Goal: Task Accomplishment & Management: Use online tool/utility

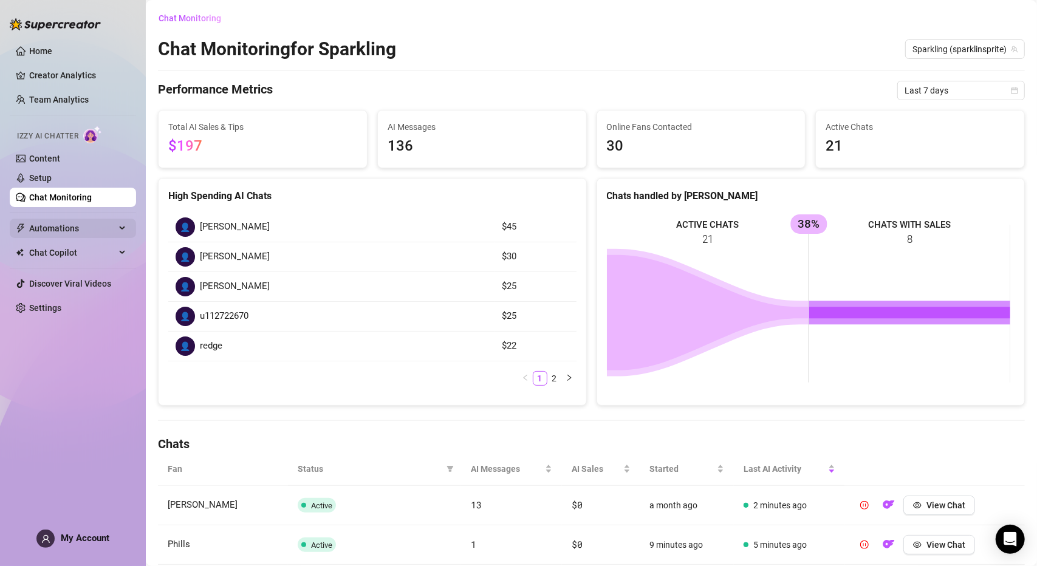
click at [80, 225] on span "Automations" at bounding box center [72, 228] width 86 height 19
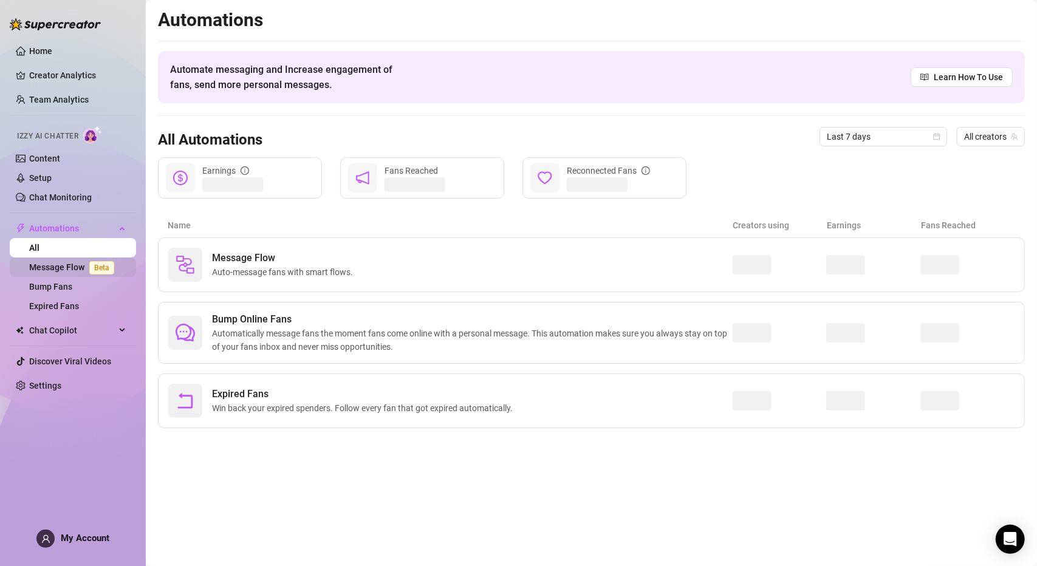
click at [96, 264] on span "Beta" at bounding box center [101, 267] width 25 height 13
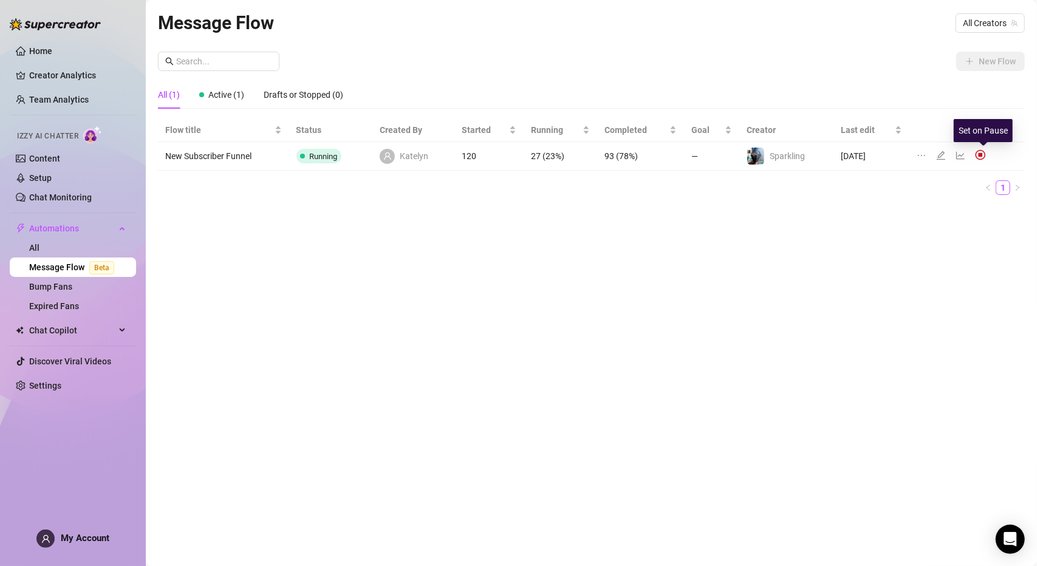
click at [981, 155] on img at bounding box center [980, 154] width 11 height 11
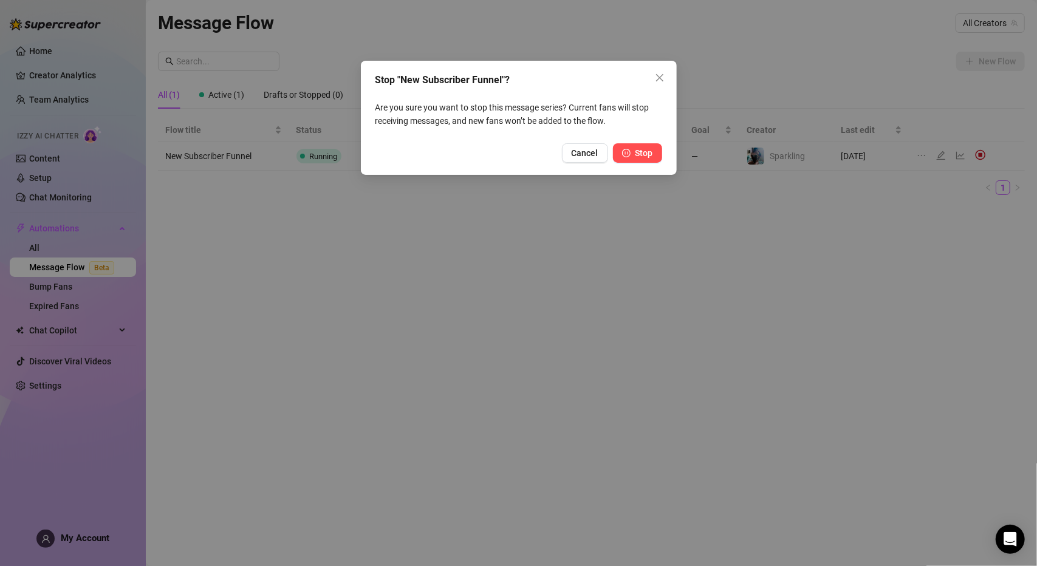
click at [651, 156] on span "Stop" at bounding box center [644, 153] width 18 height 10
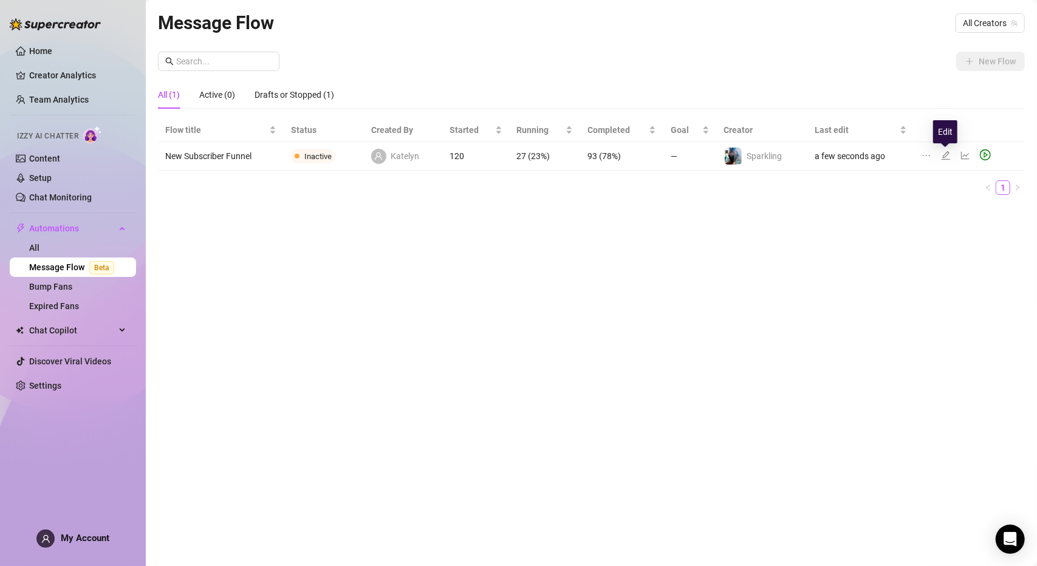
click at [944, 157] on icon "edit" at bounding box center [945, 155] width 9 height 9
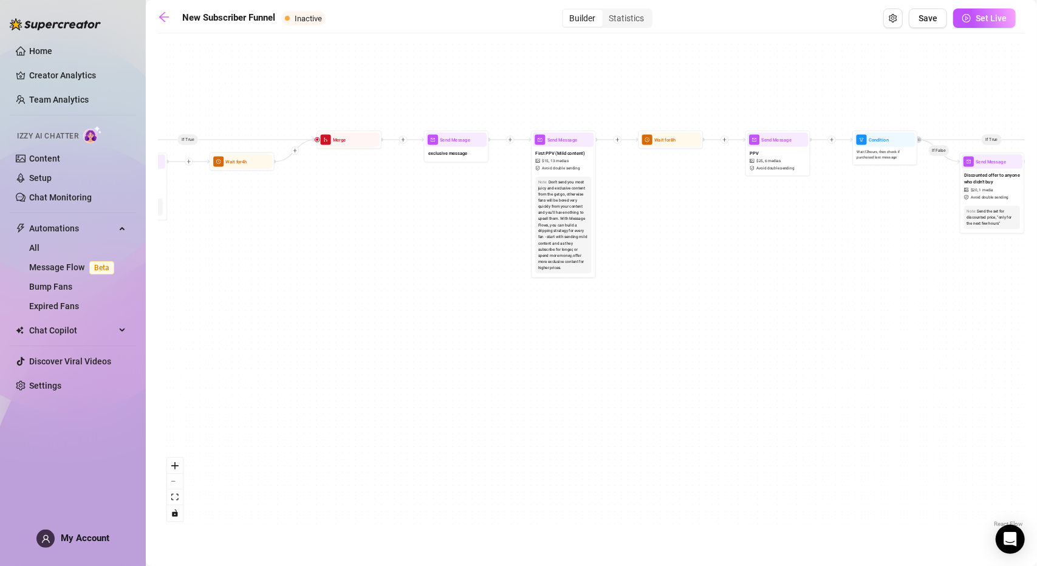
drag, startPoint x: 326, startPoint y: 262, endPoint x: 581, endPoint y: 314, distance: 260.4
click at [581, 314] on div "If True If True If True If False If False If False If True If False Wait for 4h…" at bounding box center [591, 284] width 867 height 491
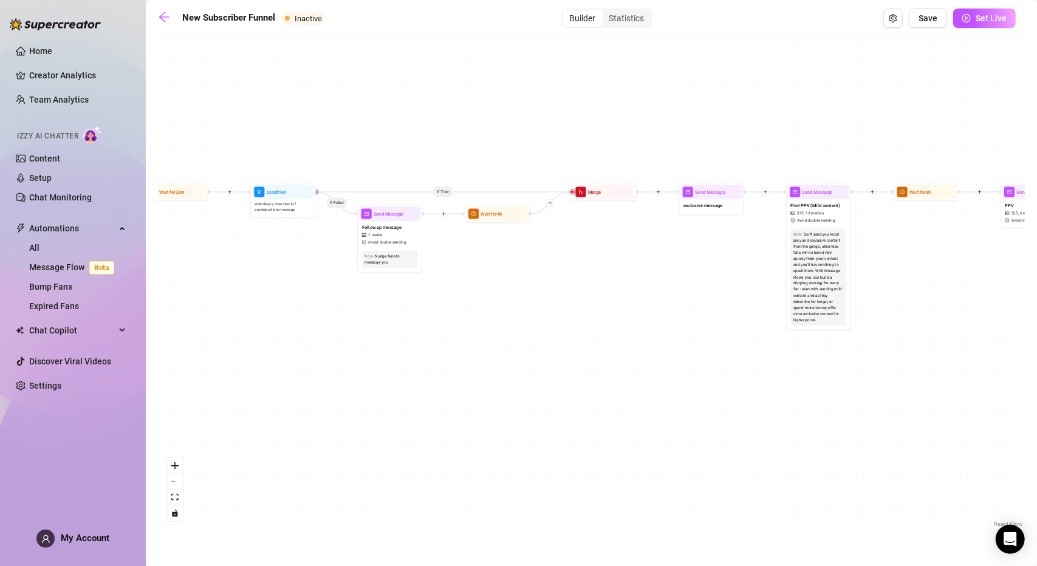
drag, startPoint x: 293, startPoint y: 343, endPoint x: 551, endPoint y: 343, distance: 258.1
click at [551, 343] on div "If True If True If True If False If False If False If True If False Wait for 4h…" at bounding box center [591, 284] width 867 height 491
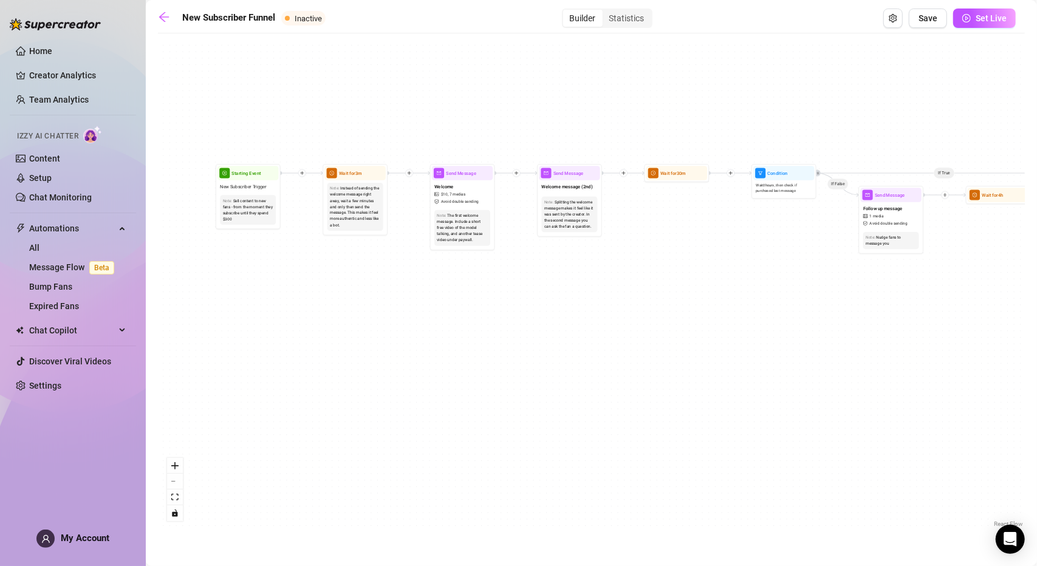
drag, startPoint x: 335, startPoint y: 343, endPoint x: 567, endPoint y: 324, distance: 232.8
click at [572, 327] on div "If True If True If True If False If False If False If True If False Wait for 4h…" at bounding box center [591, 284] width 867 height 491
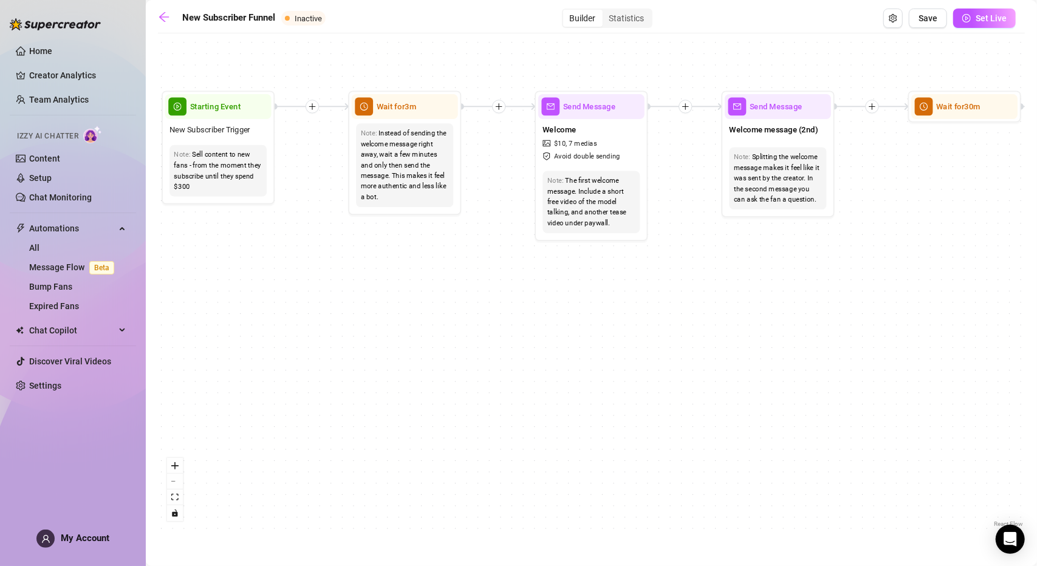
drag, startPoint x: 428, startPoint y: 326, endPoint x: 589, endPoint y: 326, distance: 160.9
click at [589, 326] on div "If True If True If True If False If False If False If True If False Wait for 4h…" at bounding box center [591, 284] width 867 height 491
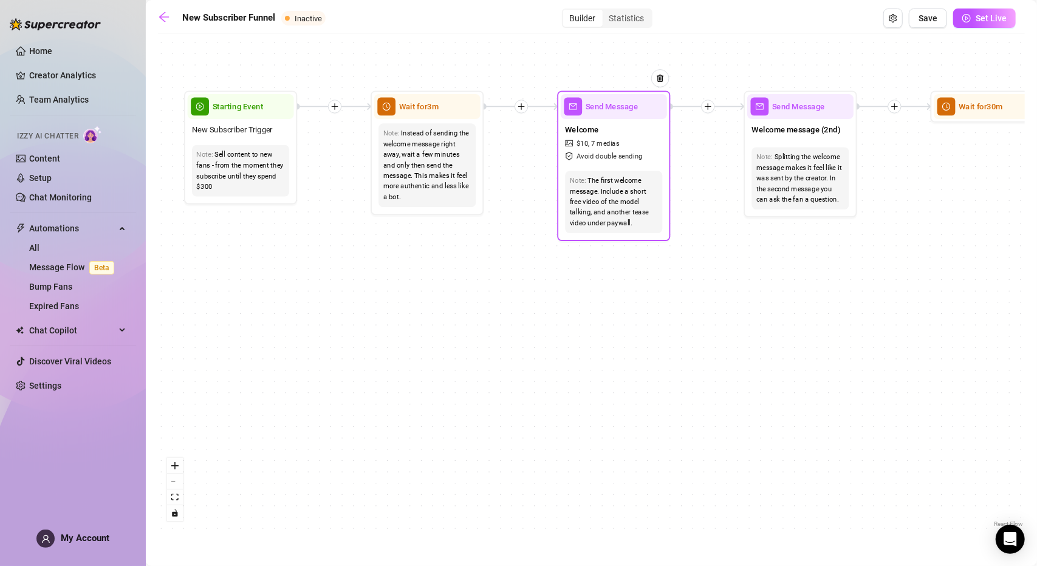
click at [634, 166] on div "Note: The first welcome message. Include a short free video of the model talkin…" at bounding box center [614, 201] width 106 height 71
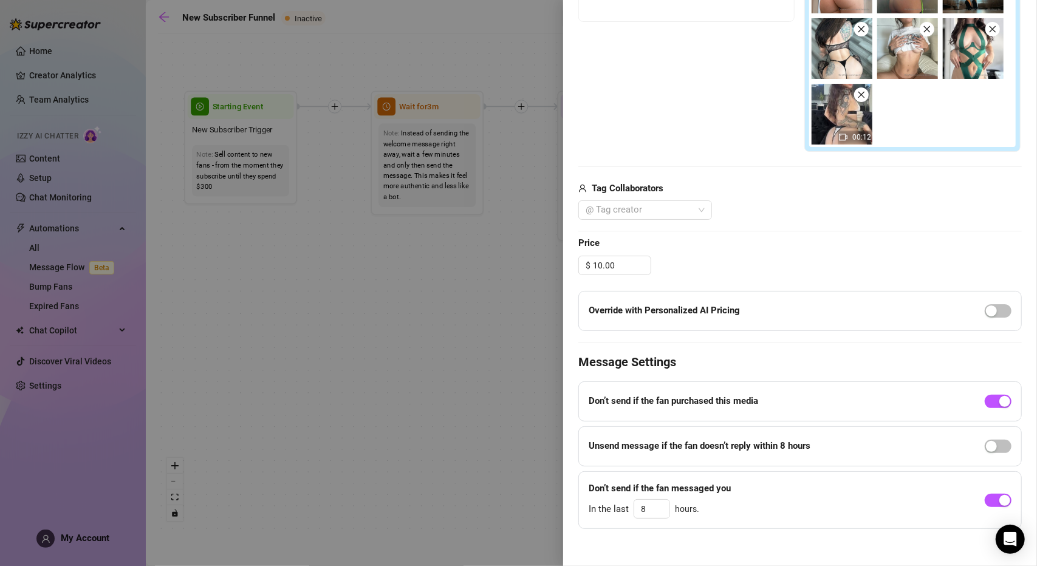
scroll to position [454, 0]
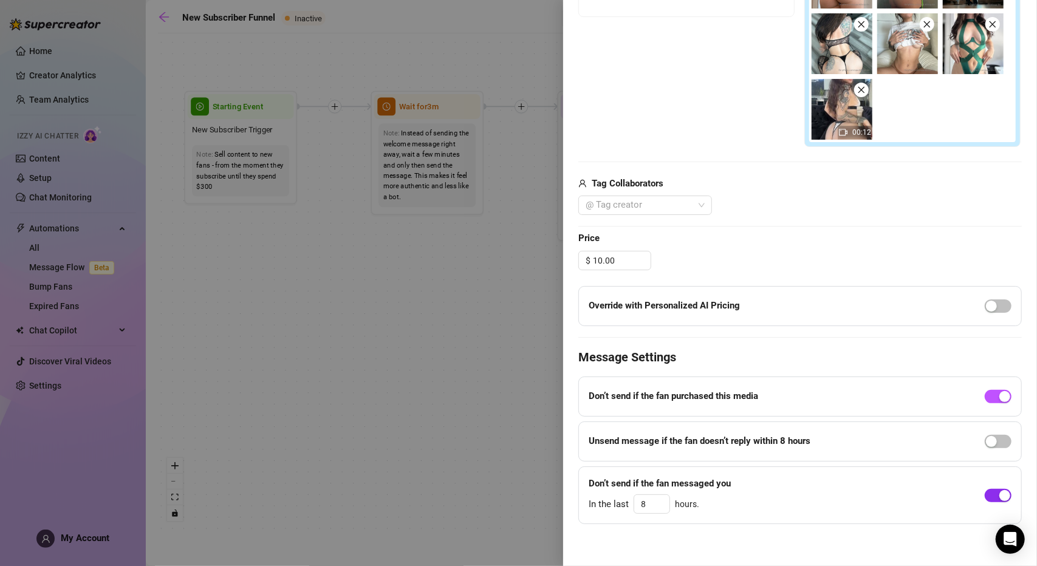
click at [999, 494] on div "button" at bounding box center [1004, 495] width 11 height 11
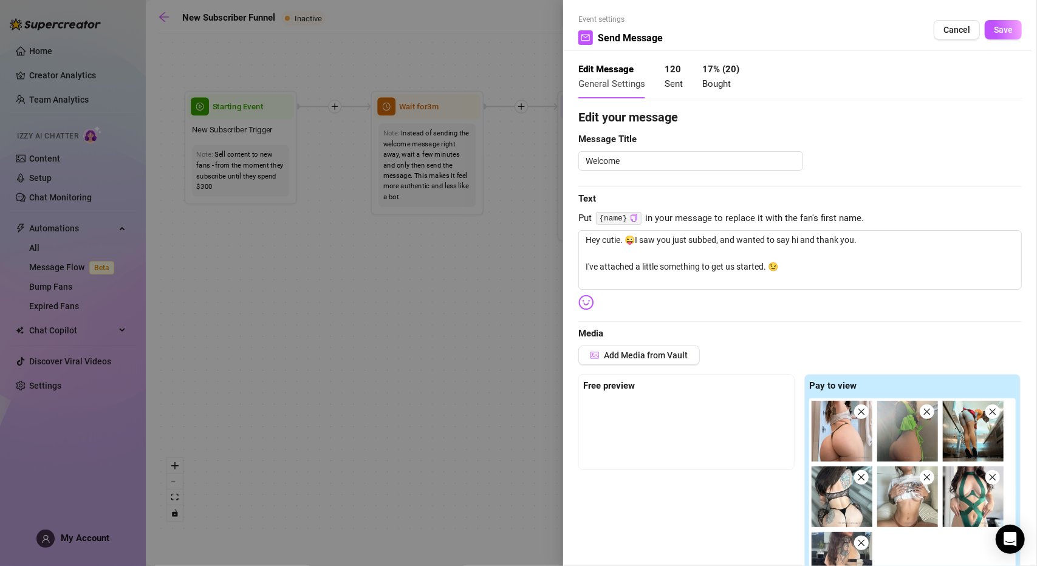
scroll to position [0, 0]
click at [1001, 32] on span "Save" at bounding box center [1003, 31] width 19 height 10
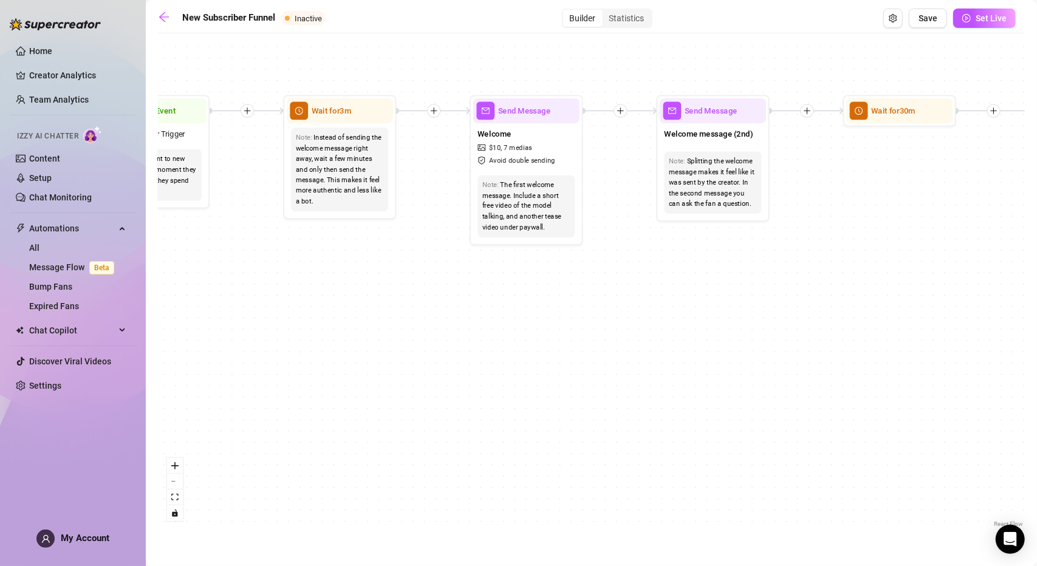
drag, startPoint x: 740, startPoint y: 310, endPoint x: 619, endPoint y: 323, distance: 121.5
click at [622, 323] on div "If True If True If True If False If False If False If True If False Wait for 4h…" at bounding box center [591, 284] width 867 height 491
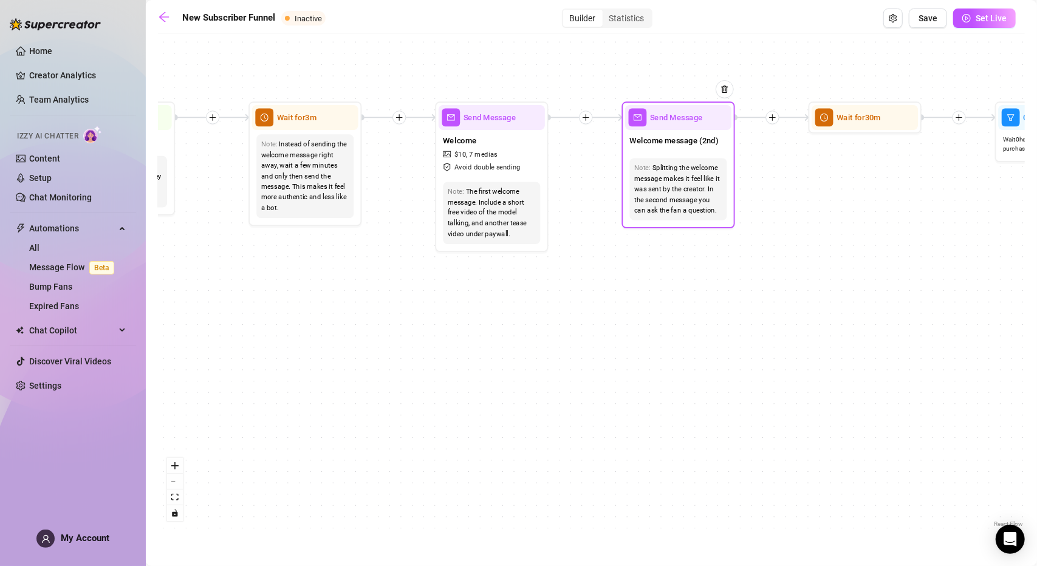
click at [678, 144] on span "Welcome message (2nd)" at bounding box center [674, 140] width 89 height 12
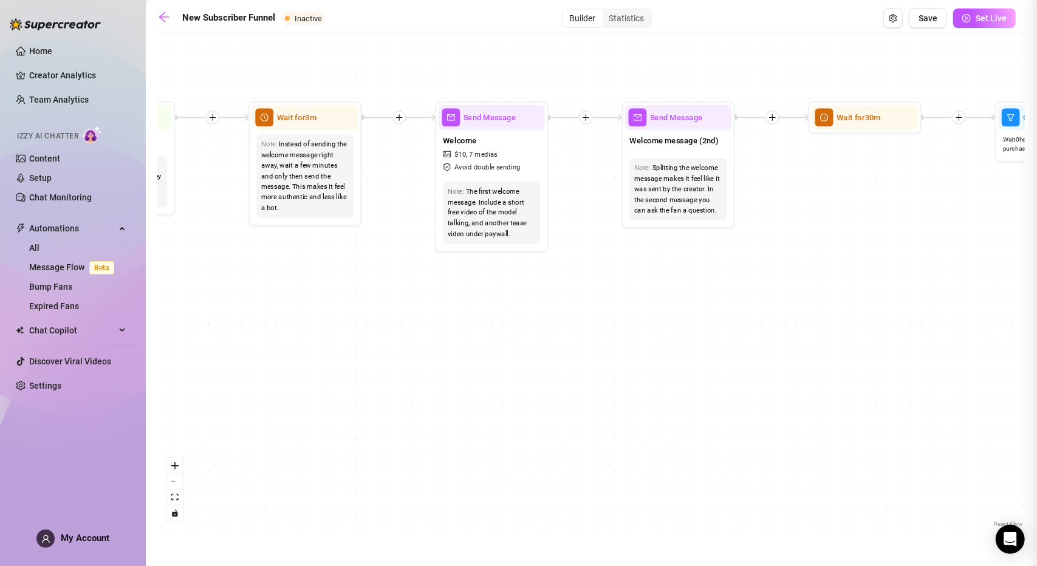
type textarea "Let's get to know each other. What's your favorite sex position? 😈"
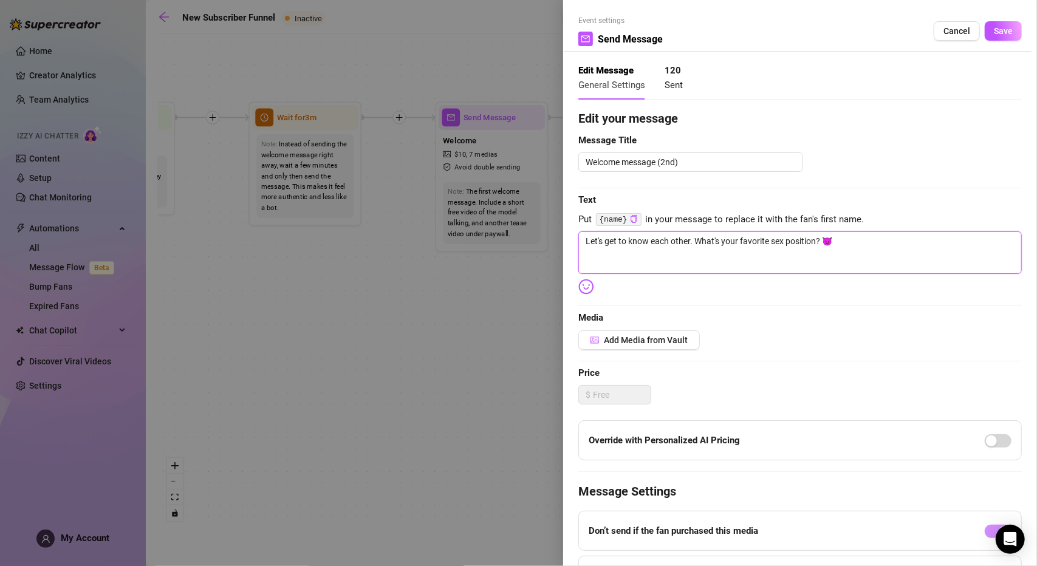
click at [877, 233] on textarea "Let's get to know each other. What's your favorite sex position? 😈" at bounding box center [799, 252] width 443 height 43
type textarea "Let's get to know each other. What's your favorite sex position? 😈"
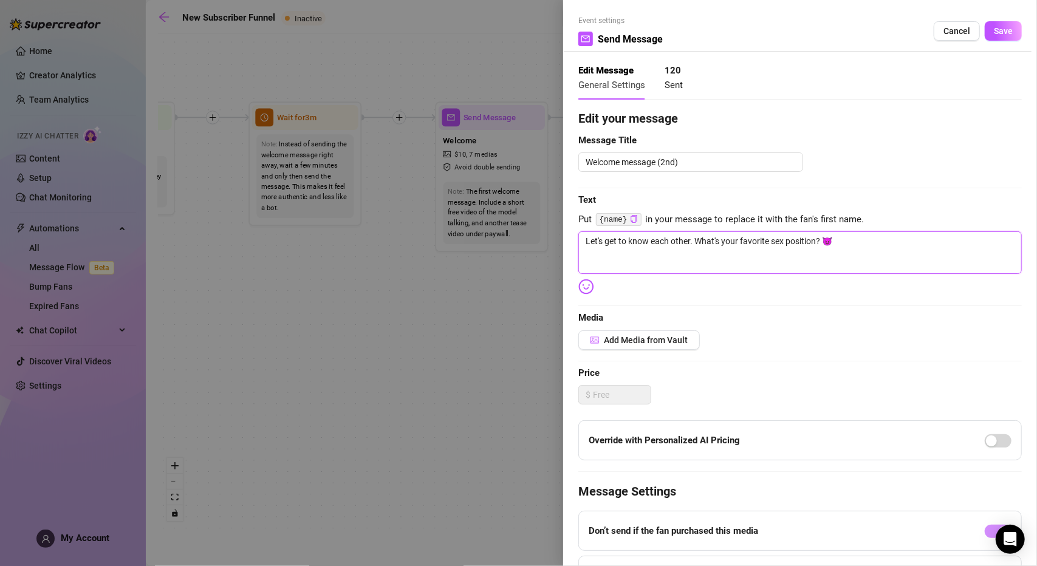
type textarea "Let's get to know each other. What's your favorite sex position? 😈"
type textarea "Let's get to know each other. What's your favorite sex position? 😈 i"
type textarea "Let's get to know each other. What's your favorite sex position? 😈 in"
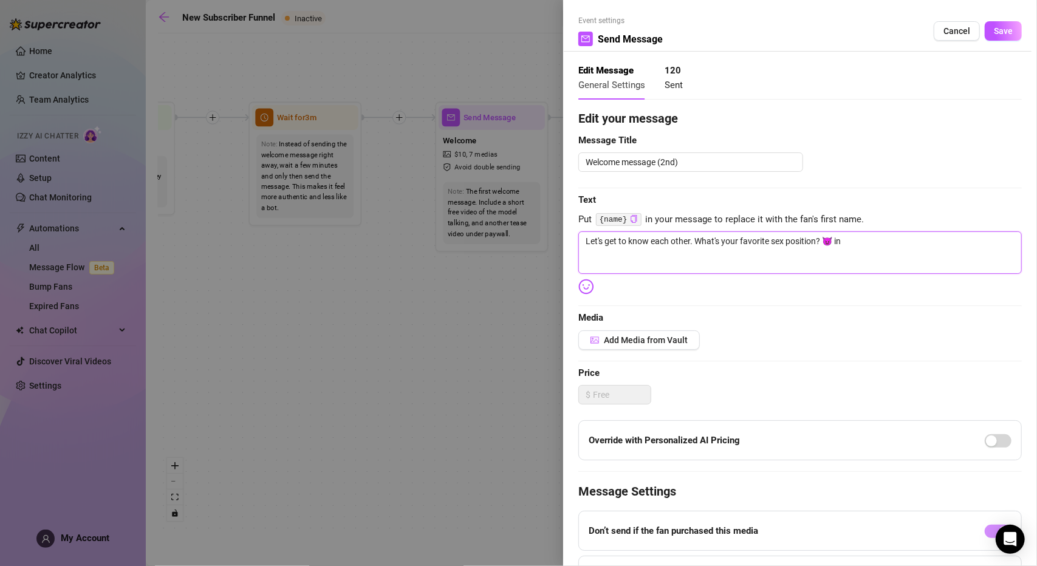
type textarea "Let's get to know each other. What's your favorite sex position? 😈 ine"
type textarea "Let's get to know each other. What's your favorite sex position? 😈 ine i"
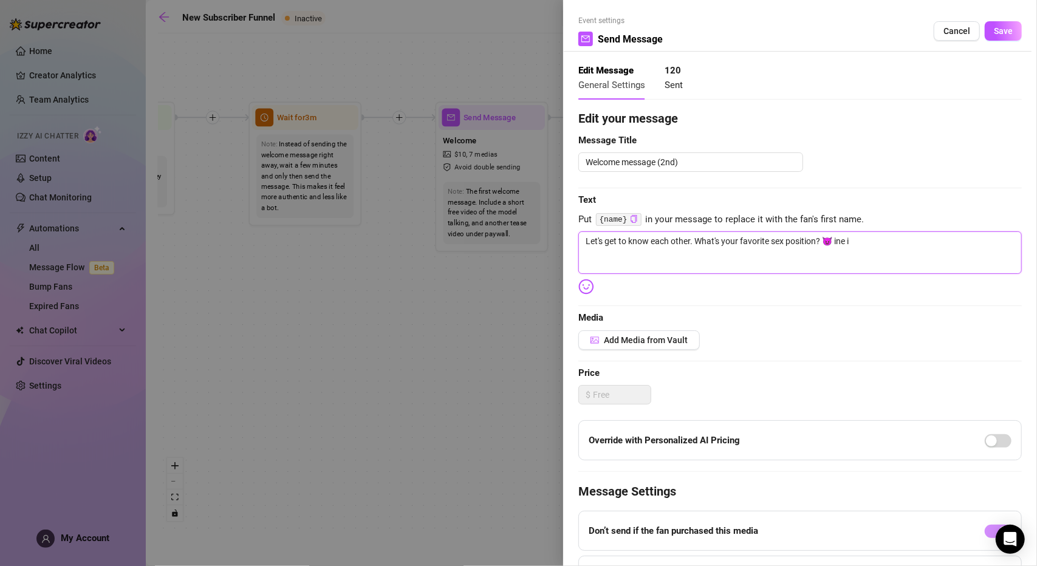
type textarea "Let's get to know each other. What's your favorite sex position? 😈 ine"
type textarea "Let's get to know each other. What's your favorite sex position? 😈 in"
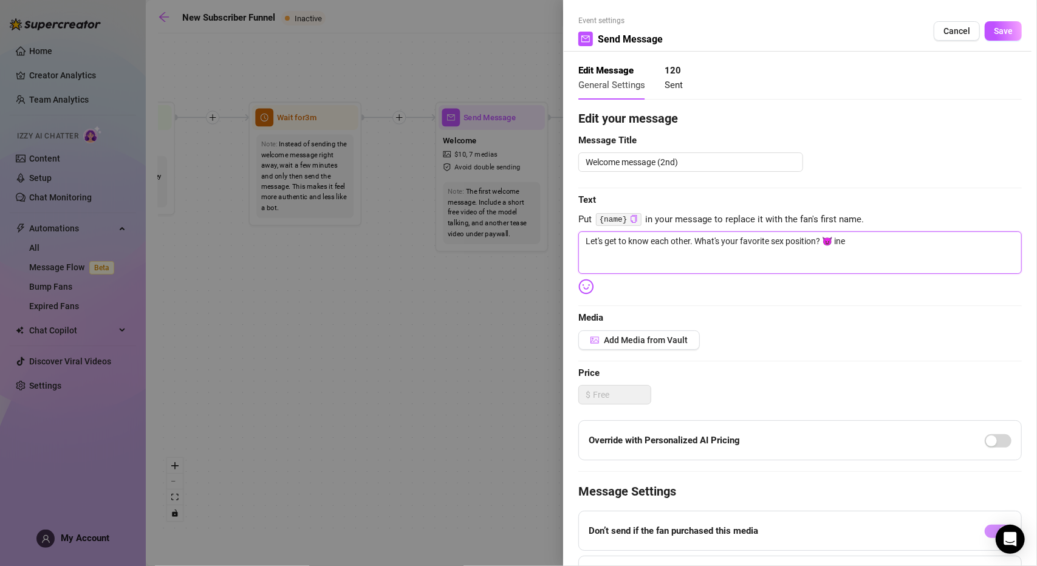
type textarea "Let's get to know each other. What's your favorite sex position? 😈 in"
type textarea "Let's get to know each other. What's your favorite sex position? 😈 i"
type textarea "Let's get to know each other. What's your favorite sex position? 😈"
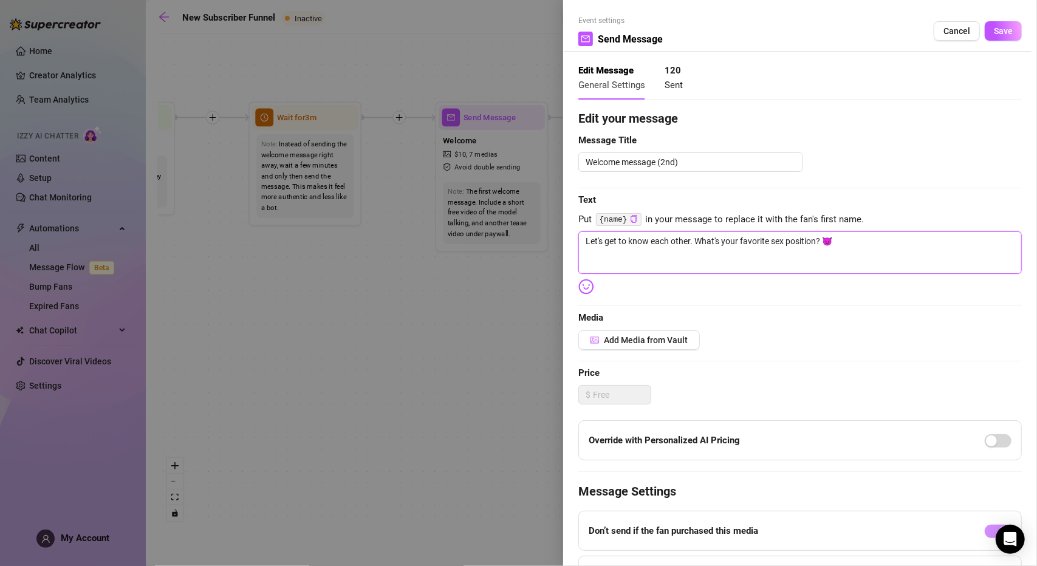
type textarea "Let's get to know each other. What's your favorite sex position? 😈 M"
type textarea "Let's get to know each other. What's your favorite sex position? 😈 Mi"
type textarea "Let's get to know each other. What's your favorite sex position? 😈 Min"
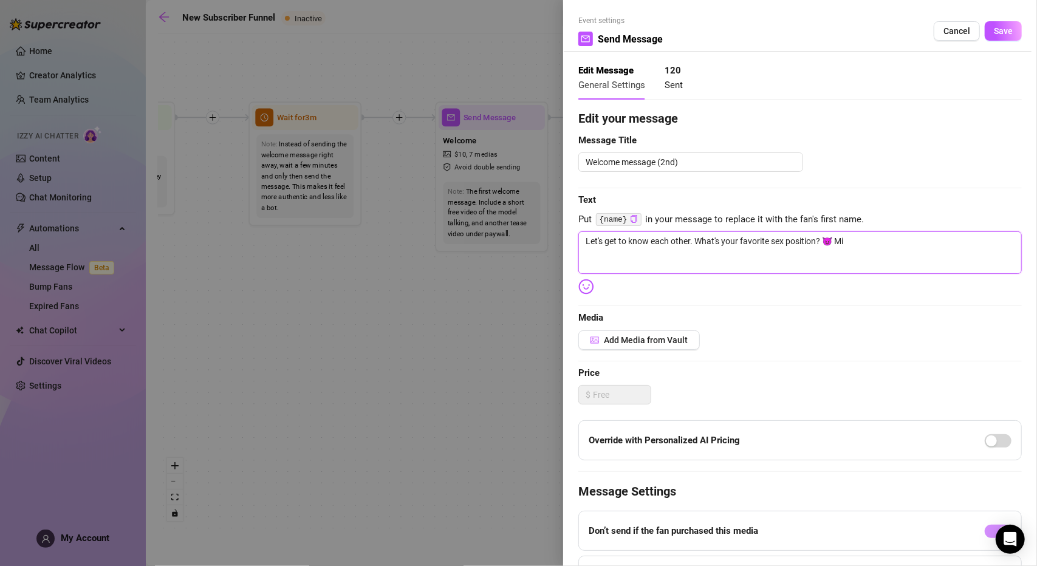
type textarea "Let's get to know each other. What's your favorite sex position? 😈 Min"
type textarea "Let's get to know each other. What's your favorite sex position? 😈 Mine"
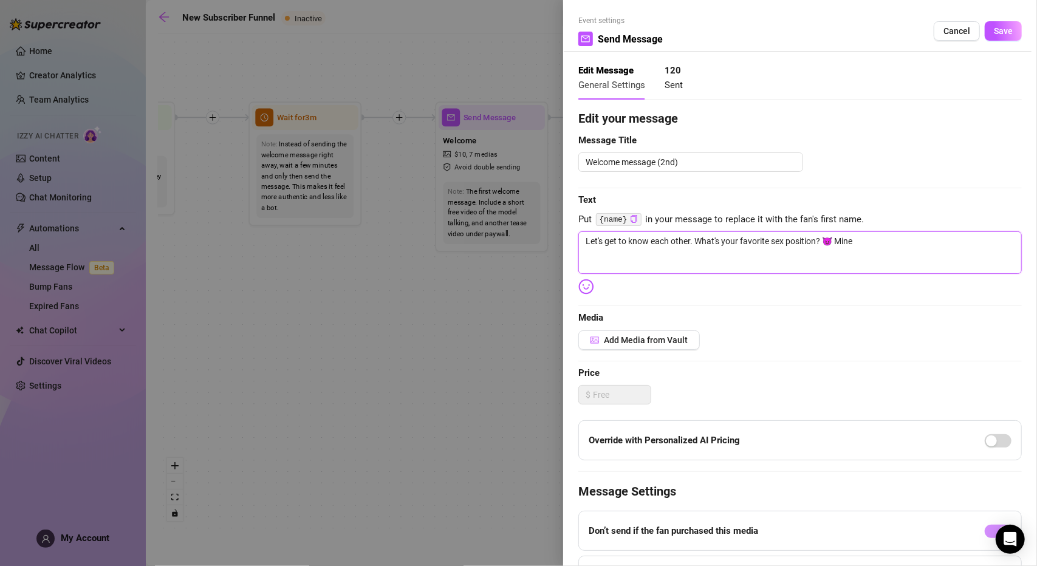
type textarea "Let's get to know each other. What's your favorite sex position? 😈 Mine i"
type textarea "Let's get to know each other. What's your favorite sex position? 😈 Mine is"
type textarea "Let's get to know each other. What's your favorite sex position? 😈 Mine is D"
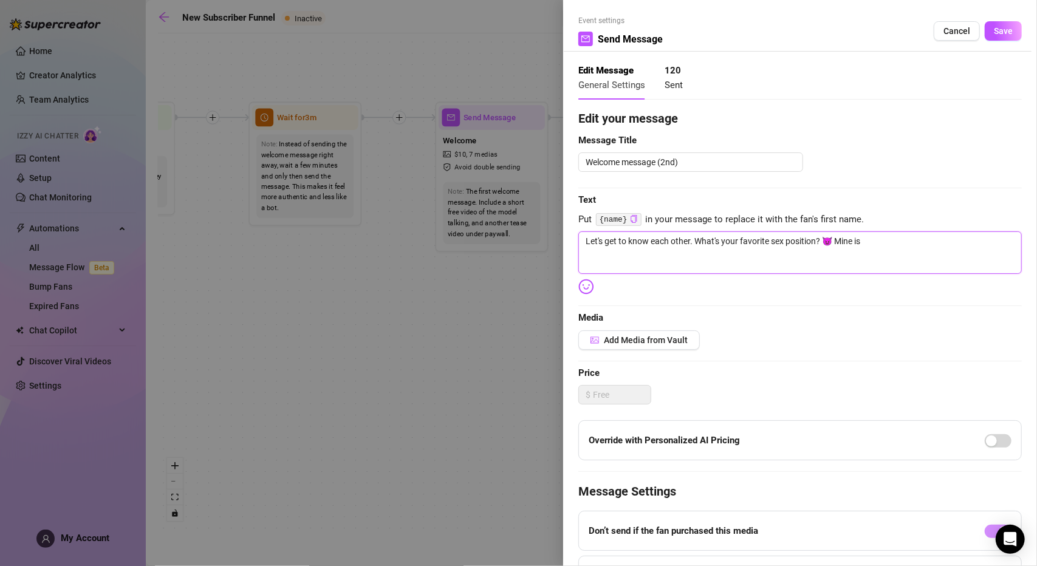
type textarea "Let's get to know each other. What's your favorite sex position? 😈 Mine is D"
type textarea "Let's get to know each other. What's your favorite sex position? 😈 Mine is Do"
type textarea "Let's get to know each other. What's your favorite sex position? 😈 Mine is Dog"
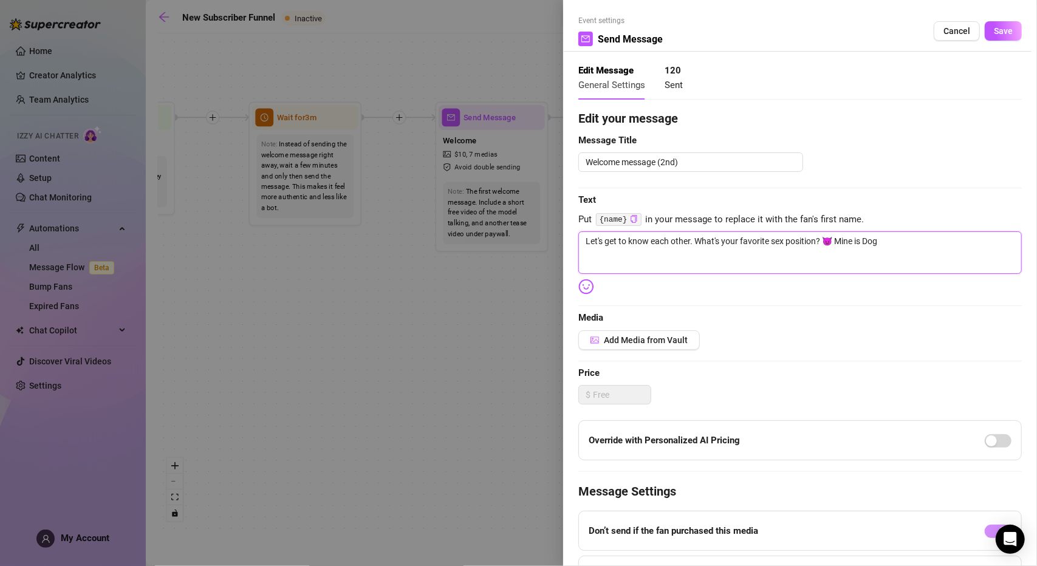
type textarea "Let's get to know each other. What's your favorite sex position? 😈 Mine is Dogg"
type textarea "Let's get to know each other. What's your favorite sex position? 😈 Mine is Doggi"
type textarea "Let's get to know each other. What's your favorite sex position? 😈 Mine is Dogg…"
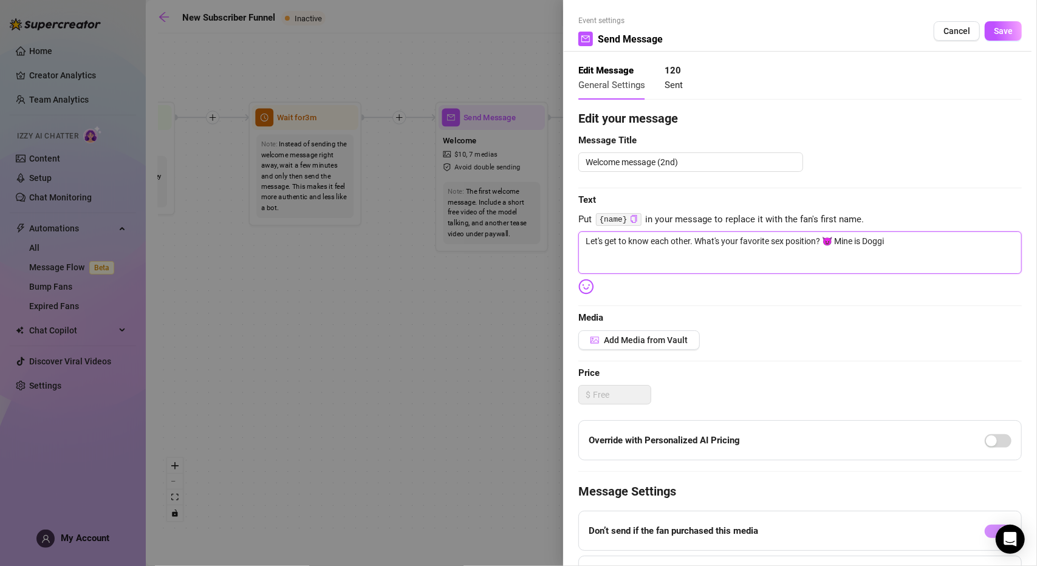
type textarea "Let's get to know each other. What's your favorite sex position? 😈 Mine is Dogg…"
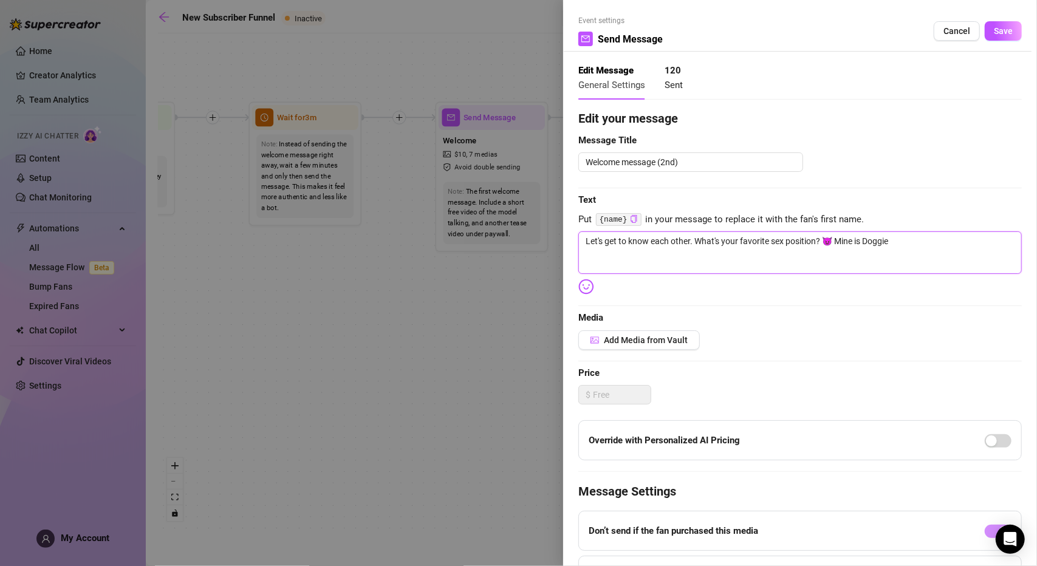
type textarea "Let's get to know each other. What's your favorite sex position? 😈 Mine is Doggi"
type textarea "Let's get to know each other. What's your favorite sex position? 😈 Mine is Dogg"
type textarea "Let's get to know each other. What's your favorite sex position? 😈 Mine is Dog"
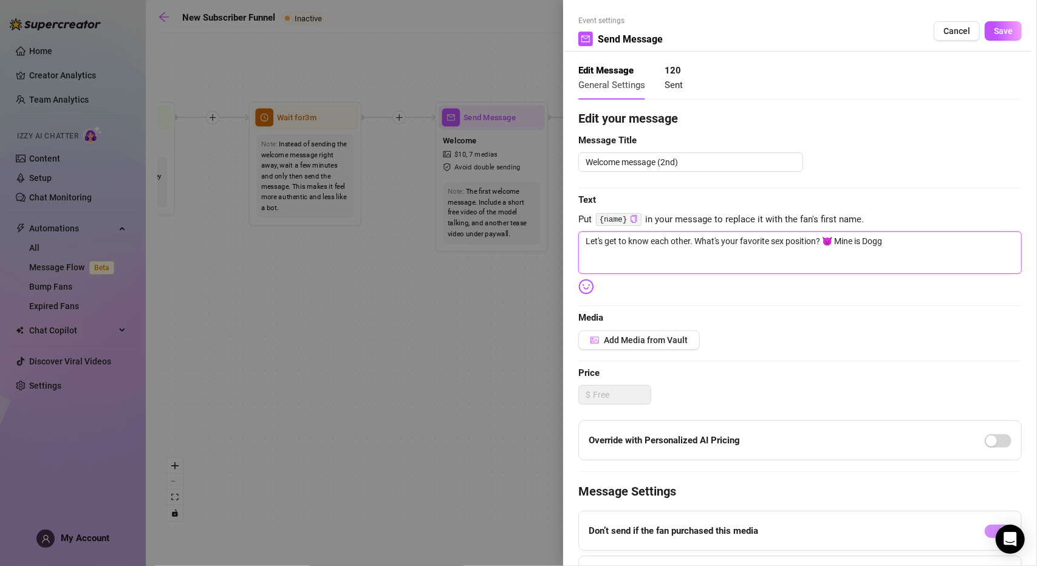
type textarea "Let's get to know each other. What's your favorite sex position? 😈 Mine is Dog"
type textarea "Let's get to know each other. What's your favorite sex position? 😈 Mine is Do"
type textarea "Let's get to know each other. What's your favorite sex position? 😈 Mine is D"
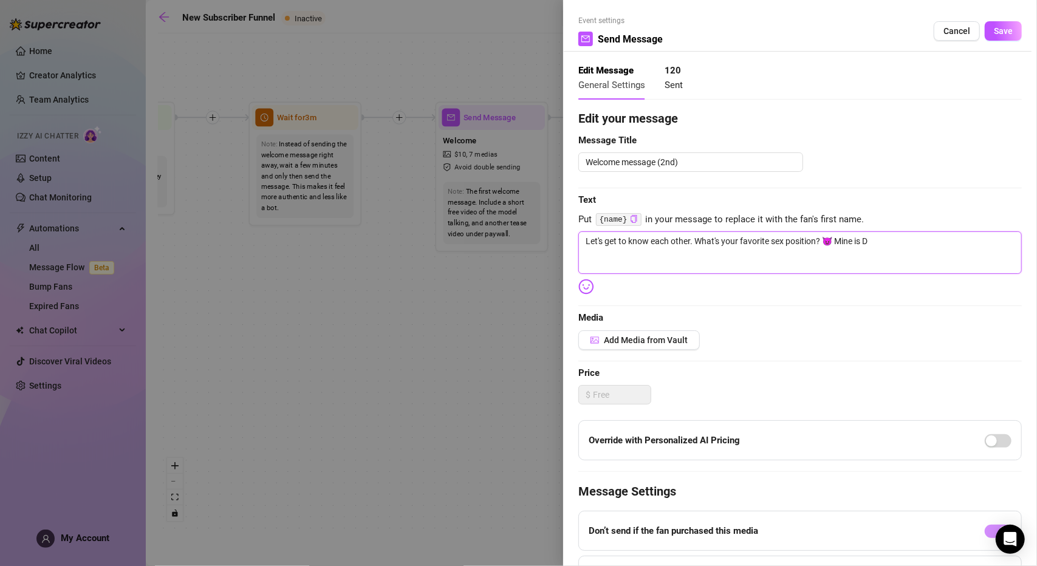
type textarea "Let's get to know each other. What's your favorite sex position? 😈 Mine is"
type textarea "Let's get to know each other. What's your favorite sex position? 😈 Mine is d"
type textarea "Let's get to know each other. What's your favorite sex position? 😈 Mine is do"
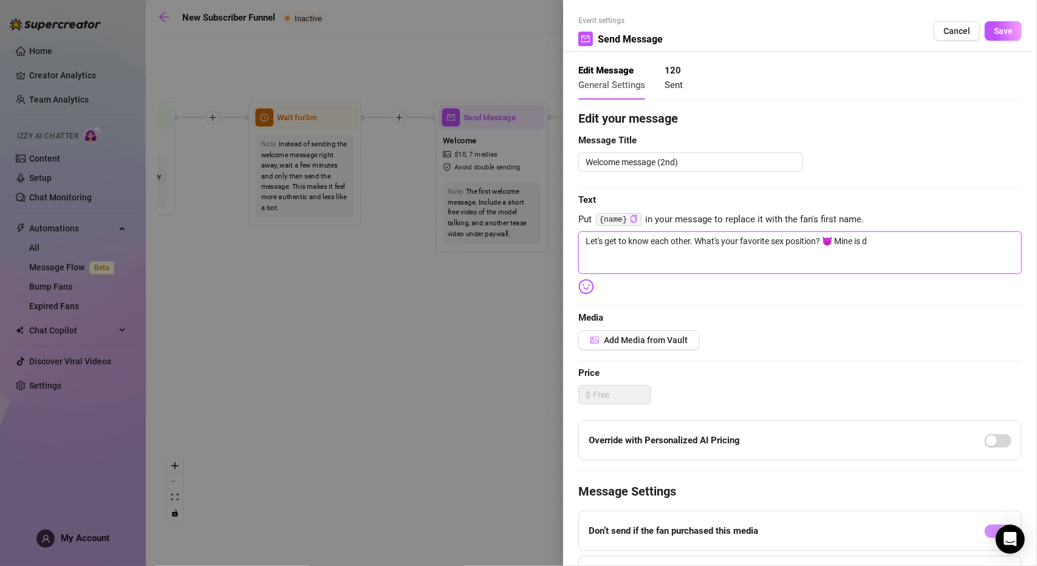
type textarea "Let's get to know each other. What's your favorite sex position? 😈 Mine is do"
type textarea "Let's get to know each other. What's your favorite sex position? 😈 Mine is dog"
type textarea "Let's get to know each other. What's your favorite sex position? 😈 Mine is dogg"
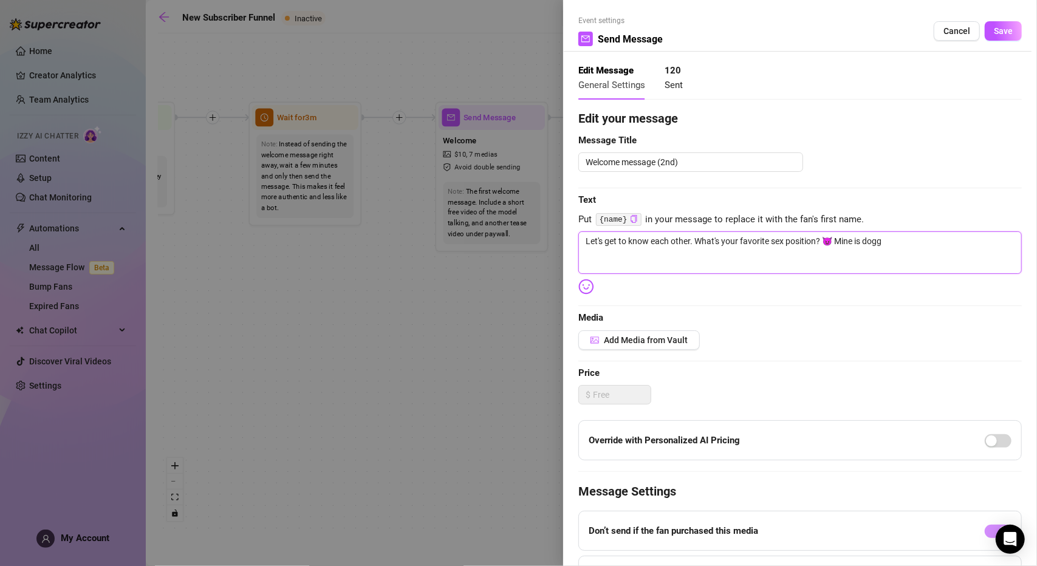
type textarea "Let's get to know each other. What's your favorite sex position? 😈 Mine is doggi"
type textarea "Let's get to know each other. What's your favorite sex position? 😈 Mine is dogg…"
type textarea "Let's get to know each other. What's your favorite sex position? 😈 Mine is doggi"
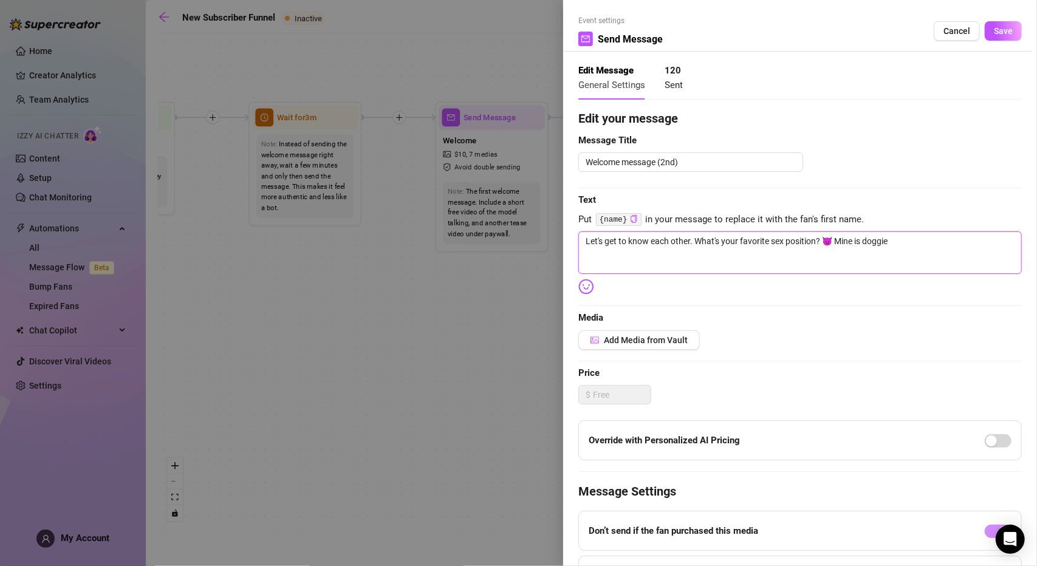
type textarea "Let's get to know each other. What's your favorite sex position? 😈 Mine is doggi"
type textarea "Let's get to know each other. What's your favorite sex position? 😈 Mine is dogg"
type textarea "Let's get to know each other. What's your favorite sex position? 😈 Mine is doggy"
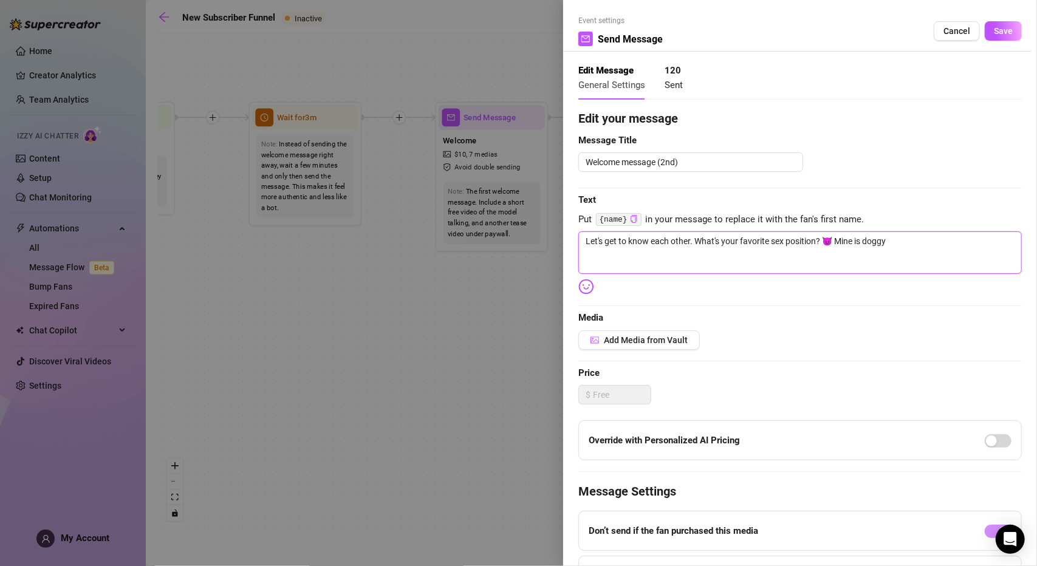
type textarea "Let's get to know each other. What's your favorite sex position? 😈 Mine is doggy"
type textarea "Let's get to know each other. What's your favorite sex position? 😈 Mine is dogg…"
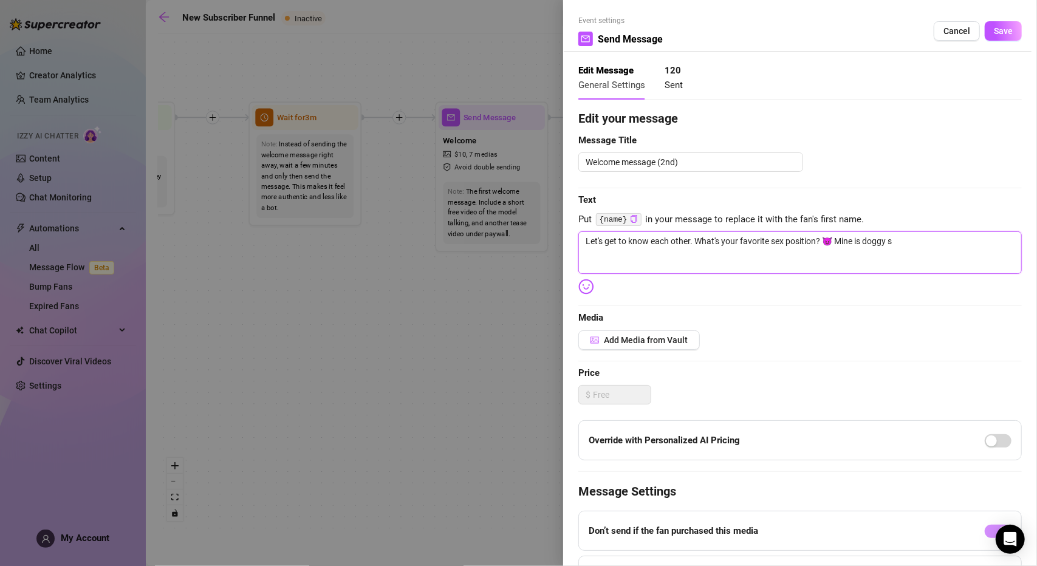
type textarea "Let's get to know each other. What's your favorite sex position? 😈 Mine is dogg…"
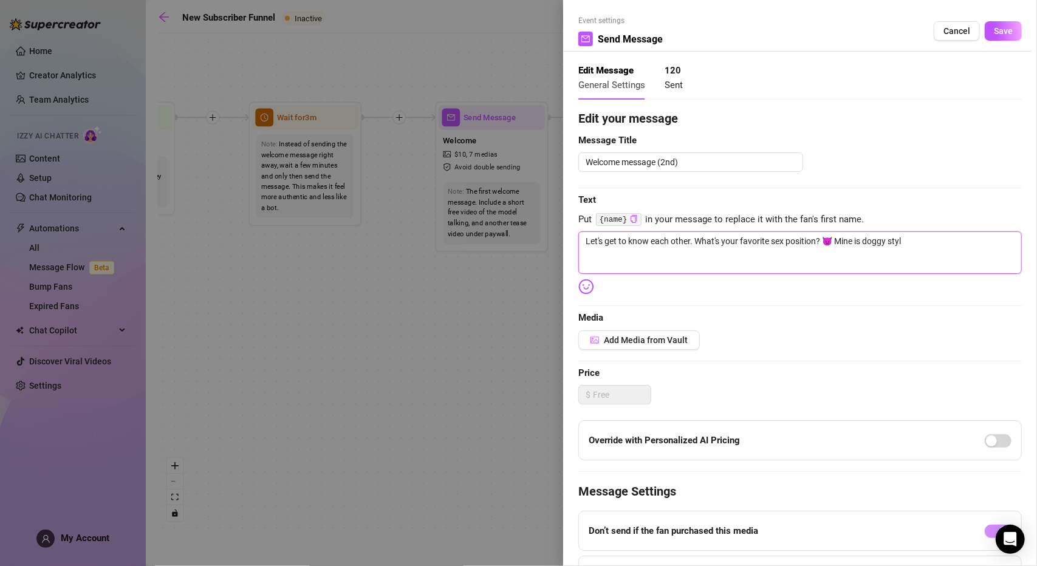
type textarea "Let's get to know each other. What's your favorite sex position? 😈 Mine is dogg…"
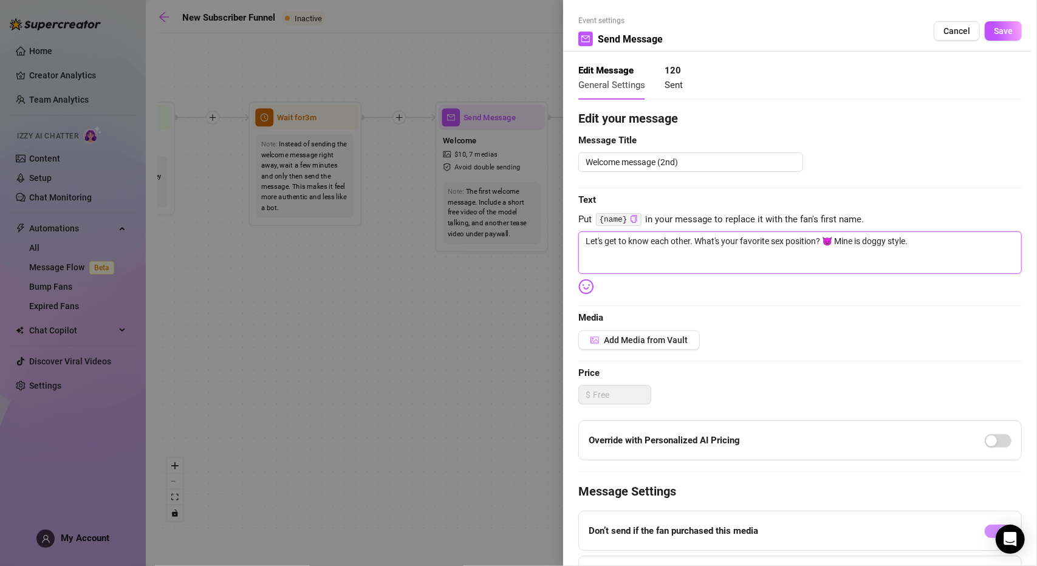
type textarea "Let's get to know each other. What's your favorite sex position? 😈 Mine is dogg…"
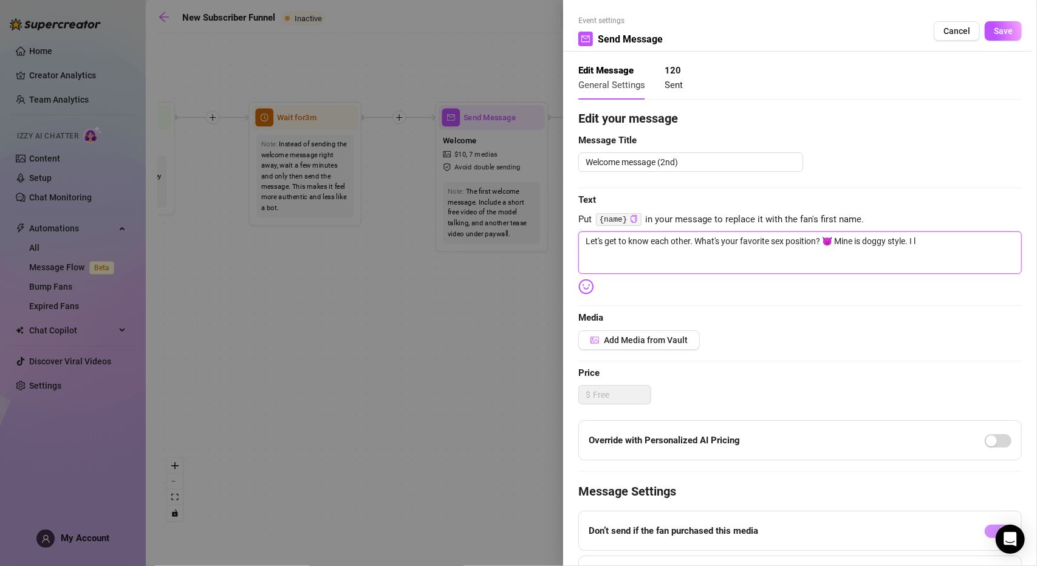
type textarea "Let's get to know each other. What's your favorite sex position? 😈 Mine is dogg…"
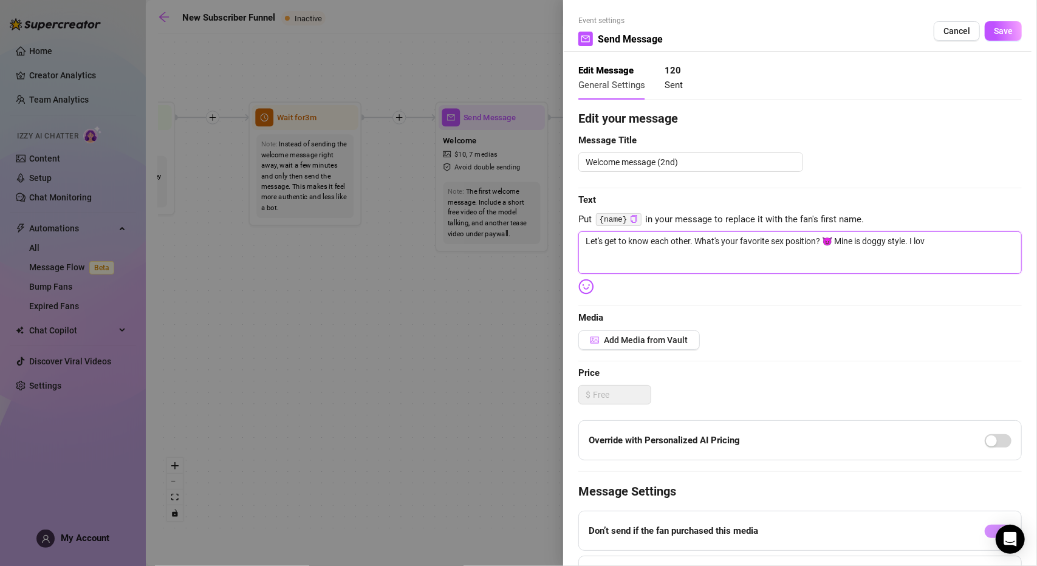
type textarea "Let's get to know each other. What's your favorite sex position? 😈 Mine is dogg…"
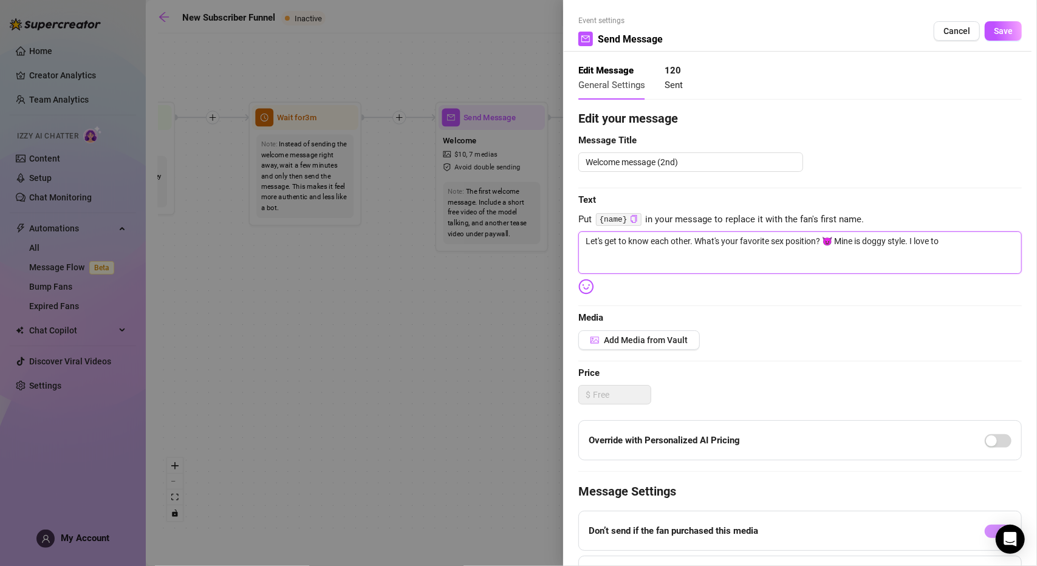
type textarea "Let's get to know each other. What's your favorite sex position? 😈 Mine is dogg…"
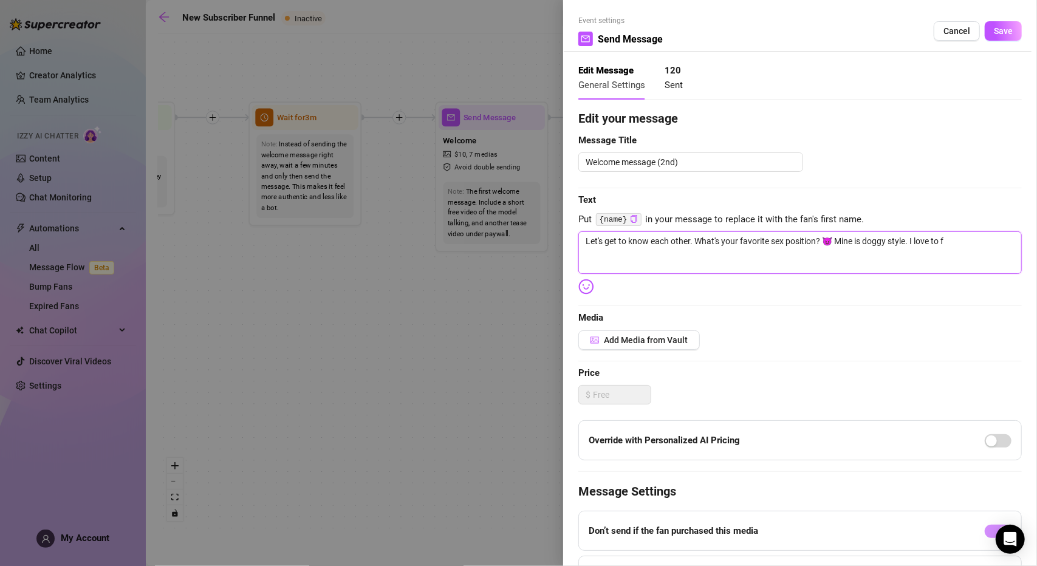
type textarea "Let's get to know each other. What's your favorite sex position? 😈 Mine is dogg…"
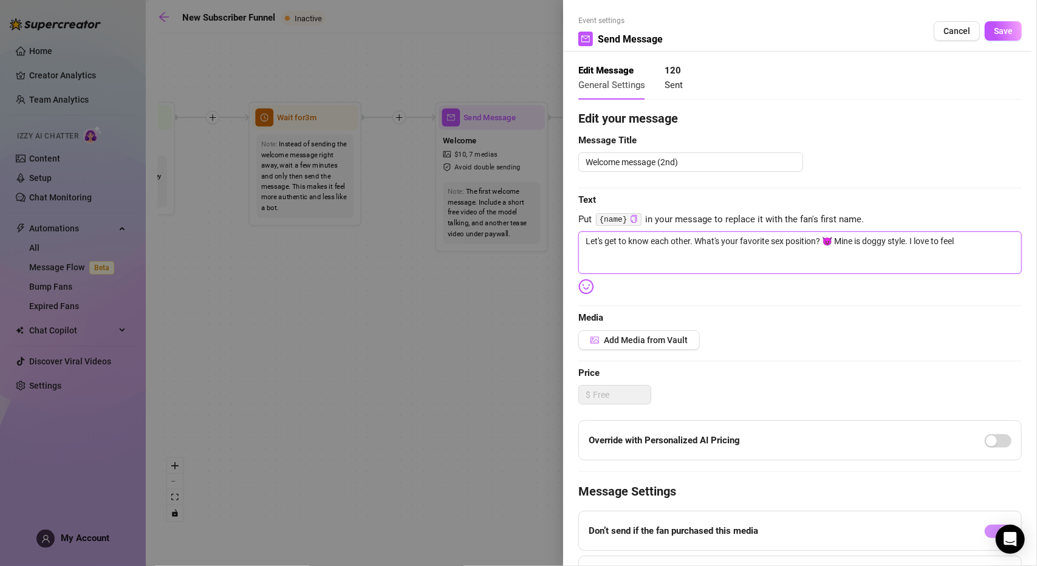
type textarea "Let's get to know each other. What's your favorite sex position? 😈 Mine is dogg…"
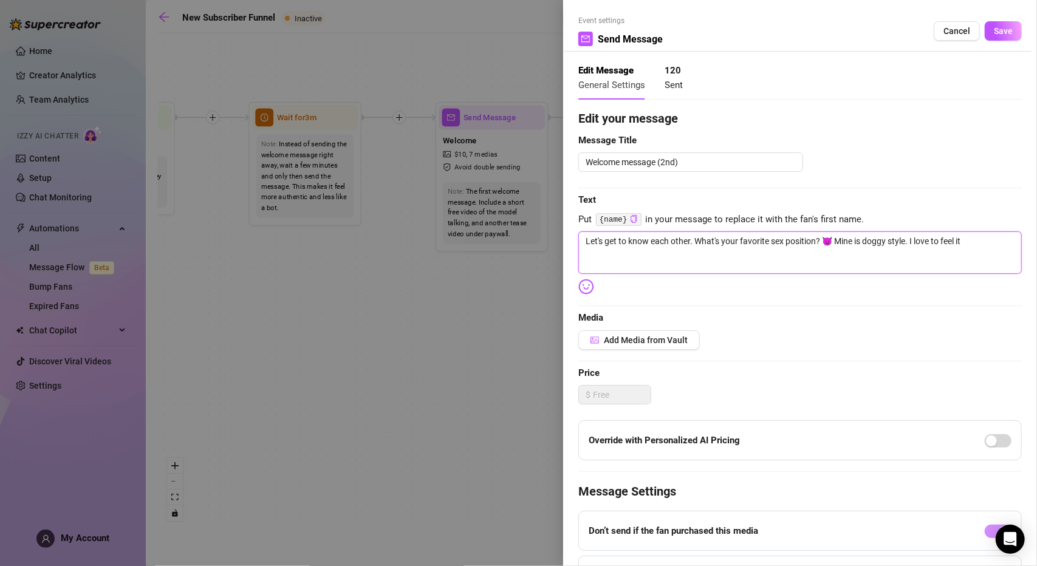
type textarea "Let's get to know each other. What's your favorite sex position? 😈 Mine is dogg…"
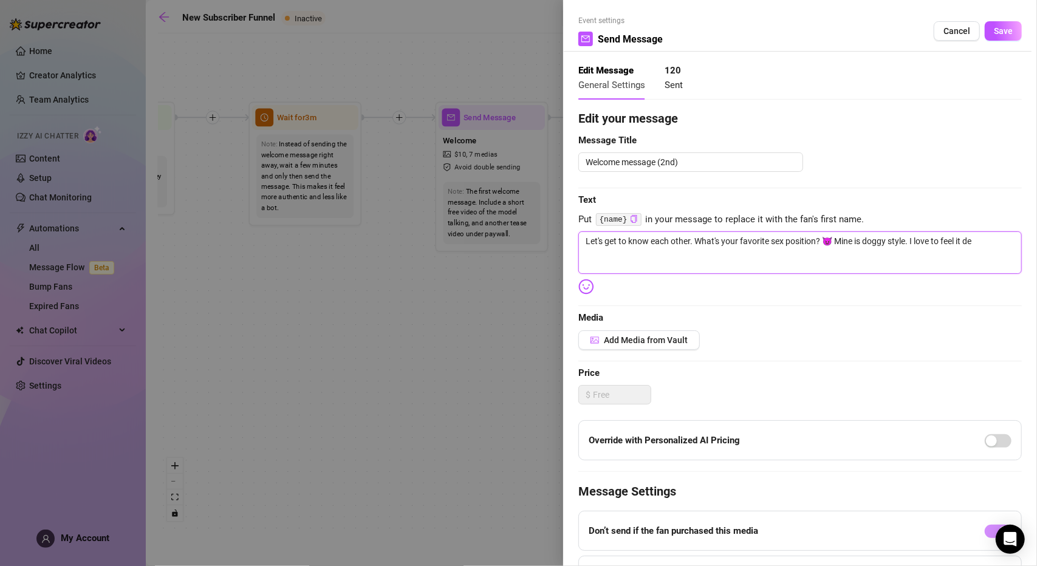
type textarea "Let's get to know each other. What's your favorite sex position? 😈 Mine is dogg…"
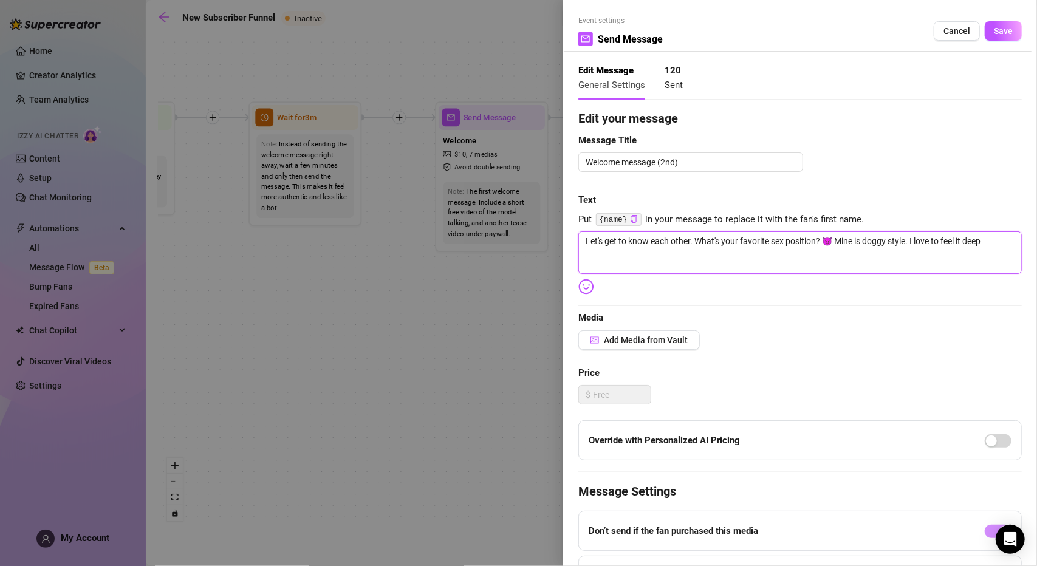
type textarea "Let's get to know each other. What's your favorite sex position? 😈 Mine is dogg…"
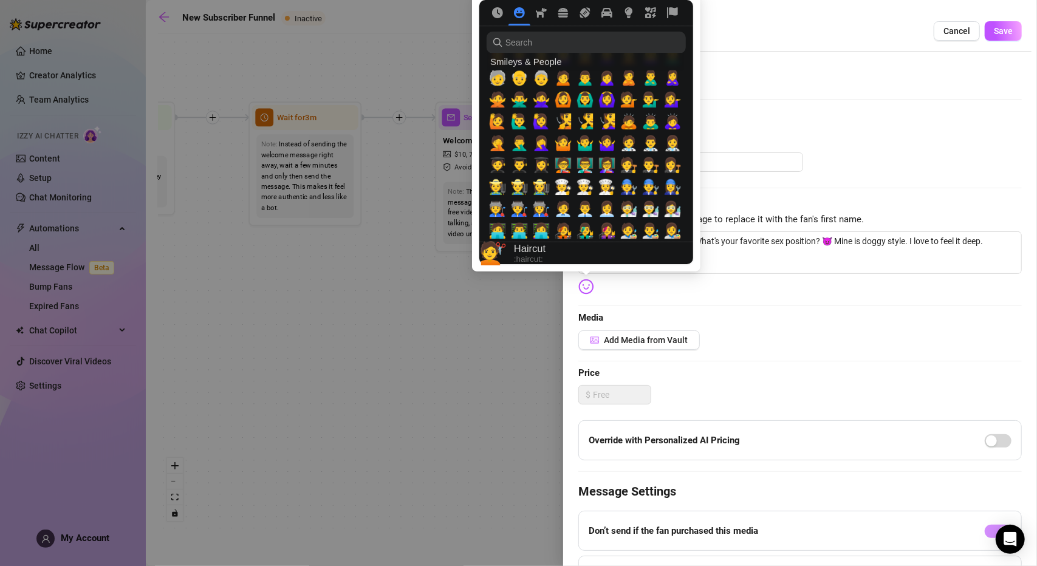
scroll to position [972, 0]
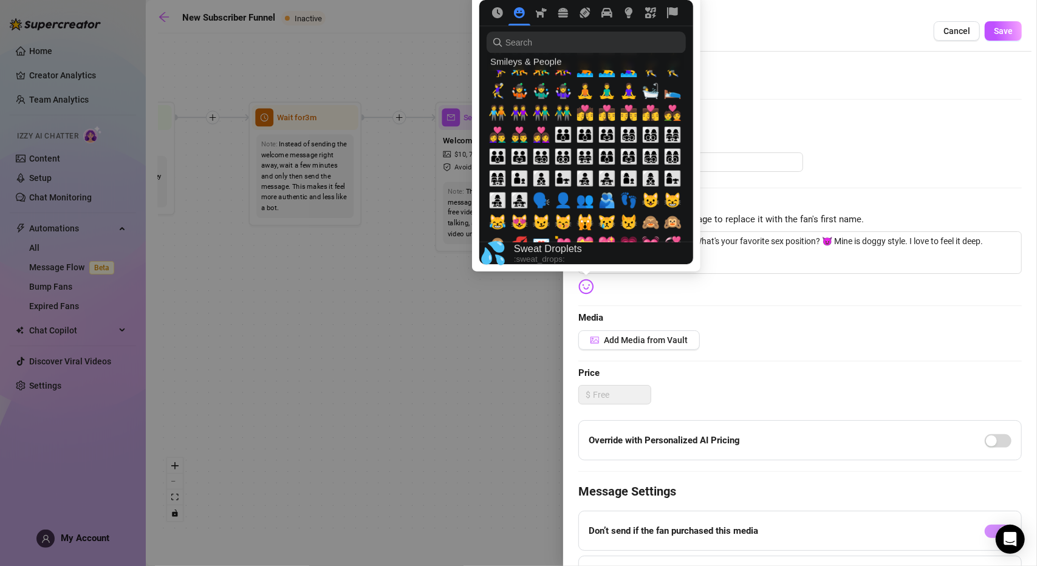
click at [522, 301] on span "💦" at bounding box center [519, 309] width 18 height 17
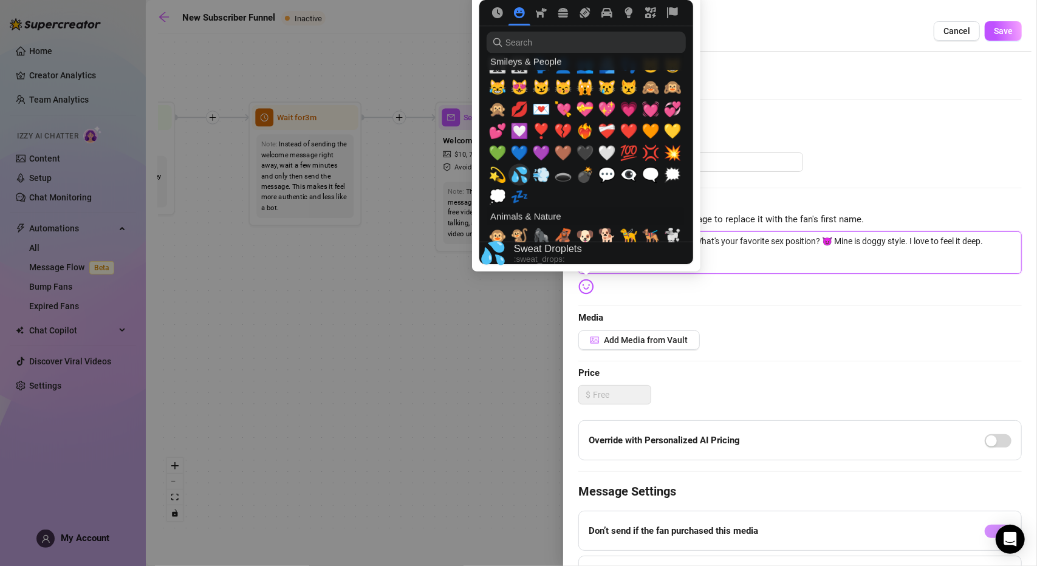
type textarea "Let's get to know each other. What's your favorite sex position? 😈 Mine is dogg…"
click at [856, 262] on textarea "Let's get to know each other. What's your favorite sex position? 😈 Mine is dogg…" at bounding box center [799, 252] width 443 height 43
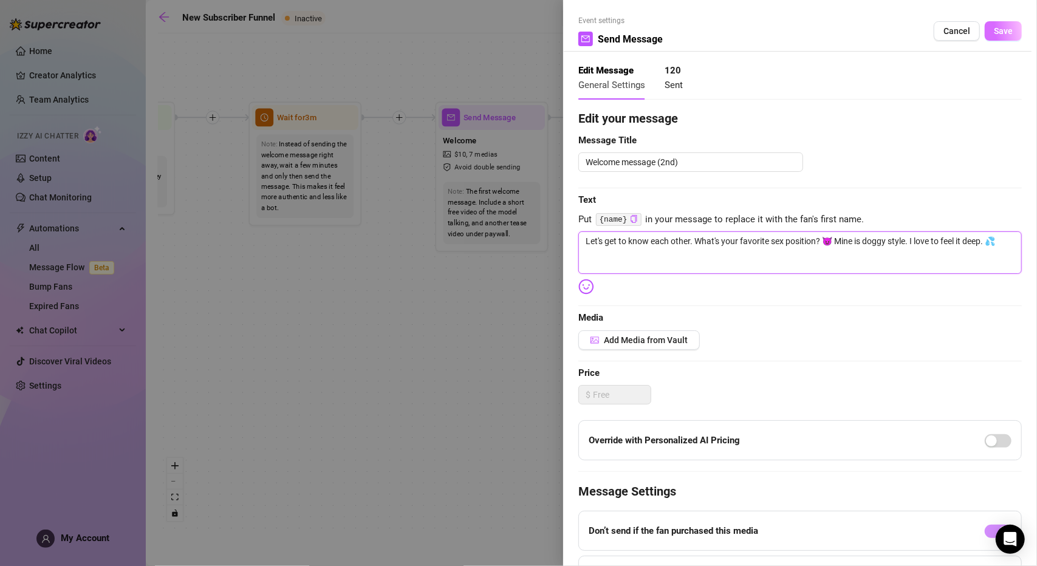
type textarea "Let's get to know each other. What's your favorite sex position? 😈 Mine is dogg…"
click at [995, 33] on span "Save" at bounding box center [1003, 31] width 19 height 10
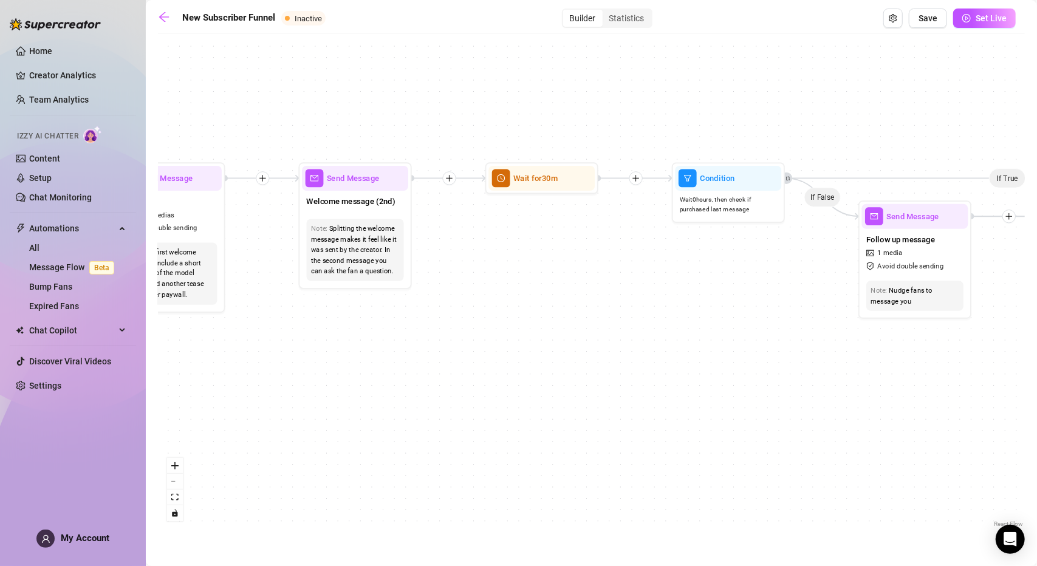
drag, startPoint x: 790, startPoint y: 259, endPoint x: 480, endPoint y: 316, distance: 314.9
click at [480, 316] on div "If True If True If True If False If False If False If True If False Wait for 4h…" at bounding box center [591, 284] width 867 height 491
click at [533, 193] on div "Wait for 30m" at bounding box center [541, 178] width 113 height 32
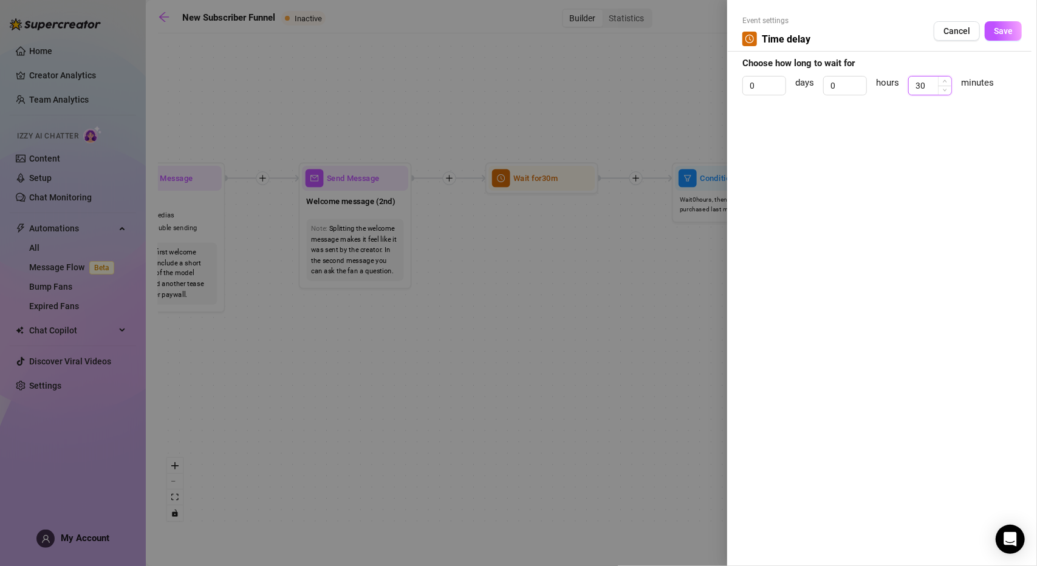
drag, startPoint x: 930, startPoint y: 83, endPoint x: 913, endPoint y: 81, distance: 17.1
click at [913, 81] on input "30" at bounding box center [930, 86] width 43 height 18
type input "2"
type input "10"
click at [996, 30] on span "Save" at bounding box center [1003, 31] width 19 height 10
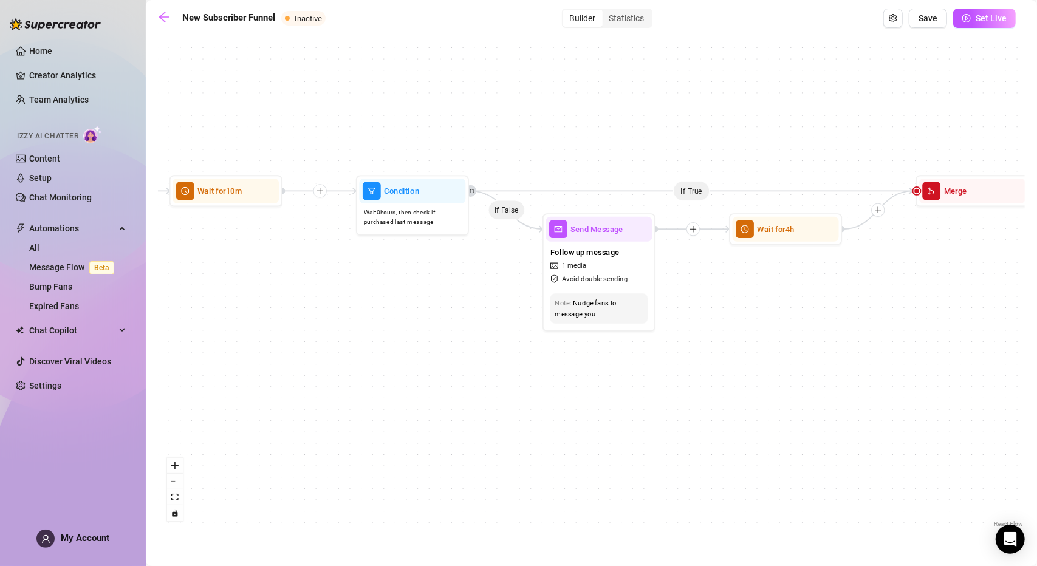
drag, startPoint x: 700, startPoint y: 321, endPoint x: 412, endPoint y: 333, distance: 288.1
click at [412, 333] on div "If True If True If True If False If False If False If True If False Wait for 4h…" at bounding box center [591, 284] width 867 height 491
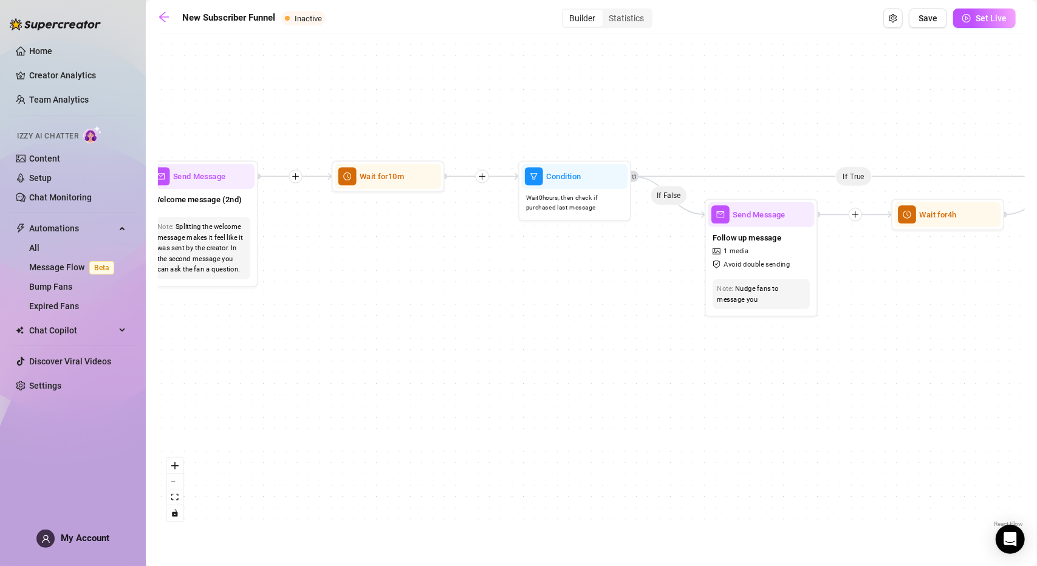
drag, startPoint x: 358, startPoint y: 331, endPoint x: 520, endPoint y: 316, distance: 162.8
click at [520, 316] on div "If True If True If True If False If False If False If True If False Wait for 4h…" at bounding box center [591, 284] width 867 height 491
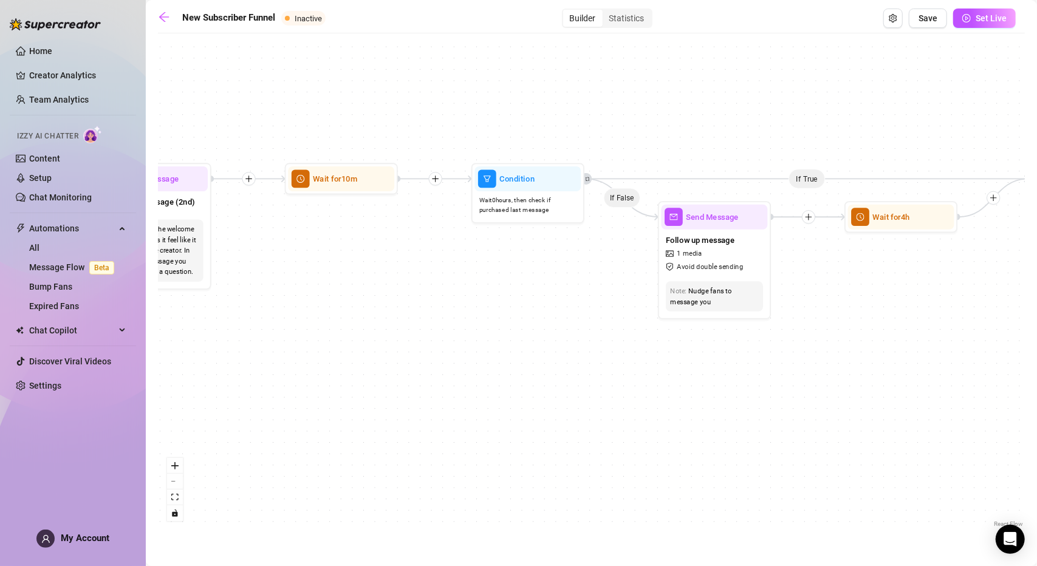
drag, startPoint x: 414, startPoint y: 304, endPoint x: 287, endPoint y: 312, distance: 126.5
click at [287, 312] on div "If True If True If True If False If False If False If True If False Wait for 4h…" at bounding box center [591, 284] width 867 height 491
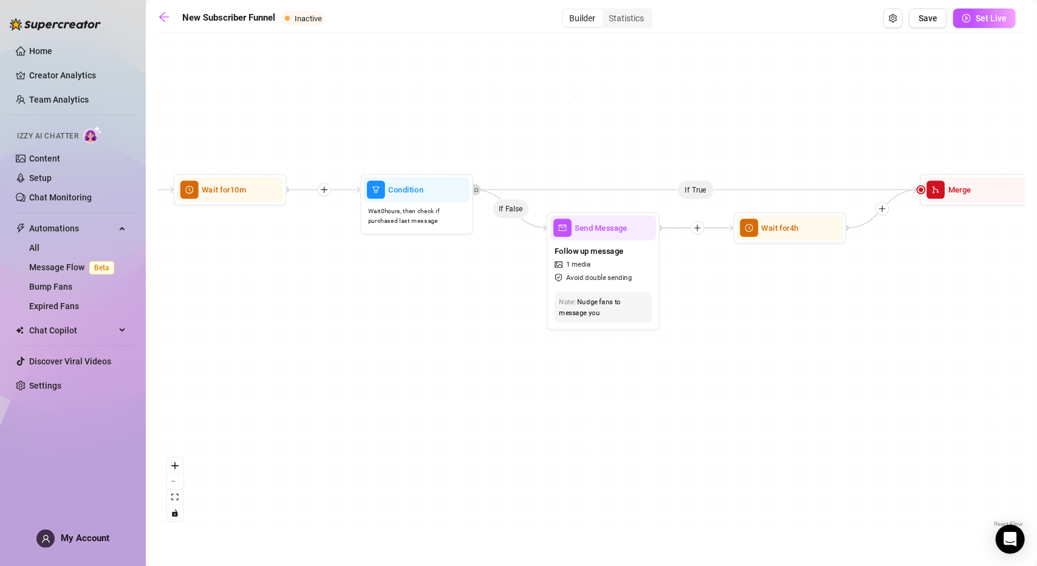
drag, startPoint x: 749, startPoint y: 145, endPoint x: 724, endPoint y: 149, distance: 25.9
click at [724, 149] on div "If True If True If True If False If False If False If True If False Wait for 4h…" at bounding box center [591, 284] width 867 height 491
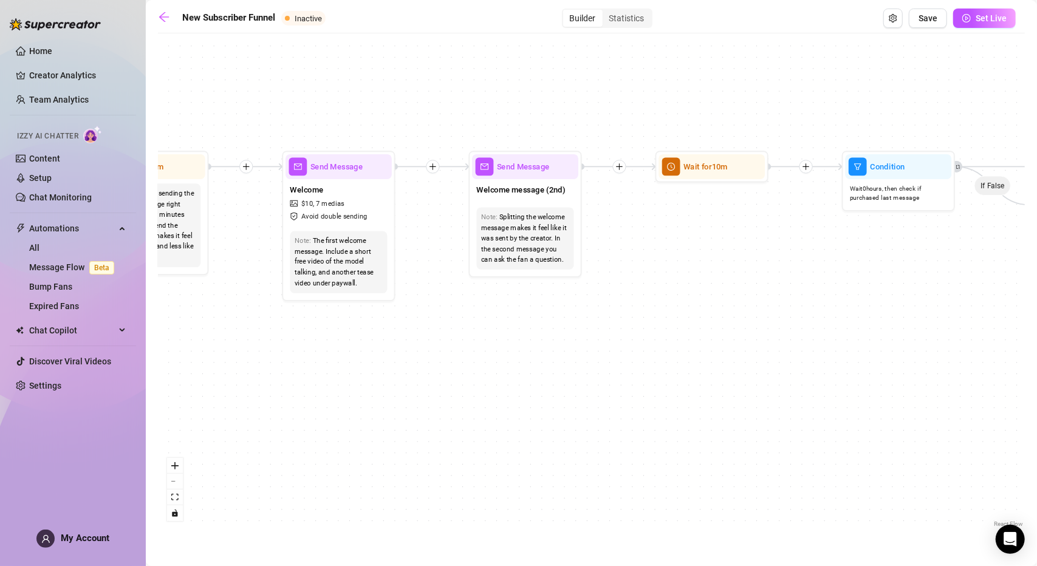
drag, startPoint x: 292, startPoint y: 332, endPoint x: 778, endPoint y: 310, distance: 486.4
click at [778, 310] on div "If True If True If True If False If False If False If True If False Wait for 4h…" at bounding box center [591, 284] width 867 height 491
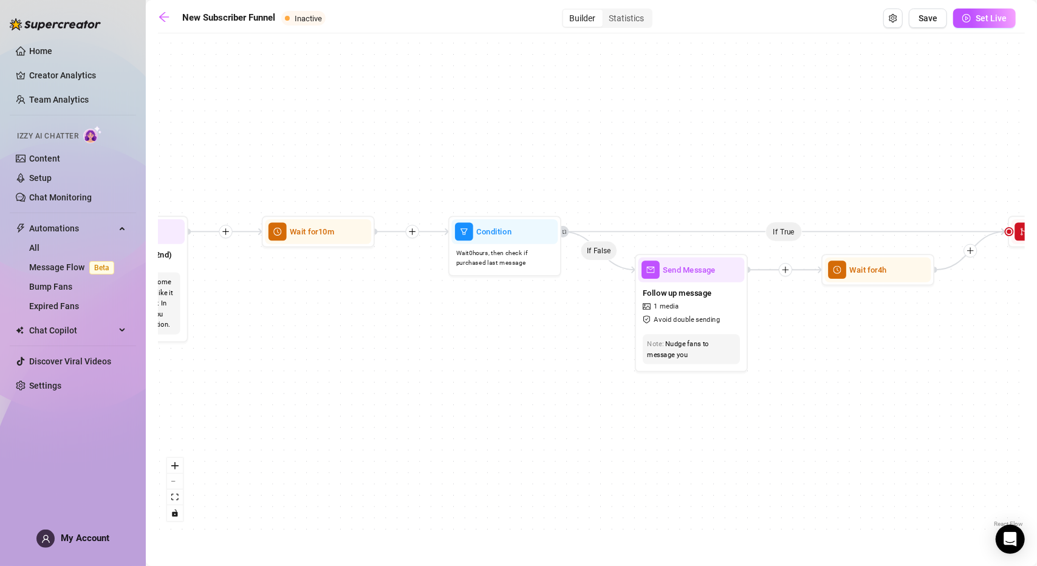
drag, startPoint x: 918, startPoint y: 295, endPoint x: 326, endPoint y: 374, distance: 597.9
click at [326, 374] on div "If True If True If True If False If False If False If True If False Wait for 4h…" at bounding box center [591, 284] width 867 height 491
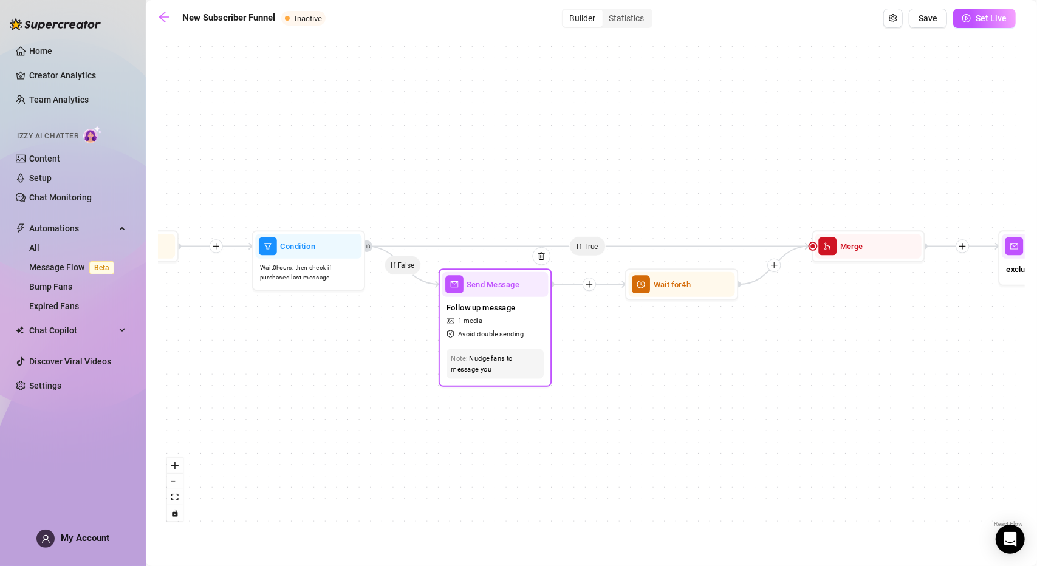
click at [517, 297] on div "Follow up message 1 media Avoid double sending" at bounding box center [495, 320] width 106 height 47
type textarea "😉 I'm always down for a little fun. Just have to let me know."
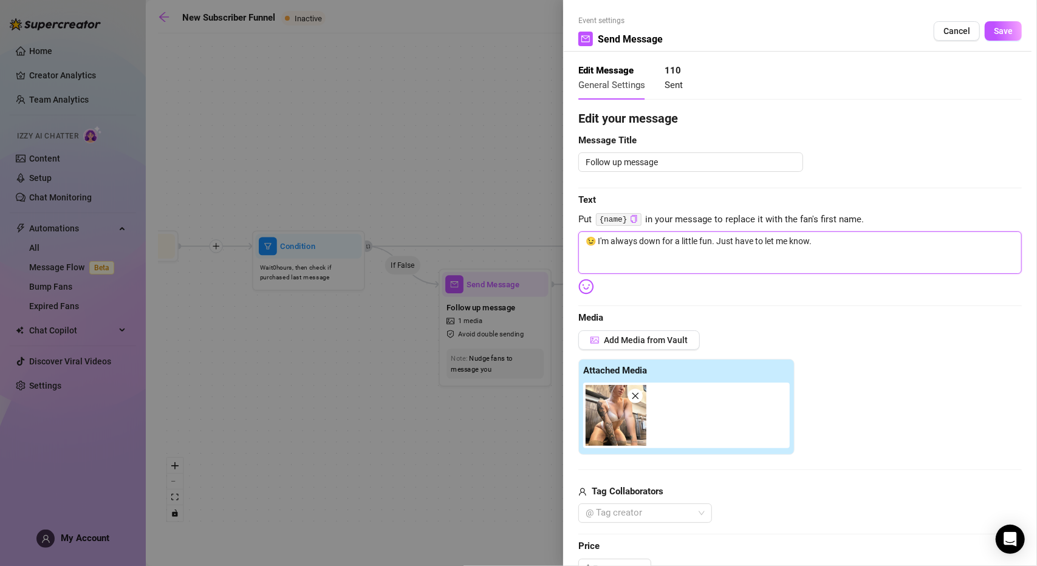
drag, startPoint x: 844, startPoint y: 239, endPoint x: 584, endPoint y: 251, distance: 260.8
click at [584, 251] on textarea "😉 I'm always down for a little fun. Just have to let me know." at bounding box center [799, 252] width 443 height 43
click at [840, 241] on textarea "😉 I'm always down for a little fun. Just have to let me know." at bounding box center [799, 252] width 443 height 43
drag, startPoint x: 832, startPoint y: 238, endPoint x: 598, endPoint y: 247, distance: 234.6
click at [598, 247] on textarea "😉 I'm always down for a little fun. Just have to let me know." at bounding box center [799, 252] width 443 height 43
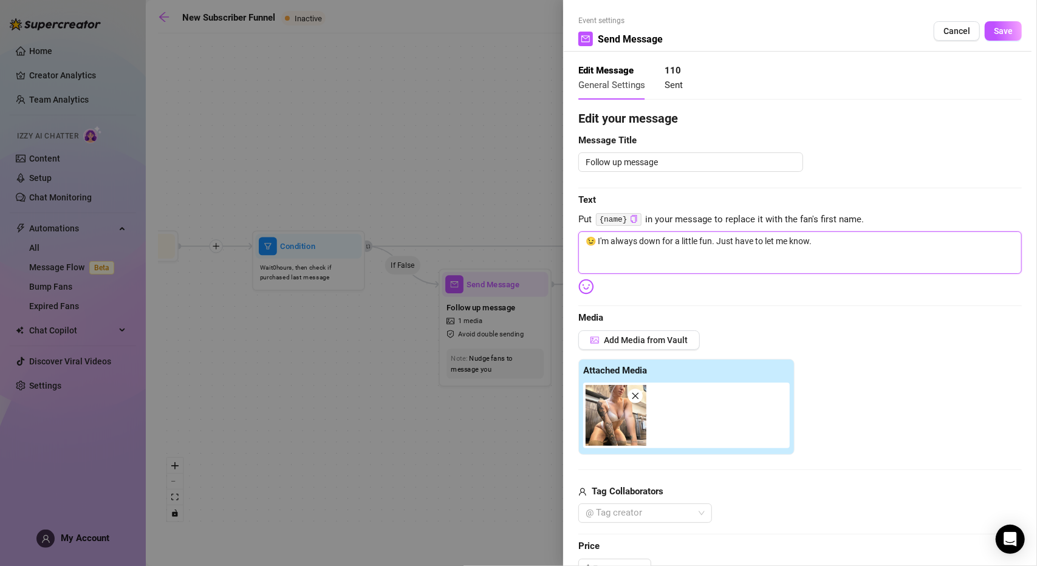
type textarea "😉"
type textarea "😉y"
type textarea "😉yo"
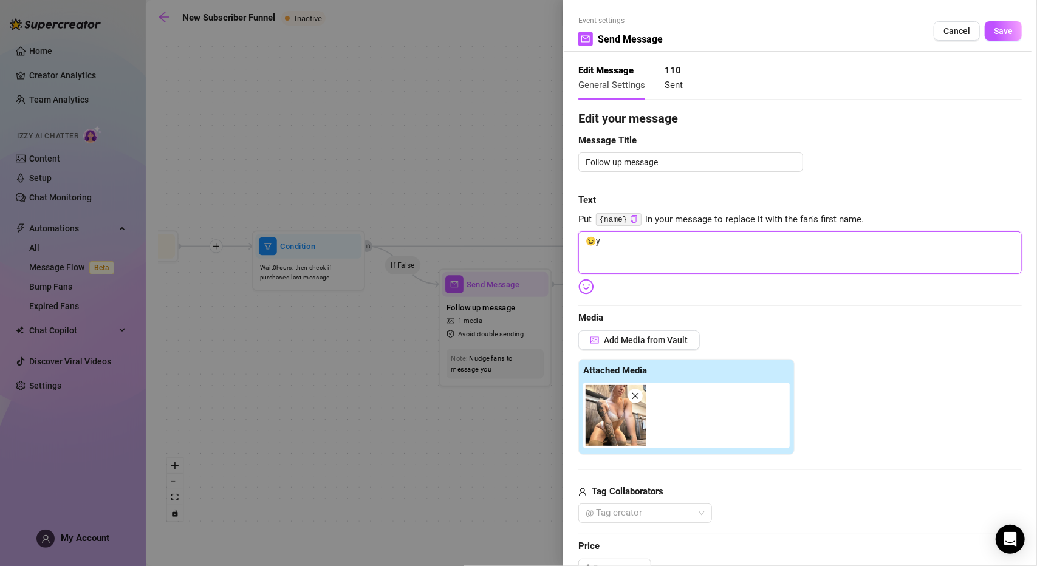
type textarea "😉yo"
type textarea "😉you"
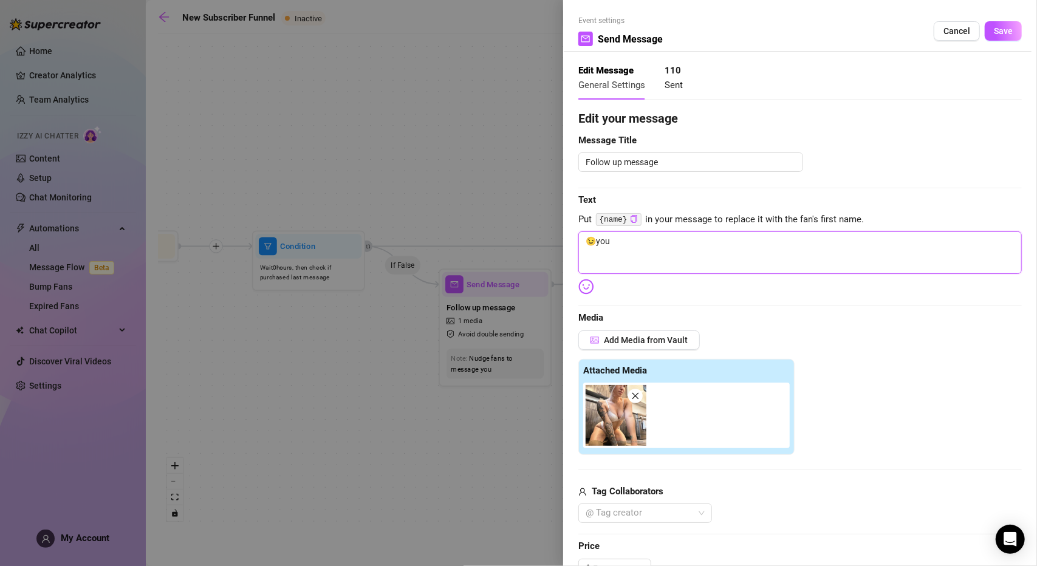
type textarea "😉you"
type textarea "😉yo"
type textarea "😉y"
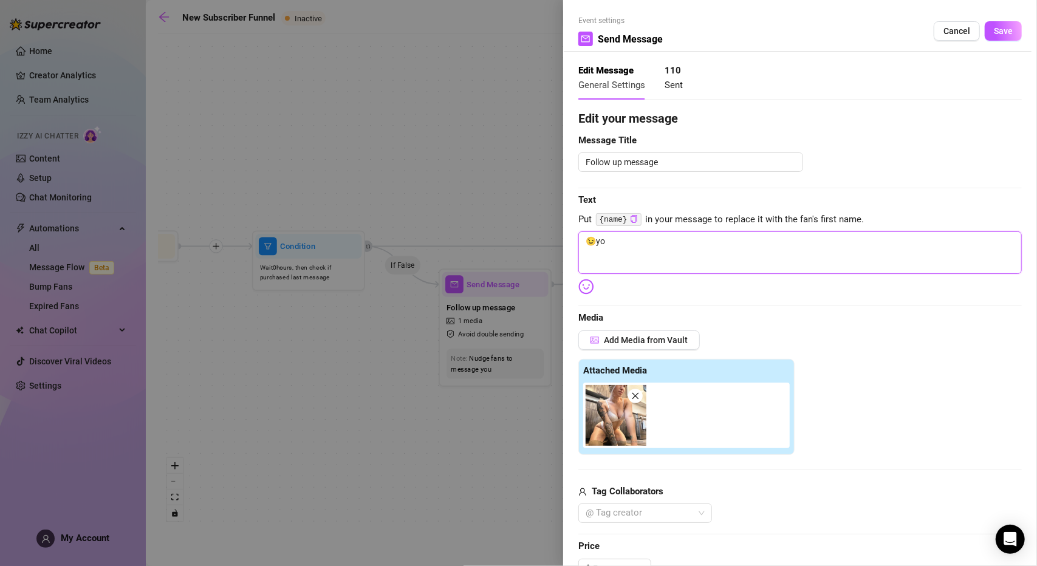
type textarea "😉y"
type textarea "😉"
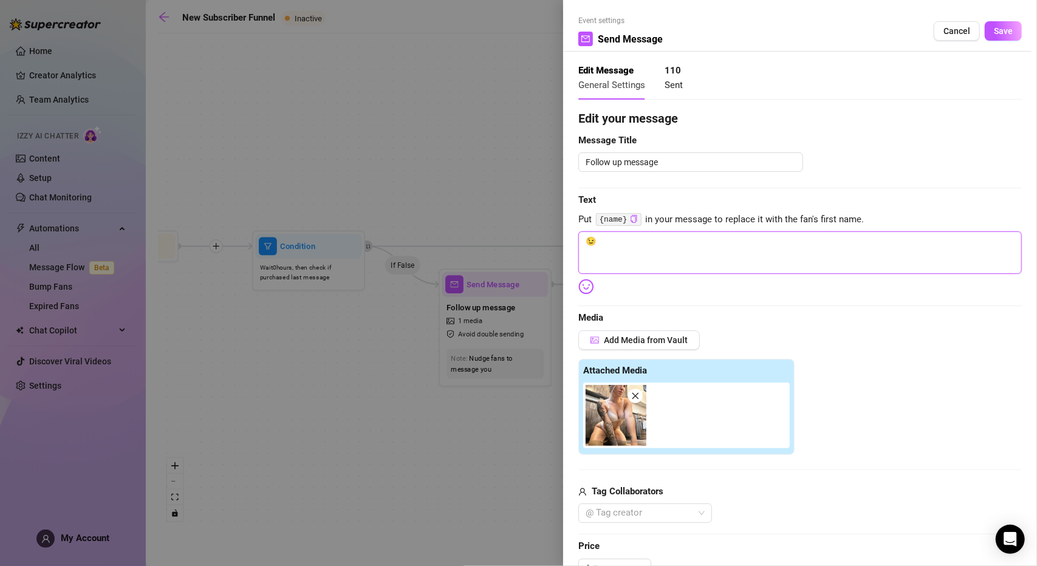
type textarea "😉 y"
type textarea "😉 yo"
type textarea "😉 you"
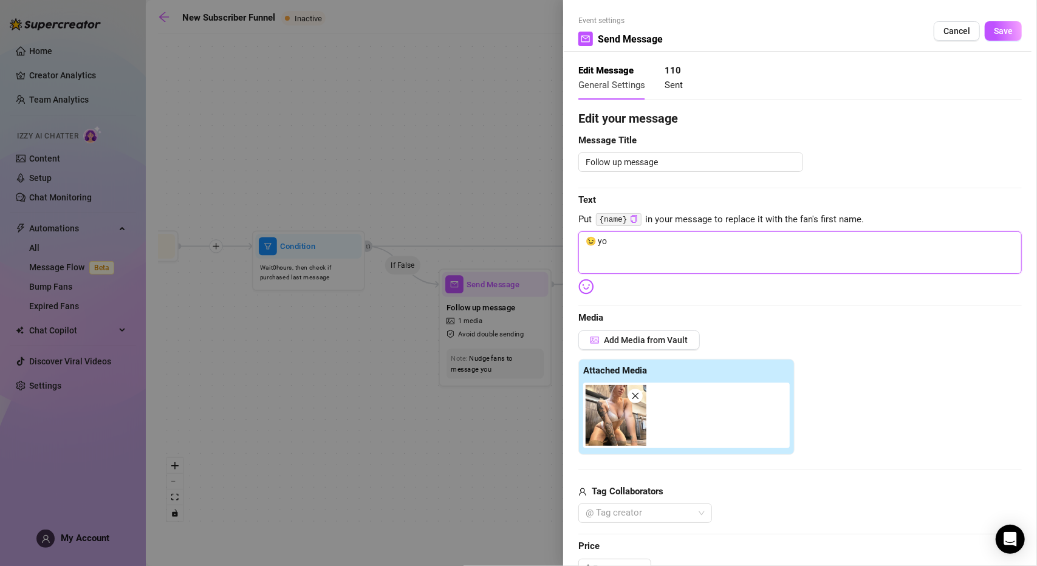
type textarea "😉 you"
type textarea "😉 you d"
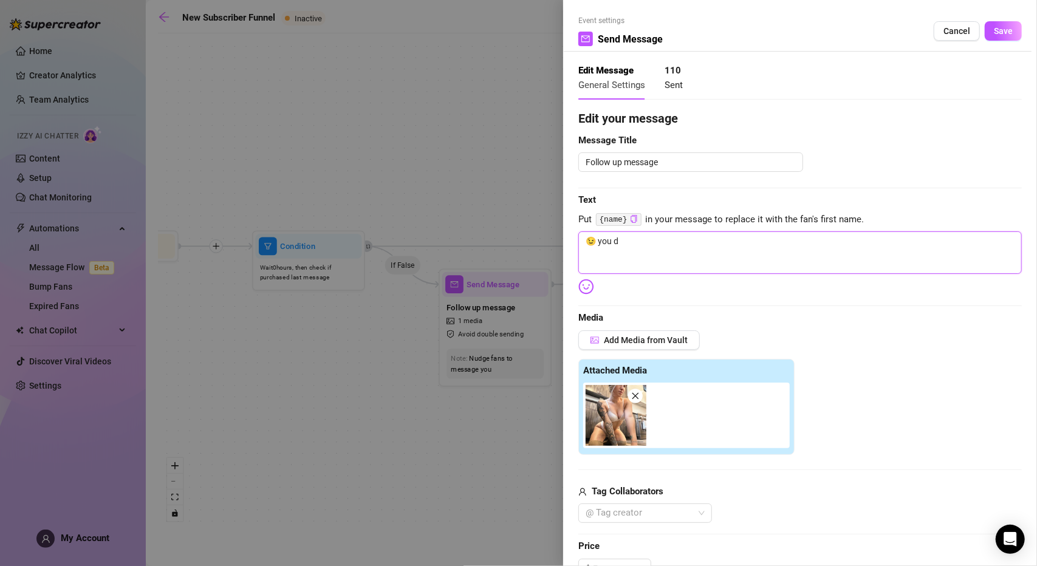
type textarea "😉 you di"
type textarea "😉 you did"
type textarea "😉 you didn"
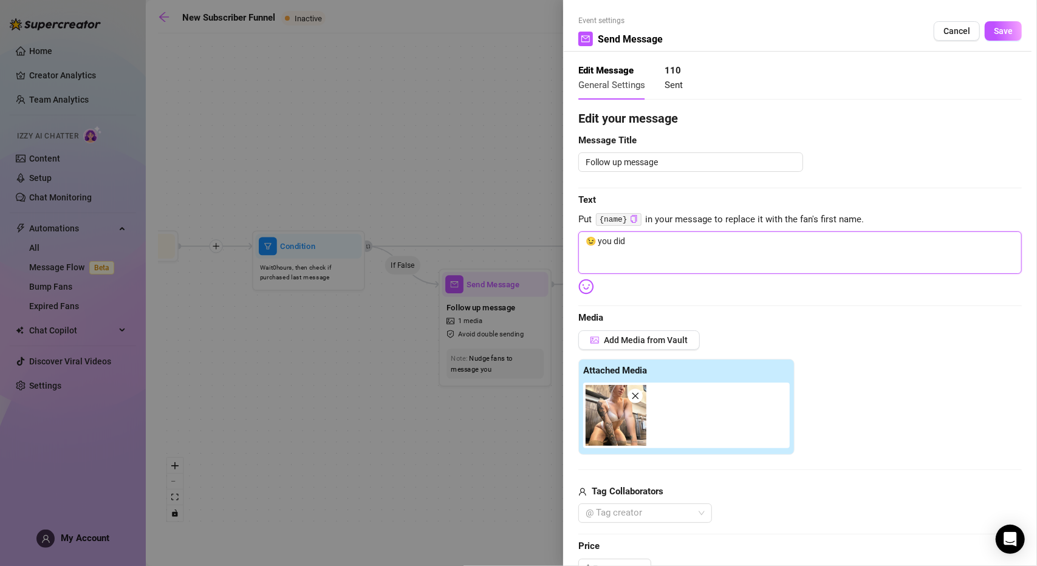
type textarea "😉 you didn"
type textarea "😉 you didn'"
type textarea "😉 you didn't"
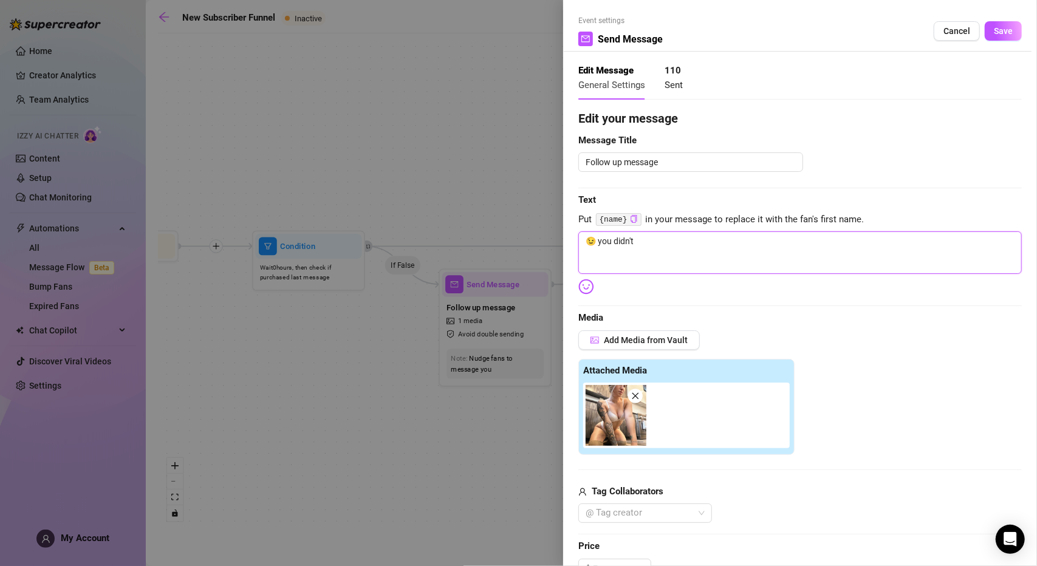
type textarea "😉 you didn't w"
type textarea "😉 you didn't wn"
type textarea "😉 you didn't w"
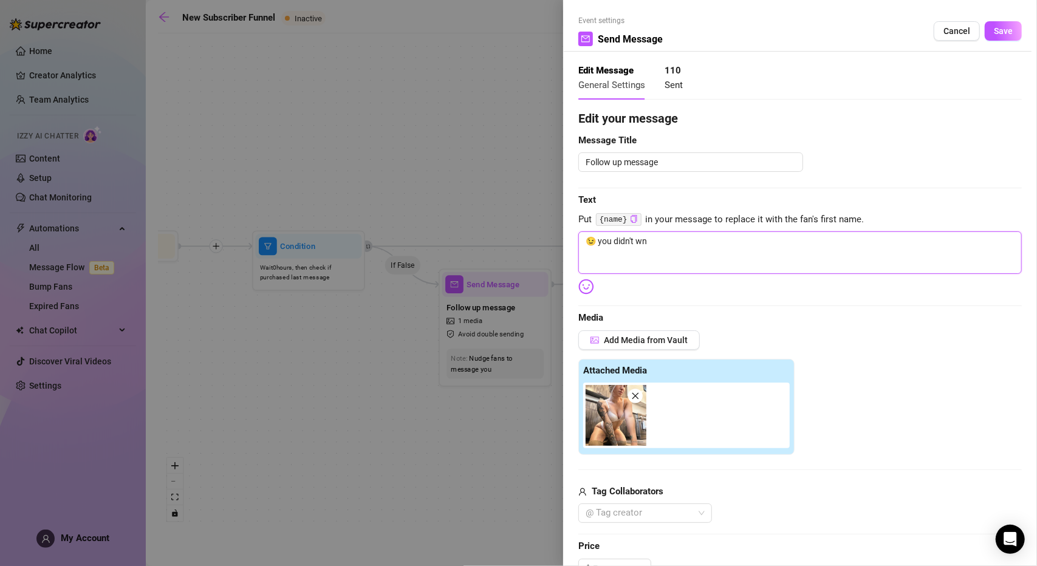
type textarea "😉 you didn't w"
type textarea "😉 you didn't wa"
type textarea "😉 you didn't wan"
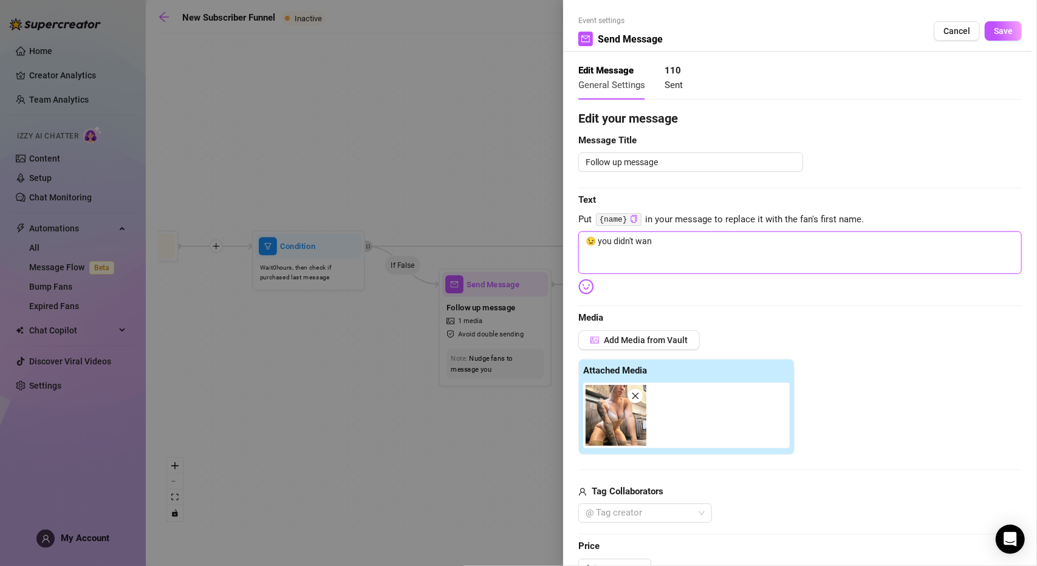
type textarea "😉 you didn't [PERSON_NAME]"
drag, startPoint x: 600, startPoint y: 242, endPoint x: 574, endPoint y: 239, distance: 26.2
click at [574, 239] on div "Event settings Send Message Cancel Save Edit Message General Settings 110 Sent …" at bounding box center [800, 283] width 474 height 566
click at [787, 236] on textarea "you didn't wanna unlock my special pics I sent?" at bounding box center [799, 252] width 443 height 43
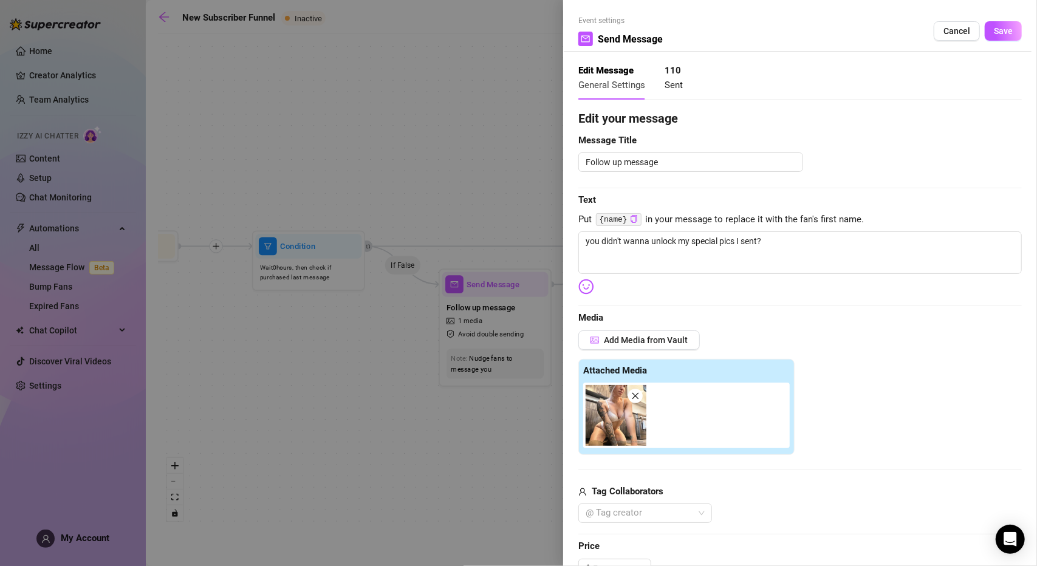
click at [592, 281] on img at bounding box center [586, 287] width 16 height 16
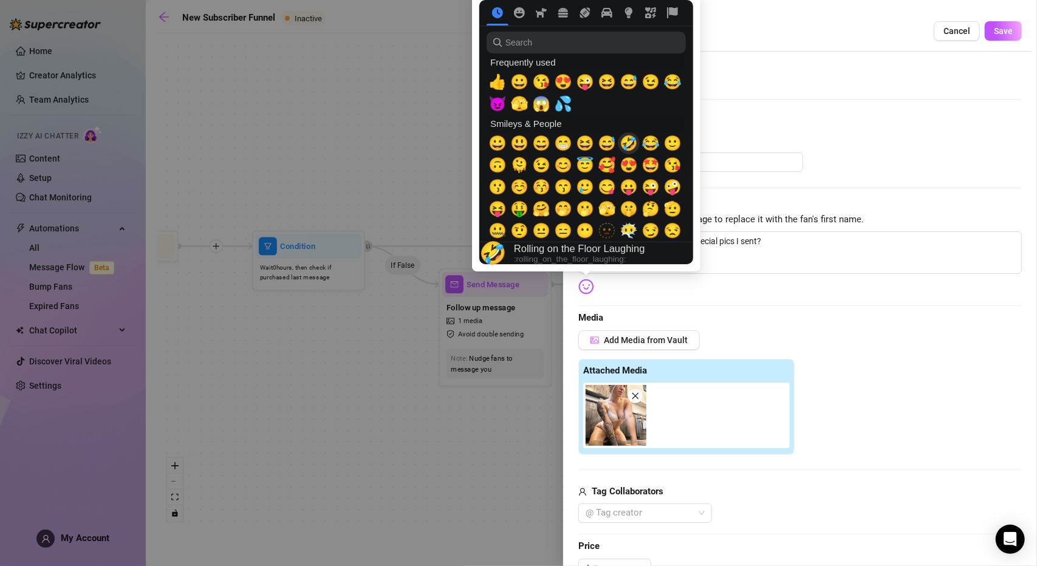
scroll to position [61, 0]
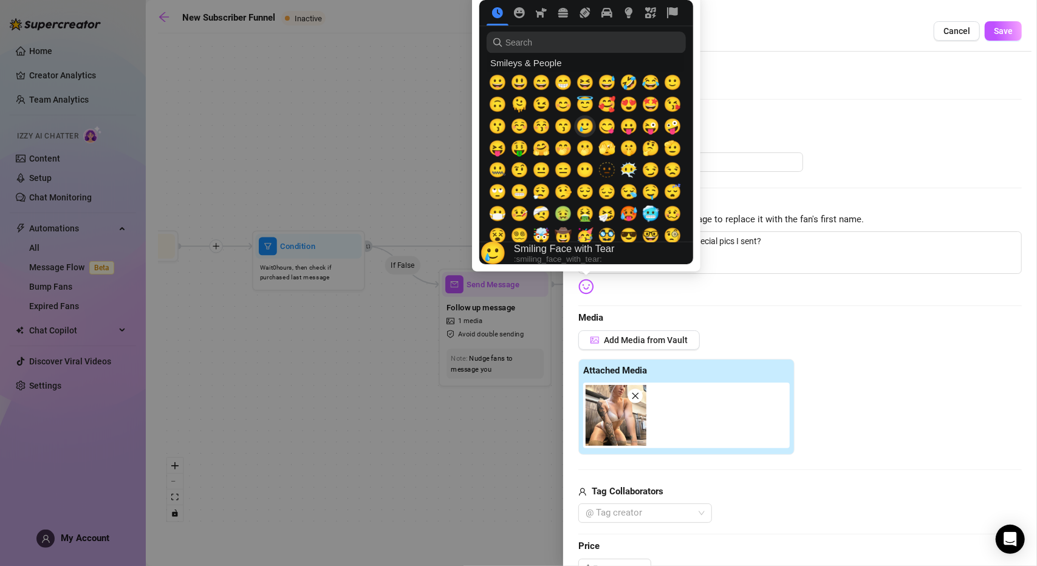
click at [582, 128] on span "🥲" at bounding box center [585, 126] width 18 height 17
click at [809, 231] on textarea "you didn't wanna unlock my special pics I sent? 🥲" at bounding box center [799, 252] width 443 height 43
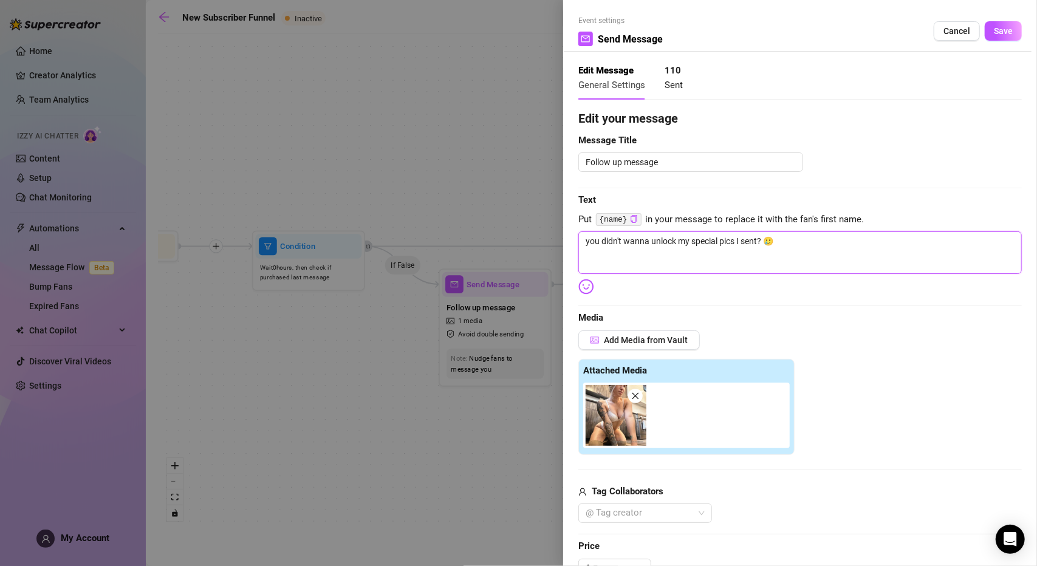
click at [639, 397] on icon "close" at bounding box center [635, 396] width 9 height 9
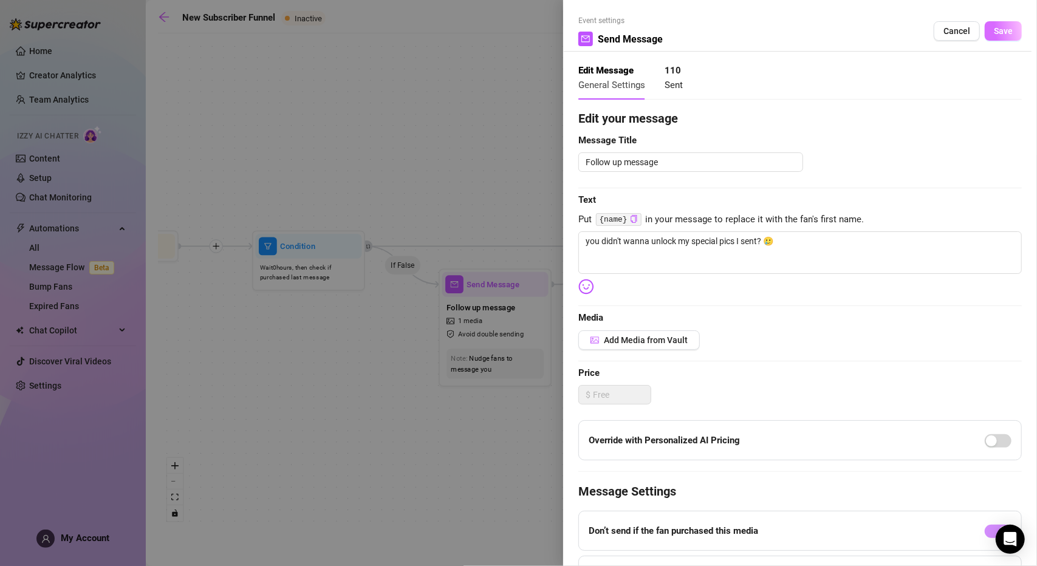
click at [986, 36] on button "Save" at bounding box center [1003, 30] width 37 height 19
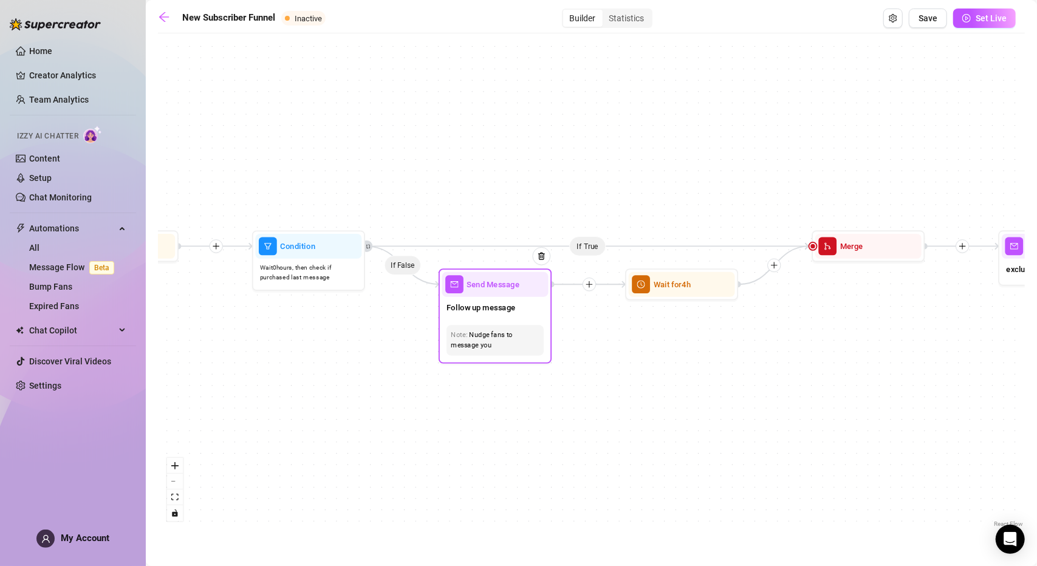
click at [471, 294] on div "Send Message" at bounding box center [495, 284] width 106 height 25
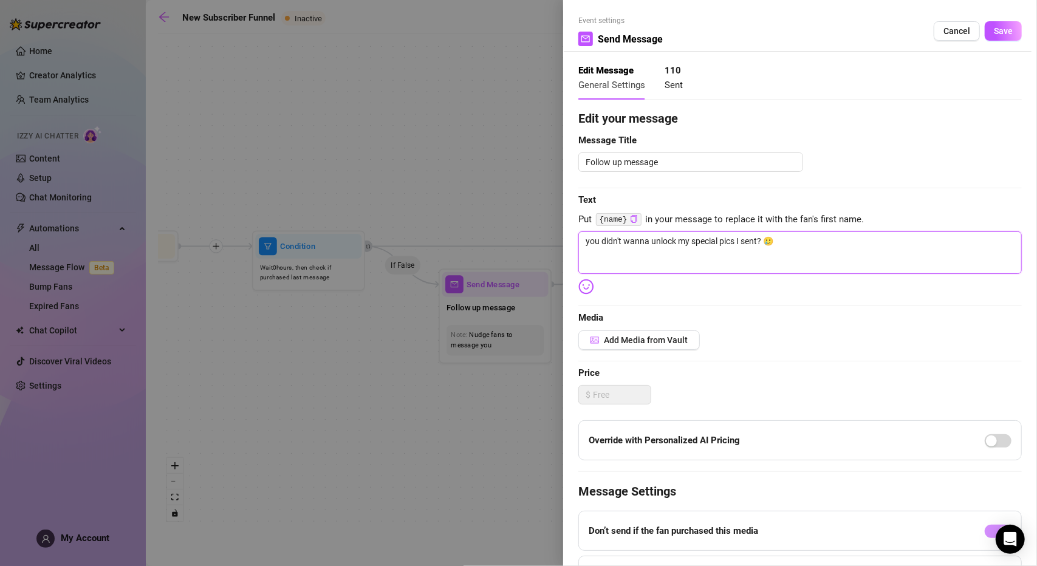
click at [821, 240] on textarea "you didn't wanna unlock my special pics I sent? 🥲" at bounding box center [799, 252] width 443 height 43
drag, startPoint x: 815, startPoint y: 239, endPoint x: 575, endPoint y: 245, distance: 240.6
click at [575, 245] on div "Event settings Send Message Cancel Save Edit Message General Settings 110 Sent …" at bounding box center [800, 283] width 474 height 566
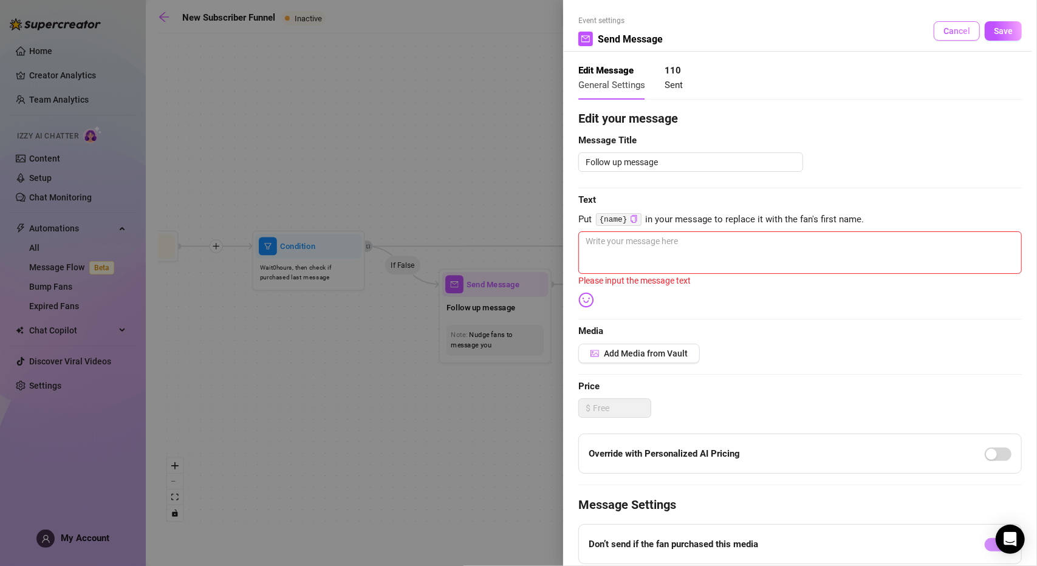
click at [950, 32] on span "Cancel" at bounding box center [956, 31] width 27 height 10
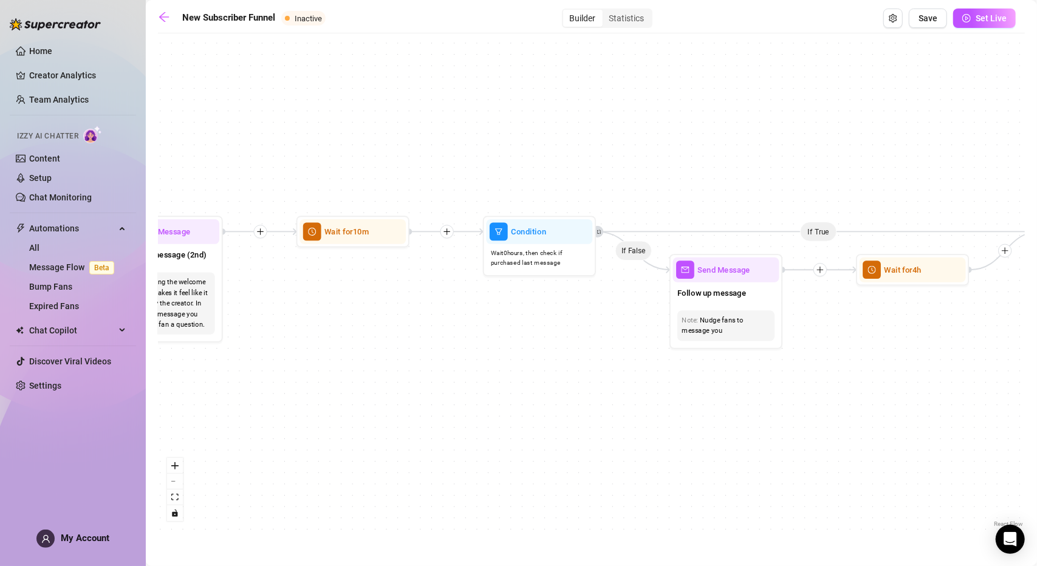
drag, startPoint x: 265, startPoint y: 384, endPoint x: 496, endPoint y: 369, distance: 231.3
click at [496, 369] on div "If True If True If True If False If False If False If True If False Wait for 4h…" at bounding box center [591, 284] width 867 height 491
click at [548, 234] on div at bounding box center [569, 212] width 49 height 58
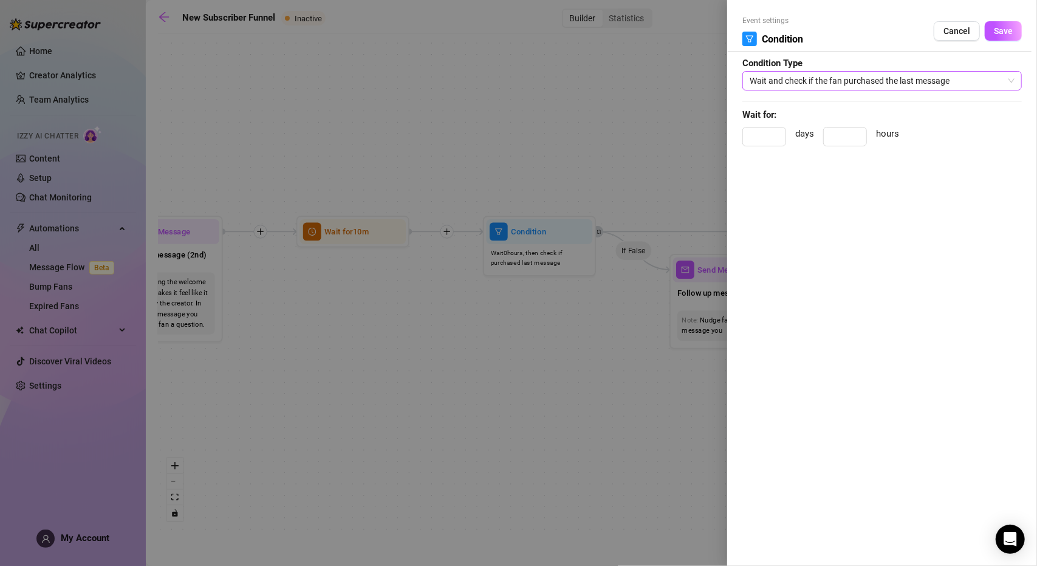
click at [832, 78] on span "Wait and check if the fan purchased the last message" at bounding box center [881, 81] width 265 height 18
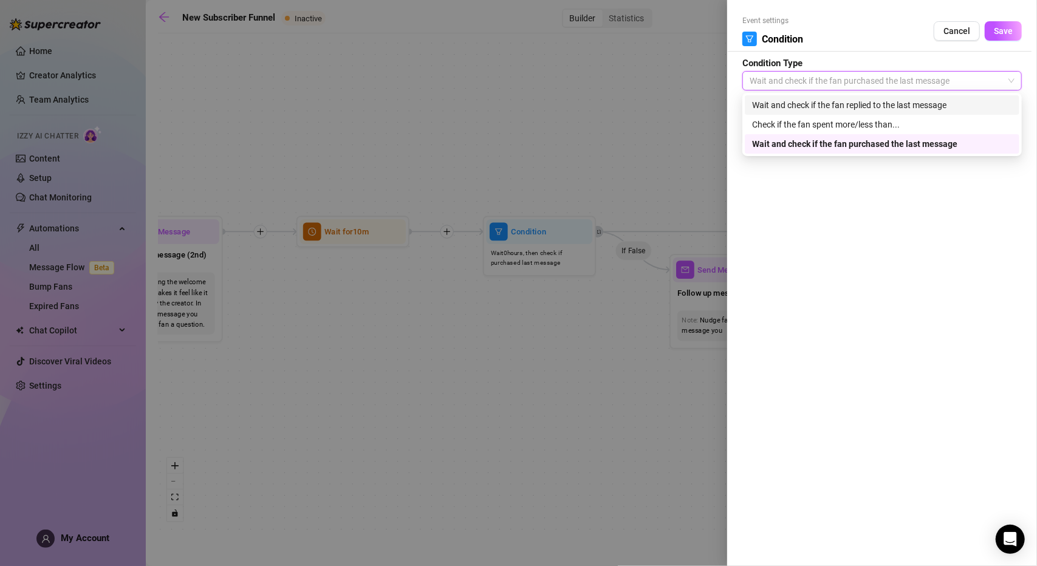
click at [833, 101] on div "Wait and check if the fan replied to the last message" at bounding box center [882, 104] width 260 height 13
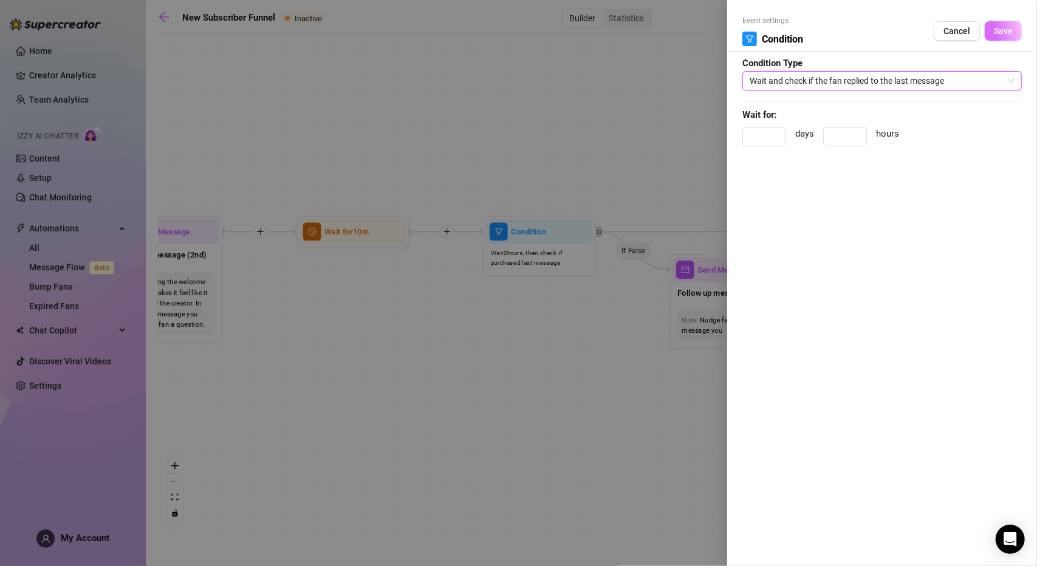
click at [999, 37] on button "Save" at bounding box center [1003, 30] width 37 height 19
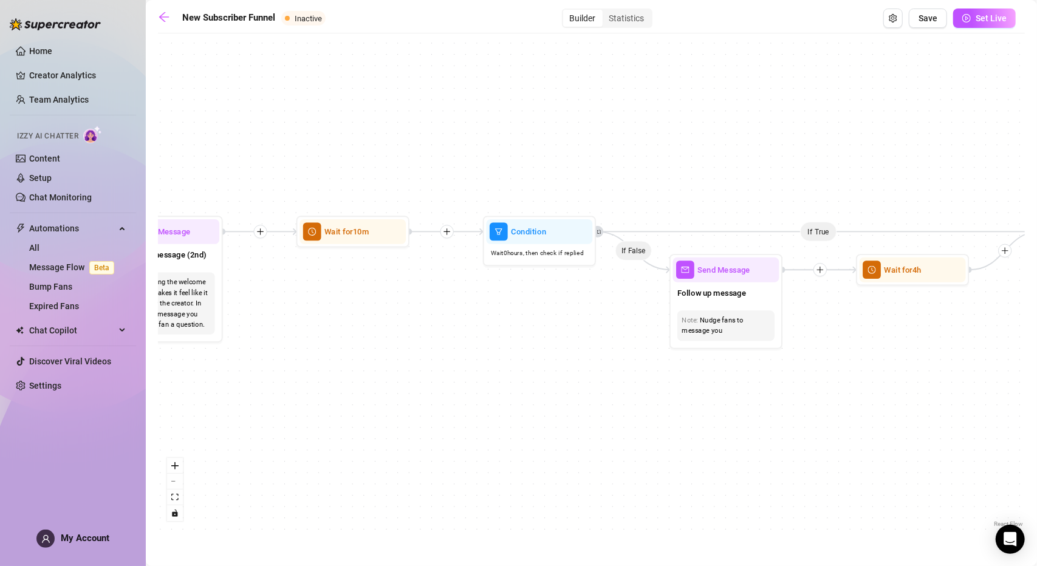
drag, startPoint x: 576, startPoint y: 341, endPoint x: 426, endPoint y: 338, distance: 149.4
click at [426, 338] on div "If True If True If True If False If False If False If True If False Wait for 4h…" at bounding box center [591, 284] width 867 height 491
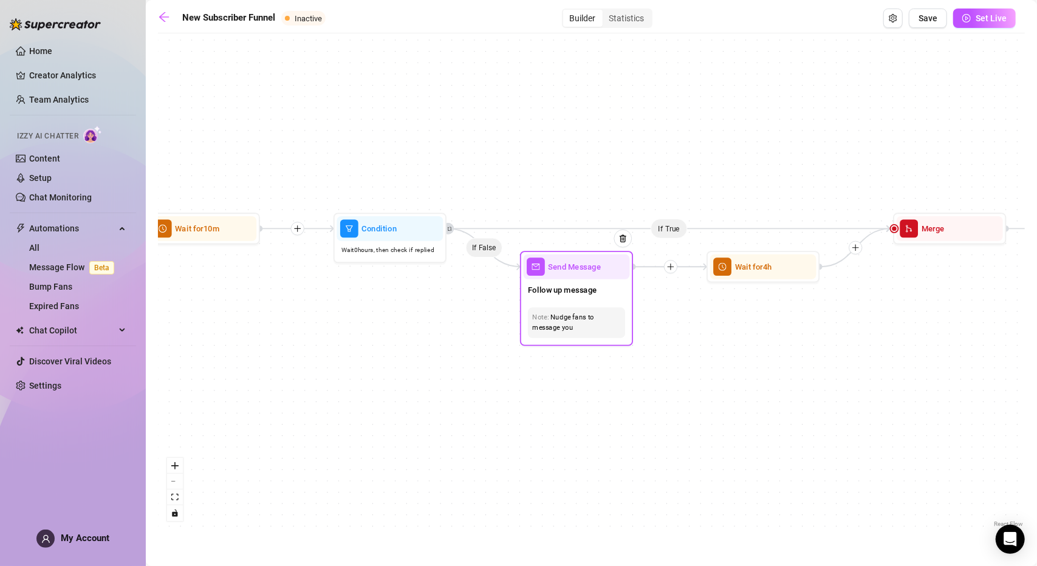
click at [567, 276] on div "Send Message" at bounding box center [577, 266] width 106 height 25
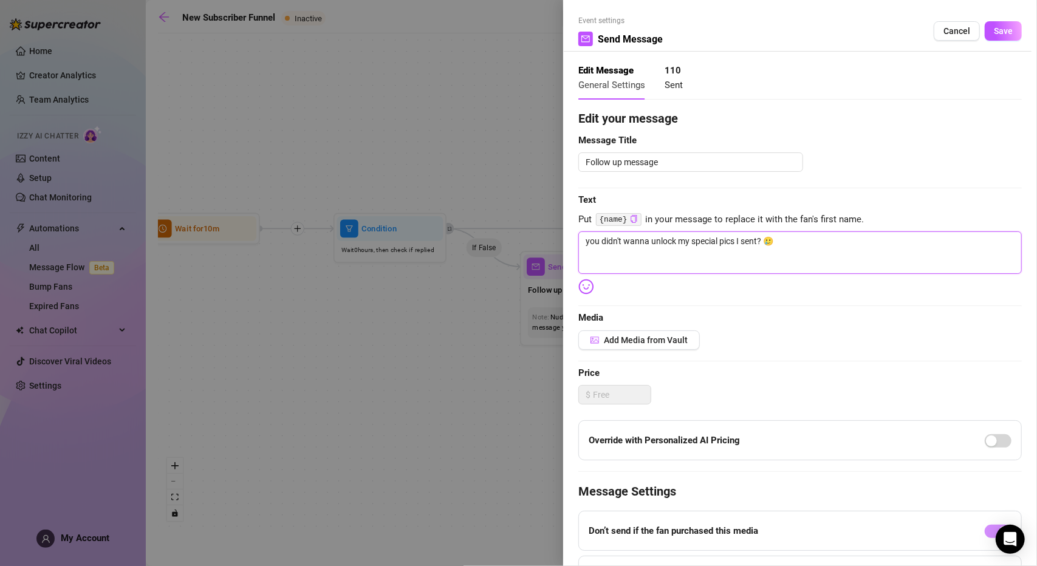
drag, startPoint x: 822, startPoint y: 244, endPoint x: 568, endPoint y: 247, distance: 253.3
click at [568, 247] on div "Event settings Send Message Cancel Save Edit Message General Settings 110 Sent …" at bounding box center [800, 283] width 474 height 566
click at [585, 292] on img at bounding box center [586, 287] width 16 height 16
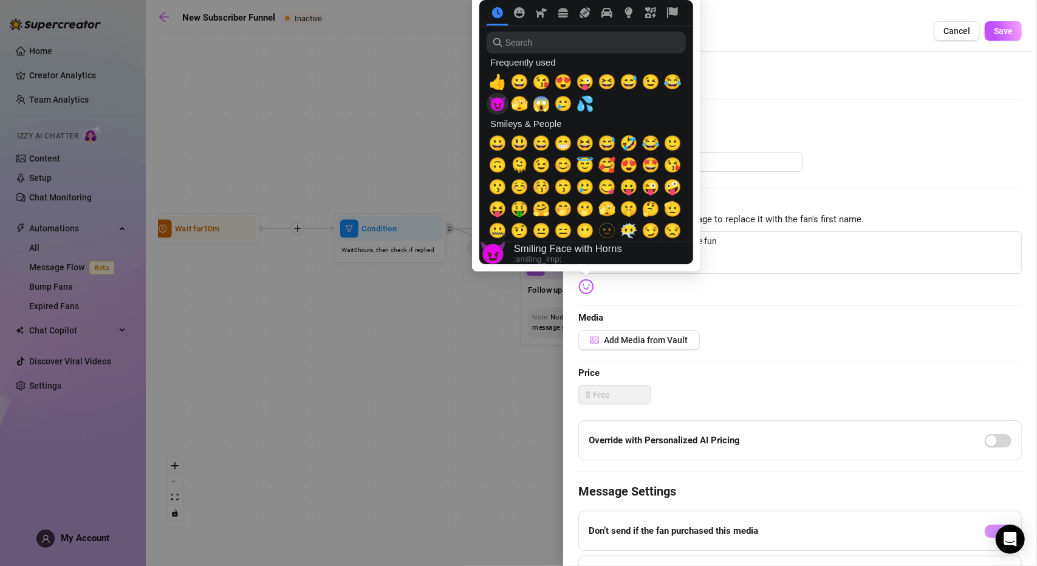
click at [503, 107] on span "😈" at bounding box center [497, 103] width 18 height 17
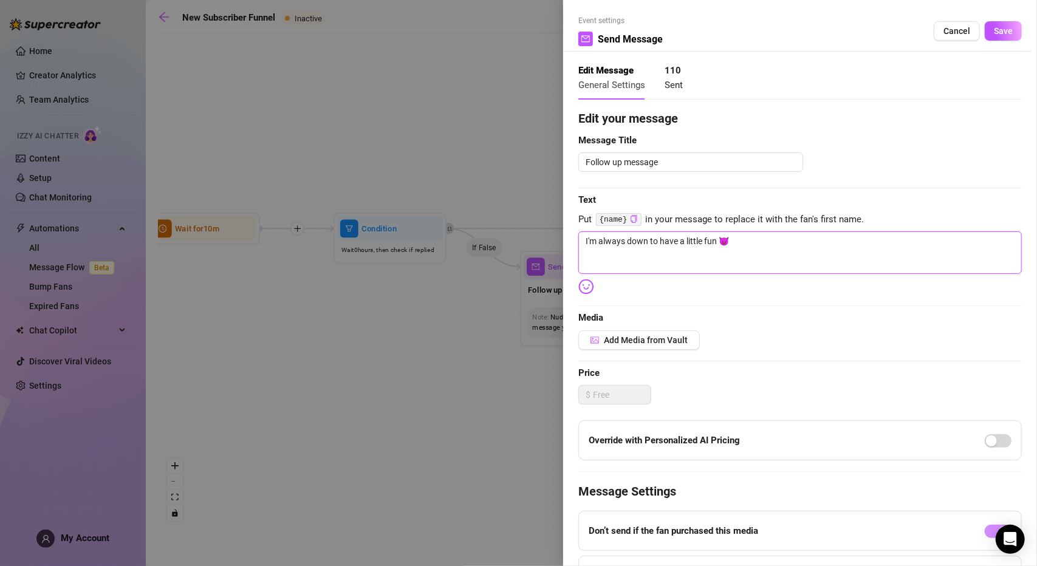
click at [783, 241] on textarea "I'm always down to have a little fun 😈" at bounding box center [799, 252] width 443 height 43
click at [617, 346] on button "Add Media from Vault" at bounding box center [638, 339] width 121 height 19
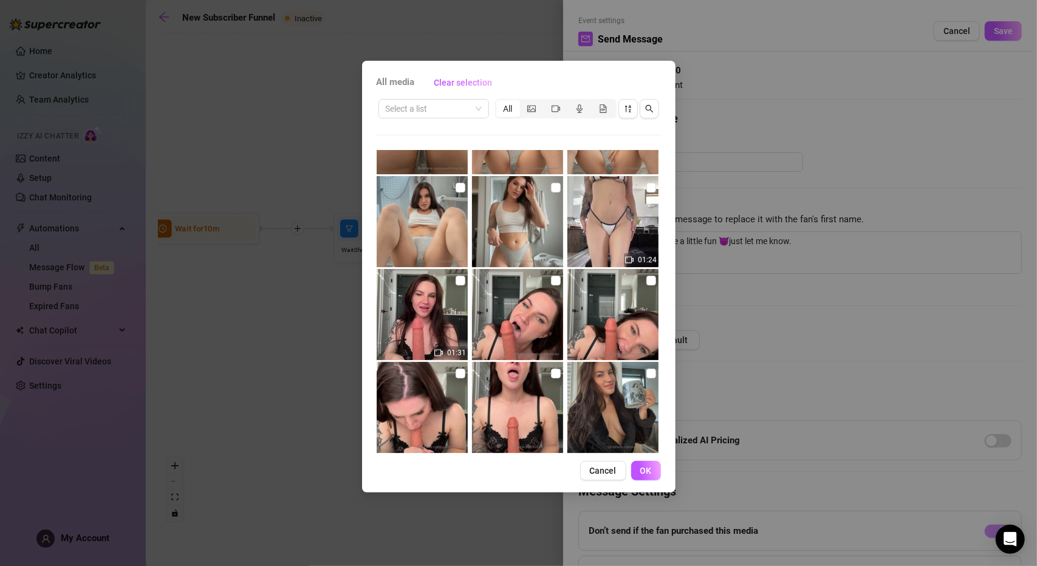
scroll to position [458, 0]
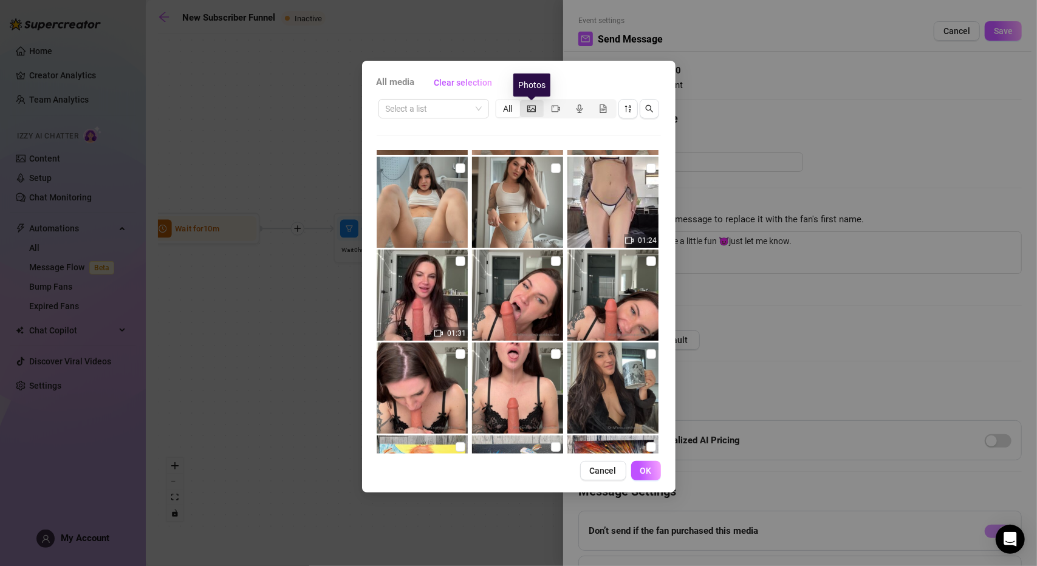
click at [531, 108] on icon "picture" at bounding box center [531, 108] width 9 height 9
click at [523, 102] on input "segmented control" at bounding box center [523, 102] width 0 height 0
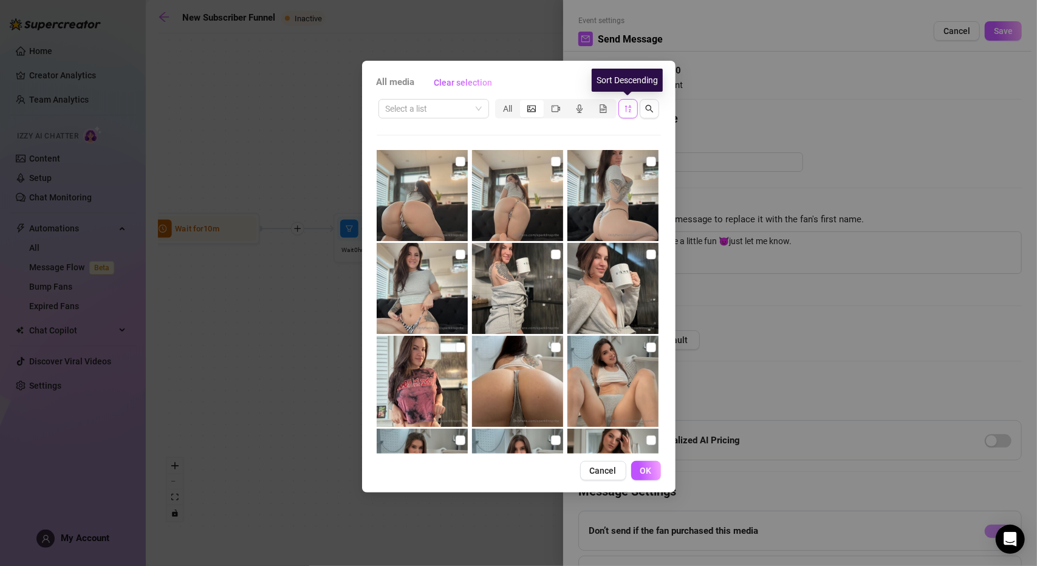
click at [628, 101] on button "button" at bounding box center [627, 108] width 19 height 19
click at [624, 112] on icon "sort-descending" at bounding box center [628, 108] width 9 height 9
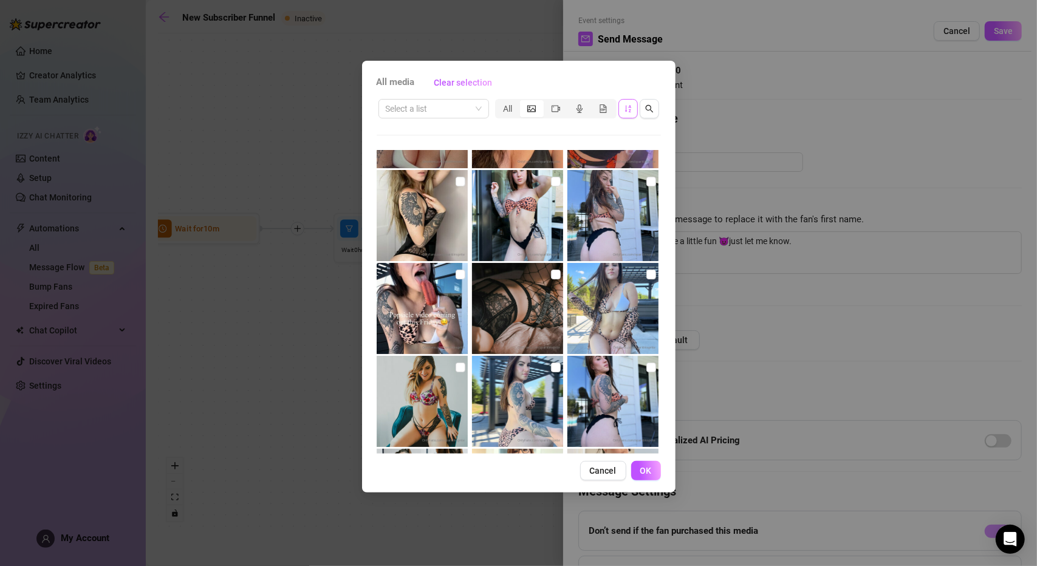
scroll to position [1005, 0]
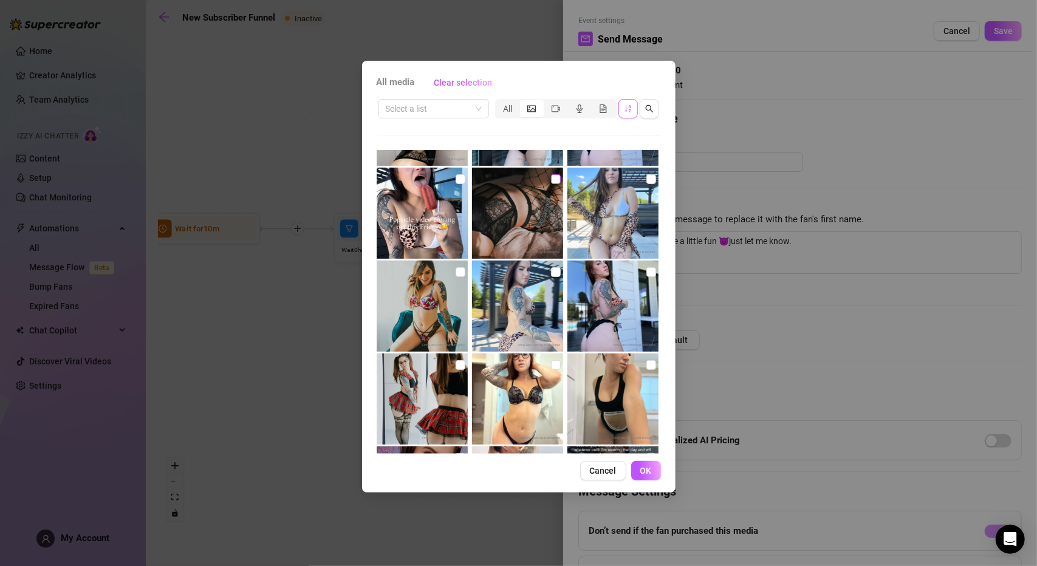
click at [551, 178] on input "checkbox" at bounding box center [556, 179] width 10 height 10
click at [647, 472] on span "OK" at bounding box center [646, 471] width 12 height 10
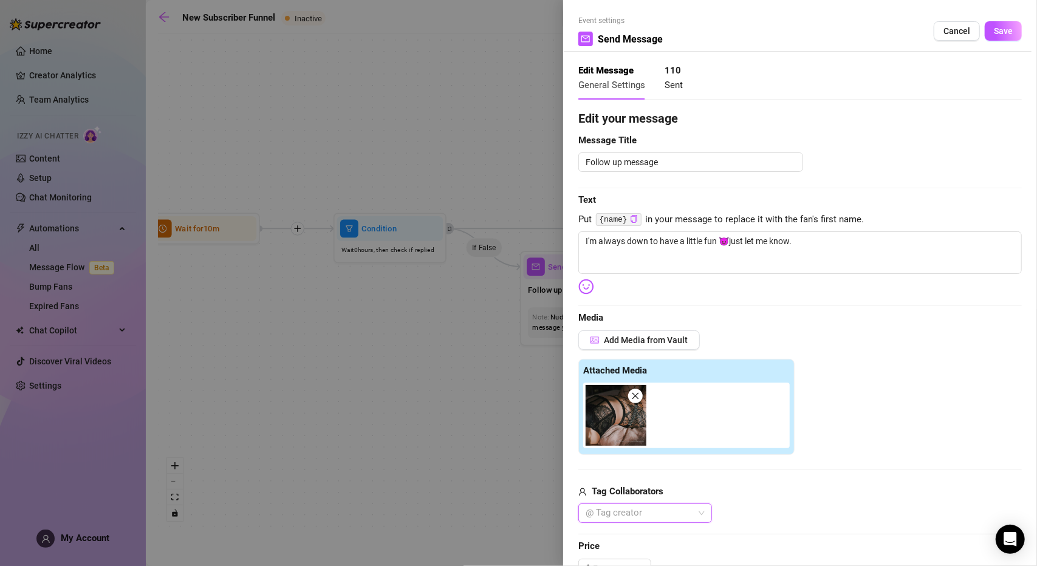
click at [612, 428] on img at bounding box center [615, 415] width 61 height 61
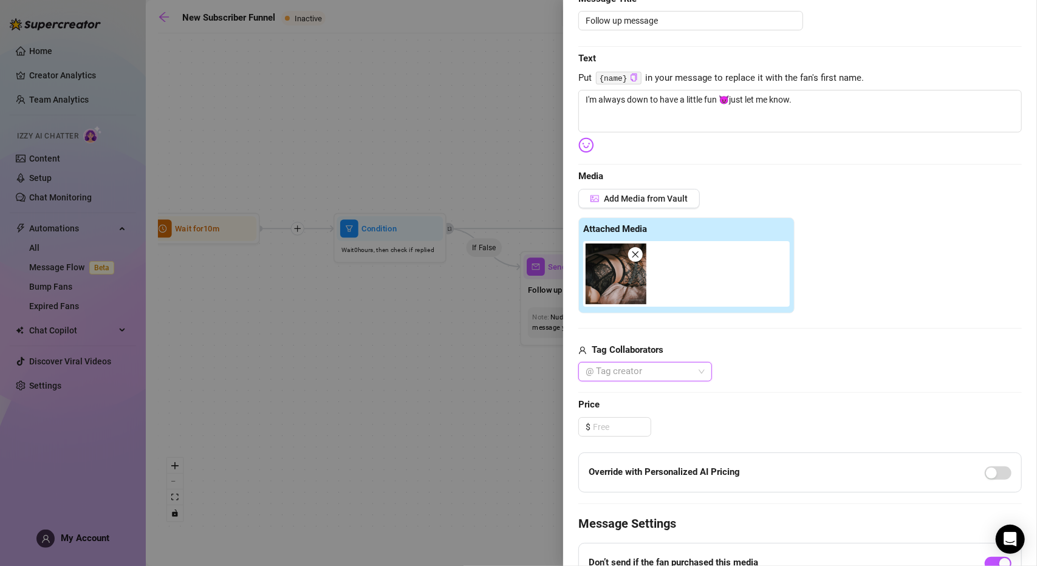
scroll to position [290, 0]
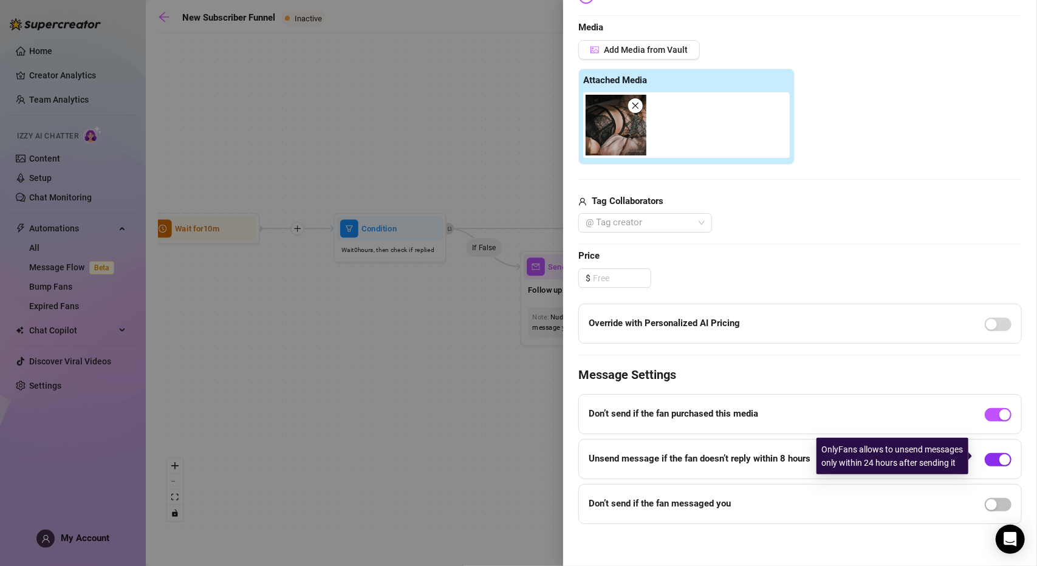
click at [999, 454] on div "button" at bounding box center [1004, 459] width 11 height 11
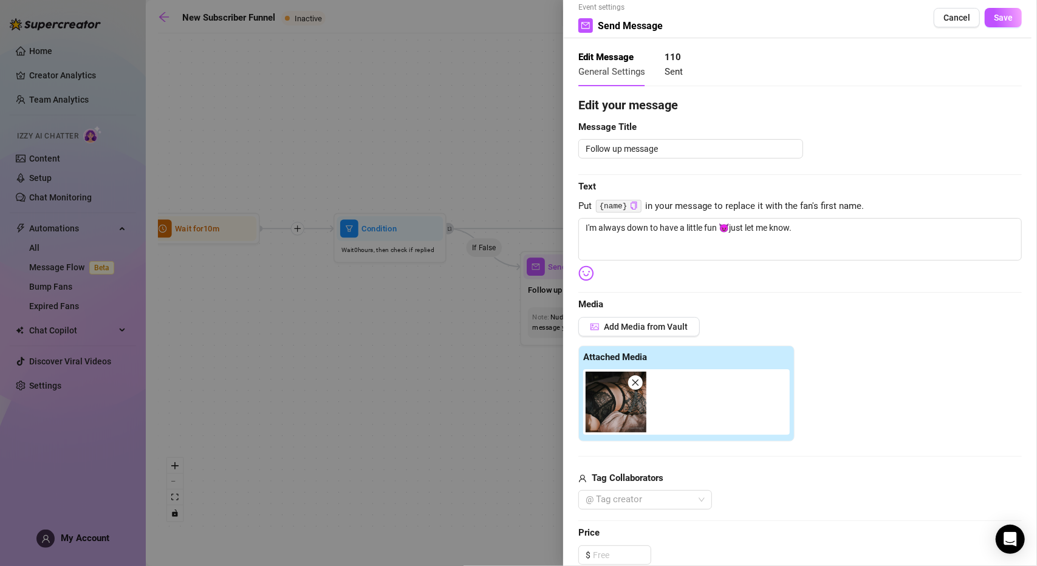
scroll to position [0, 0]
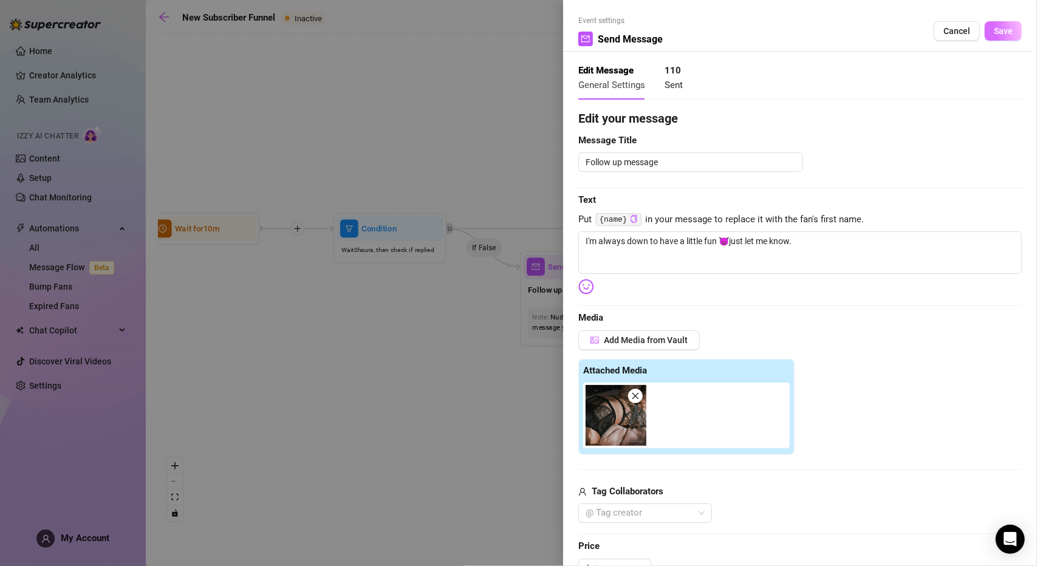
click at [994, 33] on span "Save" at bounding box center [1003, 31] width 19 height 10
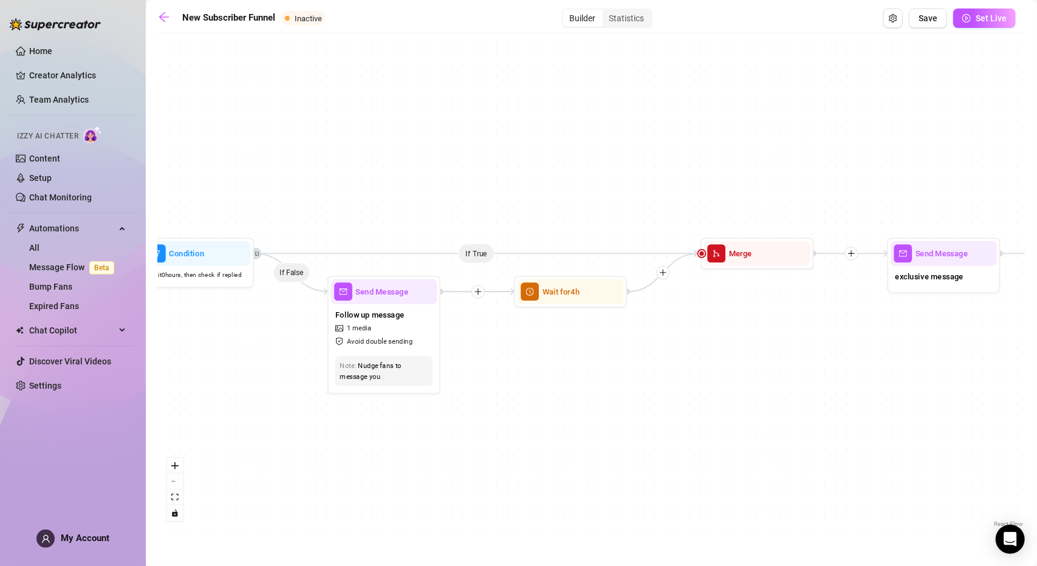
drag, startPoint x: 742, startPoint y: 321, endPoint x: 549, endPoint y: 346, distance: 194.1
click at [549, 346] on div "If True If True If True If False If False If False If True If False Wait for 4h…" at bounding box center [591, 284] width 867 height 491
click at [373, 326] on div "Follow up message 1 media Avoid double sending" at bounding box center [384, 332] width 106 height 47
click at [544, 301] on div "Wait for 4h" at bounding box center [570, 292] width 106 height 25
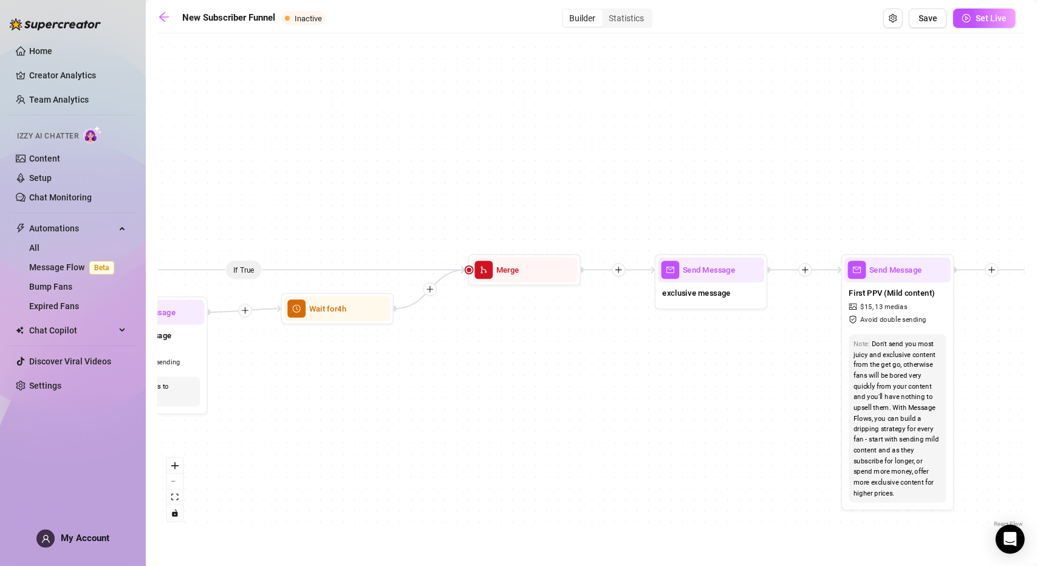
drag, startPoint x: 747, startPoint y: 321, endPoint x: 522, endPoint y: 337, distance: 225.9
click at [520, 337] on div "If True If True If True If False If False If False If True If False Wait for 4h…" at bounding box center [591, 284] width 867 height 491
click at [688, 277] on div "Send Message" at bounding box center [710, 270] width 106 height 25
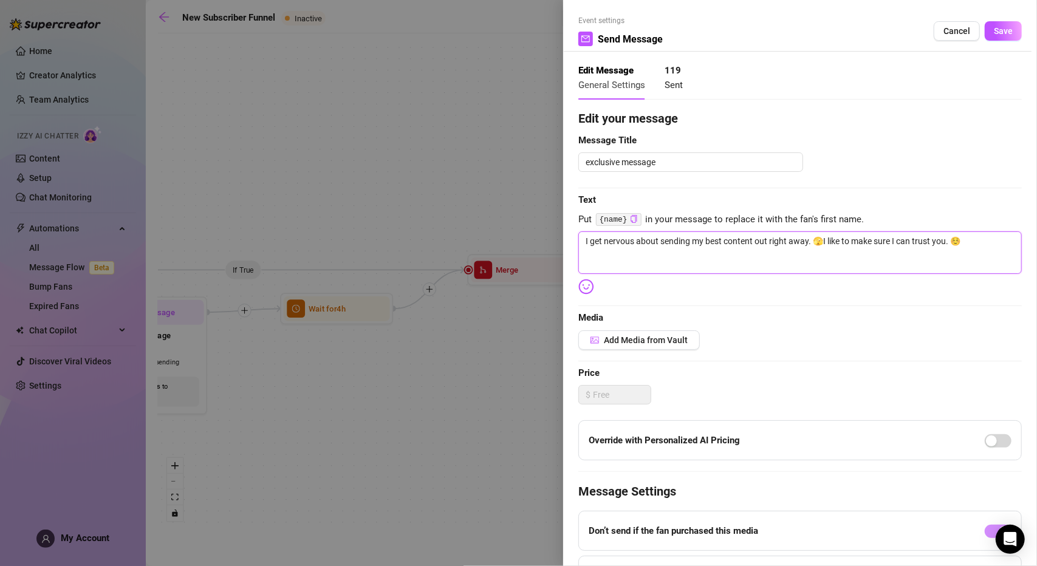
click at [974, 236] on textarea "I get nervous about sending my best content out right away. 🫣I like to make sur…" at bounding box center [799, 252] width 443 height 43
click at [1002, 29] on span "Save" at bounding box center [1003, 31] width 19 height 10
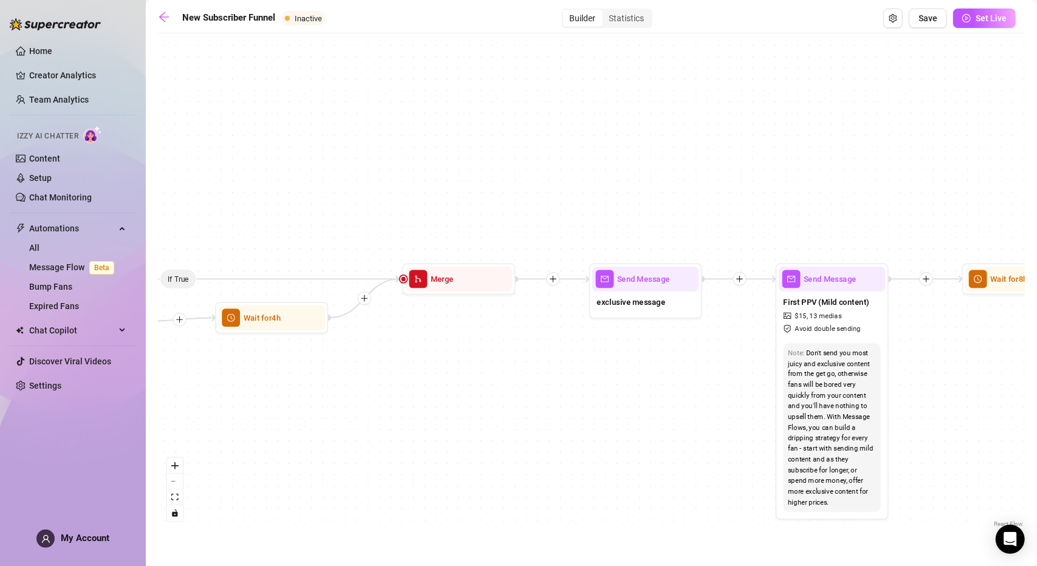
drag, startPoint x: 644, startPoint y: 335, endPoint x: 567, endPoint y: 336, distance: 77.1
click at [567, 336] on div "If True If True If True If False If False If False If True If False Wait for 4h…" at bounding box center [591, 284] width 867 height 491
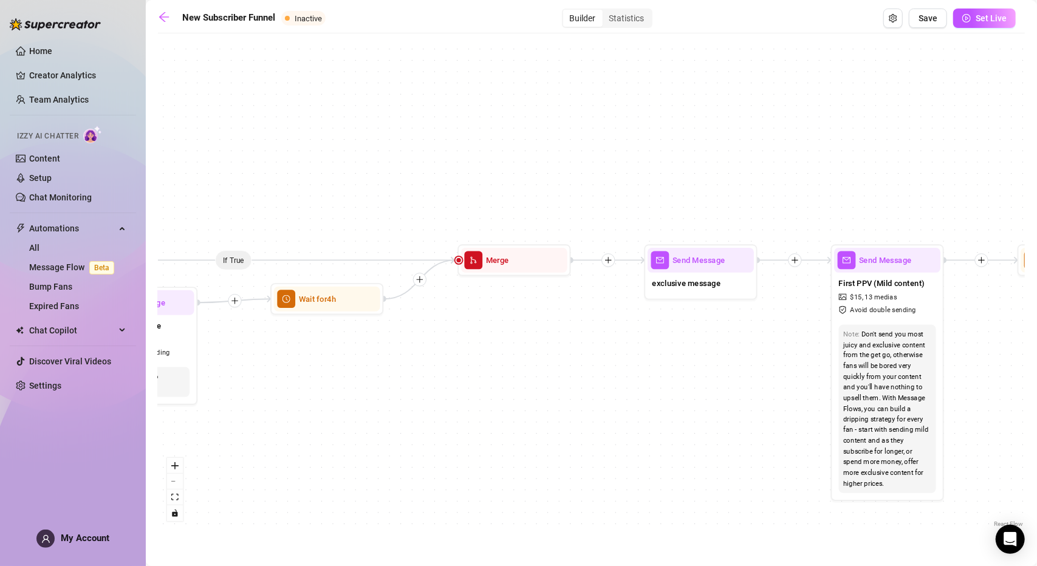
drag, startPoint x: 423, startPoint y: 342, endPoint x: 534, endPoint y: 335, distance: 111.3
click at [534, 335] on div "If True If True If True If False If False If False If True If False Wait for 4h…" at bounding box center [591, 284] width 867 height 491
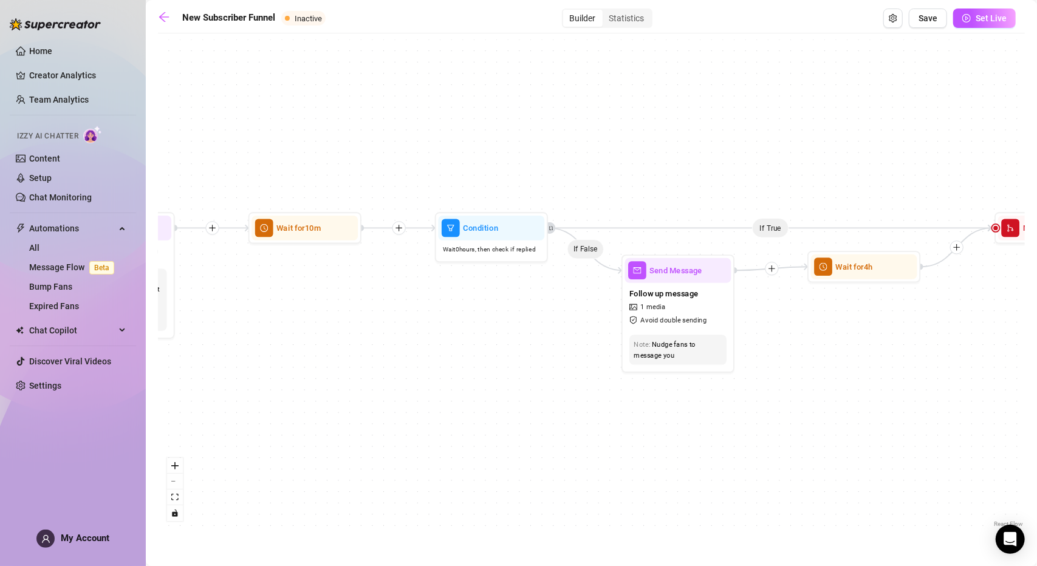
drag, startPoint x: 771, startPoint y: 352, endPoint x: 940, endPoint y: 343, distance: 169.7
click at [940, 343] on div "If True If True If True If False If False If False If True If False Wait for 4h…" at bounding box center [591, 284] width 867 height 491
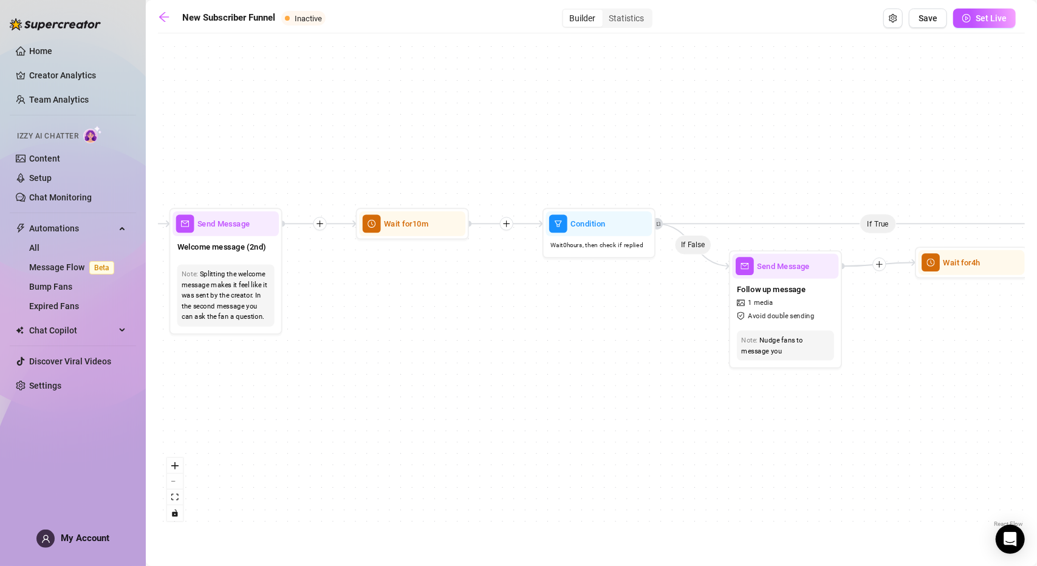
drag, startPoint x: 446, startPoint y: 379, endPoint x: 595, endPoint y: 373, distance: 148.3
click at [595, 373] on div "If True If True If True If False If False If False If True If False Wait for 4h…" at bounding box center [591, 284] width 867 height 491
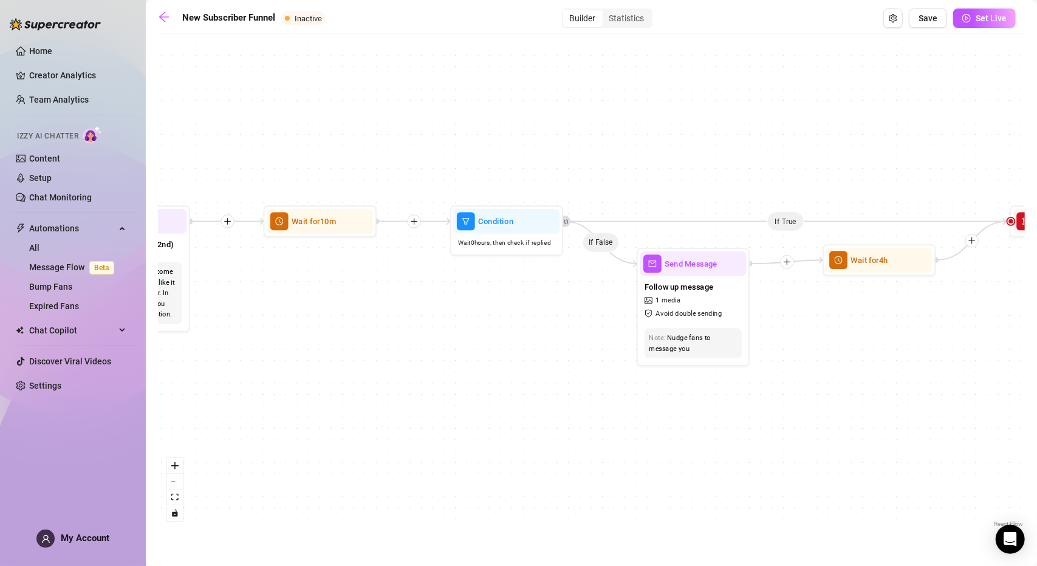
drag, startPoint x: 482, startPoint y: 353, endPoint x: 197, endPoint y: 359, distance: 284.9
click at [227, 357] on div "If True If True If True If False If False If False If True If False Wait for 4h…" at bounding box center [591, 284] width 867 height 491
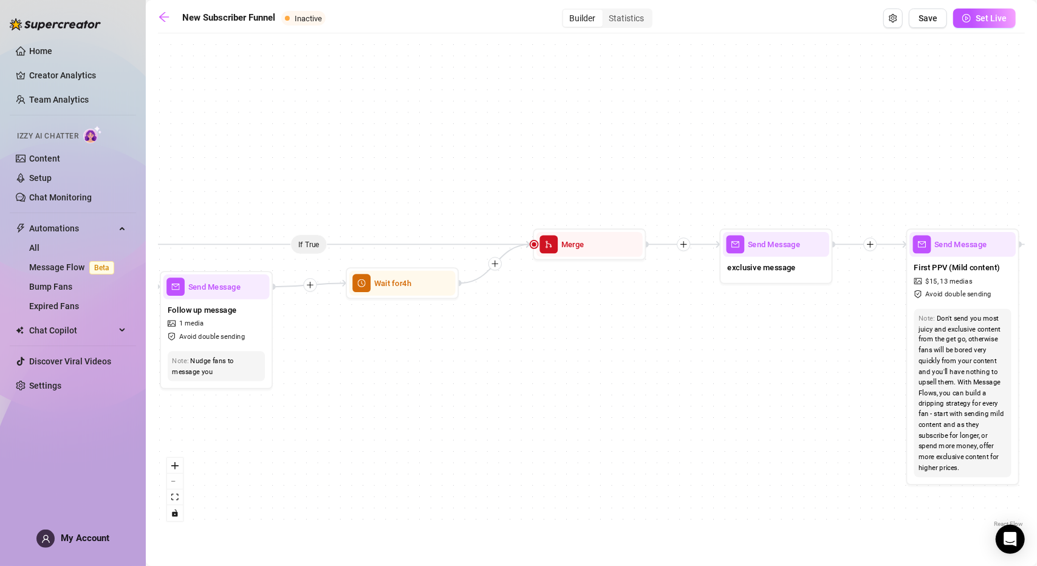
drag, startPoint x: 749, startPoint y: 383, endPoint x: 401, endPoint y: 398, distance: 348.9
click at [439, 398] on div "If True If True If True If False If False If False If True If False Wait for 4h…" at bounding box center [591, 284] width 867 height 491
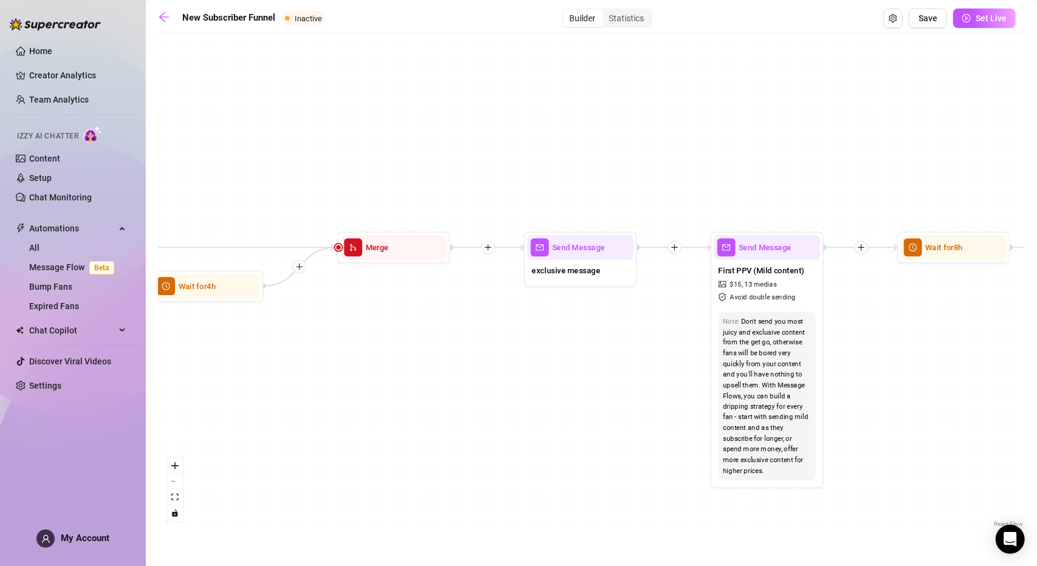
drag, startPoint x: 602, startPoint y: 389, endPoint x: 539, endPoint y: 358, distance: 70.6
click at [515, 386] on div "If True If True If True If False If False If False If True If False Wait for 4h…" at bounding box center [591, 284] width 867 height 491
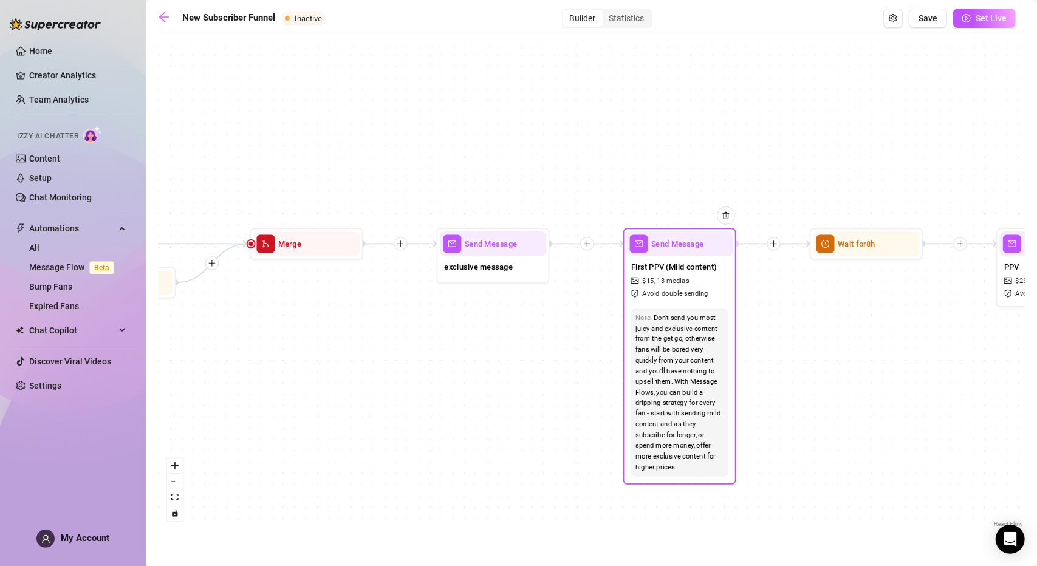
click at [654, 256] on div "First PPV (Mild content) $ 15 , 13 medias Avoid double sending" at bounding box center [679, 279] width 106 height 47
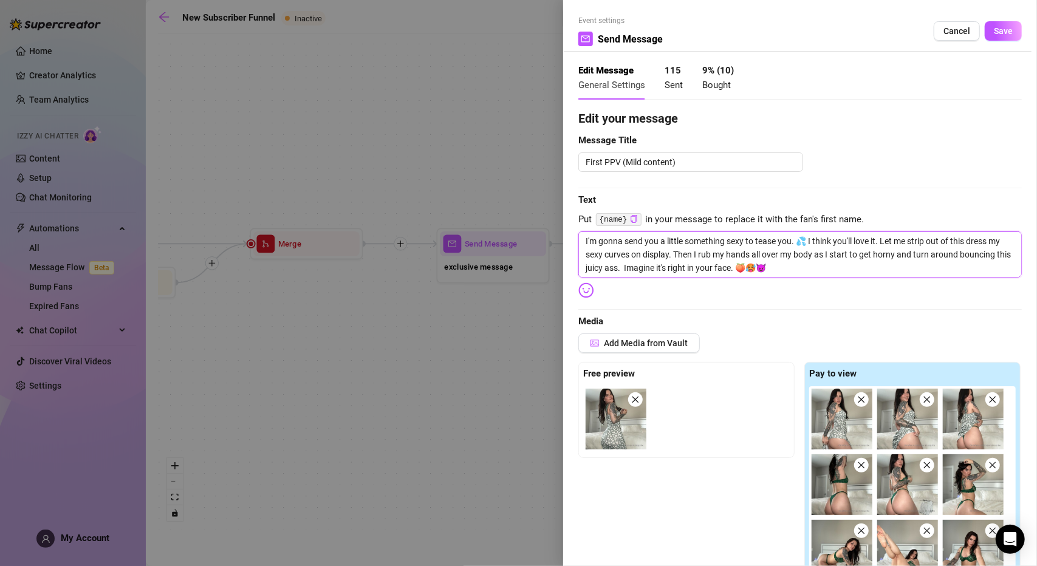
click at [836, 268] on textarea "I'm gonna send you a little something sexy to tease you. 💦 I think you'll love …" at bounding box center [799, 254] width 443 height 46
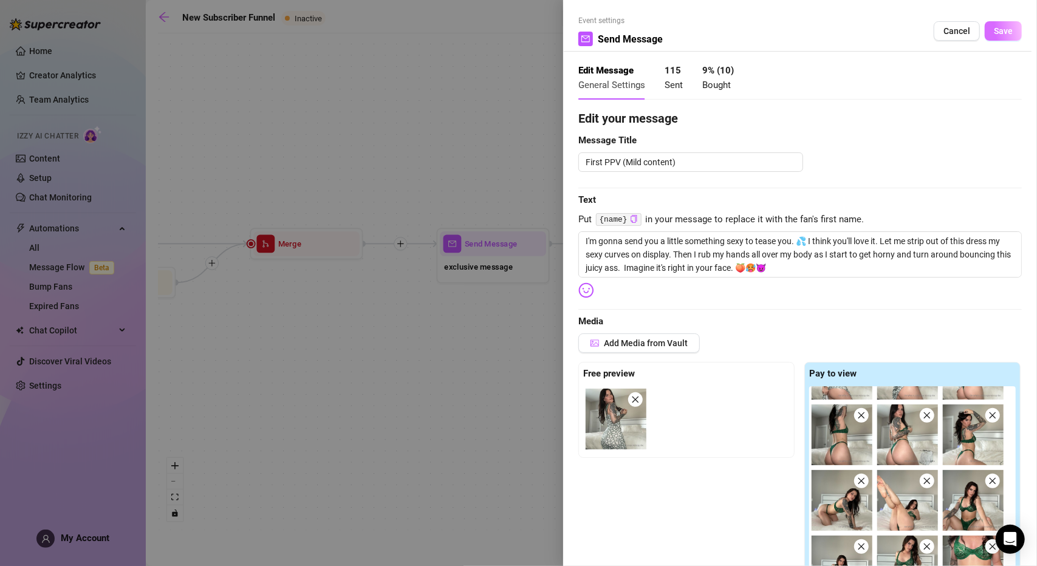
click at [985, 32] on button "Save" at bounding box center [1003, 30] width 37 height 19
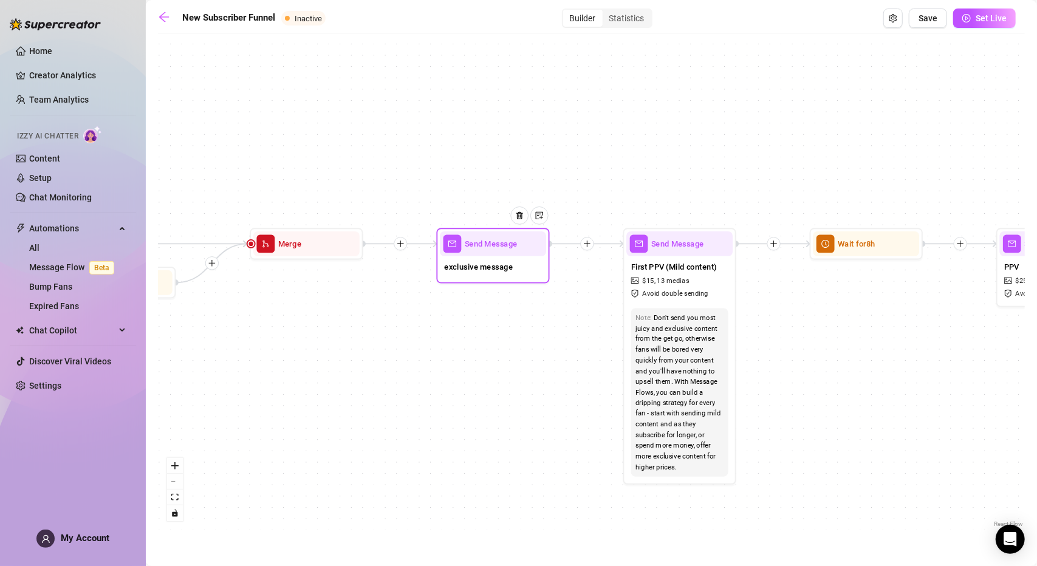
click at [488, 251] on div "Send Message" at bounding box center [493, 243] width 106 height 25
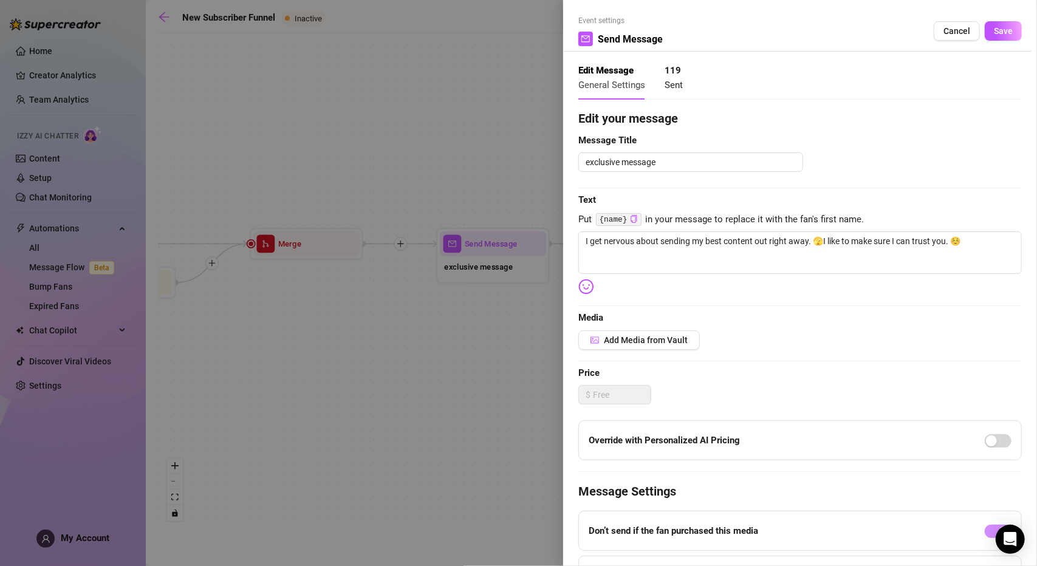
click at [452, 346] on div at bounding box center [518, 283] width 1037 height 566
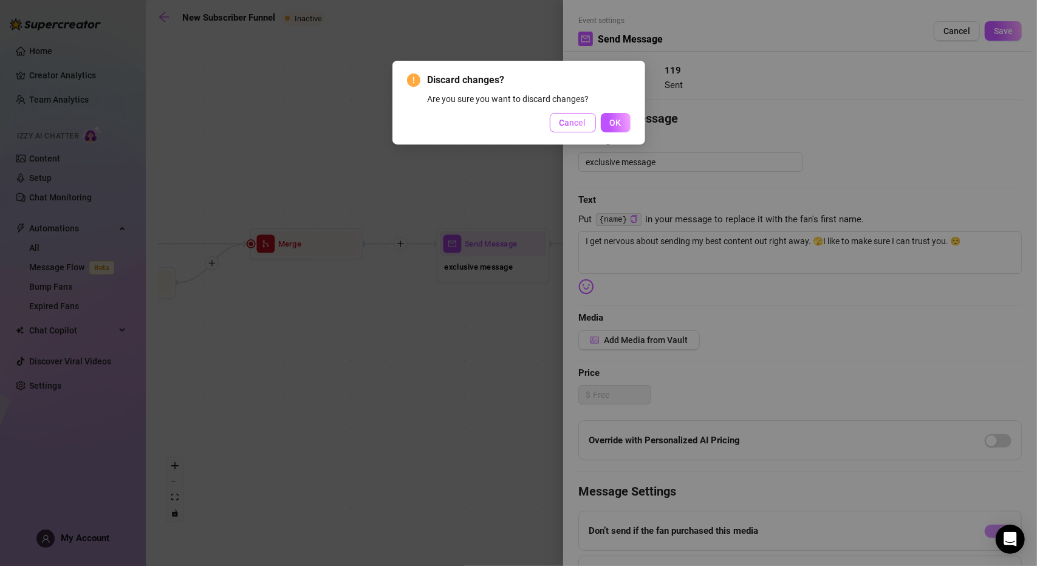
click at [582, 127] on span "Cancel" at bounding box center [572, 123] width 27 height 10
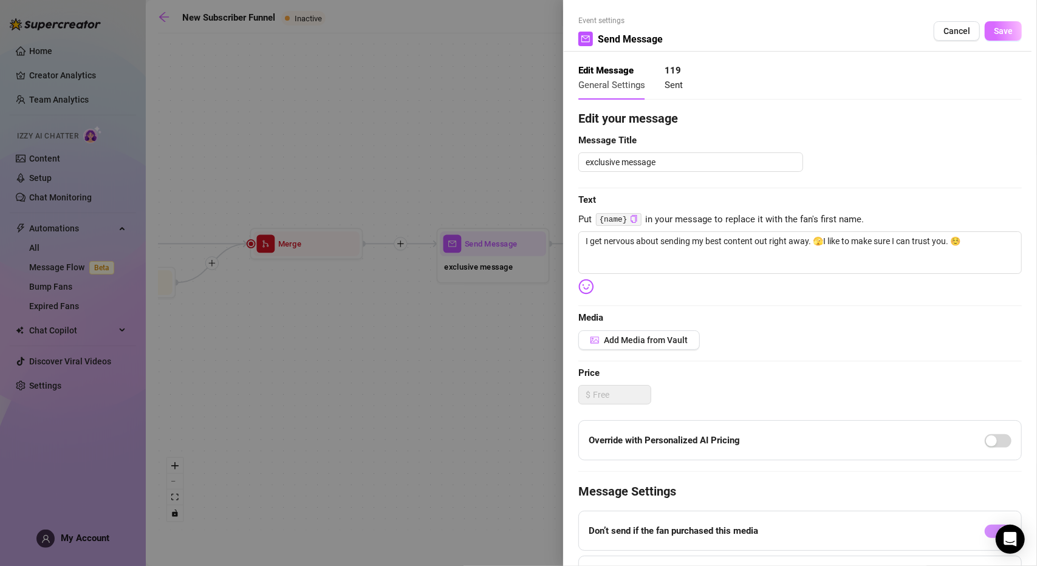
click at [985, 25] on button "Save" at bounding box center [1003, 30] width 37 height 19
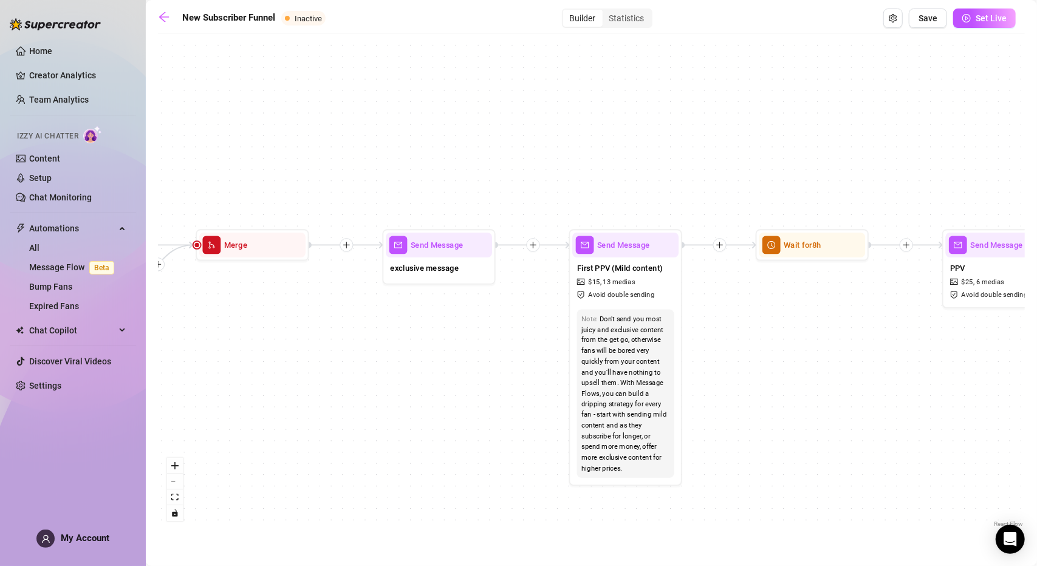
drag, startPoint x: 766, startPoint y: 346, endPoint x: 527, endPoint y: 361, distance: 239.7
click at [527, 361] on div "If True If True If True If False If False If False If True If False Wait for 4h…" at bounding box center [591, 284] width 867 height 491
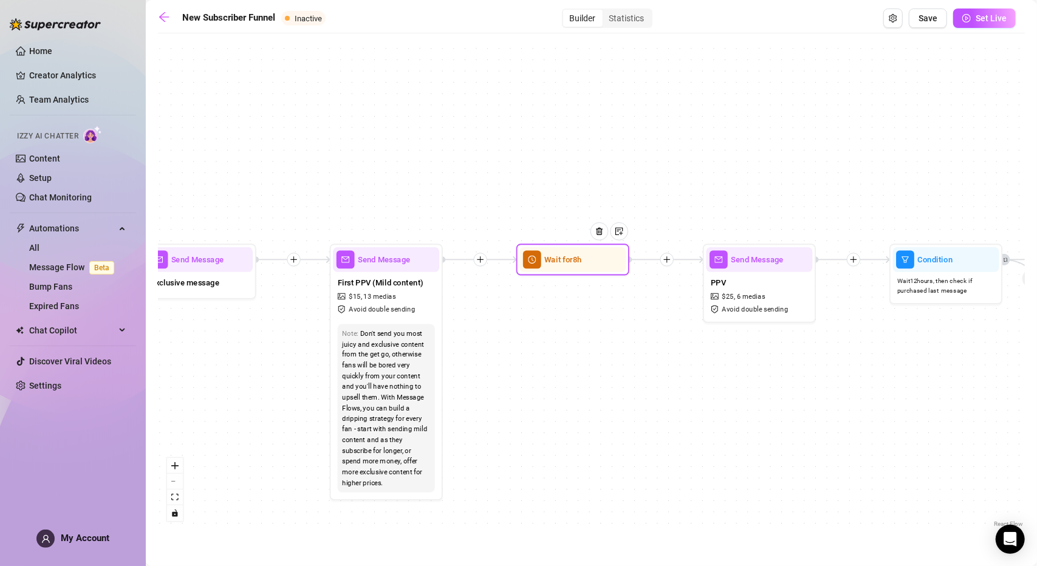
click at [590, 268] on div at bounding box center [603, 240] width 49 height 58
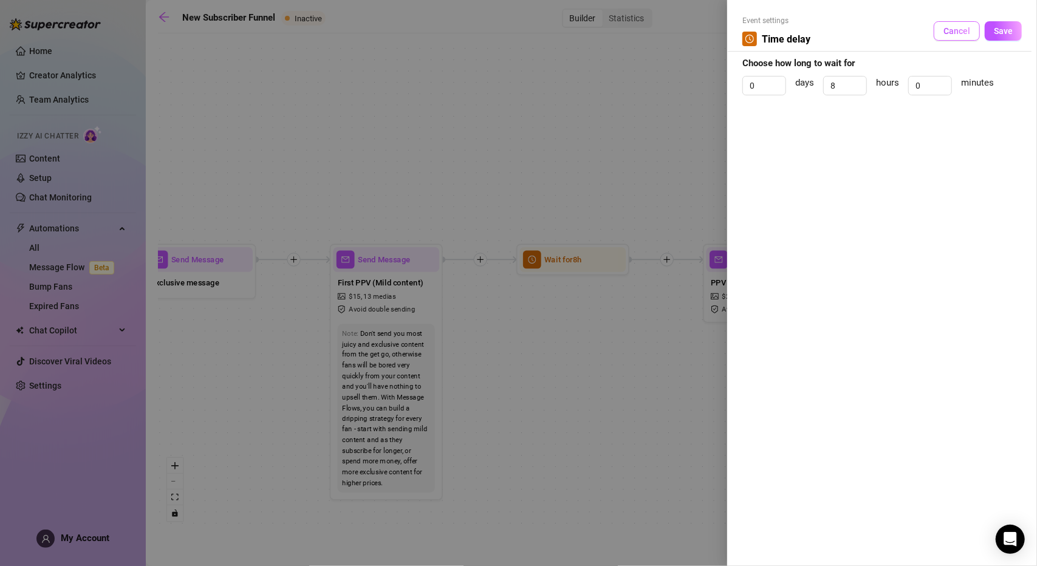
click at [951, 31] on span "Cancel" at bounding box center [956, 31] width 27 height 10
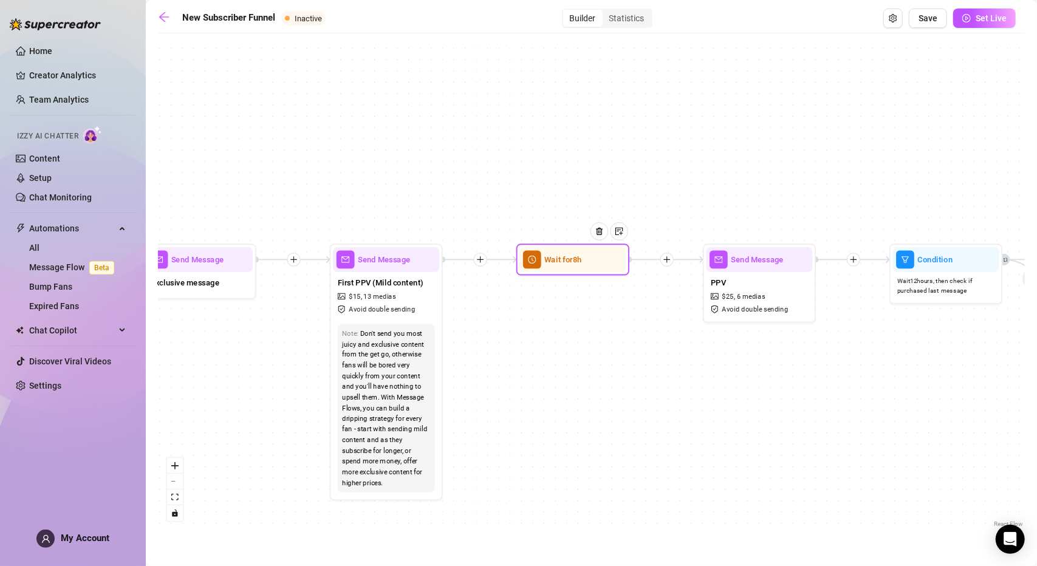
click at [565, 266] on div "Wait for 8h" at bounding box center [572, 259] width 106 height 25
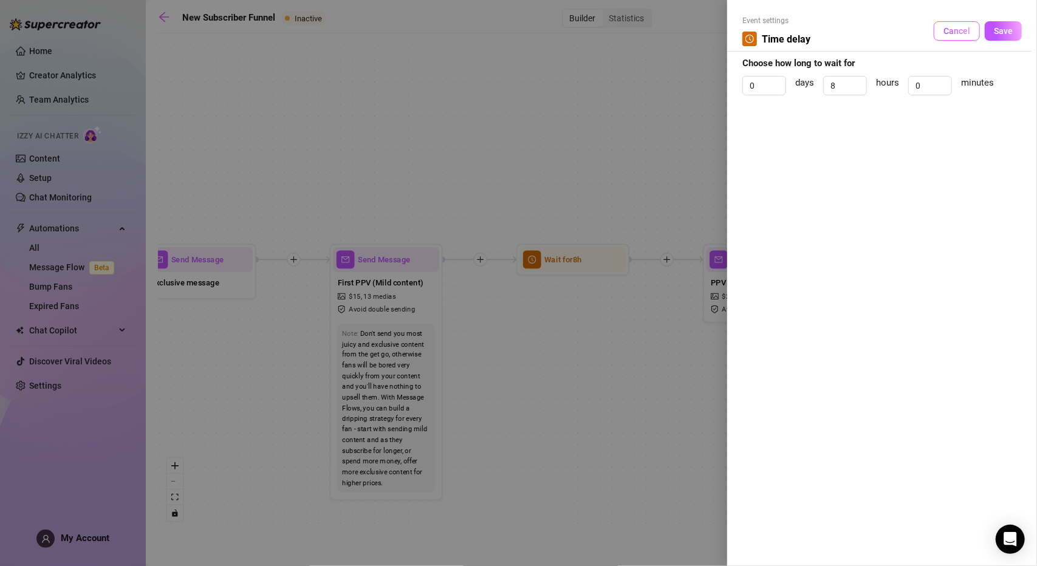
click at [951, 33] on span "Cancel" at bounding box center [956, 31] width 27 height 10
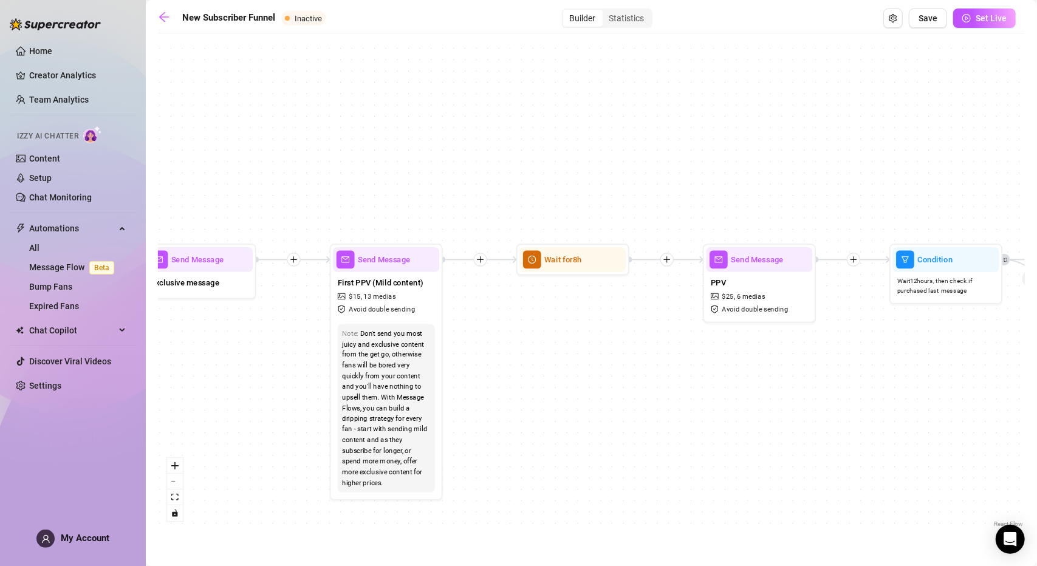
click at [480, 262] on icon "plus" at bounding box center [480, 260] width 8 height 8
click at [526, 280] on div "Condition" at bounding box center [535, 279] width 83 height 19
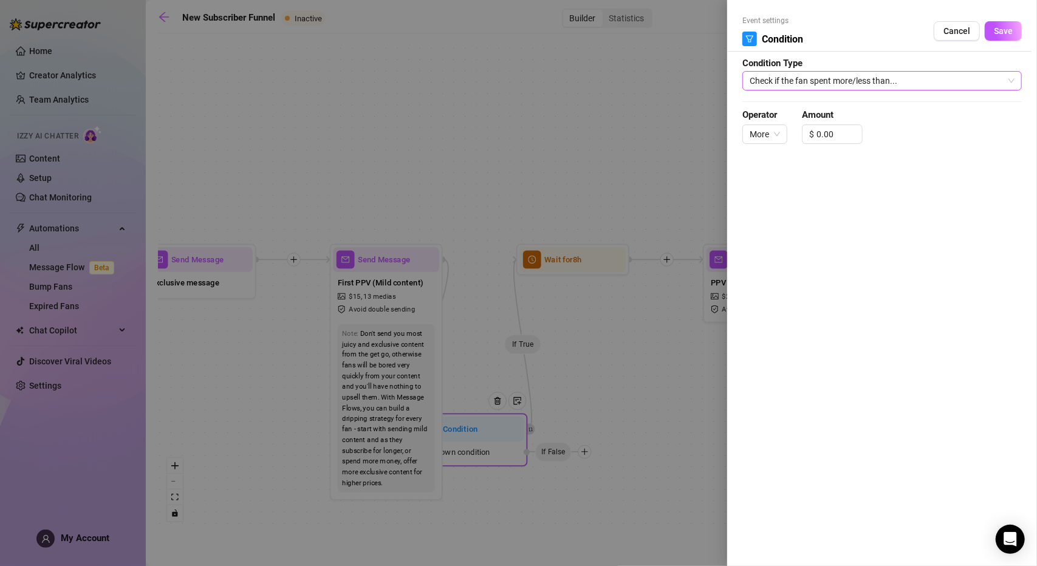
click at [841, 82] on span "Check if the fan spent more/less than..." at bounding box center [881, 81] width 265 height 18
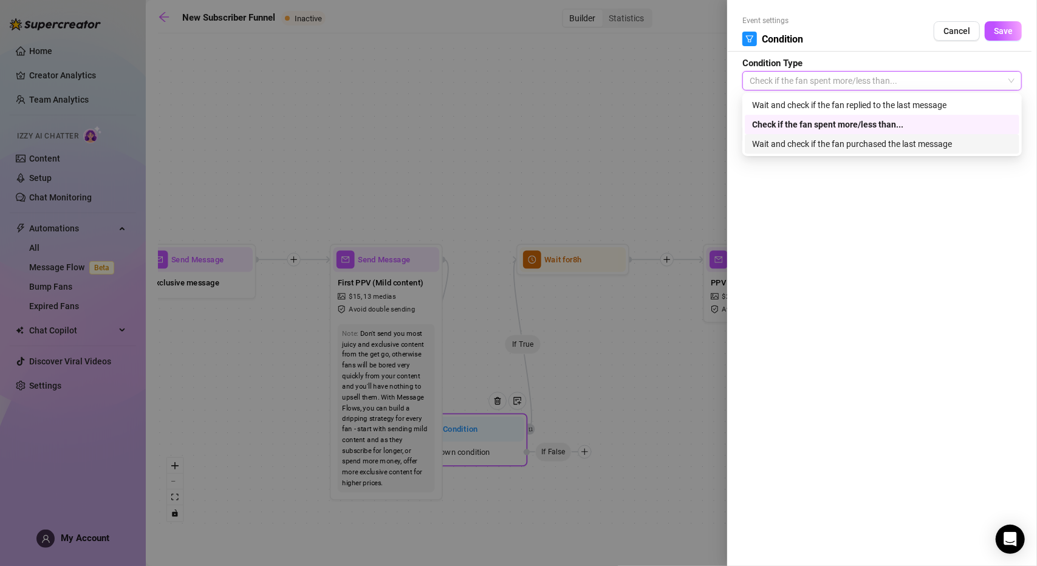
click at [834, 145] on div "Wait and check if the fan purchased the last message" at bounding box center [882, 143] width 260 height 13
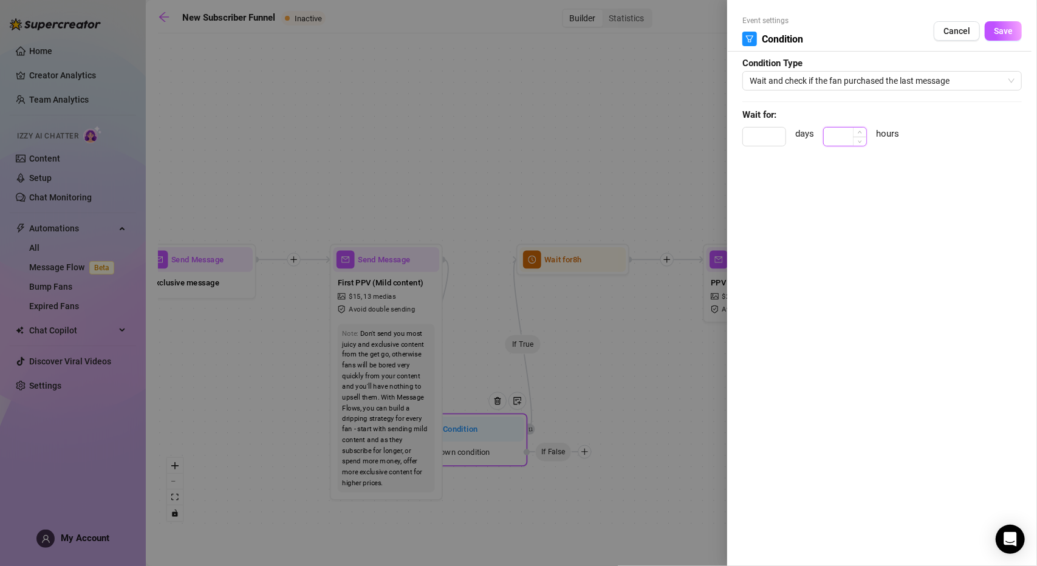
click at [849, 137] on input at bounding box center [845, 137] width 43 height 18
click at [940, 117] on form "Event settings Condition Cancel Save Condition Type Wait and check if the fan p…" at bounding box center [881, 86] width 279 height 142
click at [1012, 27] on span "Save" at bounding box center [1003, 31] width 19 height 10
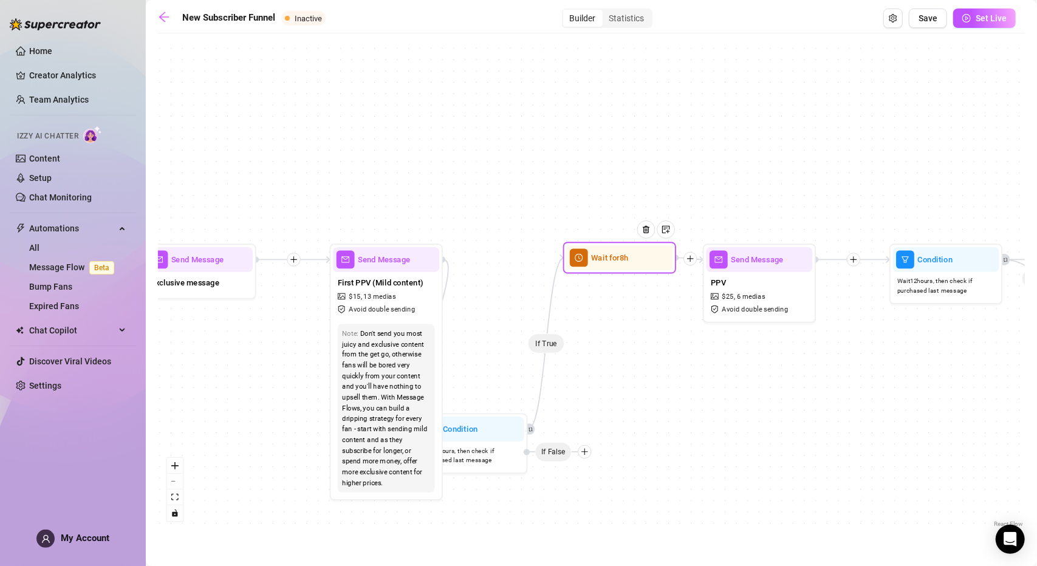
drag, startPoint x: 581, startPoint y: 272, endPoint x: 628, endPoint y: 270, distance: 46.8
click at [628, 270] on div "Wait for 8h" at bounding box center [619, 258] width 113 height 32
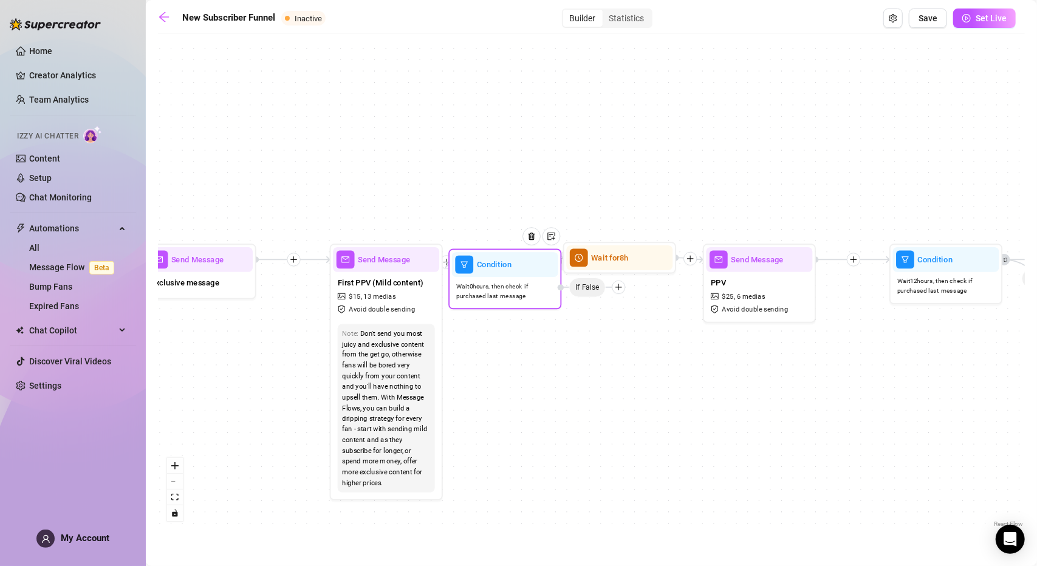
drag, startPoint x: 490, startPoint y: 441, endPoint x: 524, endPoint y: 275, distance: 169.3
click at [524, 275] on div "Condition Wait 0 hours, then check if purchased last message If False" at bounding box center [504, 279] width 113 height 60
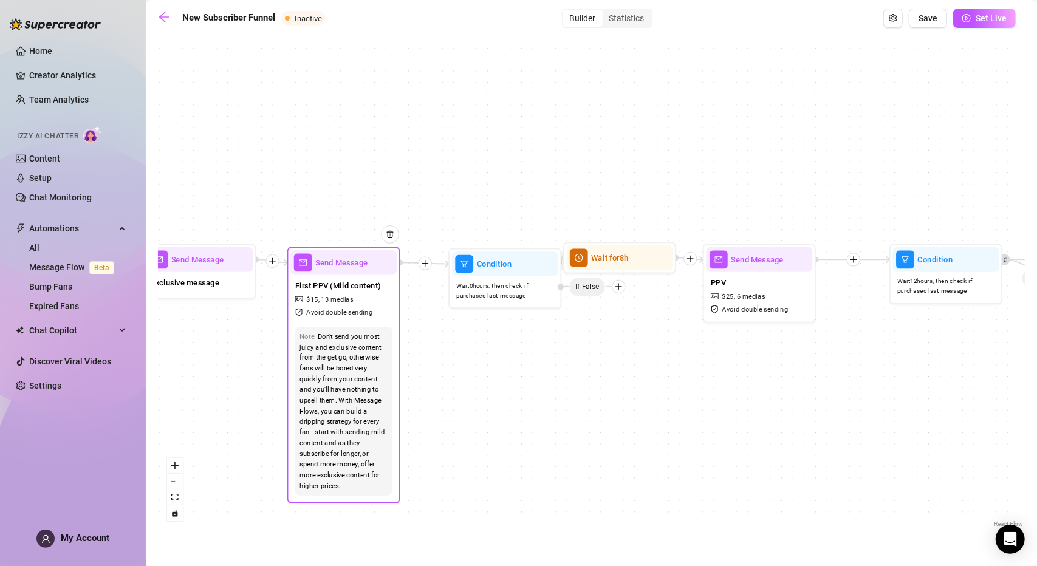
drag, startPoint x: 398, startPoint y: 271, endPoint x: 355, endPoint y: 275, distance: 43.3
click at [355, 275] on div "First PPV (Mild content) $ 15 , 13 medias Avoid double sending" at bounding box center [343, 298] width 106 height 47
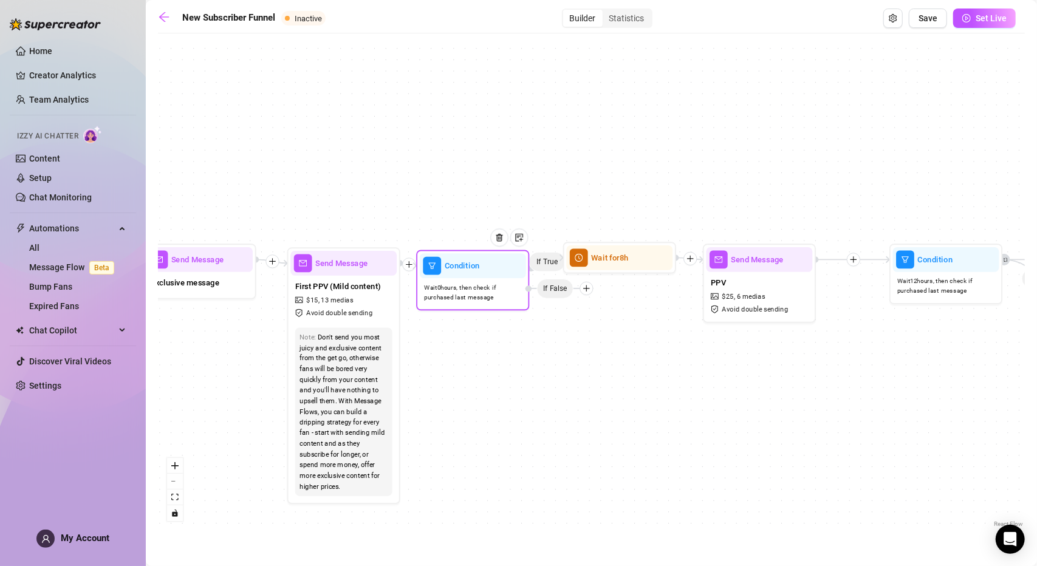
drag, startPoint x: 502, startPoint y: 271, endPoint x: 466, endPoint y: 273, distance: 35.3
click at [466, 273] on div "Condition" at bounding box center [473, 265] width 106 height 25
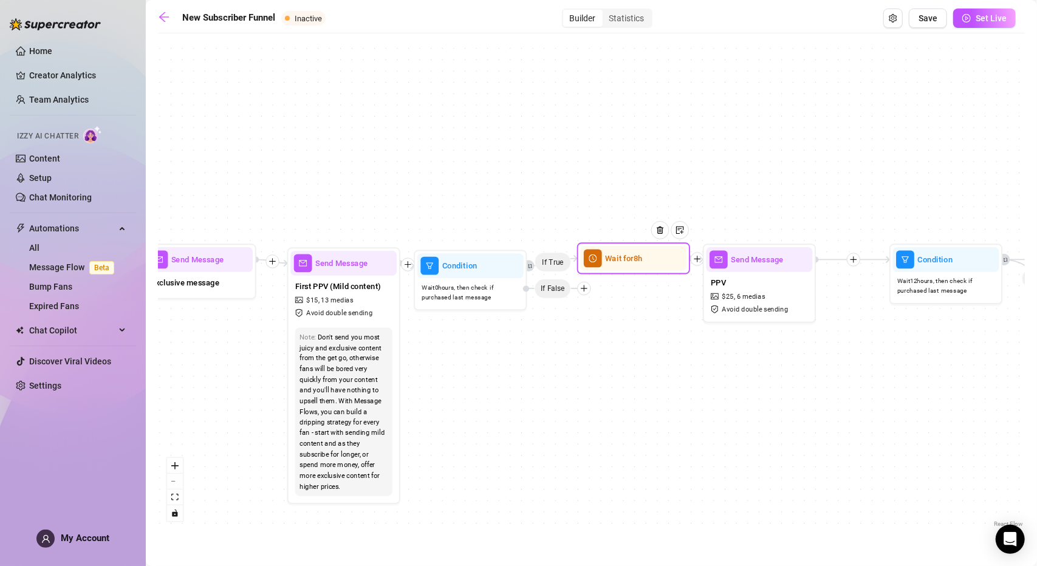
click at [616, 268] on div "Wait for 8h" at bounding box center [633, 258] width 106 height 25
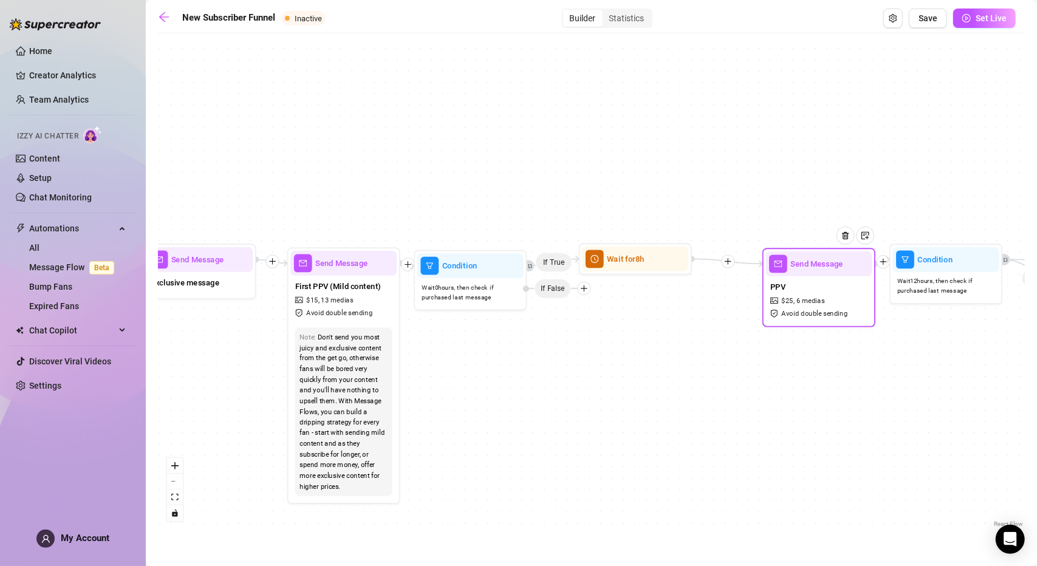
drag, startPoint x: 754, startPoint y: 262, endPoint x: 819, endPoint y: 266, distance: 65.7
click at [819, 266] on span "Send Message" at bounding box center [817, 264] width 53 height 12
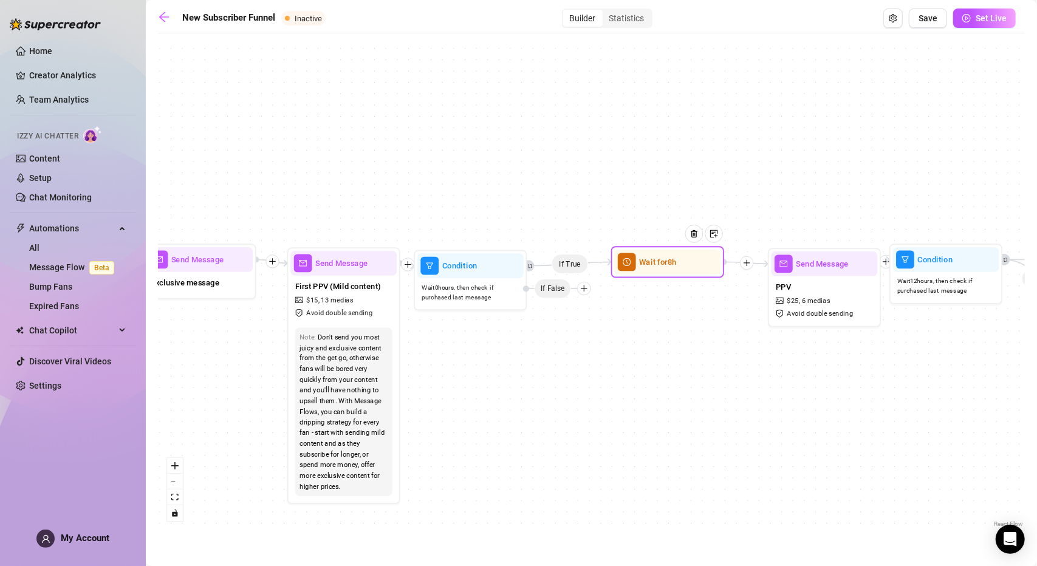
drag, startPoint x: 618, startPoint y: 272, endPoint x: 651, endPoint y: 275, distance: 32.9
click at [651, 275] on div "Wait for 8h" at bounding box center [667, 262] width 113 height 32
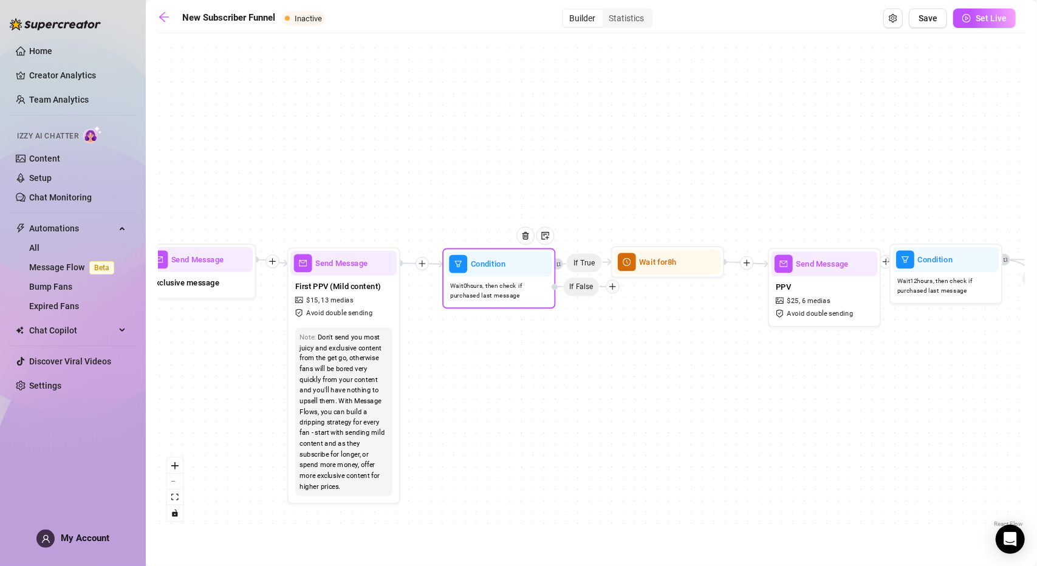
drag, startPoint x: 487, startPoint y: 270, endPoint x: 516, endPoint y: 268, distance: 29.2
click at [516, 268] on div at bounding box center [529, 245] width 49 height 58
click at [509, 265] on div at bounding box center [529, 245] width 49 height 58
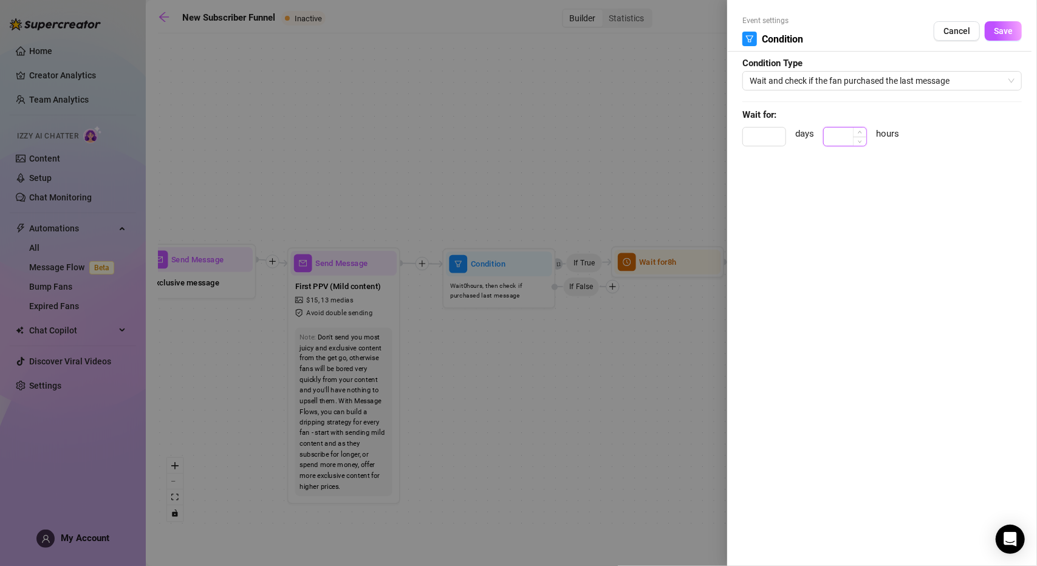
click at [831, 133] on input at bounding box center [845, 137] width 43 height 18
click at [829, 80] on span "Wait and check if the fan purchased the last message" at bounding box center [881, 81] width 265 height 18
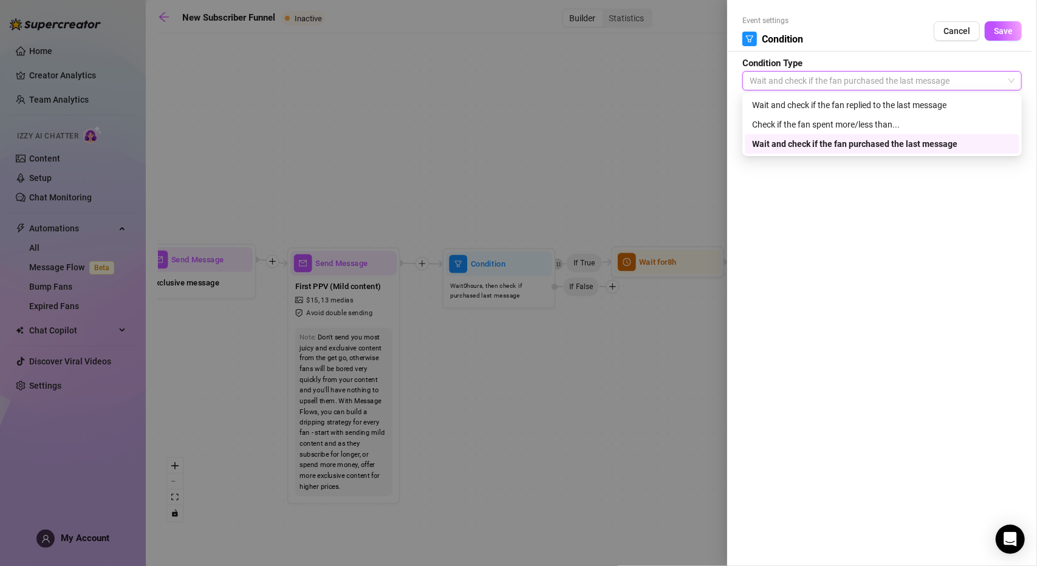
click at [829, 80] on span "Wait and check if the fan purchased the last message" at bounding box center [881, 81] width 265 height 18
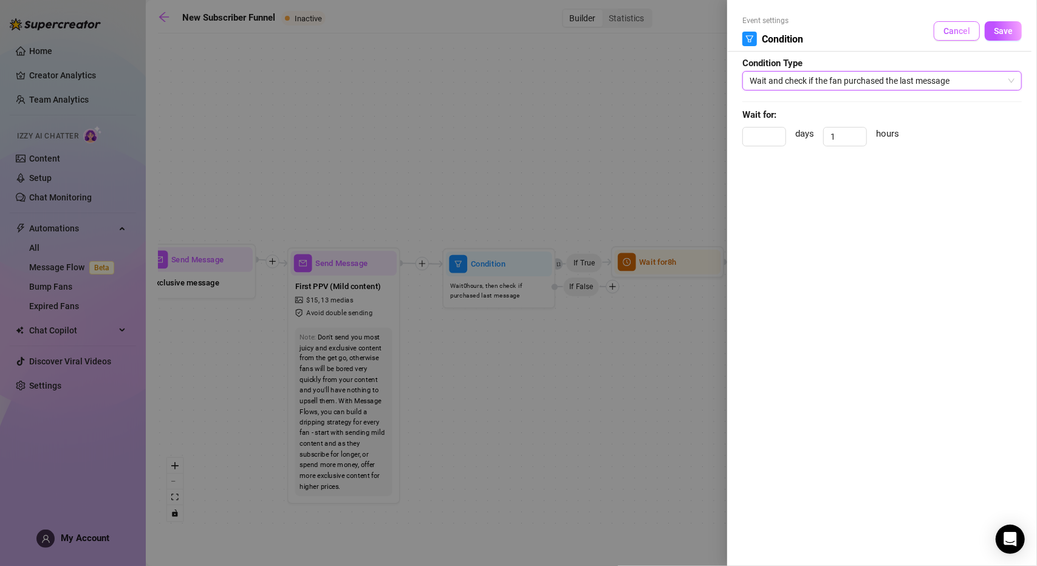
click at [957, 29] on span "Cancel" at bounding box center [956, 31] width 27 height 10
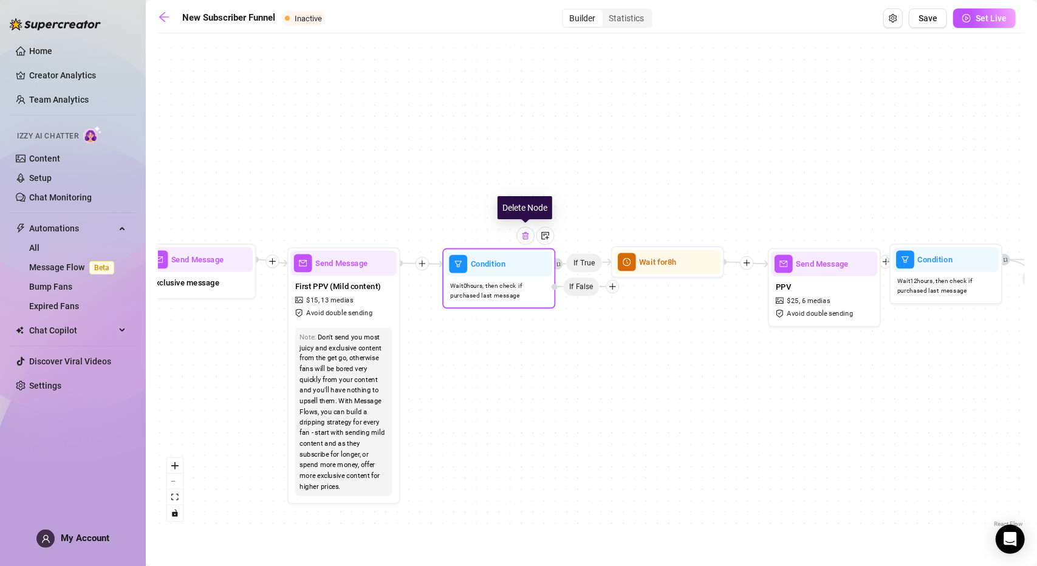
click at [525, 241] on div at bounding box center [525, 236] width 18 height 18
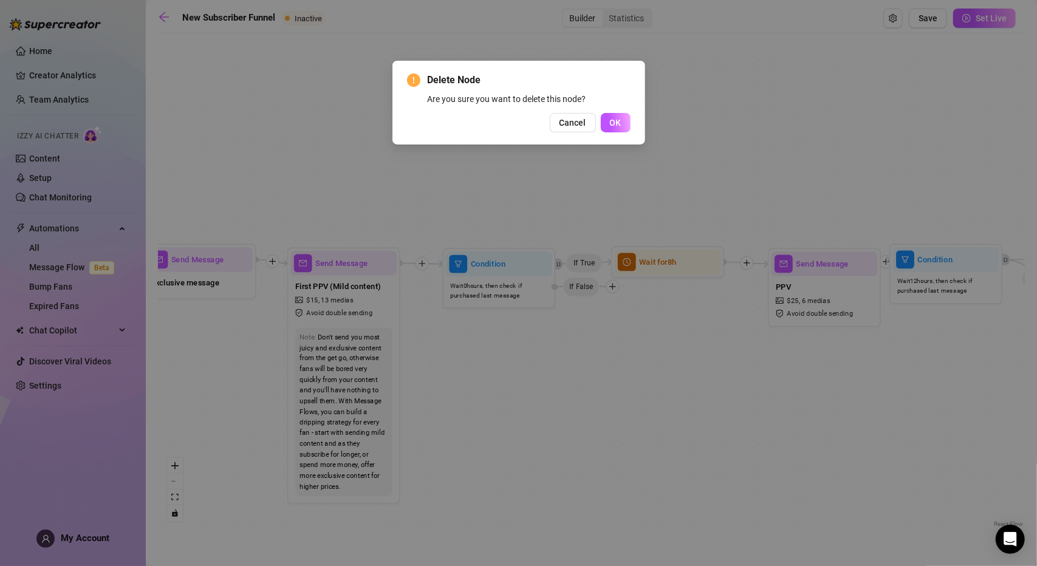
click at [609, 123] on button "OK" at bounding box center [616, 122] width 30 height 19
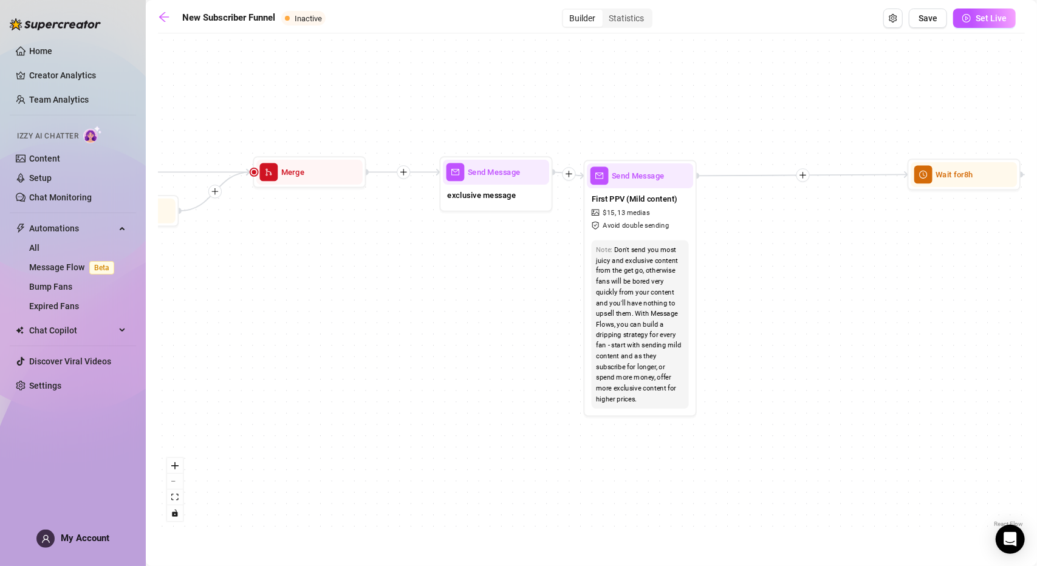
drag, startPoint x: 623, startPoint y: 299, endPoint x: 751, endPoint y: 264, distance: 132.3
click at [751, 264] on div "If True If True If True If False If False If False If True If False Wait for 4h…" at bounding box center [591, 284] width 867 height 491
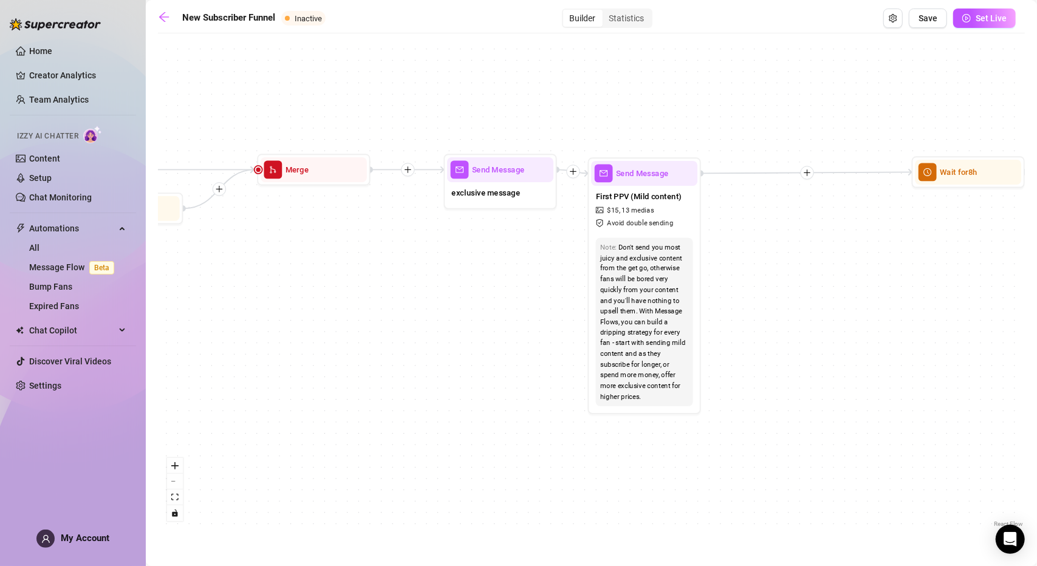
drag, startPoint x: 372, startPoint y: 329, endPoint x: 658, endPoint y: 335, distance: 286.7
click at [652, 335] on div "If True If True If True If False If False If False If True If False Wait for 4h…" at bounding box center [591, 284] width 867 height 491
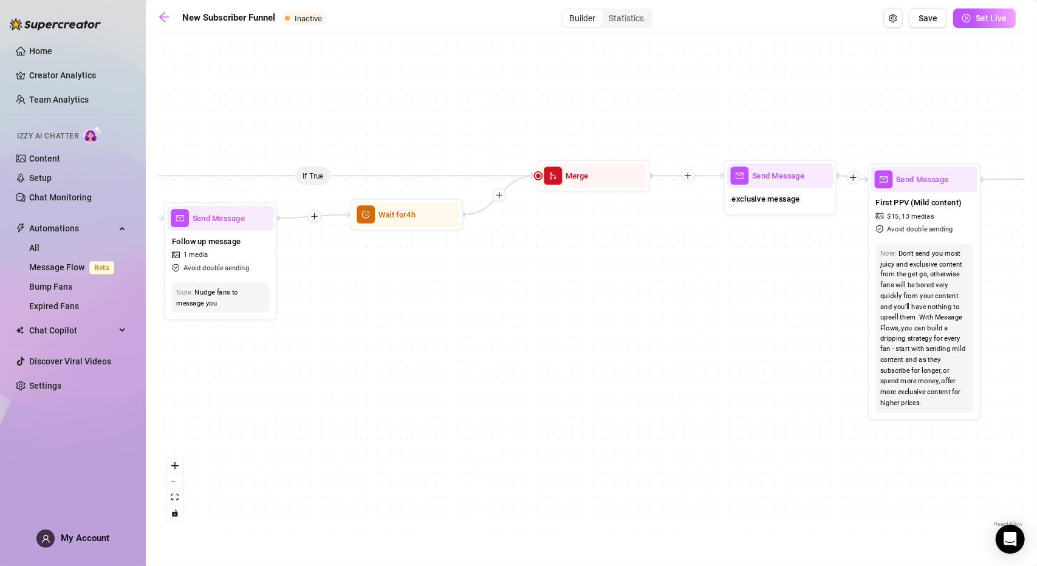
click at [729, 307] on div "If True If True If True If False If False If False If True If False Wait for 4h…" at bounding box center [591, 284] width 867 height 491
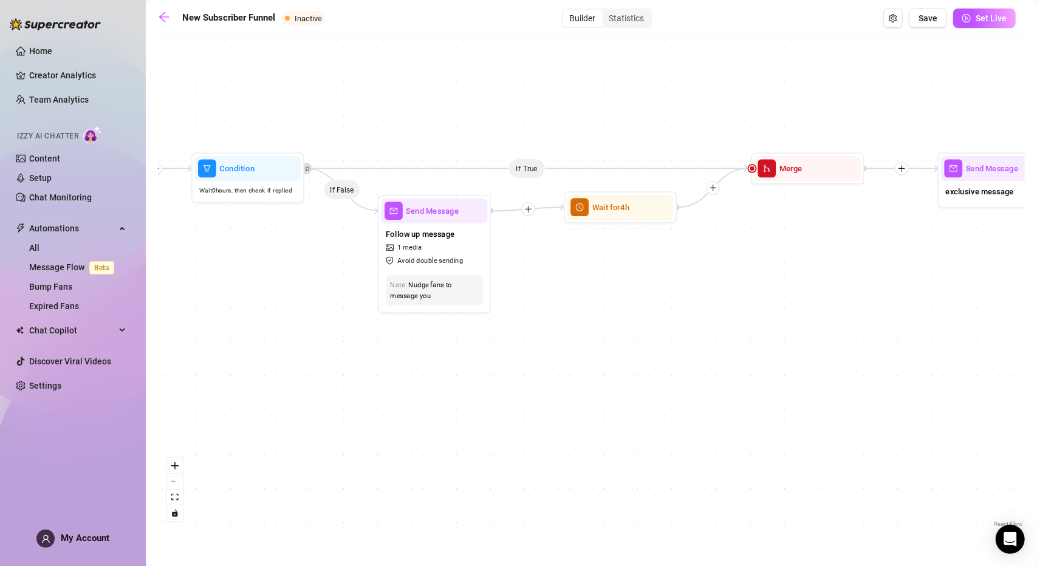
drag, startPoint x: 782, startPoint y: 310, endPoint x: 793, endPoint y: 311, distance: 10.9
click at [792, 311] on div "If True If True If True If False If False If False If True If False Wait for 4h…" at bounding box center [591, 284] width 867 height 491
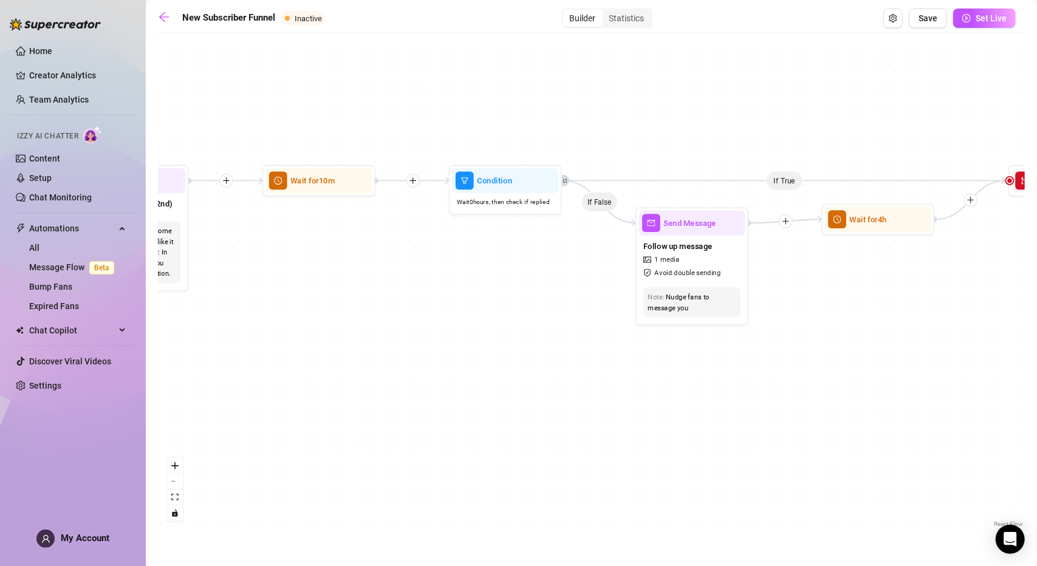
drag, startPoint x: 409, startPoint y: 320, endPoint x: 607, endPoint y: 319, distance: 197.4
click at [607, 319] on div "If True If True If True If False If False If False If True If False Wait for 4h…" at bounding box center [591, 284] width 867 height 491
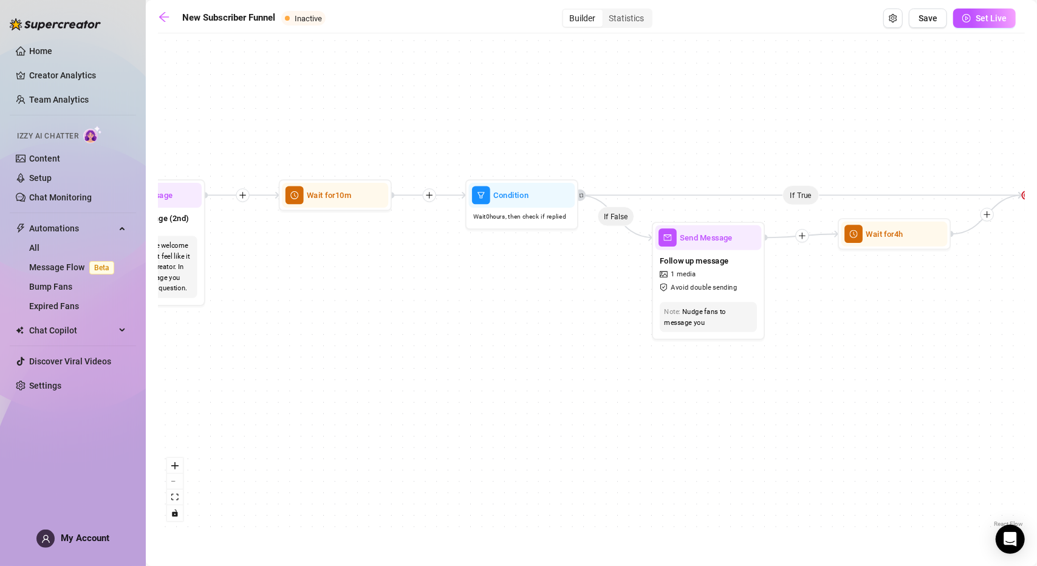
drag, startPoint x: 757, startPoint y: 348, endPoint x: 224, endPoint y: 346, distance: 532.6
click at [247, 347] on div "If True If True If True If False If False If False If True If False Wait for 4h…" at bounding box center [591, 284] width 867 height 491
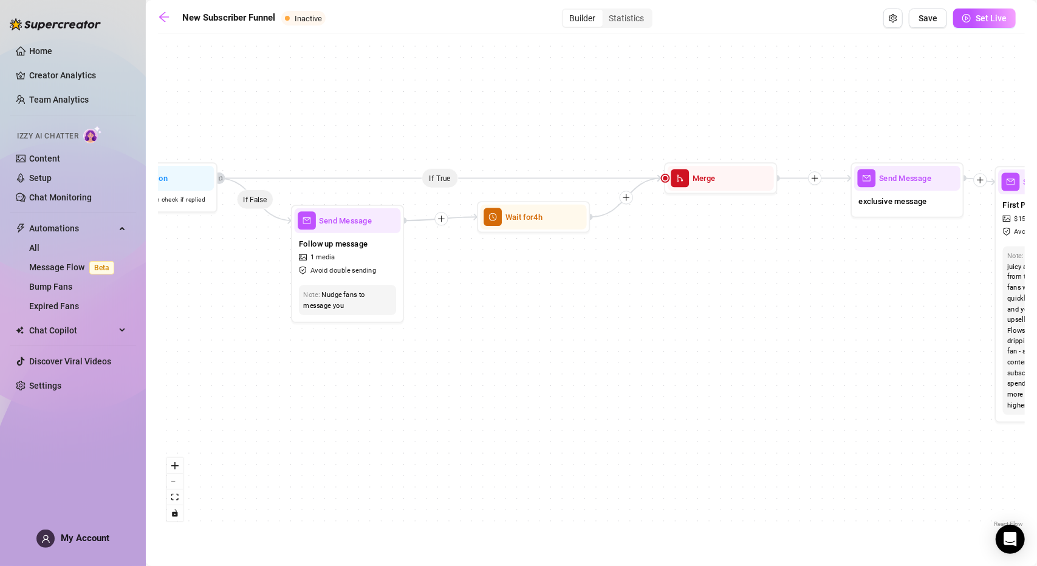
drag, startPoint x: 732, startPoint y: 343, endPoint x: 524, endPoint y: 358, distance: 208.9
click at [528, 359] on div "If True If True If True If False If False If False If True If False Wait for 4h…" at bounding box center [591, 284] width 867 height 491
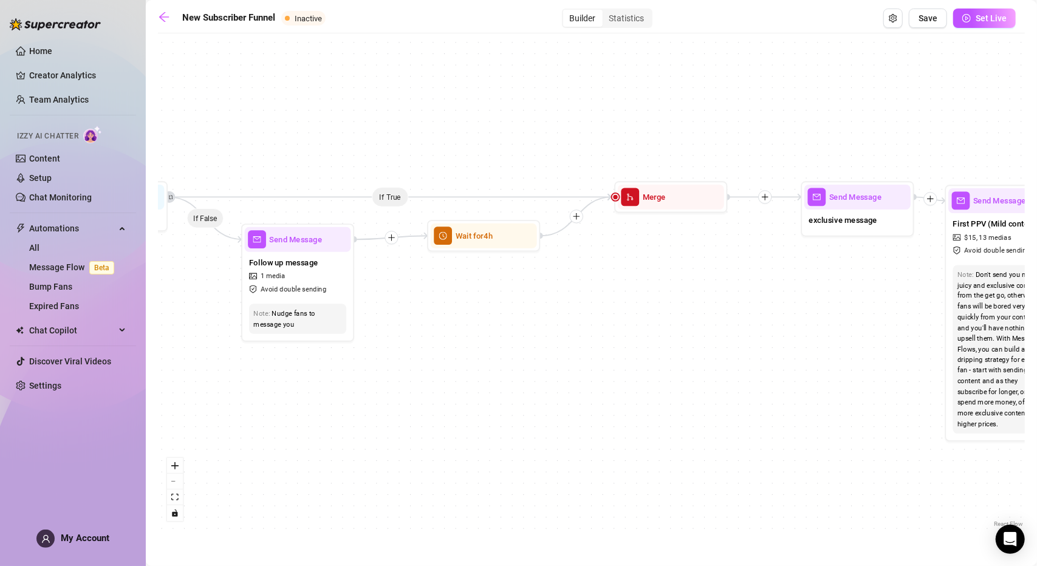
drag, startPoint x: 658, startPoint y: 276, endPoint x: 712, endPoint y: 275, distance: 53.4
click at [712, 275] on div "If True If True If True If False If False If False If True If False Wait for 4h…" at bounding box center [591, 284] width 867 height 491
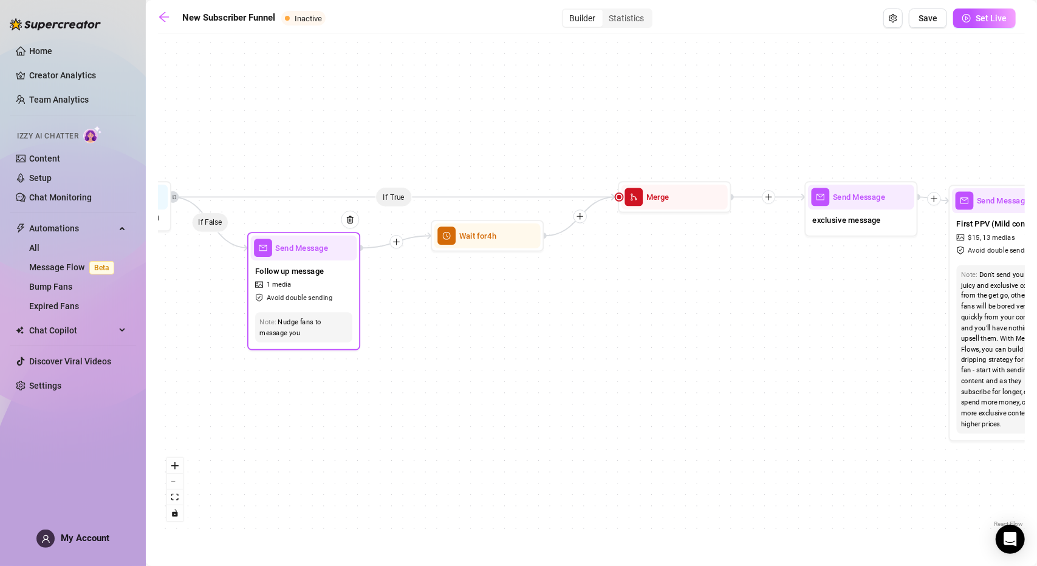
click at [310, 258] on div "Send Message" at bounding box center [304, 248] width 106 height 25
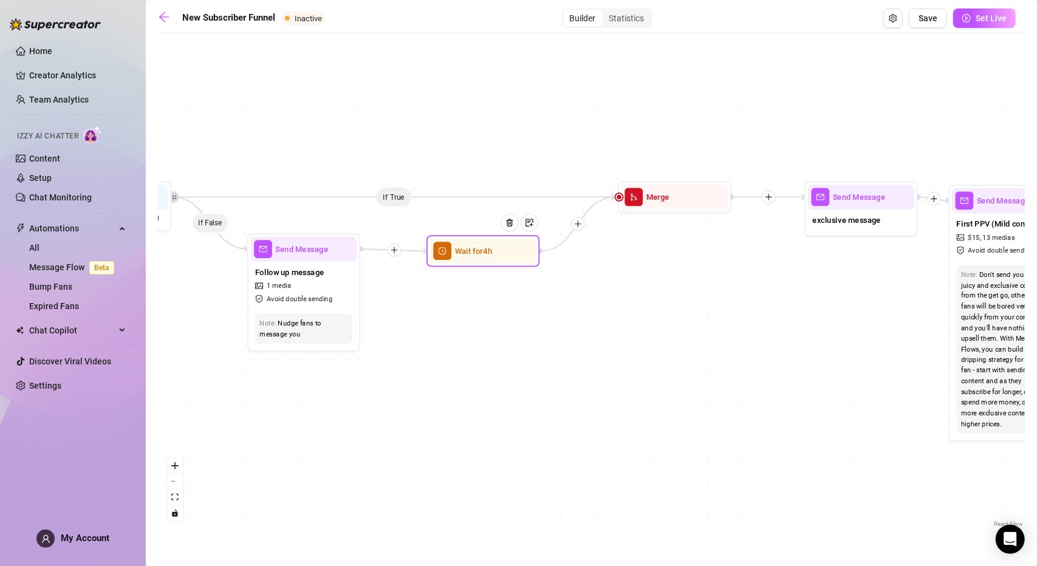
drag, startPoint x: 459, startPoint y: 242, endPoint x: 455, endPoint y: 258, distance: 16.4
click at [455, 258] on div "Wait for 4h" at bounding box center [483, 251] width 106 height 25
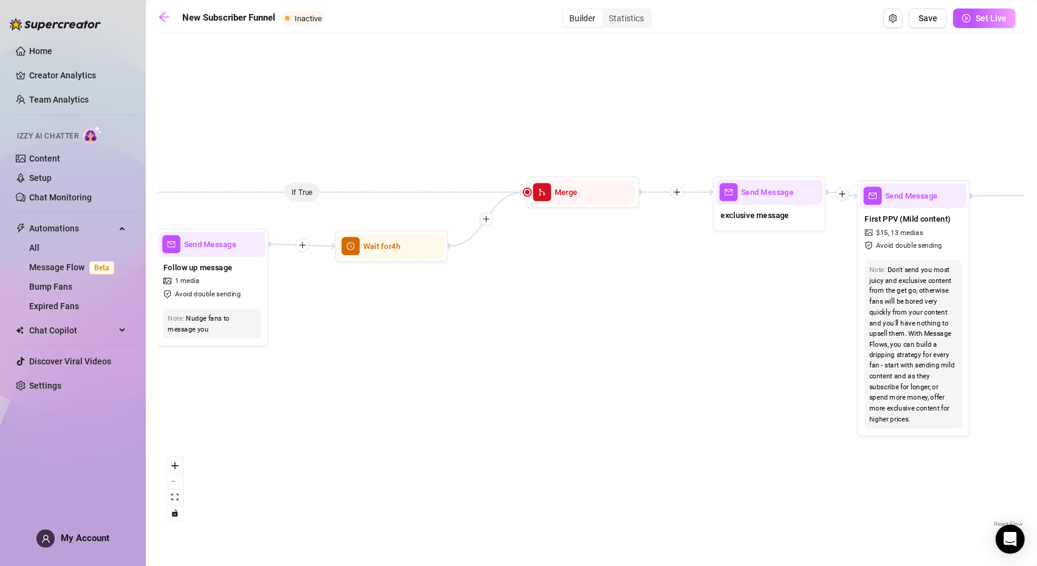
drag, startPoint x: 708, startPoint y: 278, endPoint x: 585, endPoint y: 269, distance: 123.0
click at [585, 269] on div "If True If True If True If False If False If False If True If False Wait for 4h…" at bounding box center [591, 284] width 867 height 491
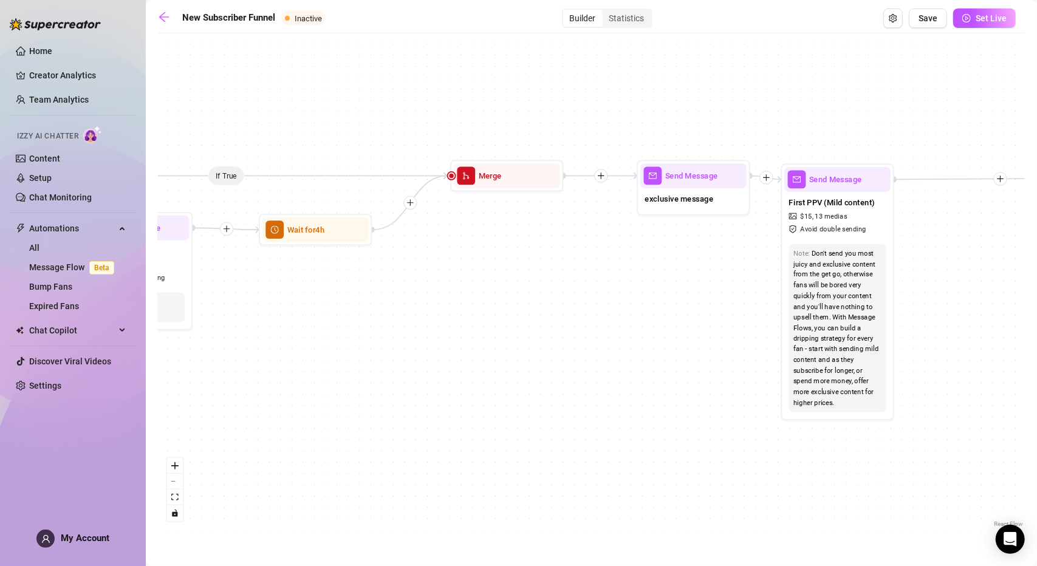
drag, startPoint x: 745, startPoint y: 286, endPoint x: 700, endPoint y: 273, distance: 46.7
click at [700, 273] on div "If True If True If True If False If False If False If True If False Wait for 4h…" at bounding box center [591, 284] width 867 height 491
drag, startPoint x: 632, startPoint y: 341, endPoint x: 488, endPoint y: 335, distance: 144.0
click at [490, 335] on div "If True If True If True If False If False If False If True If False Wait for 4h…" at bounding box center [591, 284] width 867 height 491
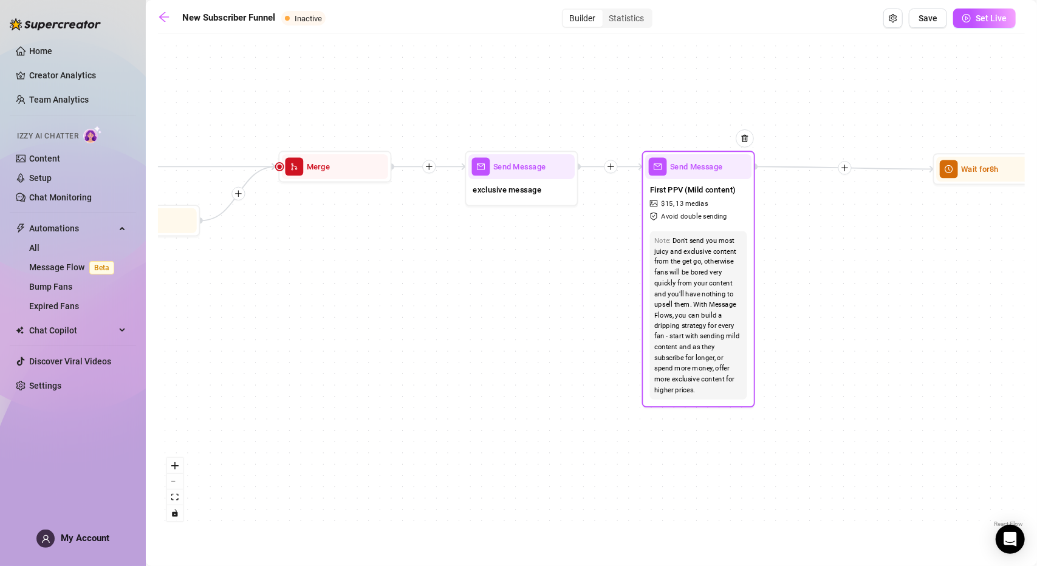
drag, startPoint x: 674, startPoint y: 177, endPoint x: 718, endPoint y: 175, distance: 44.4
click at [716, 174] on div "Send Message" at bounding box center [698, 166] width 106 height 25
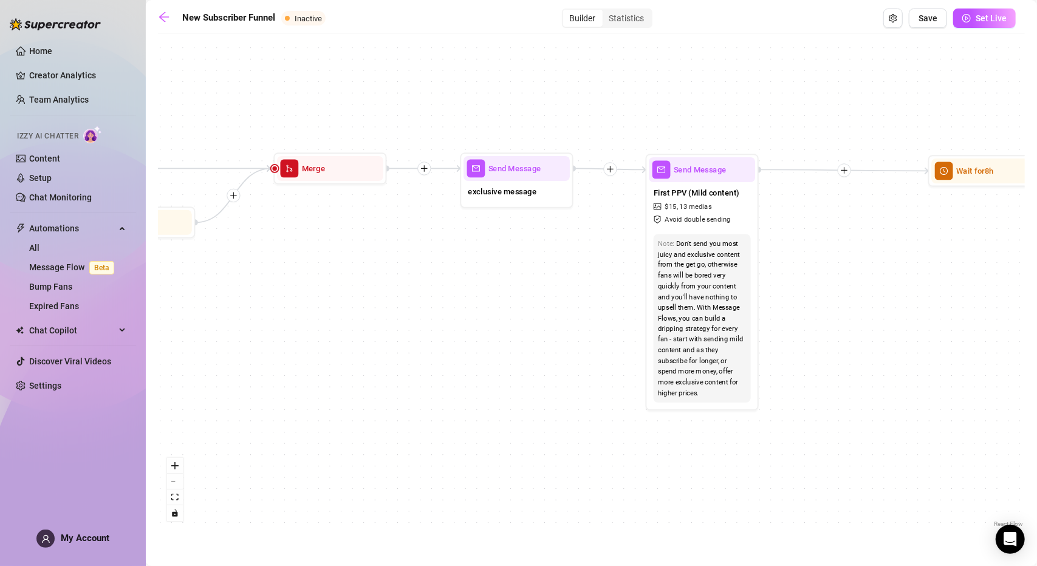
drag, startPoint x: 865, startPoint y: 222, endPoint x: 590, endPoint y: 246, distance: 275.5
click at [592, 245] on div "If True If True If True If False If False If False If True If False Wait for 4h…" at bounding box center [591, 284] width 867 height 491
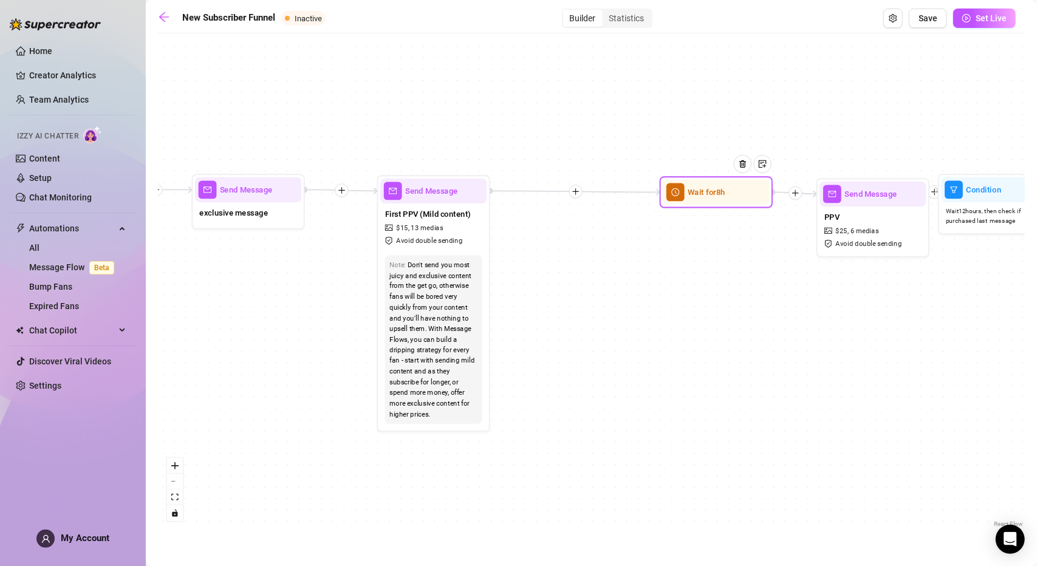
click at [693, 193] on span "Wait for 8h" at bounding box center [706, 192] width 37 height 12
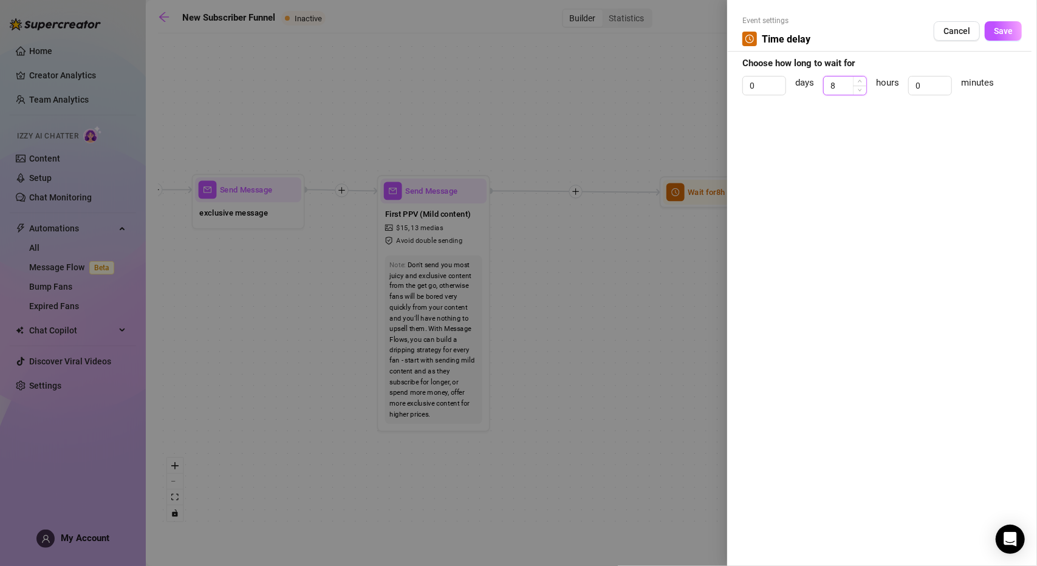
drag, startPoint x: 844, startPoint y: 83, endPoint x: 834, endPoint y: 83, distance: 9.7
click at [834, 83] on input "8" at bounding box center [845, 86] width 43 height 18
drag, startPoint x: 842, startPoint y: 86, endPoint x: 827, endPoint y: 84, distance: 14.7
click at [824, 84] on input "8" at bounding box center [845, 86] width 43 height 18
drag, startPoint x: 922, startPoint y: 82, endPoint x: 903, endPoint y: 80, distance: 19.0
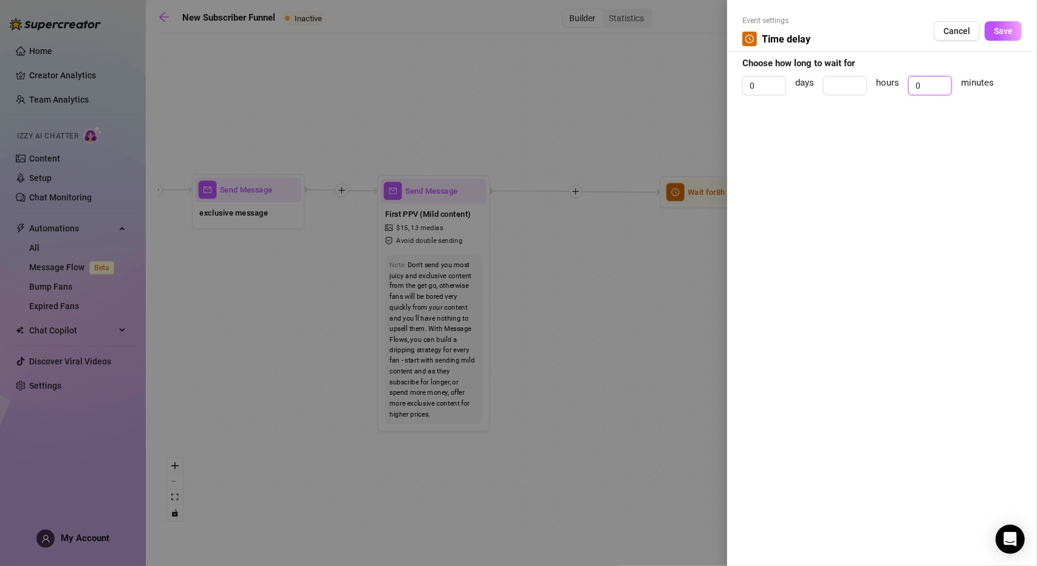
click at [903, 80] on div "0 days hours 0 minutes" at bounding box center [881, 91] width 279 height 30
drag, startPoint x: 929, startPoint y: 84, endPoint x: 912, endPoint y: 84, distance: 17.0
click at [912, 84] on input "10" at bounding box center [930, 86] width 43 height 18
click at [1008, 30] on span "Save" at bounding box center [1003, 31] width 19 height 10
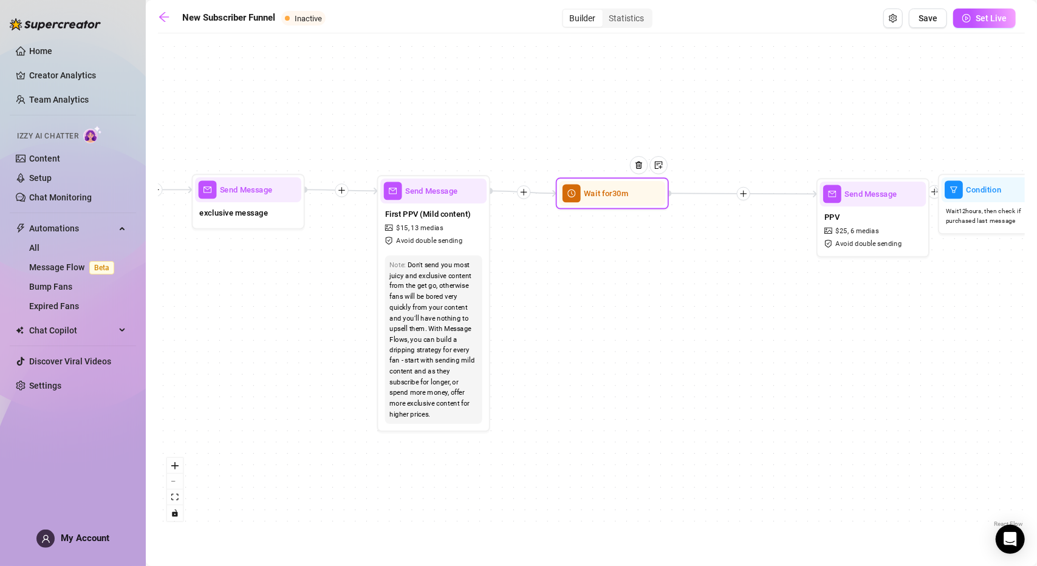
drag, startPoint x: 724, startPoint y: 197, endPoint x: 619, endPoint y: 199, distance: 104.5
click at [619, 199] on div at bounding box center [642, 174] width 49 height 58
click at [741, 192] on icon "plus" at bounding box center [743, 193] width 8 height 8
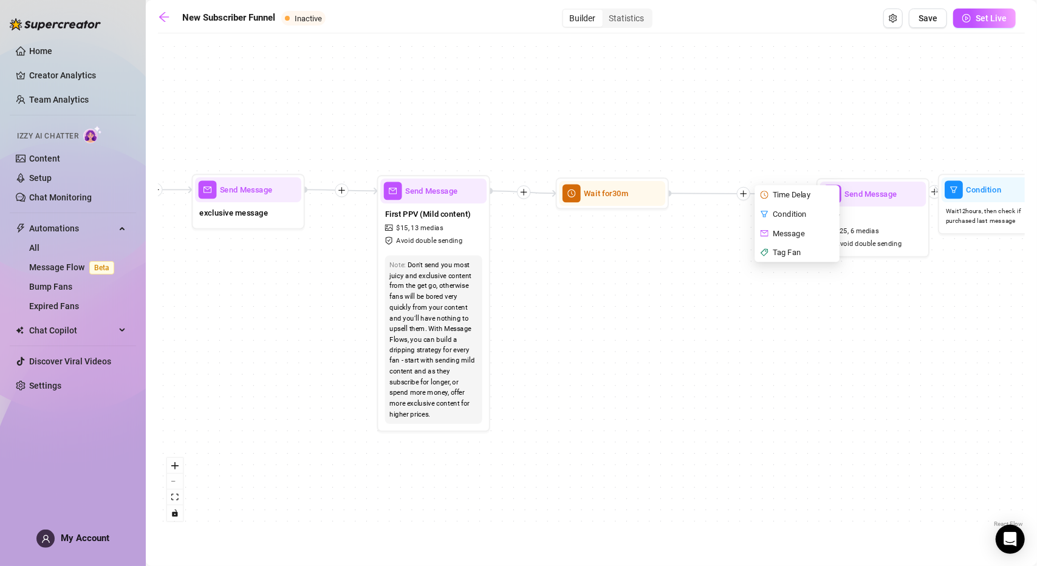
click at [776, 216] on div "Condition" at bounding box center [798, 214] width 83 height 19
click at [783, 212] on div "Condition" at bounding box center [799, 214] width 83 height 19
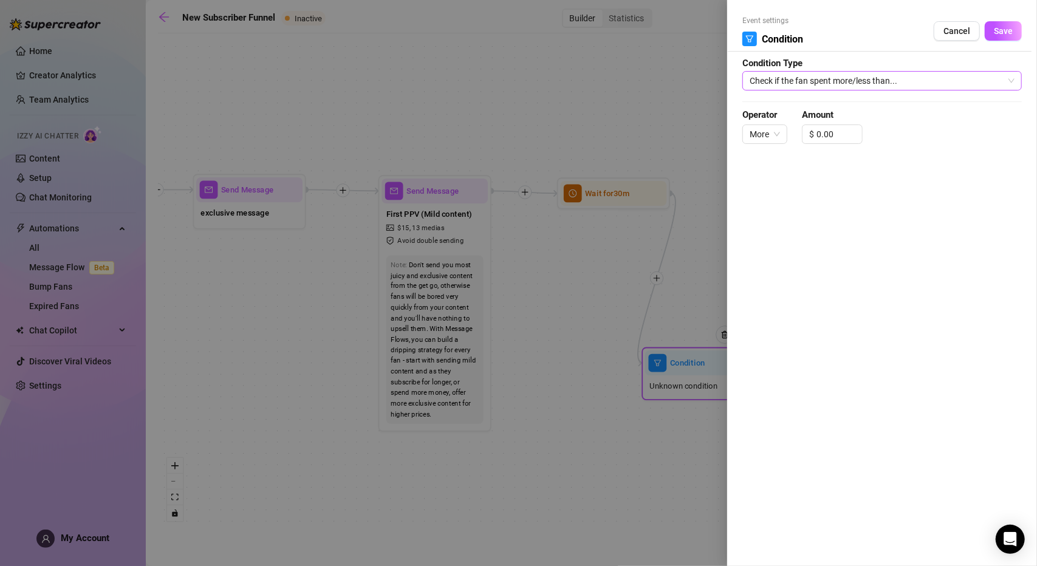
click at [798, 83] on span "Check if the fan spent more/less than..." at bounding box center [881, 81] width 265 height 18
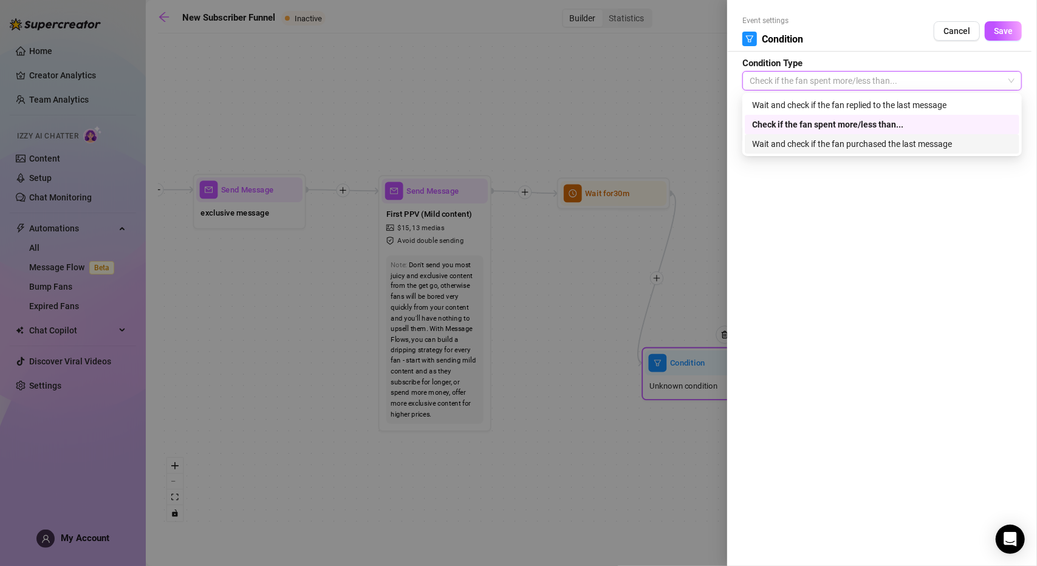
click at [813, 150] on div "Wait and check if the fan purchased the last message" at bounding box center [882, 143] width 260 height 13
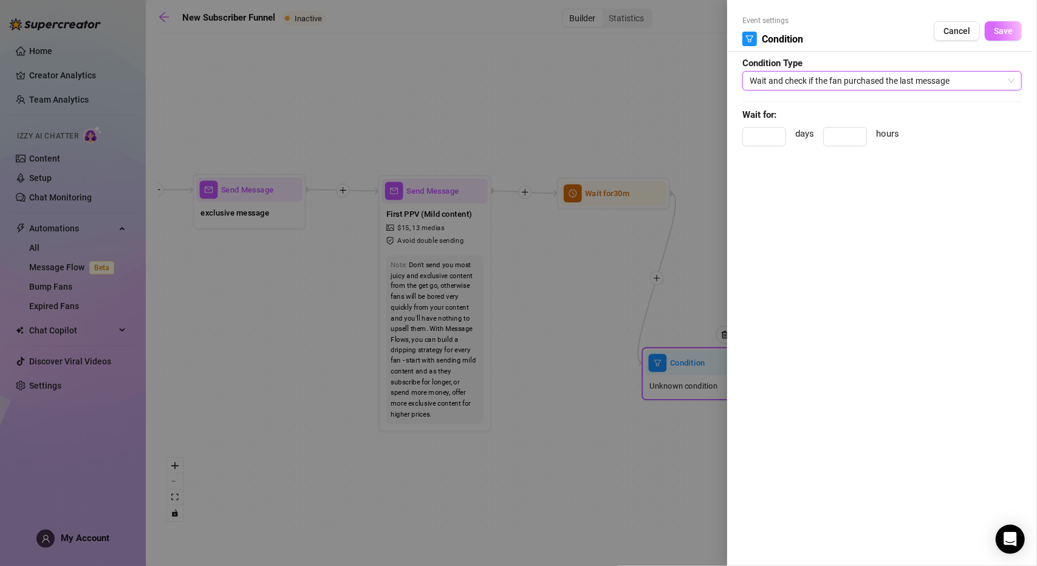
click at [992, 40] on button "Save" at bounding box center [1003, 30] width 37 height 19
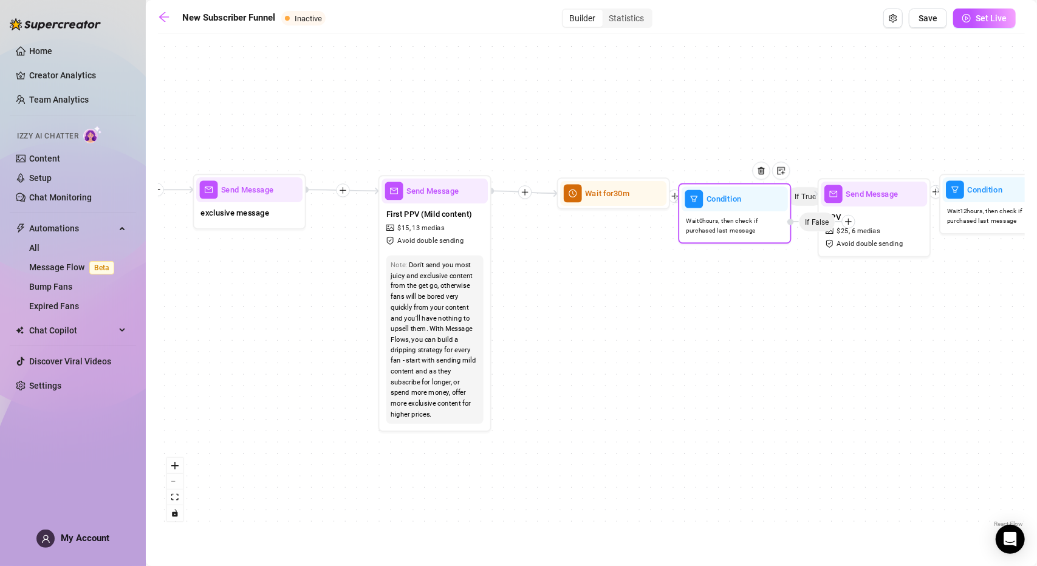
drag, startPoint x: 702, startPoint y: 370, endPoint x: 739, endPoint y: 206, distance: 168.6
click at [739, 206] on div "Condition" at bounding box center [734, 198] width 106 height 25
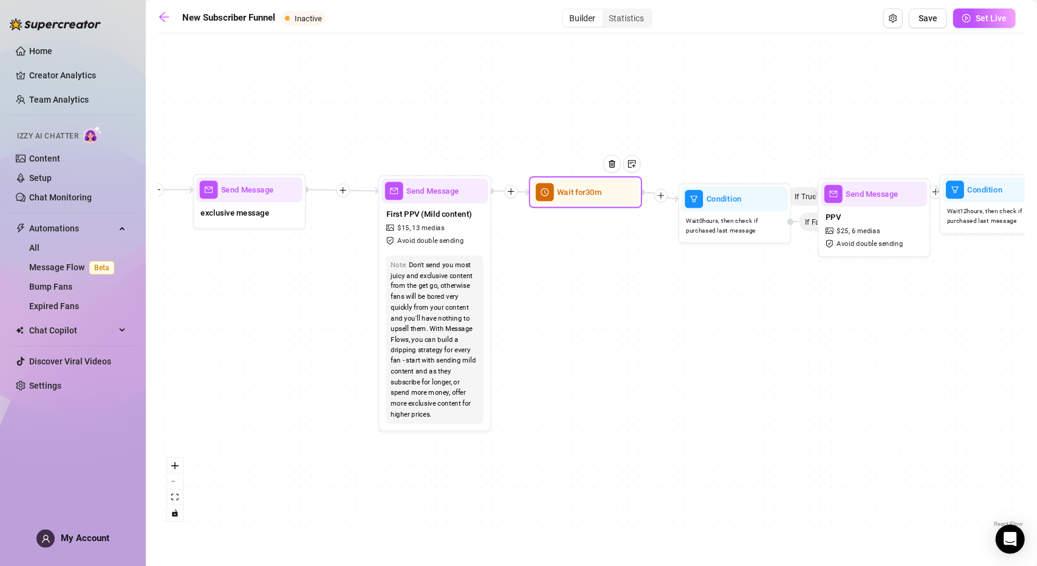
drag, startPoint x: 589, startPoint y: 205, endPoint x: 560, endPoint y: 205, distance: 29.2
click at [560, 205] on div "Wait for 30m" at bounding box center [585, 192] width 113 height 32
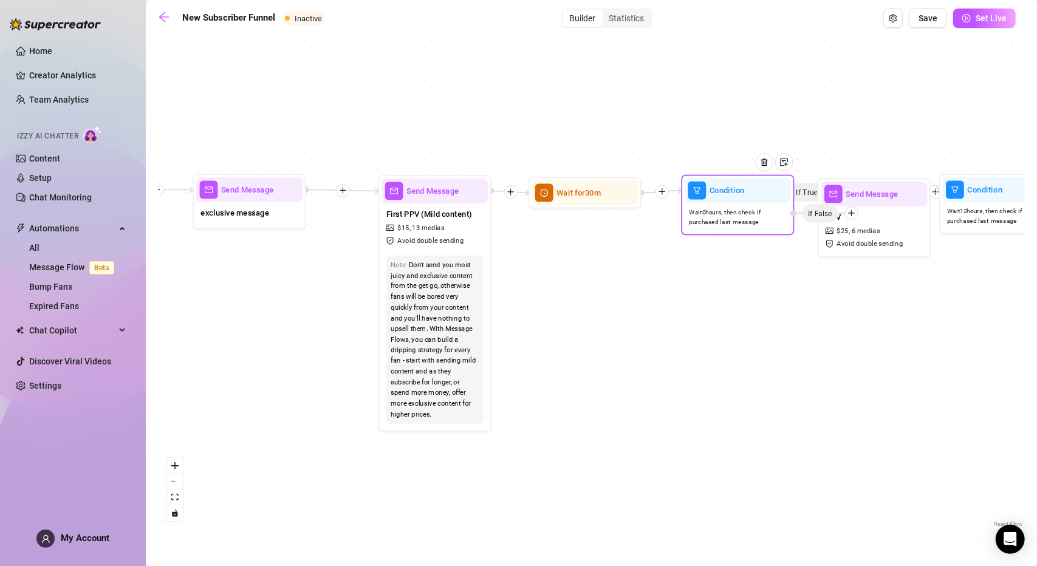
drag, startPoint x: 693, startPoint y: 203, endPoint x: 697, endPoint y: 194, distance: 9.8
click at [697, 194] on span "filter" at bounding box center [697, 191] width 18 height 18
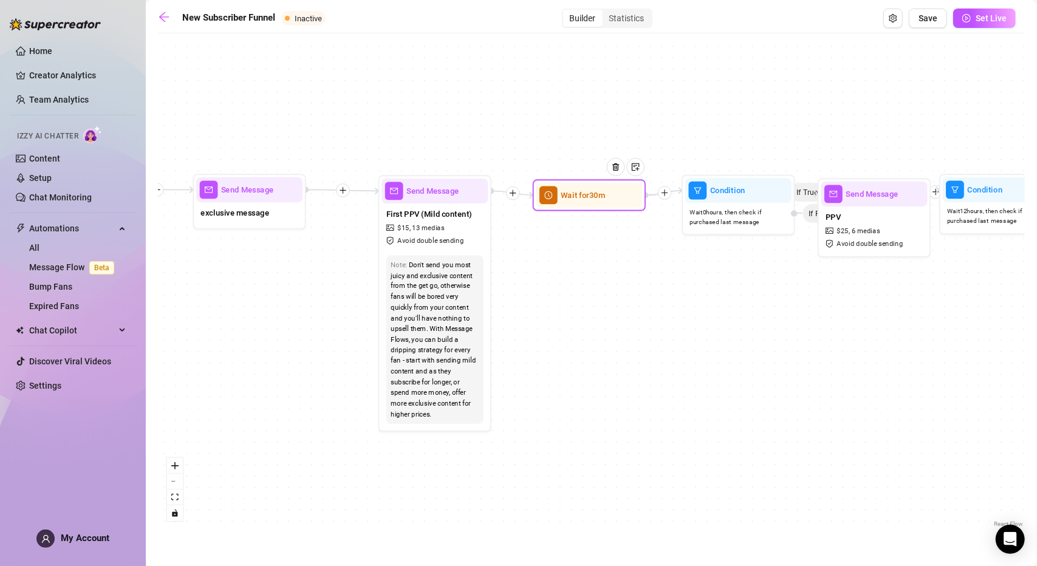
drag, startPoint x: 577, startPoint y: 195, endPoint x: 584, endPoint y: 194, distance: 7.3
click at [584, 197] on span "Wait for 30m" at bounding box center [583, 195] width 44 height 12
click at [584, 194] on span "Wait for 30m" at bounding box center [585, 195] width 44 height 12
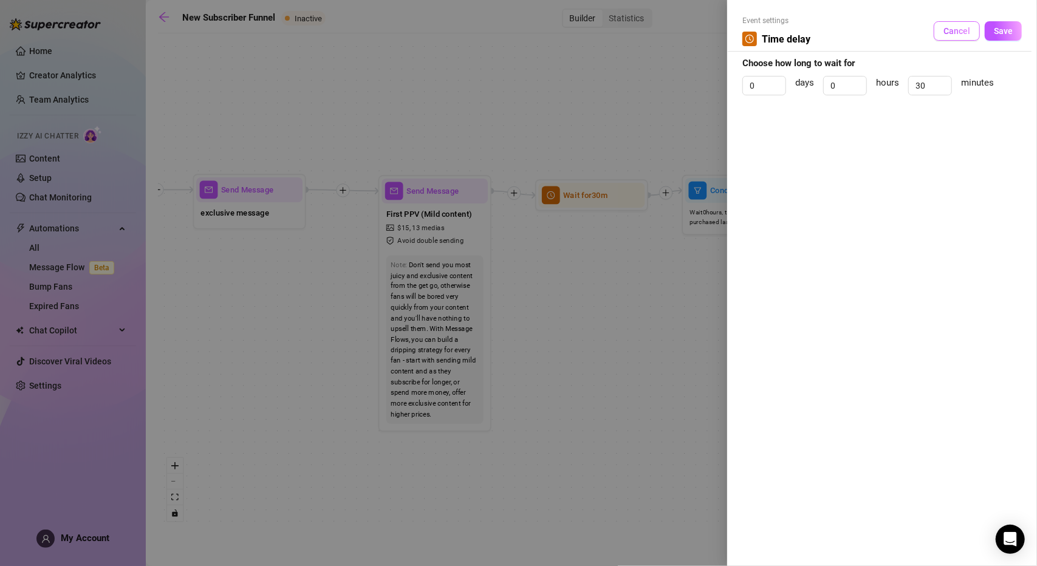
click at [957, 28] on span "Cancel" at bounding box center [956, 31] width 27 height 10
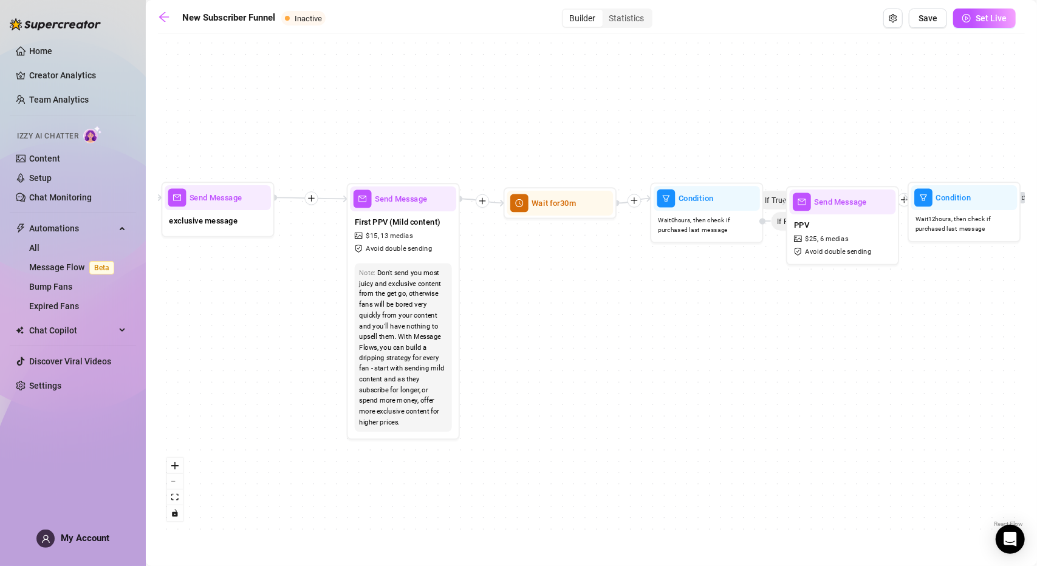
drag, startPoint x: 760, startPoint y: 334, endPoint x: 497, endPoint y: 311, distance: 264.0
click at [497, 311] on div "If True If True If True If False If False If False If True If False If True Con…" at bounding box center [591, 284] width 867 height 491
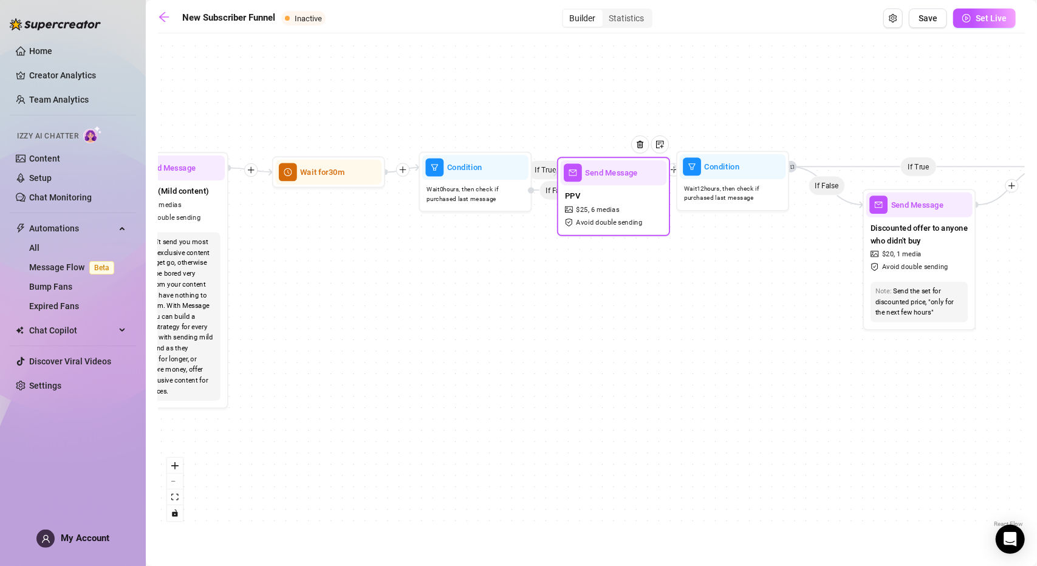
drag, startPoint x: 609, startPoint y: 177, endPoint x: 615, endPoint y: 180, distance: 7.6
click at [615, 180] on div "Send Message" at bounding box center [614, 172] width 106 height 25
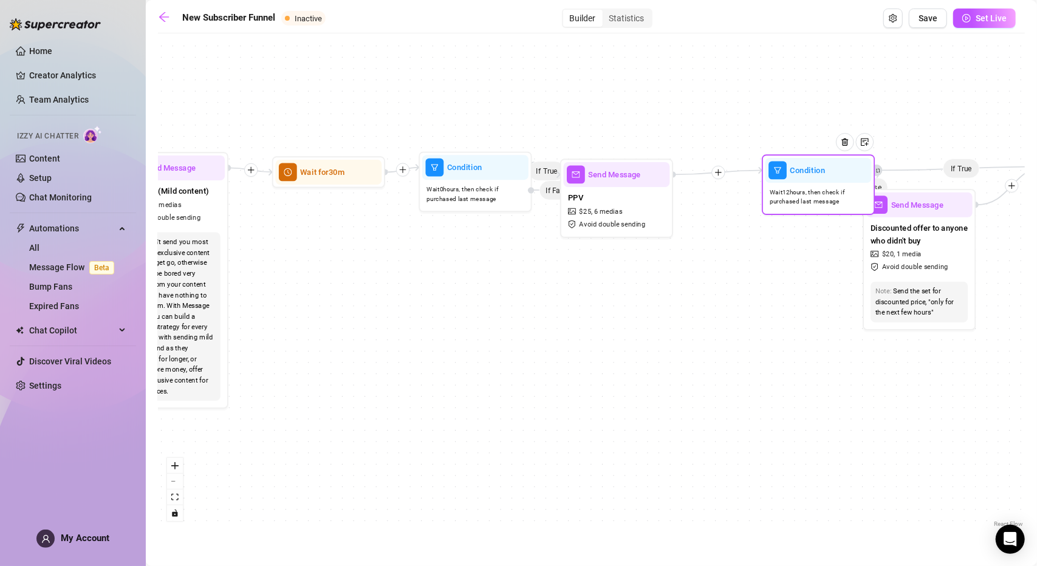
drag, startPoint x: 730, startPoint y: 176, endPoint x: 816, endPoint y: 179, distance: 86.3
click at [816, 179] on div "Condition" at bounding box center [818, 170] width 106 height 25
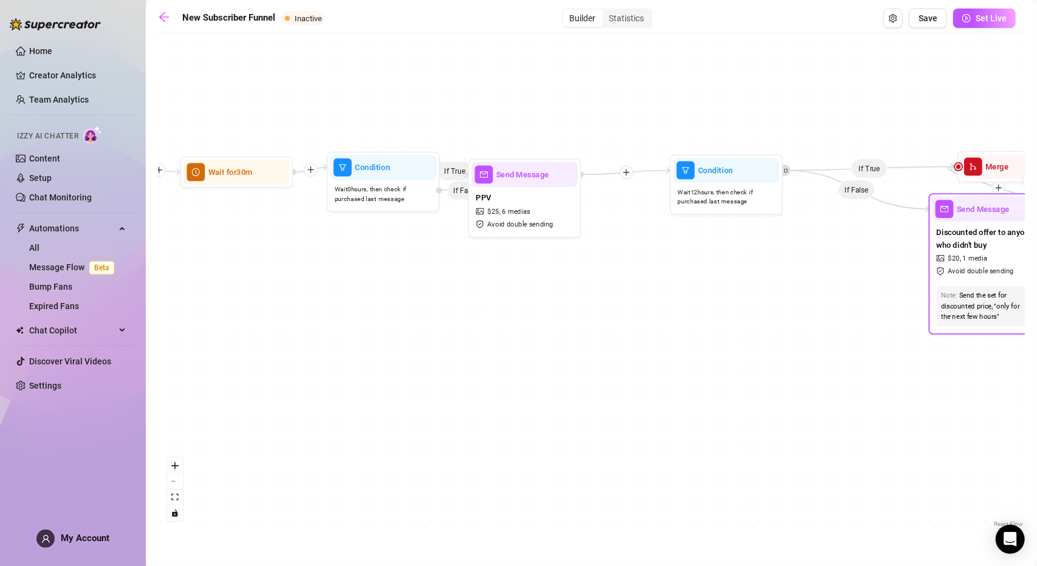
drag, startPoint x: 932, startPoint y: 210, endPoint x: 1015, endPoint y: 214, distance: 82.7
click at [1009, 214] on span "Send Message" at bounding box center [983, 209] width 53 height 12
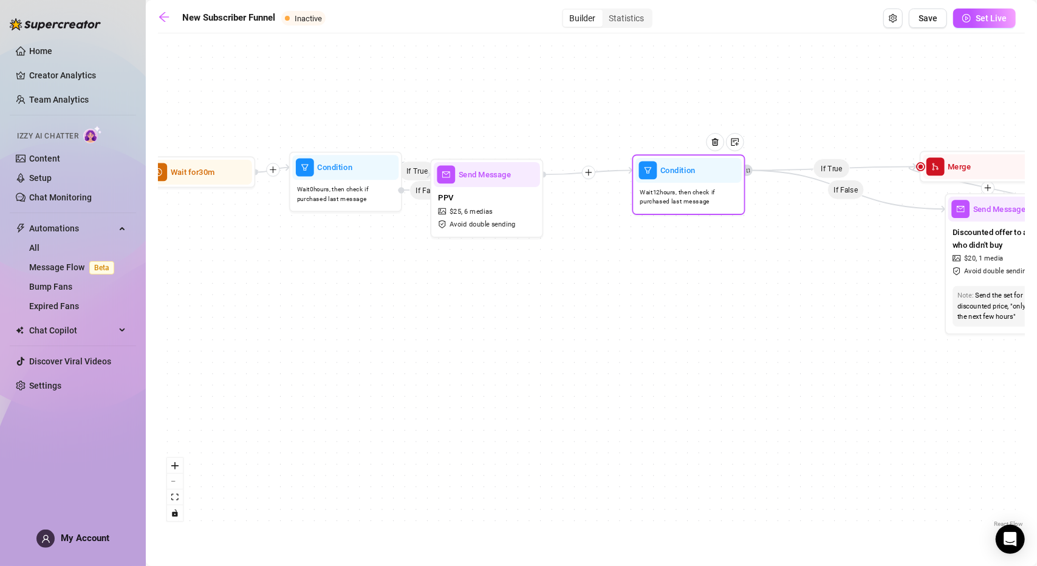
drag, startPoint x: 711, startPoint y: 169, endPoint x: 772, endPoint y: 176, distance: 61.7
click at [744, 176] on div at bounding box center [719, 150] width 49 height 58
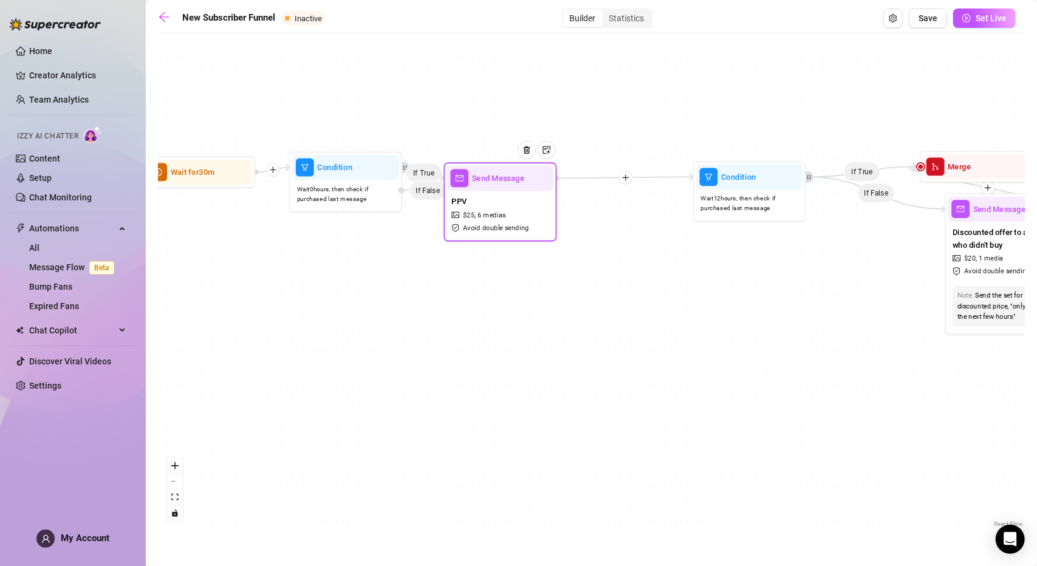
drag, startPoint x: 513, startPoint y: 166, endPoint x: 595, endPoint y: 171, distance: 82.1
click at [556, 171] on div at bounding box center [531, 158] width 49 height 58
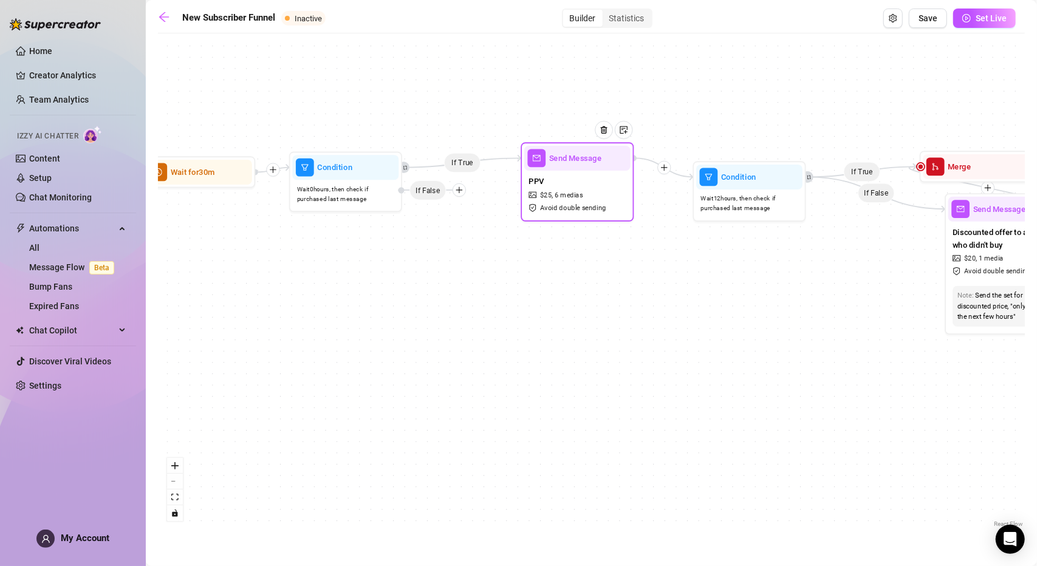
drag, startPoint x: 548, startPoint y: 185, endPoint x: 556, endPoint y: 163, distance: 23.5
click at [558, 162] on span "Send Message" at bounding box center [575, 158] width 53 height 12
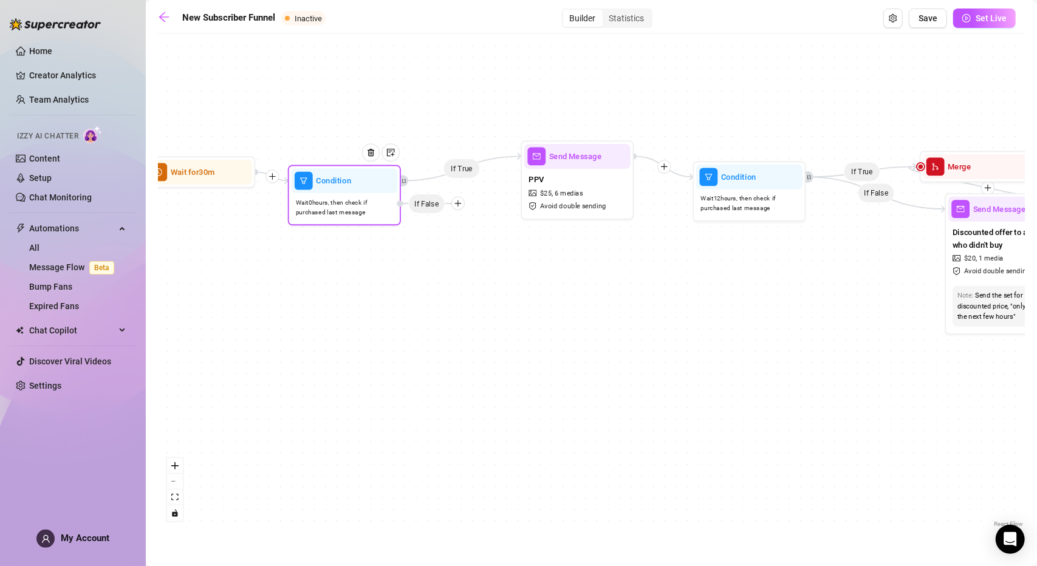
drag, startPoint x: 436, startPoint y: 194, endPoint x: 445, endPoint y: 196, distance: 8.8
click at [443, 198] on span "If False" at bounding box center [426, 204] width 37 height 20
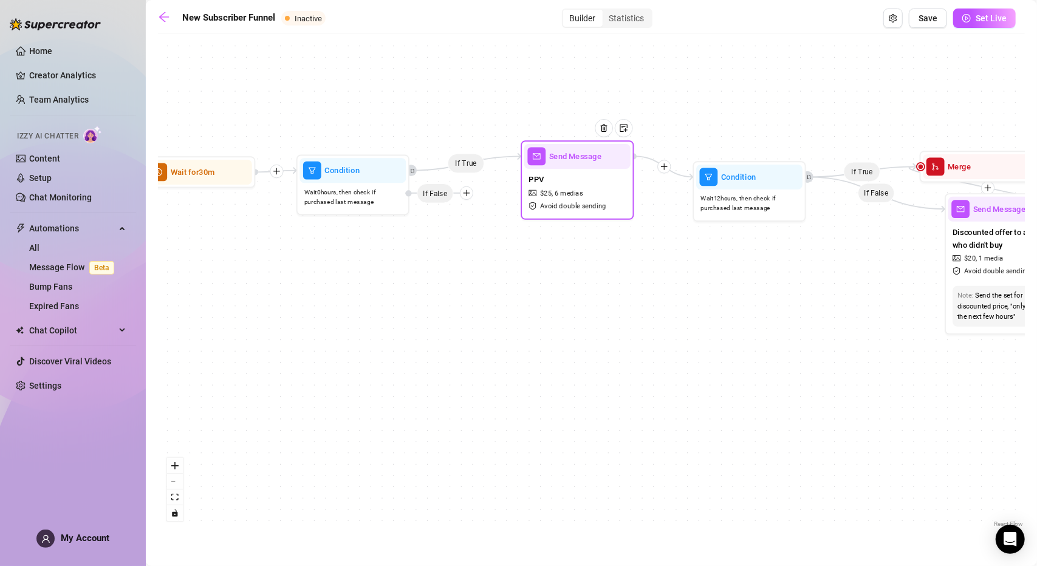
click at [562, 163] on div "Send Message" at bounding box center [577, 156] width 106 height 25
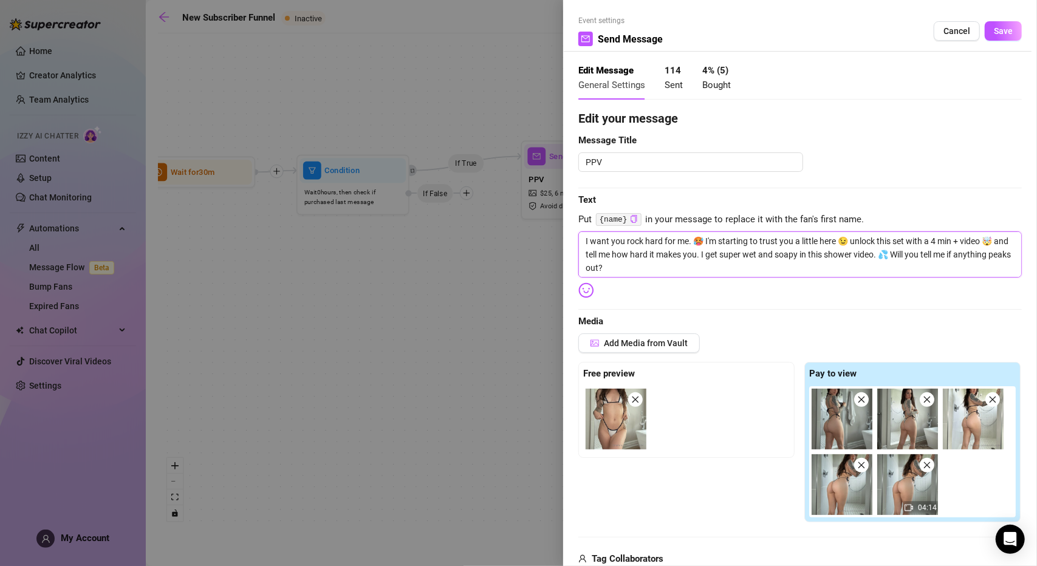
click at [583, 238] on textarea "I want you rock hard for me. 🥵 I'm starting to trust you a little here 😉 unlock…" at bounding box center [799, 254] width 443 height 46
click at [706, 239] on textarea "I want you rock hard for me. 🥵 I'm starting to trust you a little here 😉 unlock…" at bounding box center [799, 254] width 443 height 46
click at [714, 253] on textarea "I want you rock hard for me. 🥵 I'm starting to trust you a little here 😉 unlock…" at bounding box center [799, 254] width 443 height 46
click at [752, 259] on textarea "I want you rock hard for me. 🥵 I'm starting to trust you a little here 😉 unlock…" at bounding box center [799, 254] width 443 height 46
click at [697, 271] on textarea "I want you rock hard for me. 🥵 I'm starting to trust you a little here 😉 unlock…" at bounding box center [799, 254] width 443 height 46
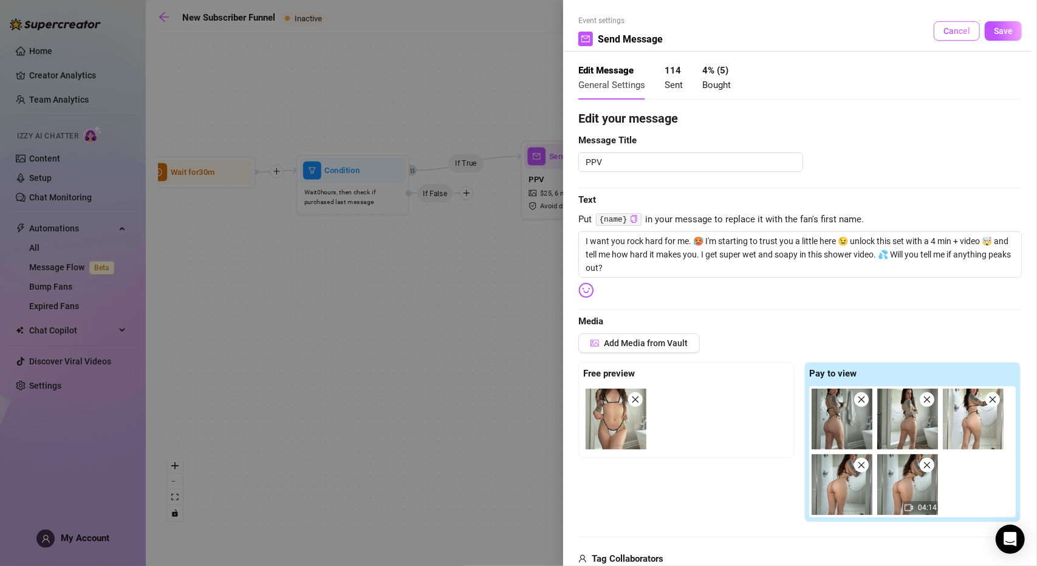
click at [933, 34] on button "Cancel" at bounding box center [956, 30] width 46 height 19
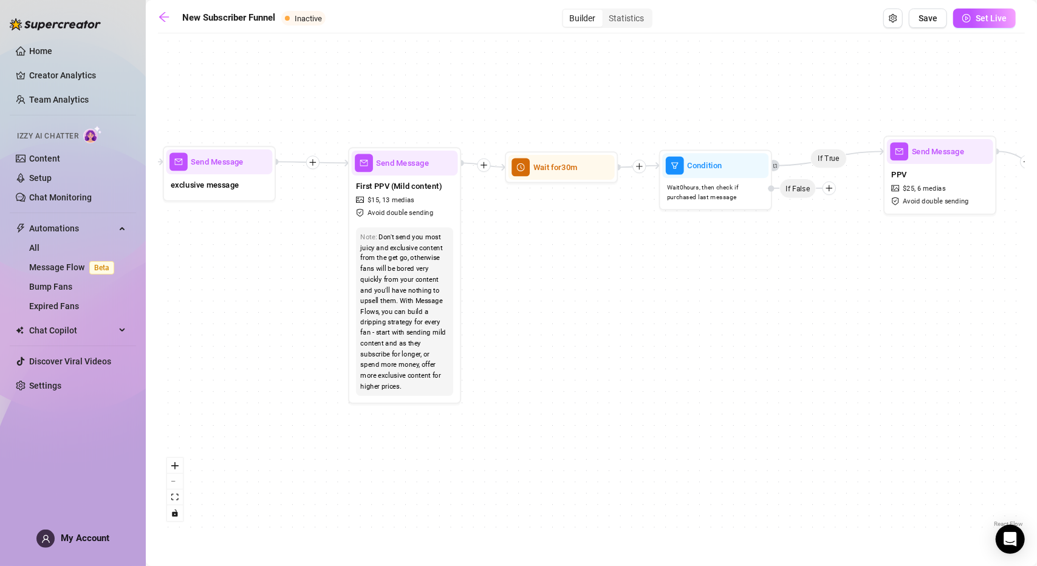
drag, startPoint x: 417, startPoint y: 285, endPoint x: 680, endPoint y: 278, distance: 263.7
click at [780, 280] on div "If True If True If True If False If False If False If True If False If True Con…" at bounding box center [591, 284] width 867 height 491
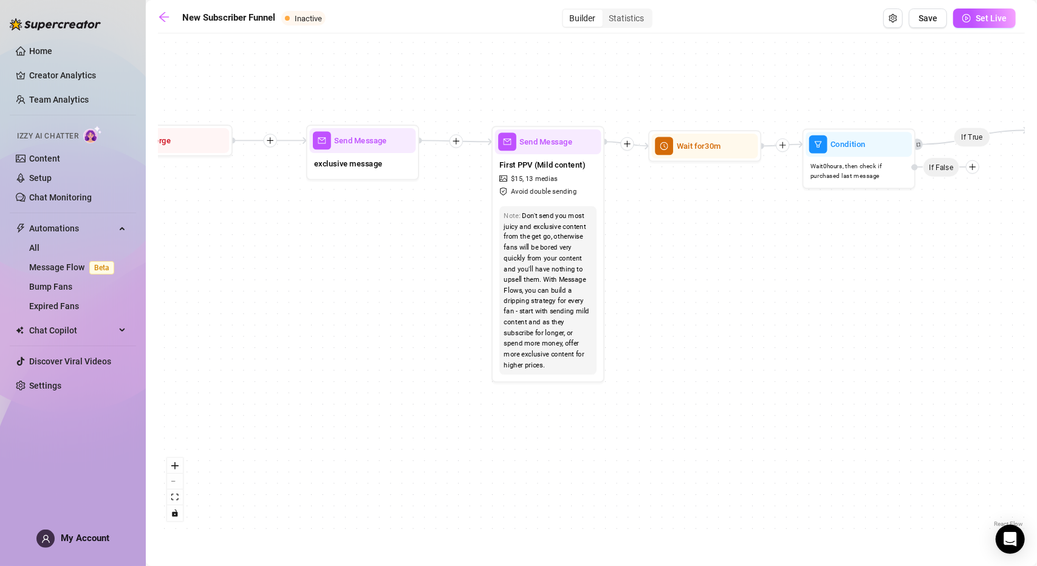
drag, startPoint x: 663, startPoint y: 259, endPoint x: 563, endPoint y: 278, distance: 101.5
click at [700, 250] on div "If True If True If True If False If False If False If True If False If True Con…" at bounding box center [591, 284] width 867 height 491
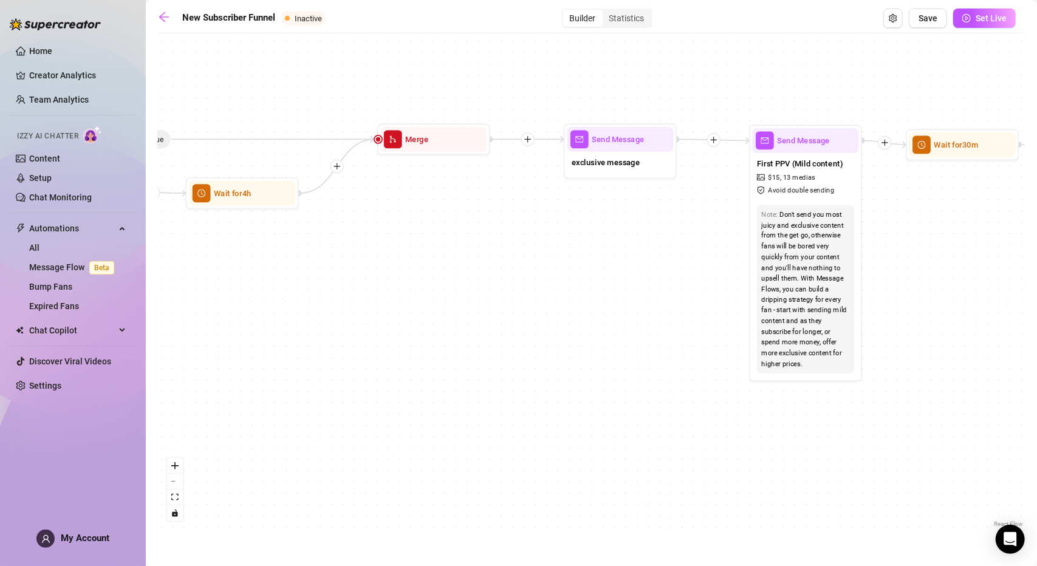
drag, startPoint x: 310, startPoint y: 325, endPoint x: 396, endPoint y: 322, distance: 86.3
click at [556, 333] on div "If True If True If True If False If False If False If True If False If True Con…" at bounding box center [591, 284] width 867 height 491
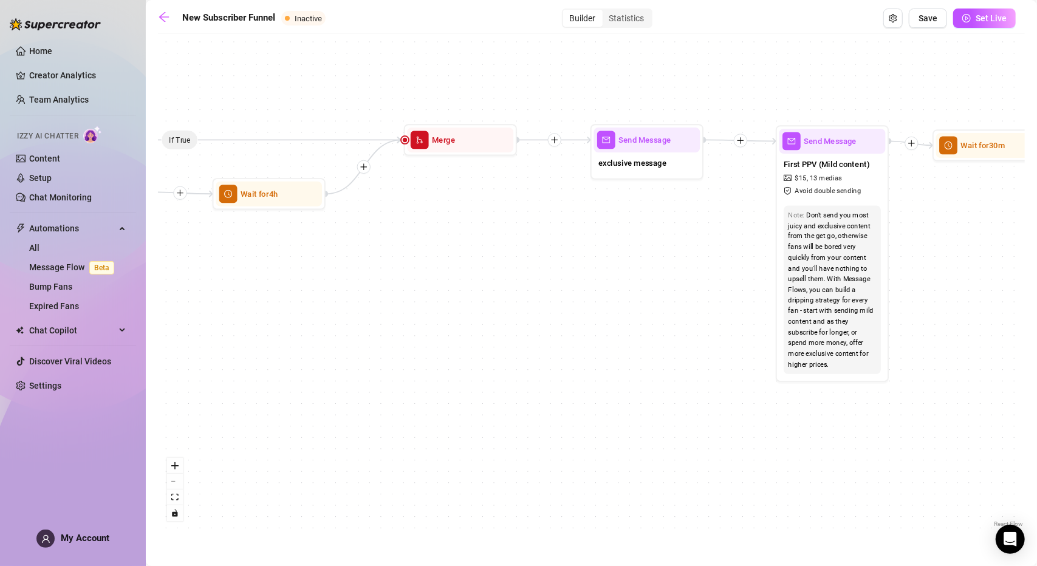
drag, startPoint x: 412, startPoint y: 316, endPoint x: 545, endPoint y: 309, distance: 133.2
click at [547, 309] on div "If True If True If True If False If False If False If True If False If True Con…" at bounding box center [591, 284] width 867 height 491
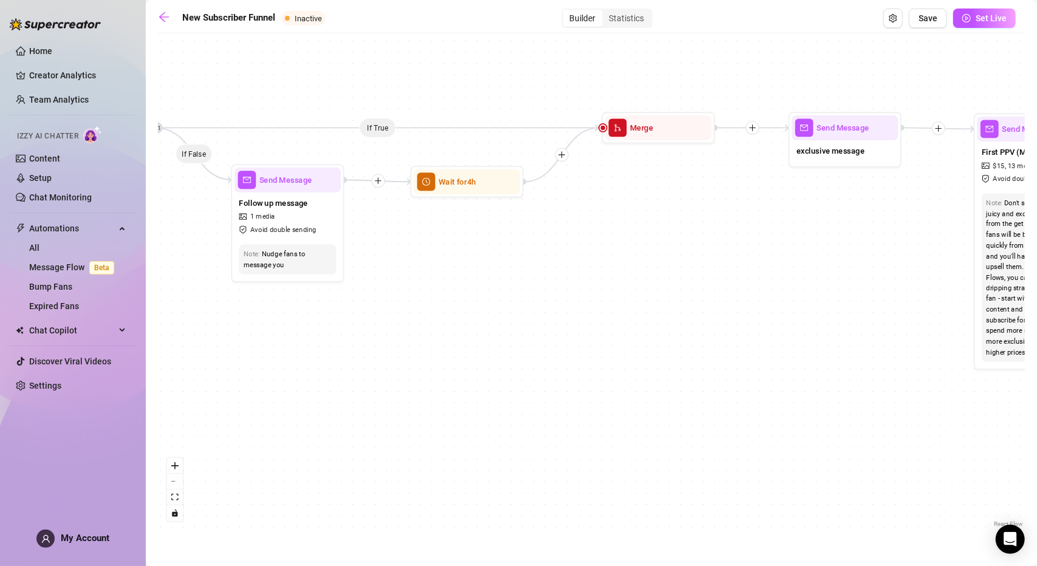
drag, startPoint x: 528, startPoint y: 267, endPoint x: 684, endPoint y: 271, distance: 155.6
click at [681, 271] on div "If True If True If True If False If False If False If True If False If True Con…" at bounding box center [591, 284] width 867 height 491
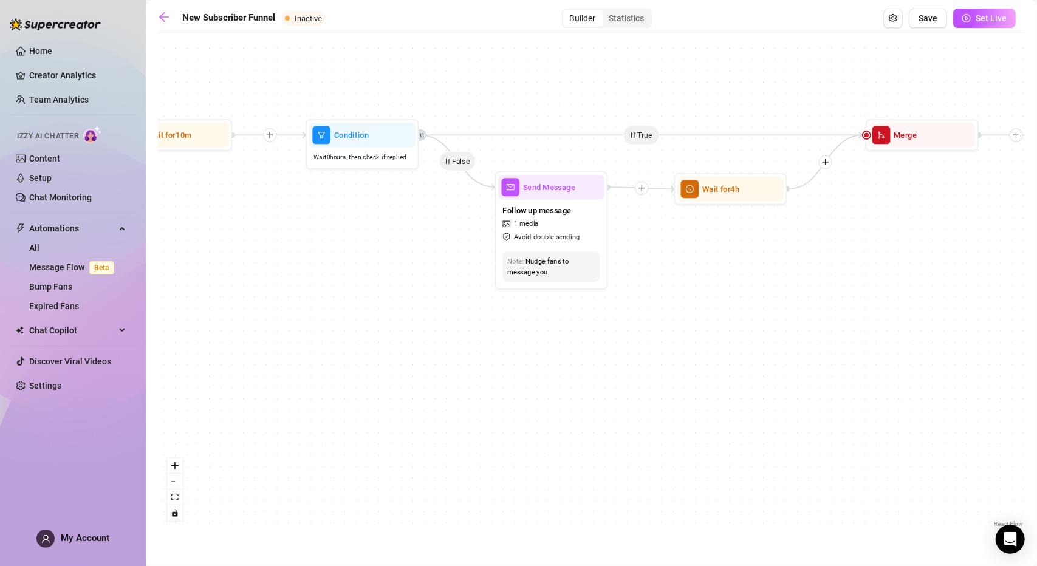
drag, startPoint x: 530, startPoint y: 311, endPoint x: 537, endPoint y: 309, distance: 6.9
click at [534, 311] on div "If True If True If True If False If False If False If True If False If True Con…" at bounding box center [591, 284] width 867 height 491
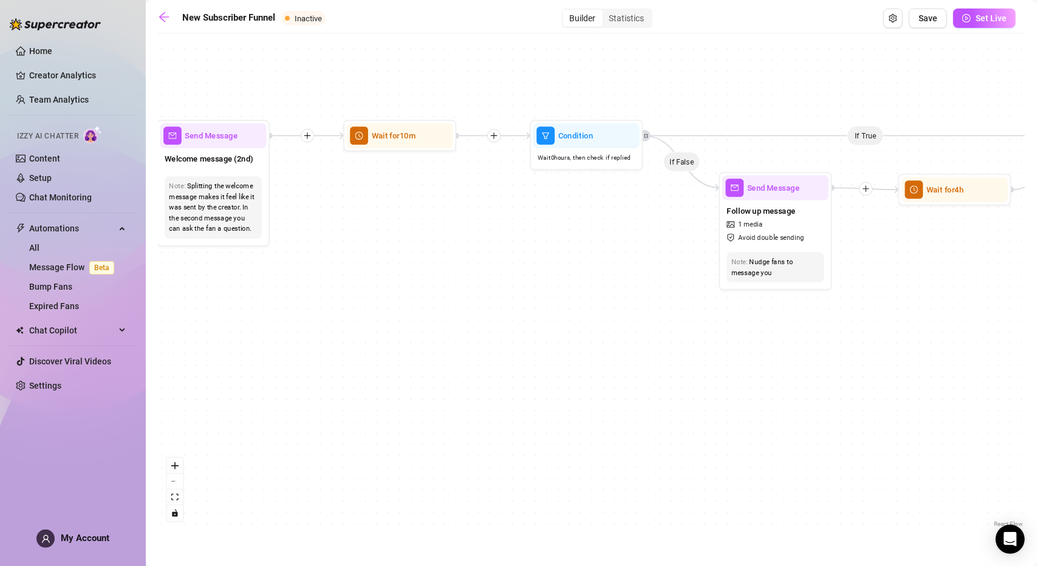
click at [562, 247] on div "If True If True If True If False If False If False If True If False If True Con…" at bounding box center [591, 284] width 867 height 491
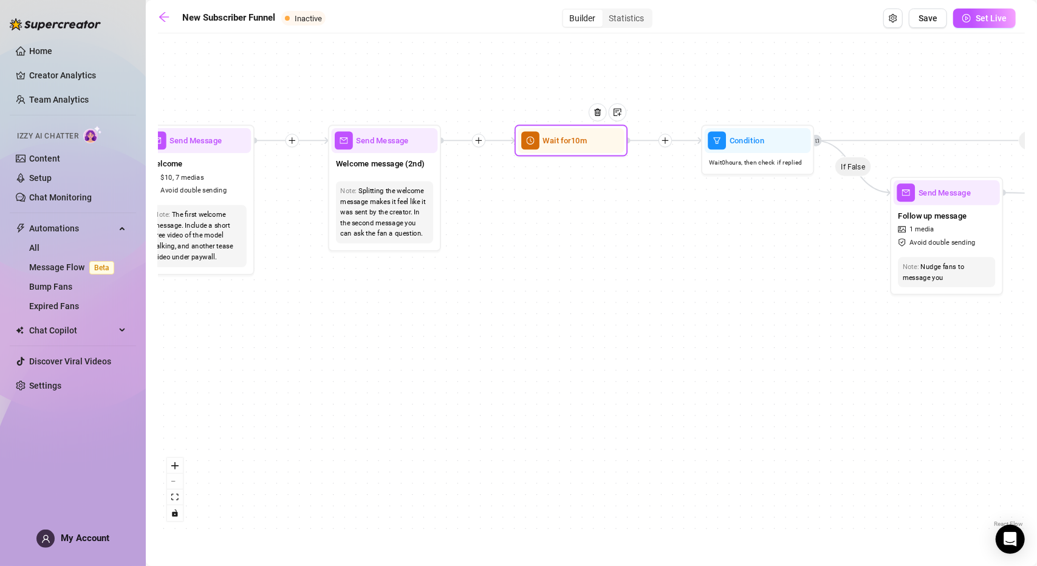
click at [551, 147] on div "Wait for 10m" at bounding box center [571, 140] width 106 height 25
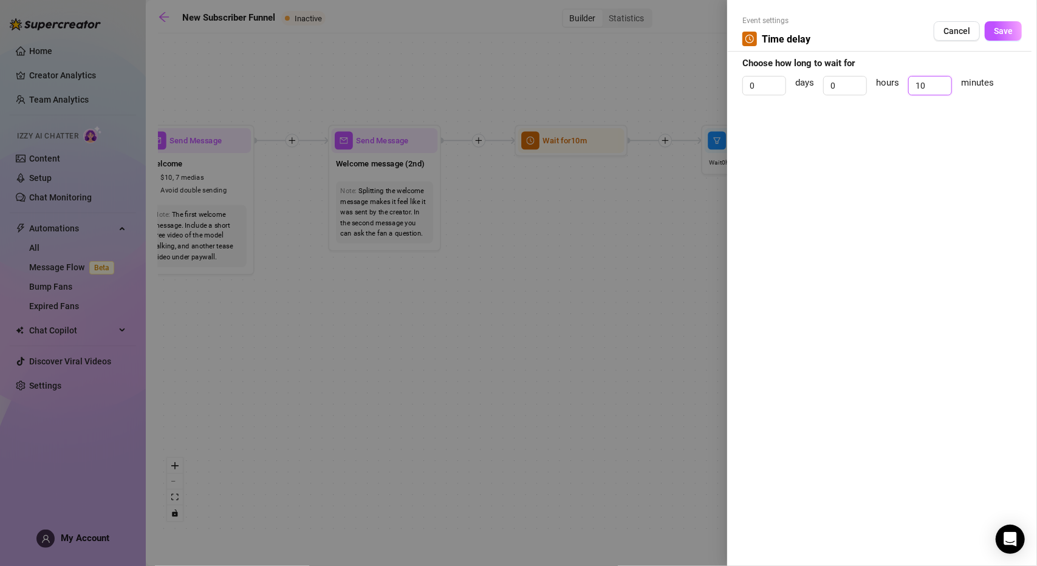
drag, startPoint x: 933, startPoint y: 80, endPoint x: 908, endPoint y: 77, distance: 25.7
click at [908, 77] on div "10" at bounding box center [930, 85] width 44 height 19
click at [1007, 28] on span "Save" at bounding box center [1003, 31] width 19 height 10
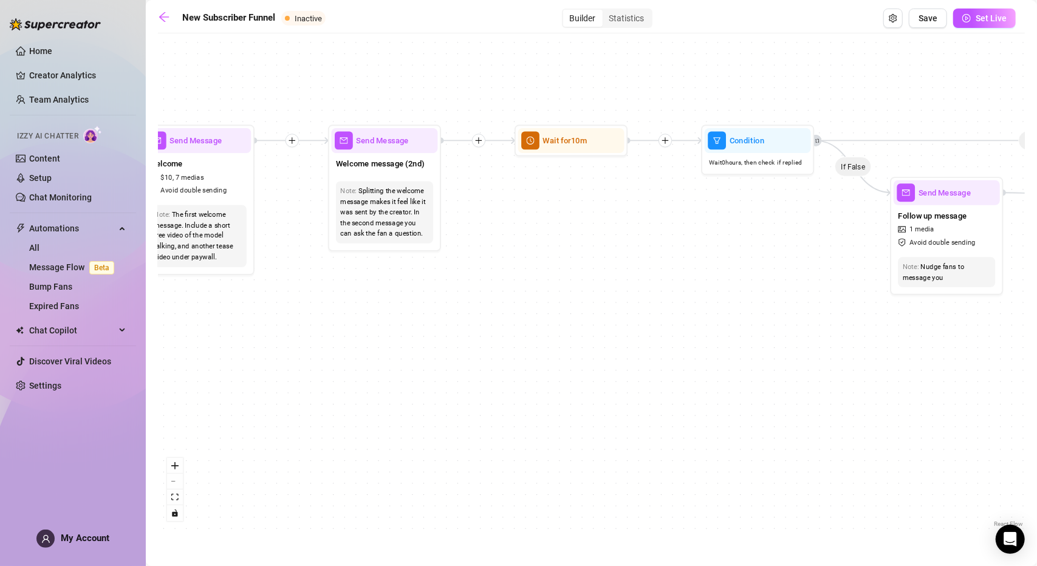
drag, startPoint x: 632, startPoint y: 279, endPoint x: 466, endPoint y: 276, distance: 165.2
click at [466, 276] on div "If True If True If True If False If False If False If True If False If True Con…" at bounding box center [591, 284] width 867 height 491
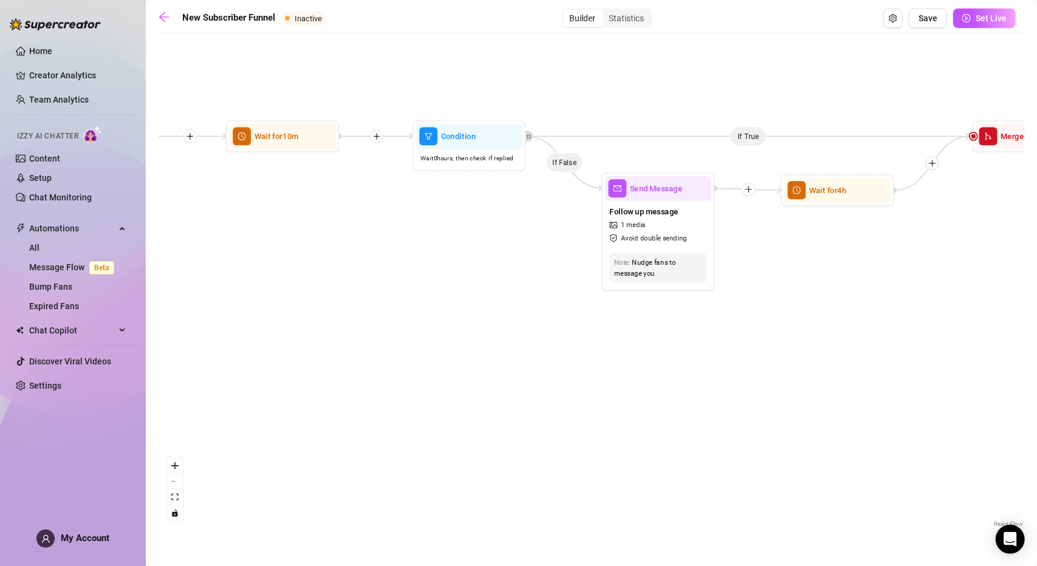
drag, startPoint x: 635, startPoint y: 246, endPoint x: 445, endPoint y: 243, distance: 190.7
click at [445, 243] on div "If True If True If True If False If False If False If True If False If True Con…" at bounding box center [591, 284] width 867 height 491
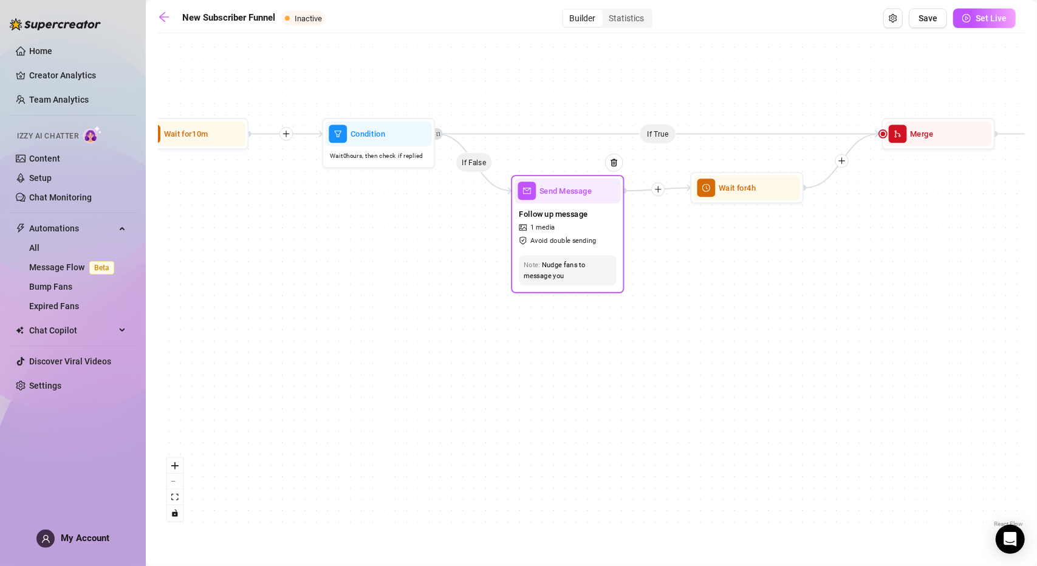
click at [587, 190] on span "Send Message" at bounding box center [565, 191] width 53 height 12
click at [561, 200] on div "Send Message" at bounding box center [567, 191] width 106 height 25
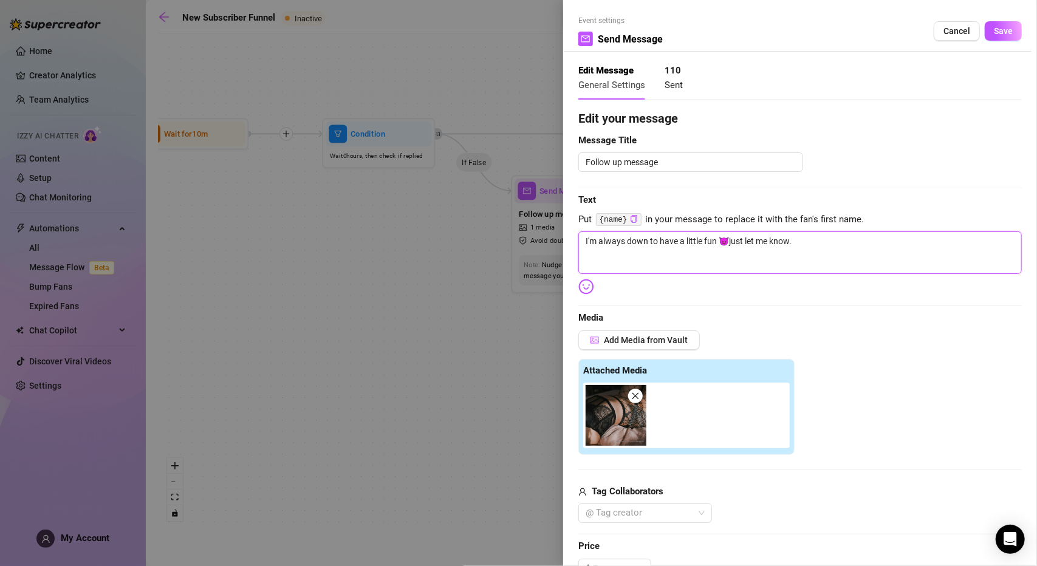
click at [729, 241] on textarea "I'm always down to have a little fun 😈just let me know." at bounding box center [799, 252] width 443 height 43
drag, startPoint x: 817, startPoint y: 239, endPoint x: 956, endPoint y: 128, distance: 177.7
click at [817, 239] on textarea "I'm always down to have a little fun 😈 just let me know." at bounding box center [799, 252] width 443 height 43
click at [1005, 31] on button "Save" at bounding box center [1003, 30] width 37 height 19
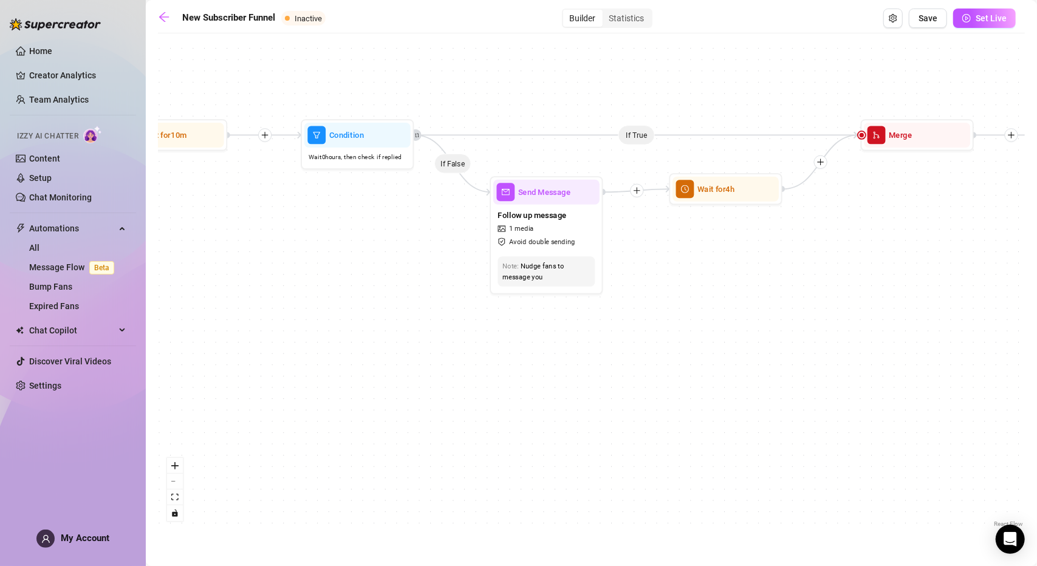
drag, startPoint x: 770, startPoint y: 256, endPoint x: 657, endPoint y: 257, distance: 113.0
click at [657, 257] on div "If True If True If True If False If False If False If True If False If True Con…" at bounding box center [591, 284] width 867 height 491
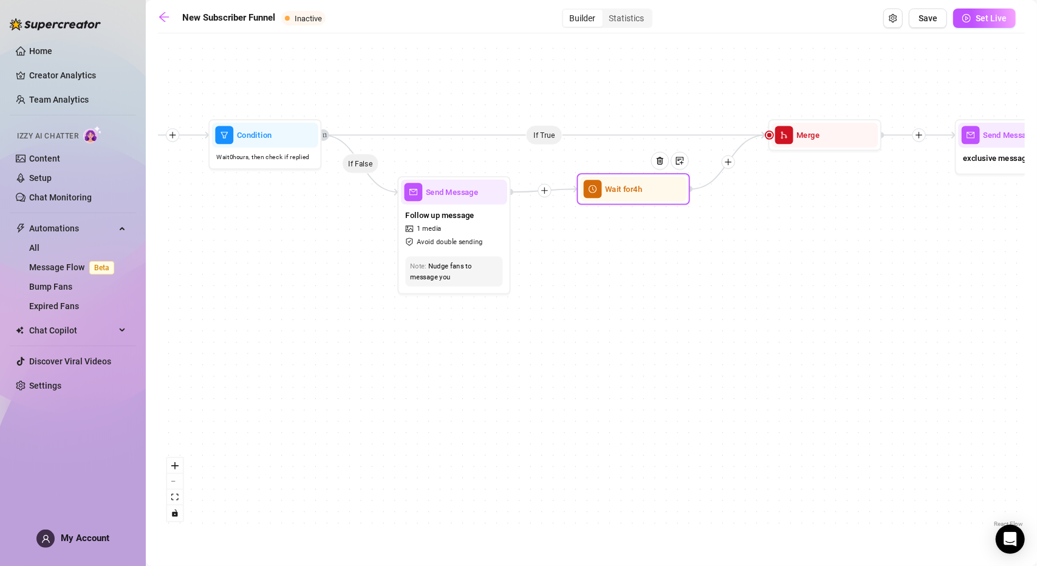
click at [667, 198] on div at bounding box center [664, 169] width 49 height 58
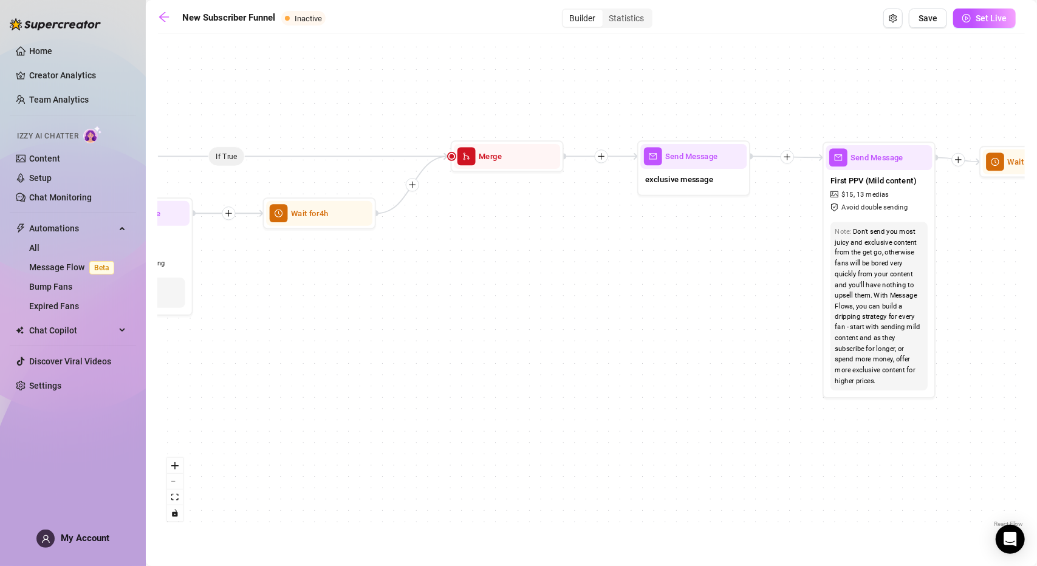
drag, startPoint x: 599, startPoint y: 193, endPoint x: 531, endPoint y: 203, distance: 69.3
click at [528, 203] on div "If True If True If True If False If False If False If True If False If True Con…" at bounding box center [591, 284] width 867 height 491
click at [669, 165] on div "Send Message" at bounding box center [691, 156] width 106 height 25
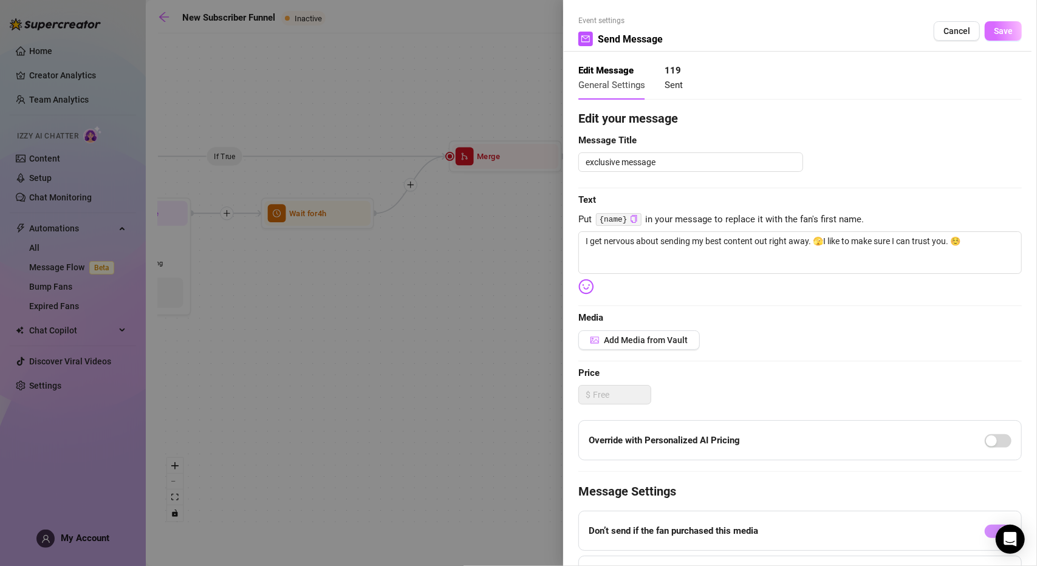
click at [995, 21] on button "Save" at bounding box center [1003, 30] width 37 height 19
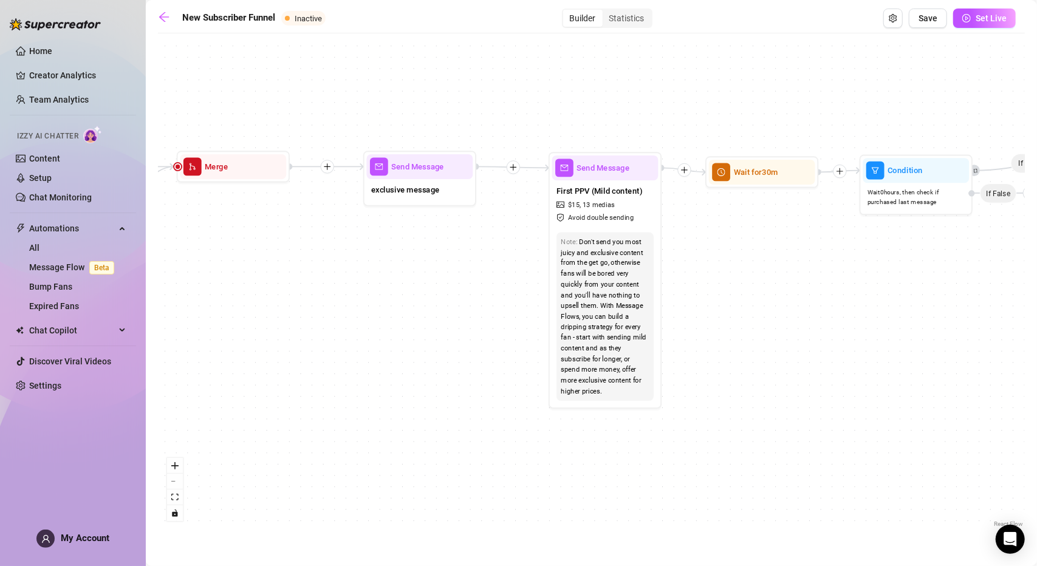
drag, startPoint x: 723, startPoint y: 256, endPoint x: 511, endPoint y: 231, distance: 213.4
click at [449, 267] on div "If True If True If True If False If False If False If True If False If True Con…" at bounding box center [591, 284] width 867 height 491
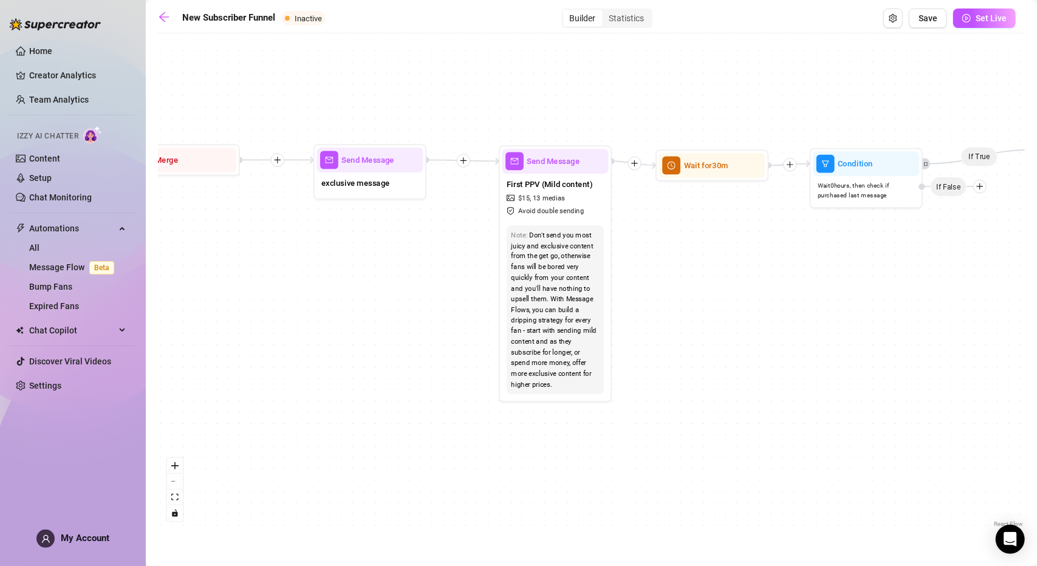
drag, startPoint x: 751, startPoint y: 268, endPoint x: 510, endPoint y: 262, distance: 241.8
click at [510, 262] on div "If True If True If True If False If False If False If True If False If True Con…" at bounding box center [591, 284] width 867 height 491
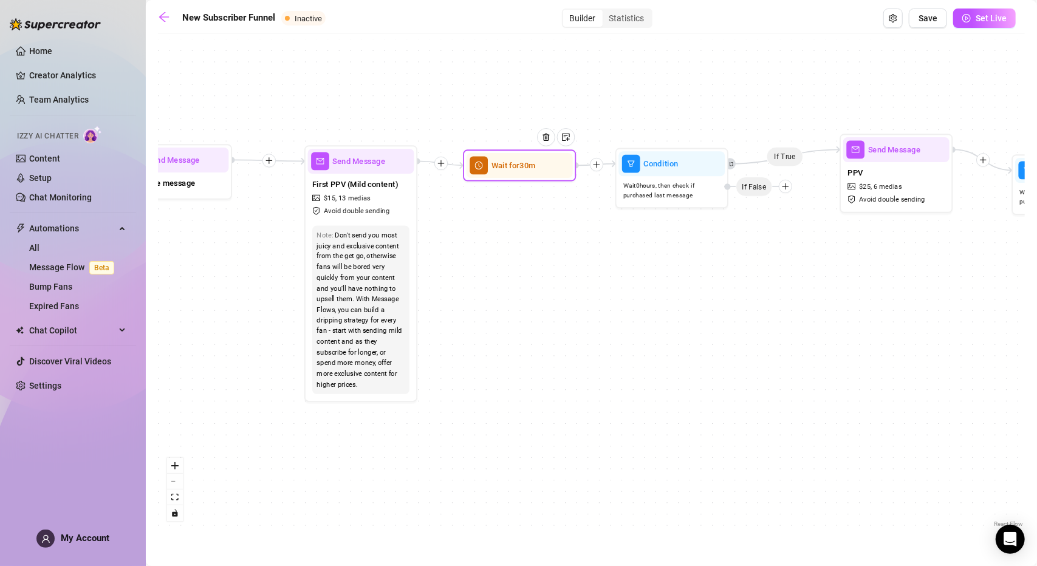
click at [518, 166] on span "Wait for 30m" at bounding box center [513, 165] width 44 height 12
click at [698, 163] on div at bounding box center [705, 144] width 49 height 58
click at [663, 293] on div "If True If True If True If False If False If False If True If False If True Con…" at bounding box center [591, 284] width 867 height 491
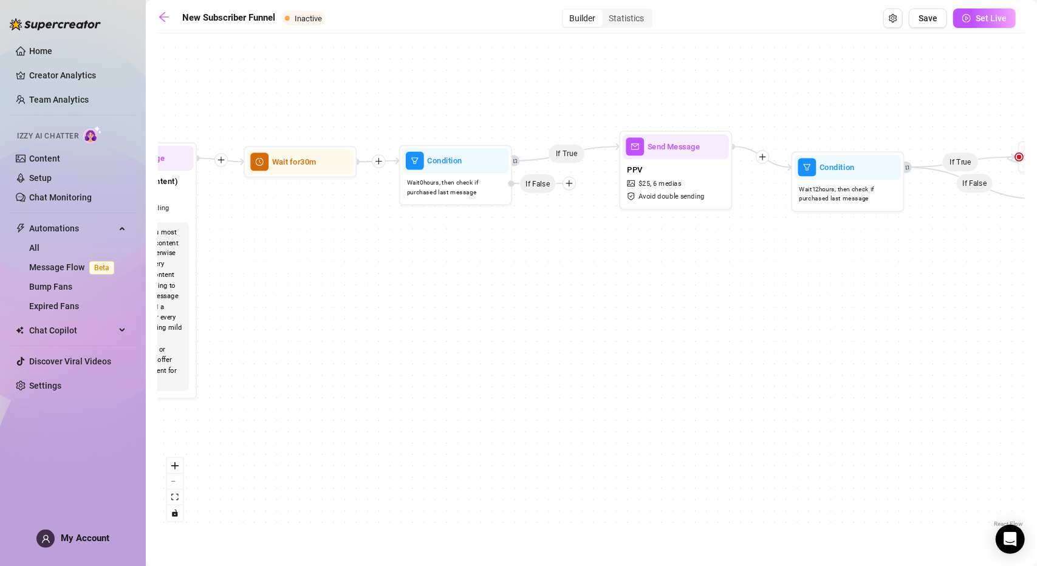
drag, startPoint x: 648, startPoint y: 289, endPoint x: 420, endPoint y: 286, distance: 227.8
click at [420, 286] on div "If True If True If True If False If False If False If True If False If True Con…" at bounding box center [591, 284] width 867 height 491
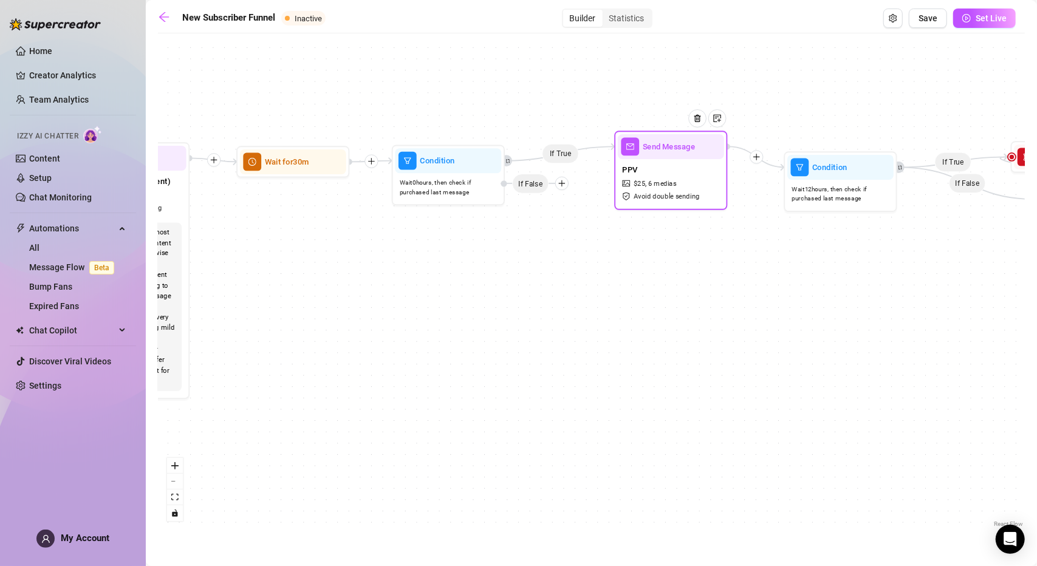
drag, startPoint x: 655, startPoint y: 149, endPoint x: 662, endPoint y: 151, distance: 6.8
click at [662, 150] on span "Send Message" at bounding box center [669, 146] width 53 height 12
click at [673, 151] on span "Send Message" at bounding box center [673, 147] width 53 height 12
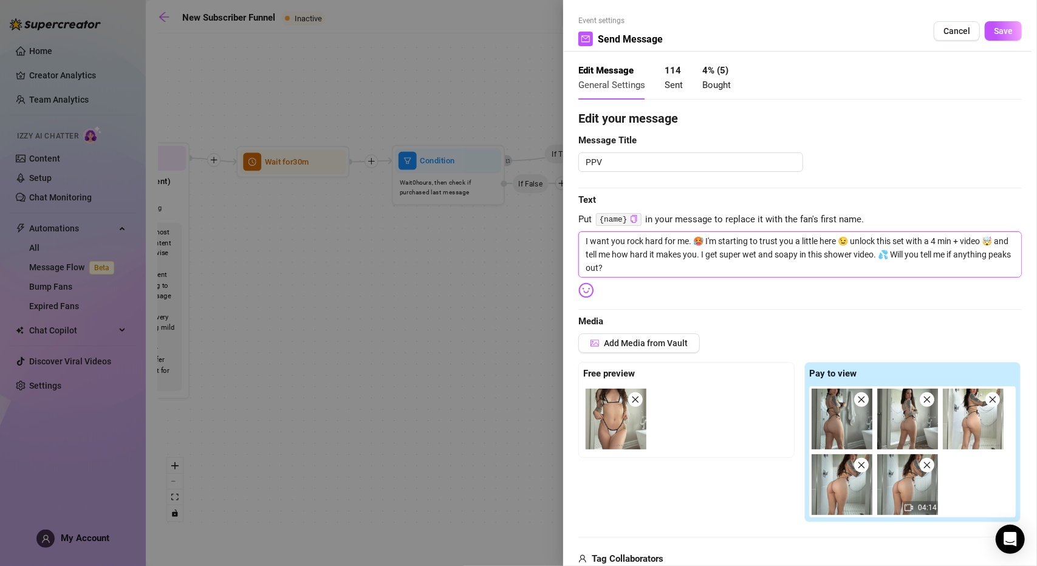
click at [585, 241] on textarea "I want you rock hard for me. 🥵 I'm starting to trust you a little here 😉 unlock…" at bounding box center [799, 254] width 443 height 46
click at [588, 243] on textarea "I want you rock hard for me. 🥵 I'm starting to trust you a little here 😉 unlock…" at bounding box center [799, 254] width 443 height 46
click at [753, 263] on textarea "I really want you rock hard for me. 🥵 I'm starting to trust you a little here 😉…" at bounding box center [799, 254] width 443 height 46
click at [994, 35] on span "Save" at bounding box center [1003, 31] width 19 height 10
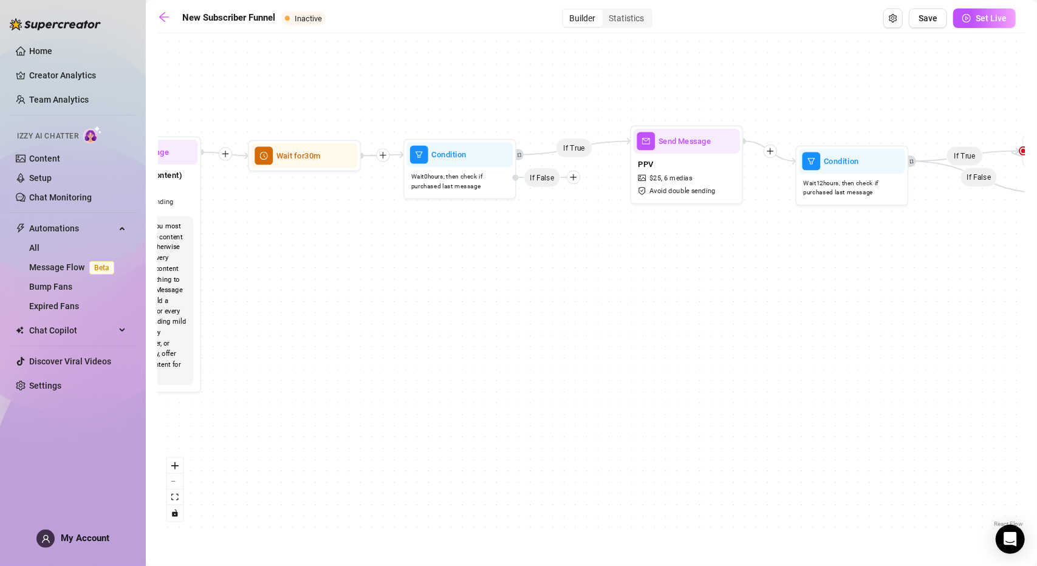
drag, startPoint x: 329, startPoint y: 275, endPoint x: 412, endPoint y: 236, distance: 91.0
click at [418, 257] on div "If True If True If True If False If False If False If True If False If True Con…" at bounding box center [591, 284] width 867 height 491
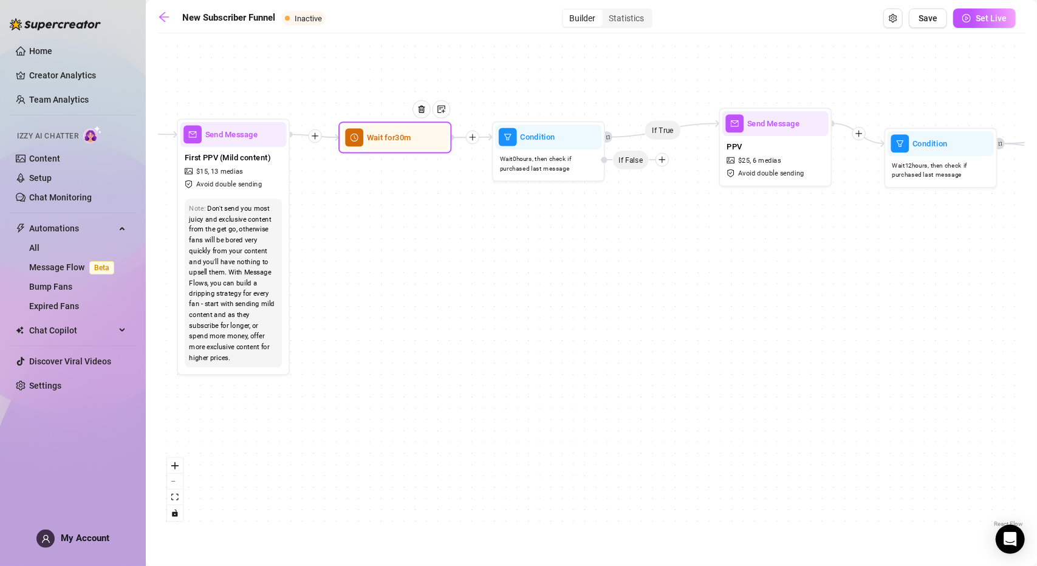
drag, startPoint x: 406, startPoint y: 146, endPoint x: 412, endPoint y: 145, distance: 6.3
click at [412, 145] on div at bounding box center [425, 118] width 49 height 58
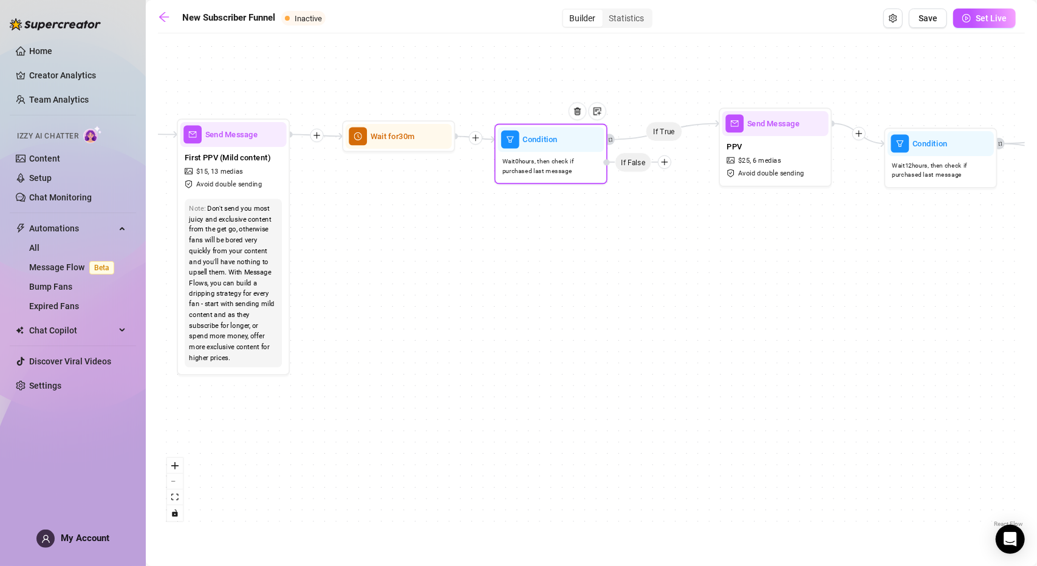
drag, startPoint x: 526, startPoint y: 149, endPoint x: 534, endPoint y: 152, distance: 8.7
click at [533, 152] on div "Condition Wait 0 hours, then check if purchased last message If False" at bounding box center [550, 154] width 113 height 60
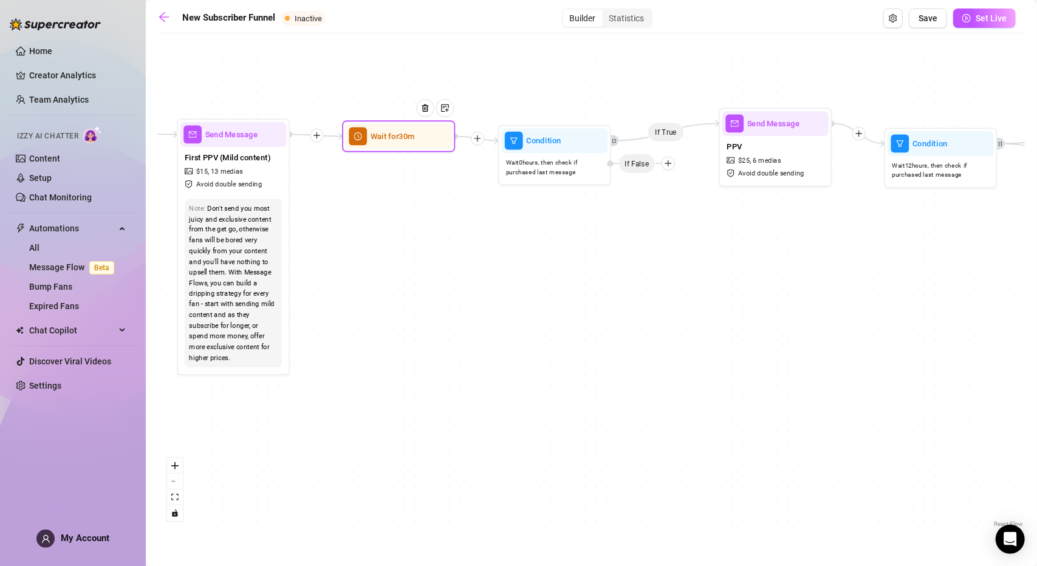
click at [426, 146] on div "Wait for 30m" at bounding box center [399, 136] width 106 height 25
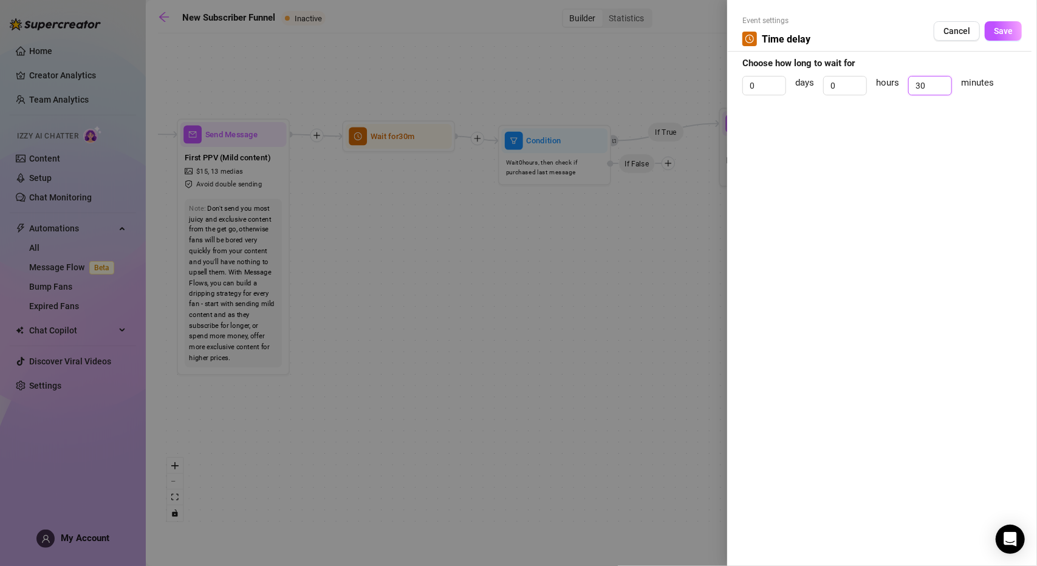
drag, startPoint x: 925, startPoint y: 85, endPoint x: 906, endPoint y: 83, distance: 18.9
click at [906, 83] on div "0 days 0 hours 30 minutes" at bounding box center [881, 91] width 279 height 30
click at [997, 29] on span "Save" at bounding box center [1003, 31] width 19 height 10
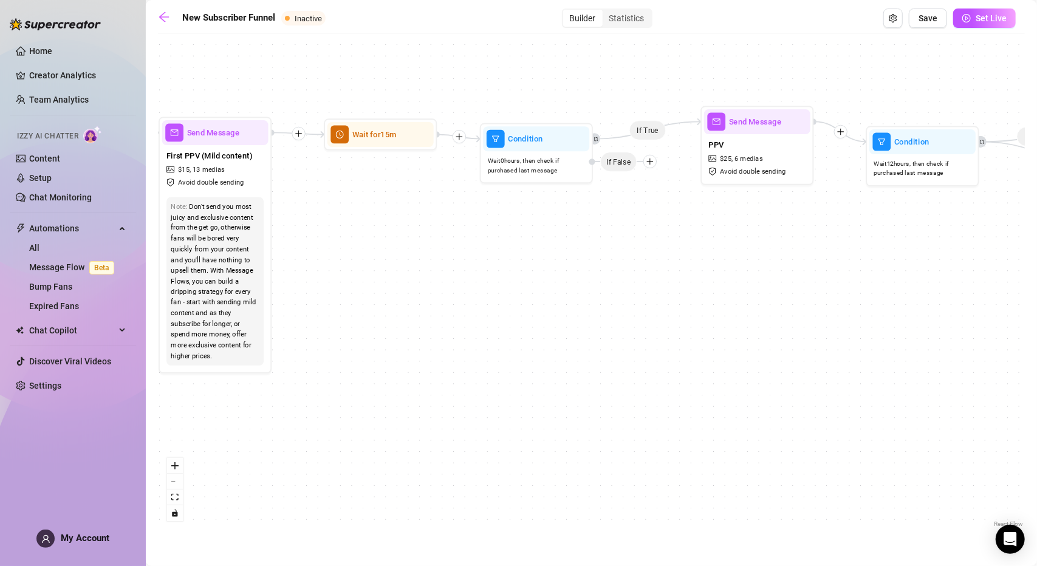
drag, startPoint x: 543, startPoint y: 281, endPoint x: 412, endPoint y: 267, distance: 131.3
click at [469, 272] on div "If True If True If True If False If False If False If True If False If True Con…" at bounding box center [591, 284] width 867 height 491
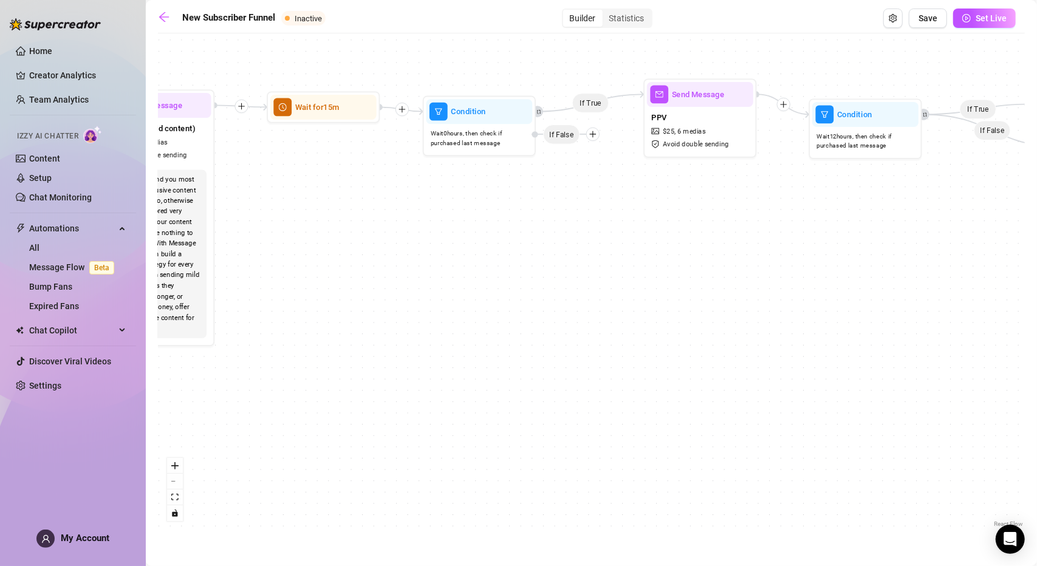
drag, startPoint x: 494, startPoint y: 218, endPoint x: 494, endPoint y: 206, distance: 12.2
click at [494, 206] on div "If True If True If True If False If False If False If True If False If True Con…" at bounding box center [591, 284] width 867 height 491
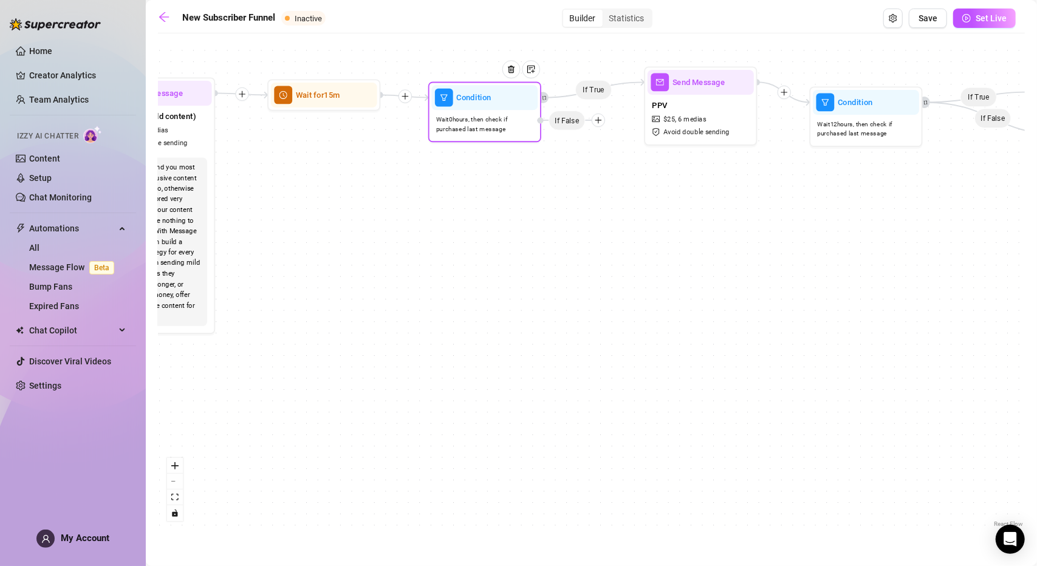
drag, startPoint x: 499, startPoint y: 104, endPoint x: 505, endPoint y: 101, distance: 7.3
click at [505, 101] on div at bounding box center [515, 78] width 49 height 58
drag, startPoint x: 502, startPoint y: 223, endPoint x: 360, endPoint y: 292, distance: 158.1
click at [360, 292] on div "If True If True If True If False If False If False If True If False If True Con…" at bounding box center [591, 284] width 867 height 491
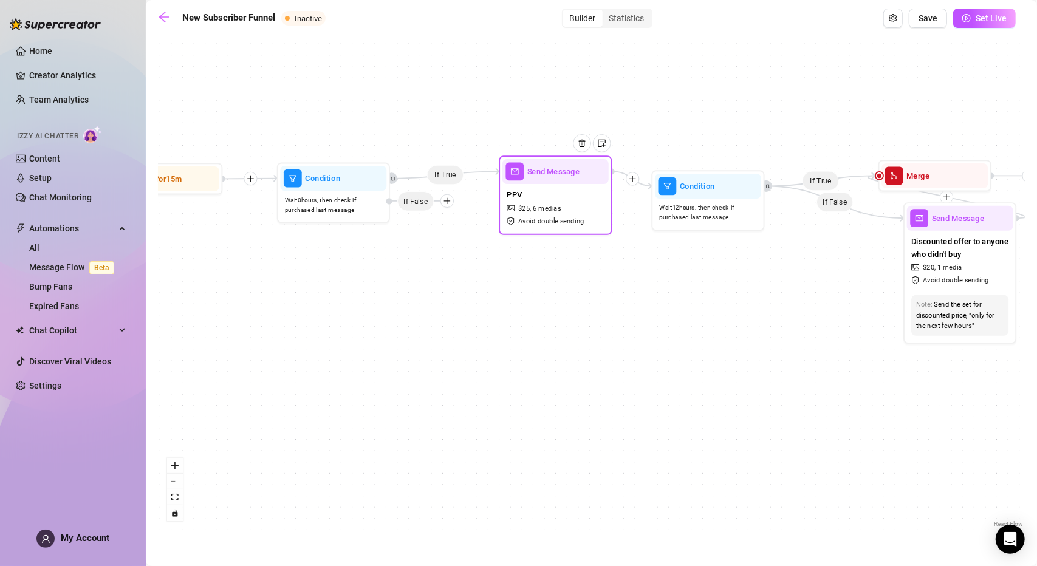
drag, startPoint x: 554, startPoint y: 171, endPoint x: 564, endPoint y: 175, distance: 10.6
click at [564, 175] on div at bounding box center [586, 152] width 49 height 58
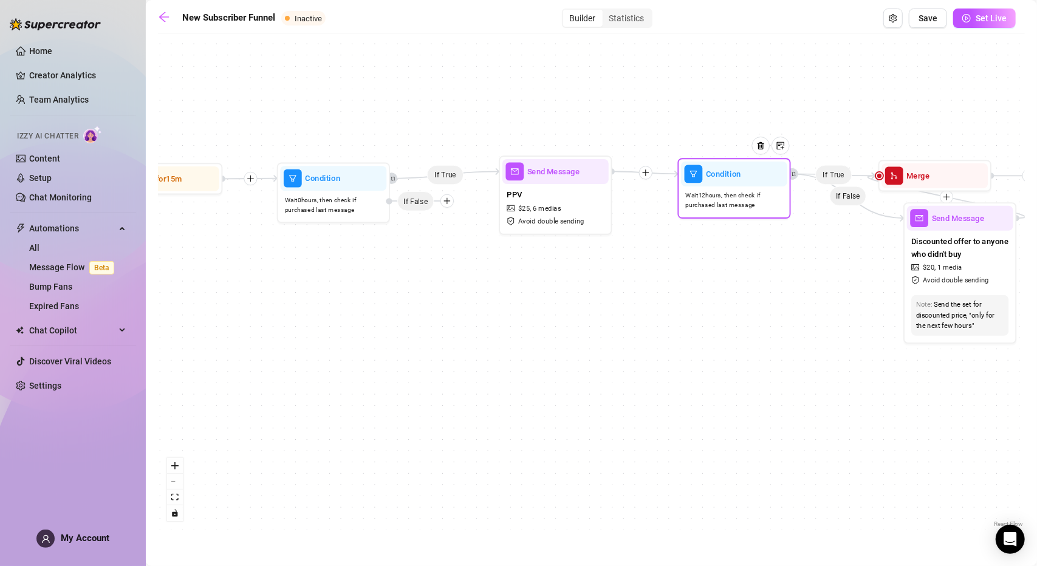
drag, startPoint x: 697, startPoint y: 191, endPoint x: 703, endPoint y: 188, distance: 7.1
click at [703, 188] on div "Wait 12 hours, then check if purchased last message" at bounding box center [734, 200] width 106 height 29
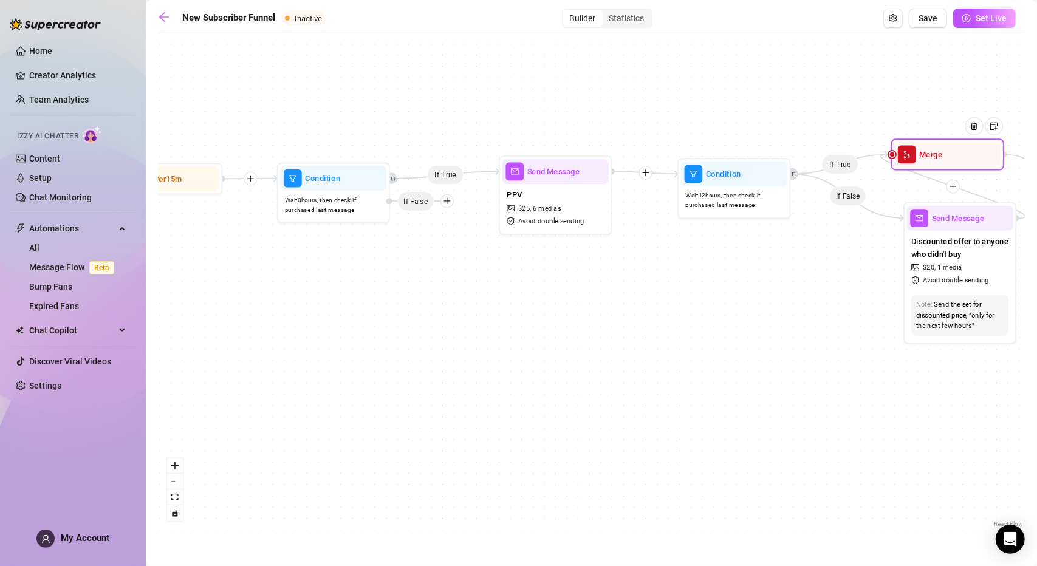
drag, startPoint x: 913, startPoint y: 176, endPoint x: 927, endPoint y: 154, distance: 25.1
click at [927, 154] on span "Merge" at bounding box center [930, 154] width 23 height 12
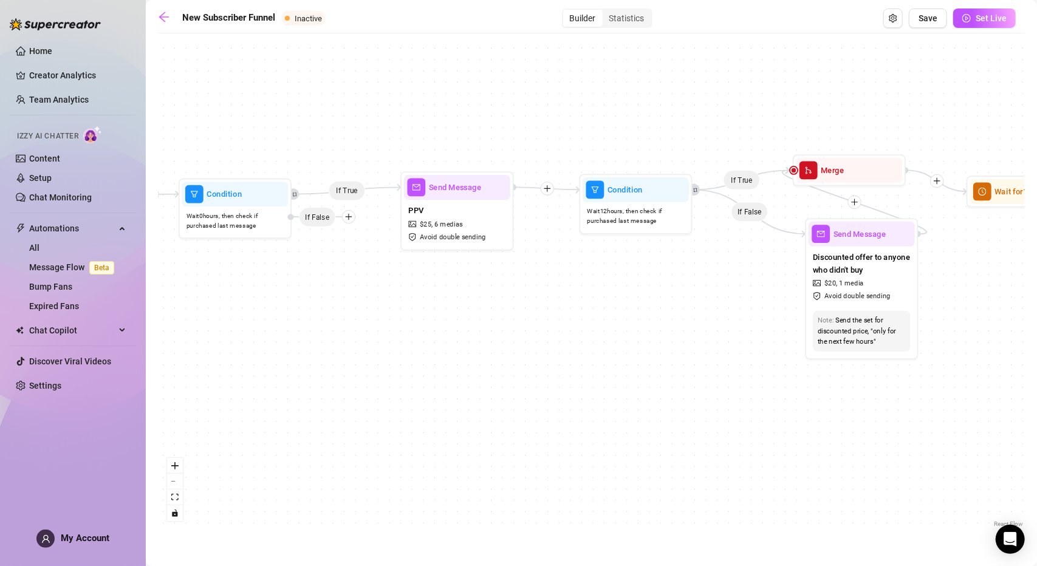
drag, startPoint x: 817, startPoint y: 327, endPoint x: 579, endPoint y: 357, distance: 239.9
click at [579, 357] on div "If True If True If True If False If False If False If True If False If True Con…" at bounding box center [591, 284] width 867 height 491
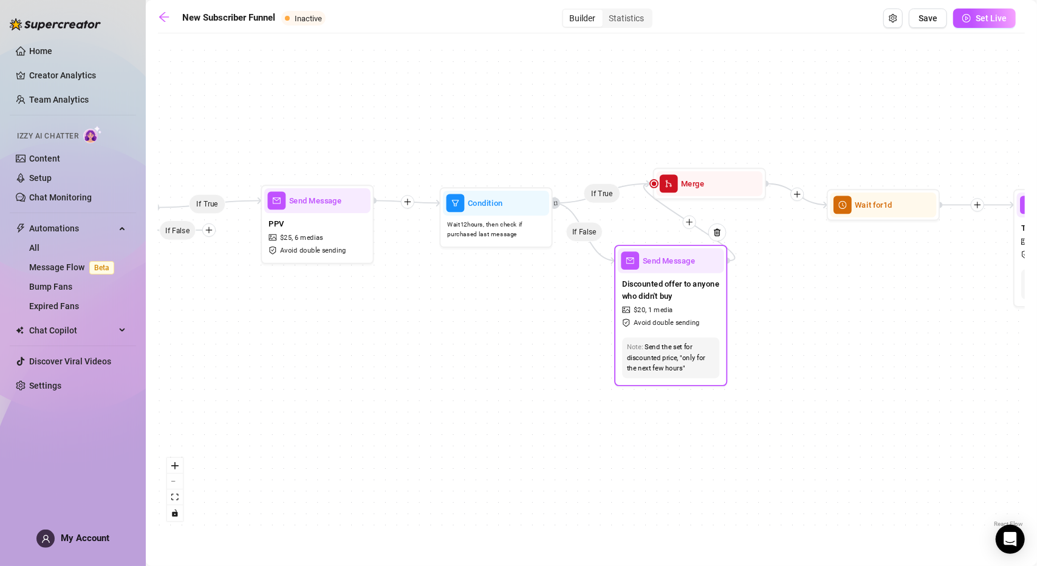
drag, startPoint x: 727, startPoint y: 276, endPoint x: 671, endPoint y: 290, distance: 58.2
click at [671, 290] on span "Discounted offer to anyone who didn't buy" at bounding box center [670, 290] width 97 height 25
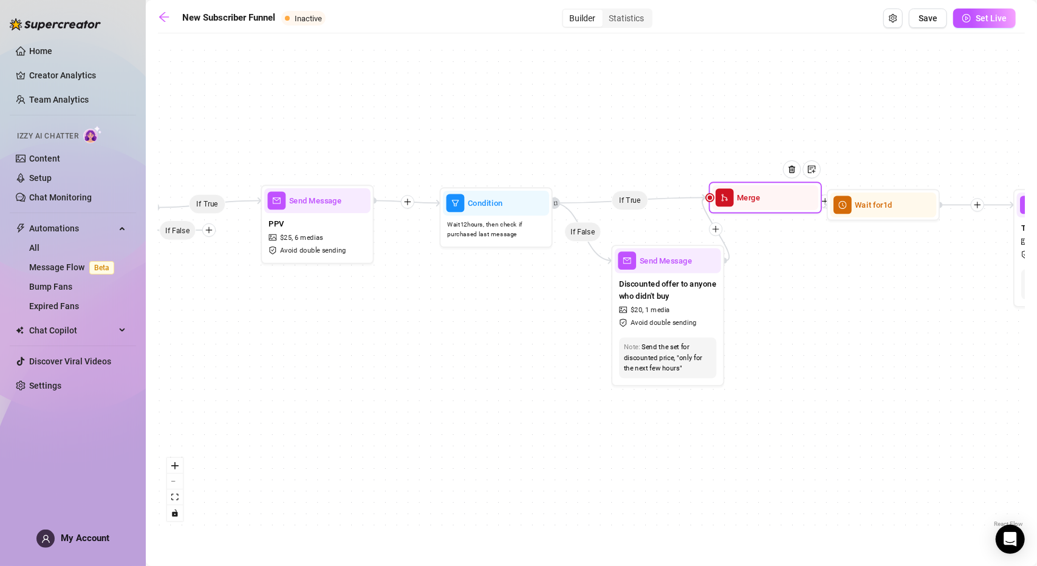
drag, startPoint x: 705, startPoint y: 193, endPoint x: 764, endPoint y: 217, distance: 63.5
click at [764, 210] on div "Merge" at bounding box center [765, 197] width 106 height 25
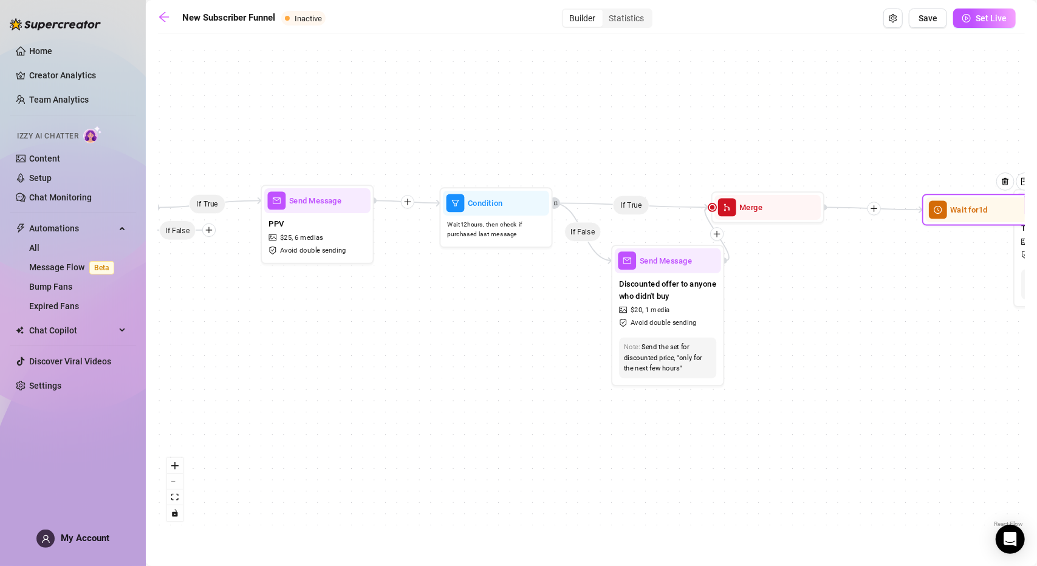
drag, startPoint x: 862, startPoint y: 211, endPoint x: 960, endPoint y: 216, distance: 97.9
click at [960, 216] on div "Wait for 1d" at bounding box center [979, 209] width 106 height 25
click at [927, 212] on div "Wait for 1d" at bounding box center [979, 209] width 106 height 25
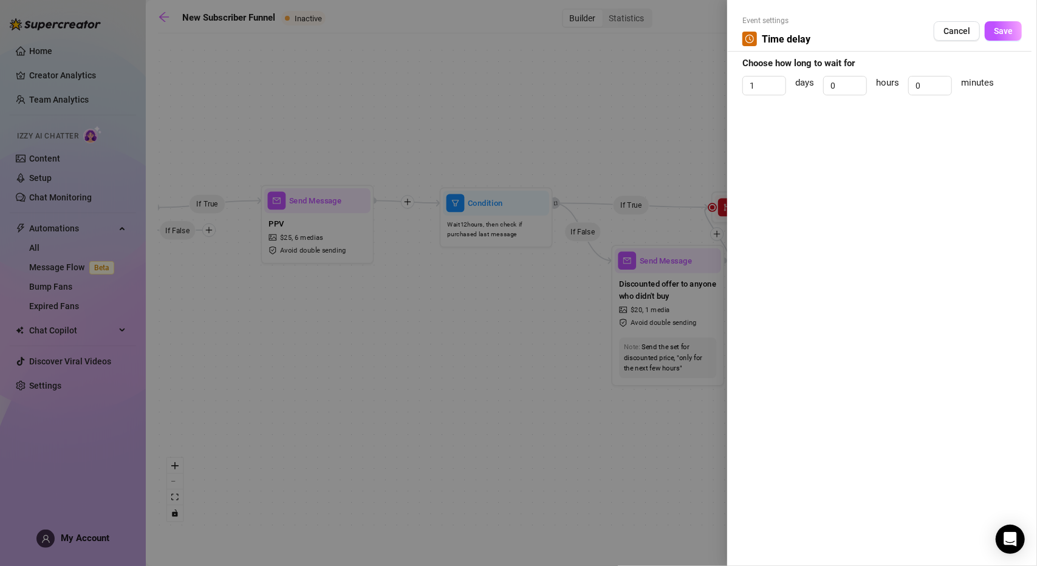
click at [645, 106] on div at bounding box center [518, 283] width 1037 height 566
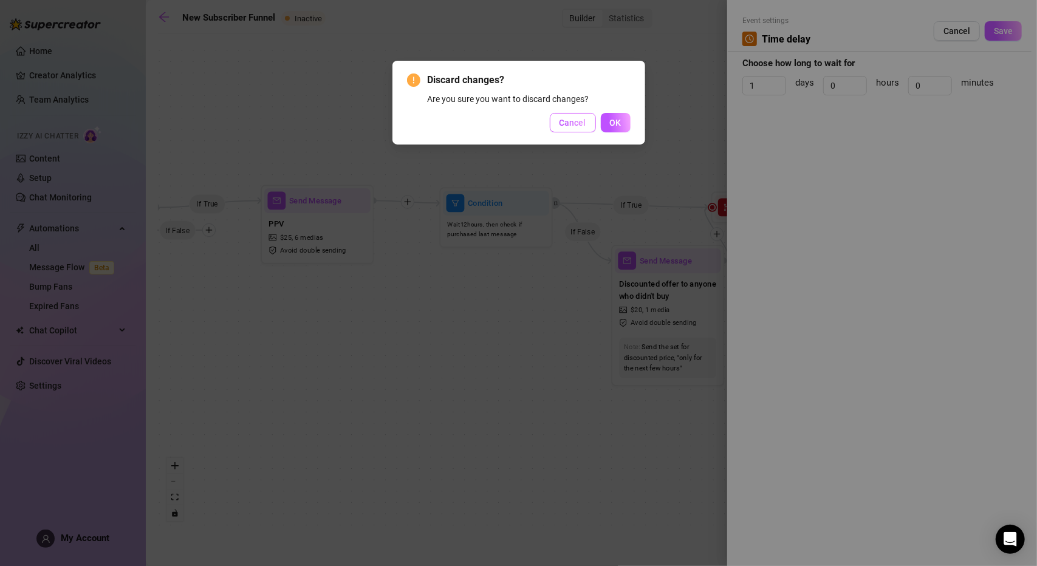
click at [557, 122] on button "Cancel" at bounding box center [573, 122] width 46 height 19
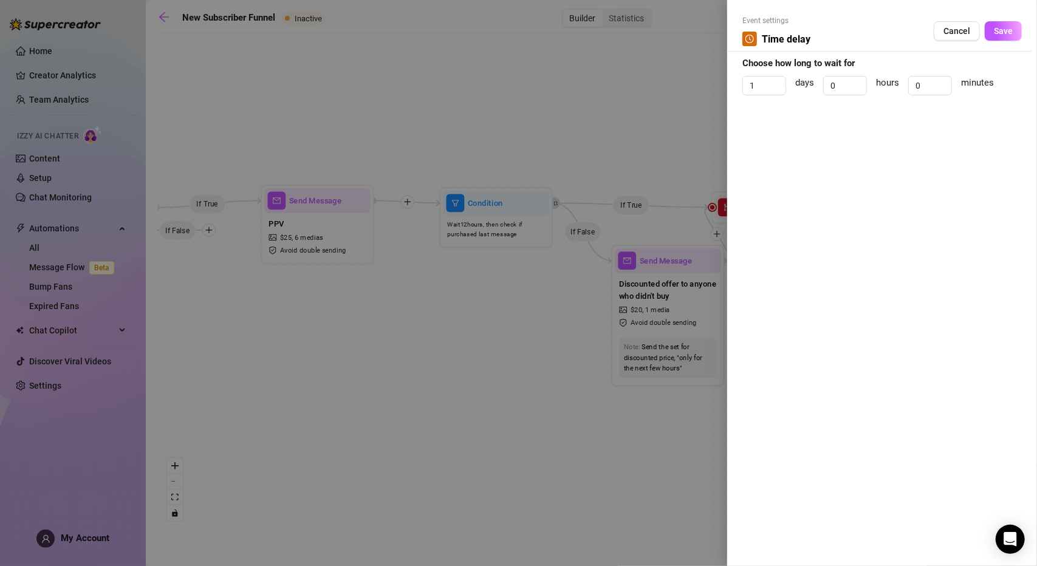
click at [968, 38] on button "Cancel" at bounding box center [956, 30] width 46 height 19
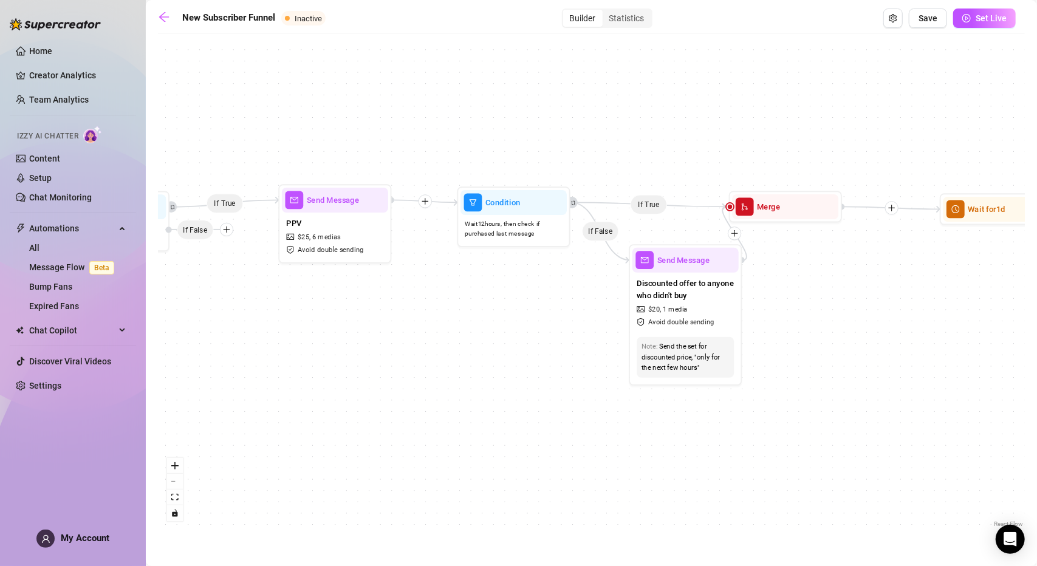
drag, startPoint x: 747, startPoint y: 224, endPoint x: 797, endPoint y: 220, distance: 50.5
click at [797, 220] on div "If True If True If True If False If False If False If True If False If True Con…" at bounding box center [591, 284] width 867 height 491
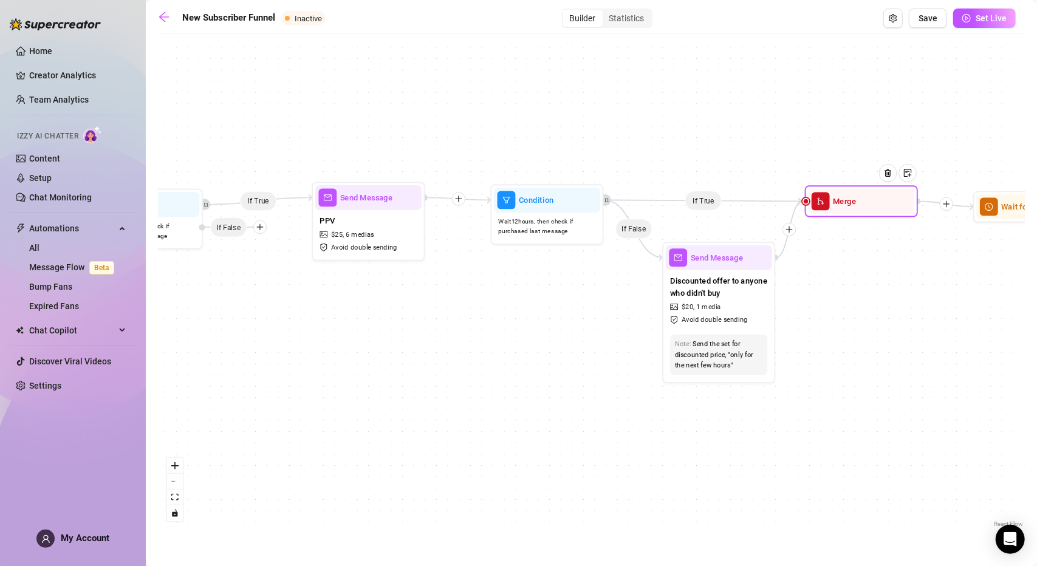
drag, startPoint x: 793, startPoint y: 212, endPoint x: 837, endPoint y: 209, distance: 43.8
click at [837, 209] on div "Merge" at bounding box center [861, 201] width 106 height 25
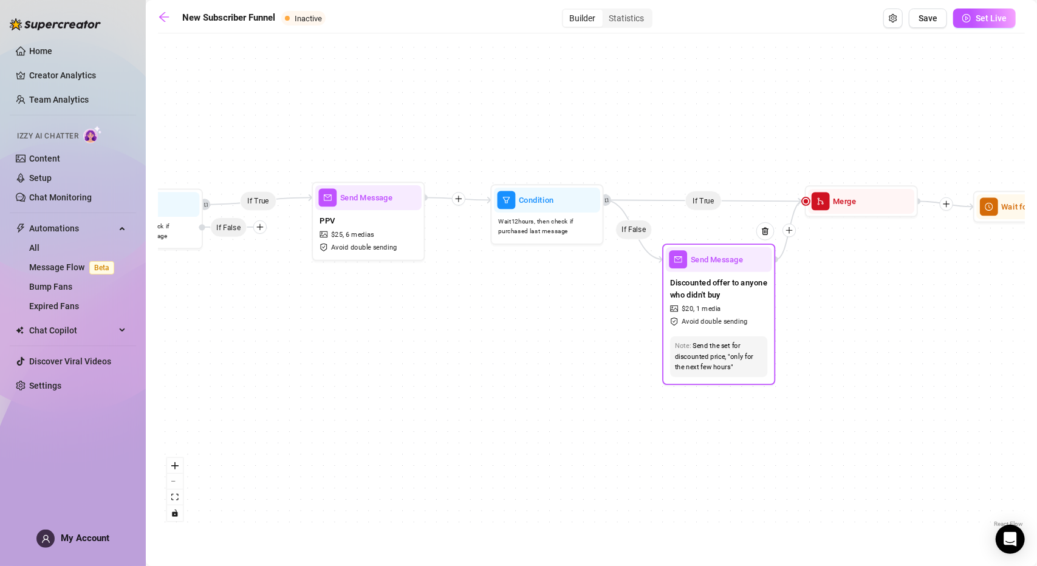
drag, startPoint x: 695, startPoint y: 279, endPoint x: 681, endPoint y: 303, distance: 27.7
click at [681, 301] on span "Discounted offer to anyone who didn't buy" at bounding box center [718, 288] width 97 height 25
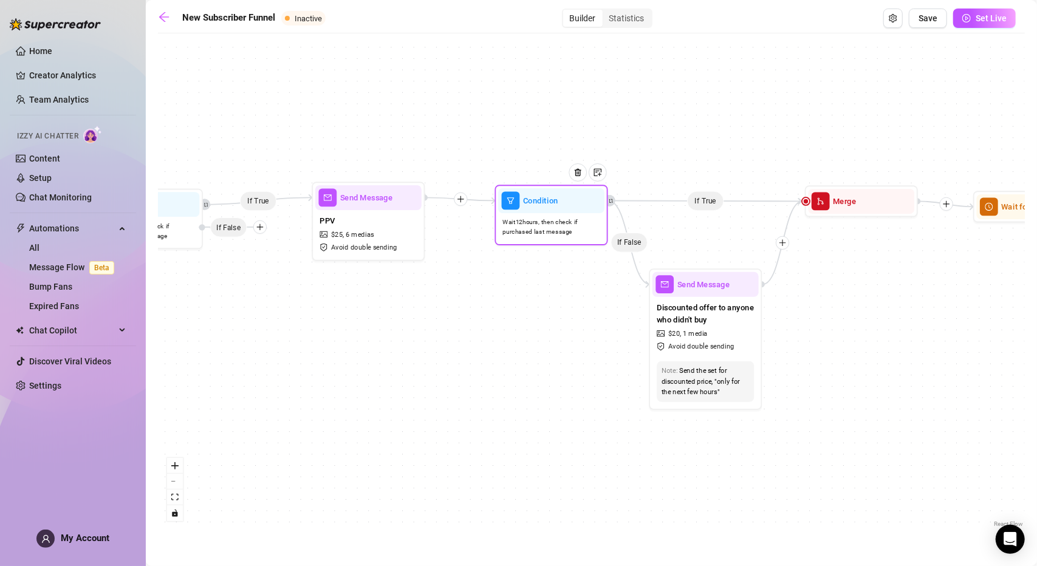
click at [573, 222] on span "Wait 12 hours, then check if purchased last message" at bounding box center [551, 226] width 97 height 19
drag, startPoint x: 361, startPoint y: 216, endPoint x: 370, endPoint y: 216, distance: 8.5
click at [370, 216] on div "PPV $ 25 , 6 medias Avoid double sending" at bounding box center [372, 233] width 106 height 47
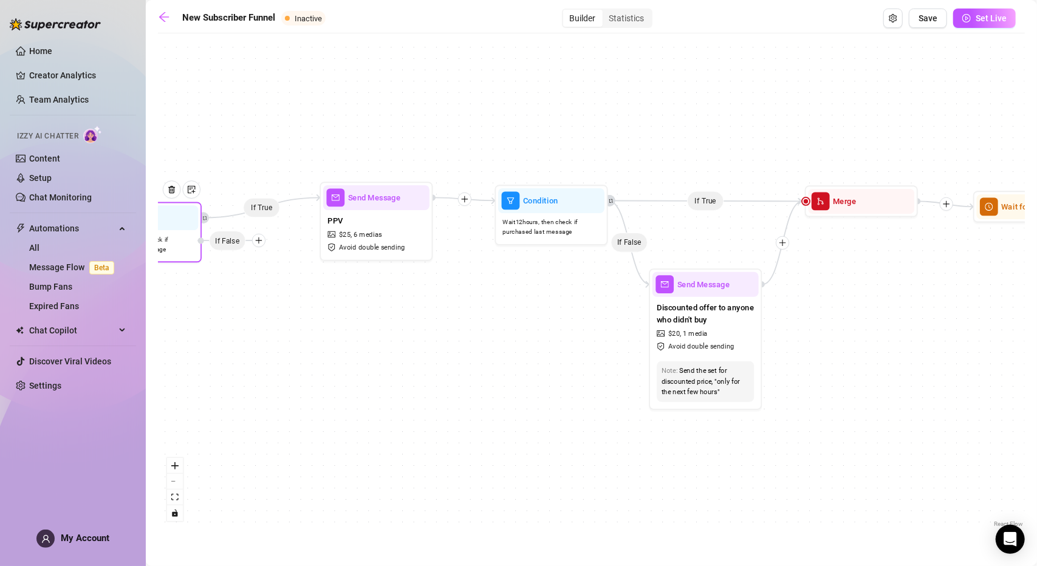
drag, startPoint x: 234, startPoint y: 231, endPoint x: 233, endPoint y: 245, distance: 14.0
click at [233, 245] on span "If False" at bounding box center [227, 241] width 37 height 20
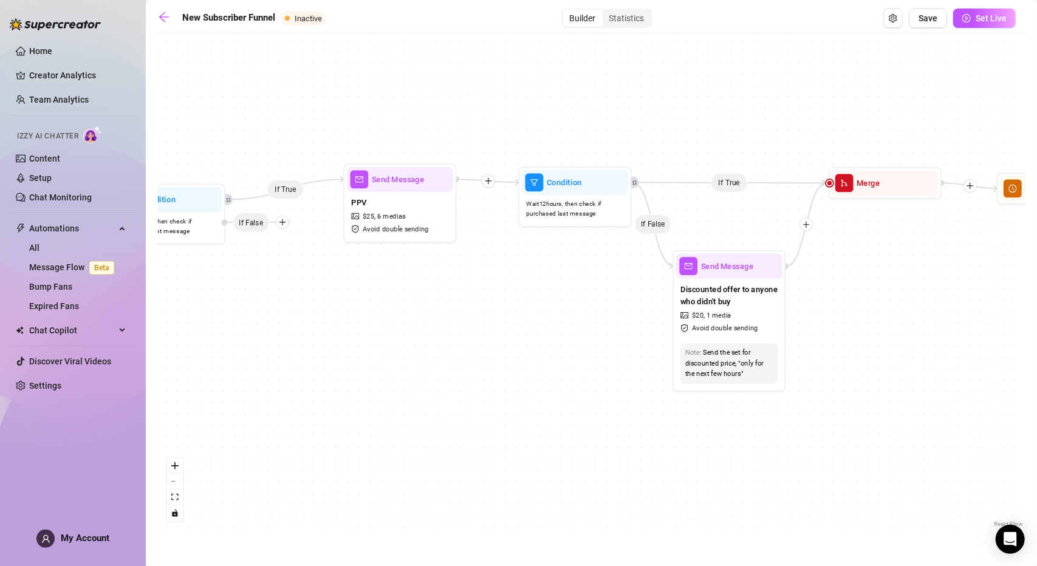
drag, startPoint x: 324, startPoint y: 382, endPoint x: 429, endPoint y: 349, distance: 109.5
click at [425, 347] on div "If True If True If True If False If False If False If True If False If True Con…" at bounding box center [591, 284] width 867 height 491
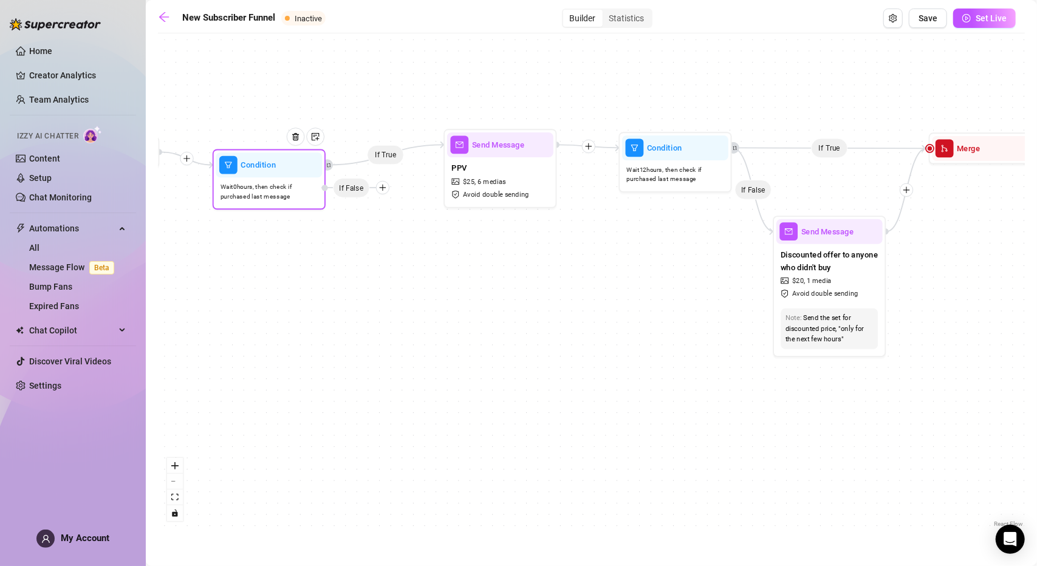
click at [386, 192] on div at bounding box center [382, 187] width 13 height 13
click at [397, 227] on div "Message" at bounding box center [404, 226] width 83 height 19
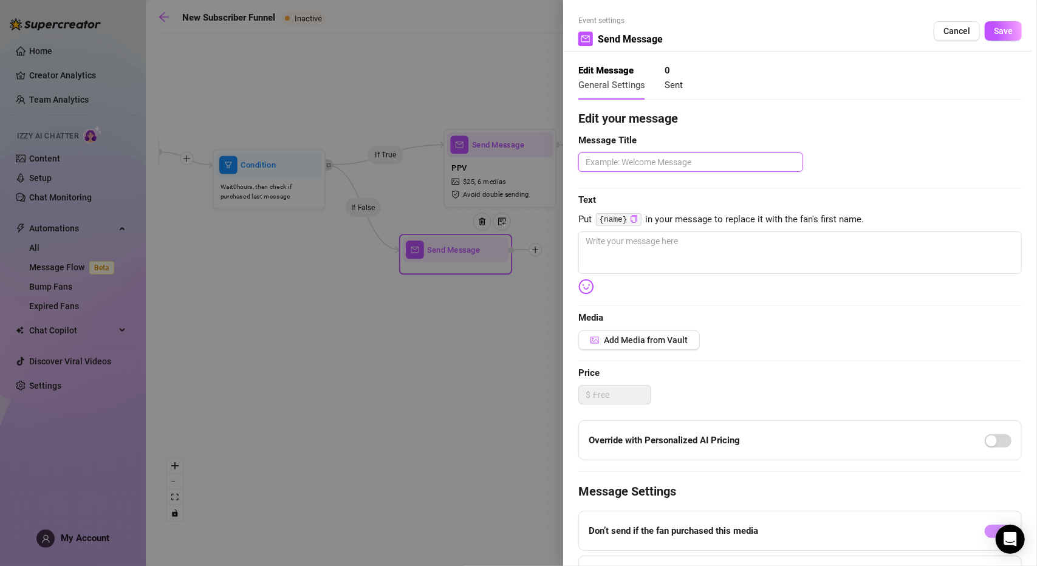
click at [599, 162] on textarea at bounding box center [690, 161] width 225 height 19
click at [621, 250] on textarea at bounding box center [799, 252] width 443 height 43
click at [623, 165] on textarea at bounding box center [690, 161] width 225 height 19
click at [673, 128] on span "Edit your message" at bounding box center [799, 118] width 443 height 19
click at [943, 29] on span "Cancel" at bounding box center [956, 31] width 27 height 10
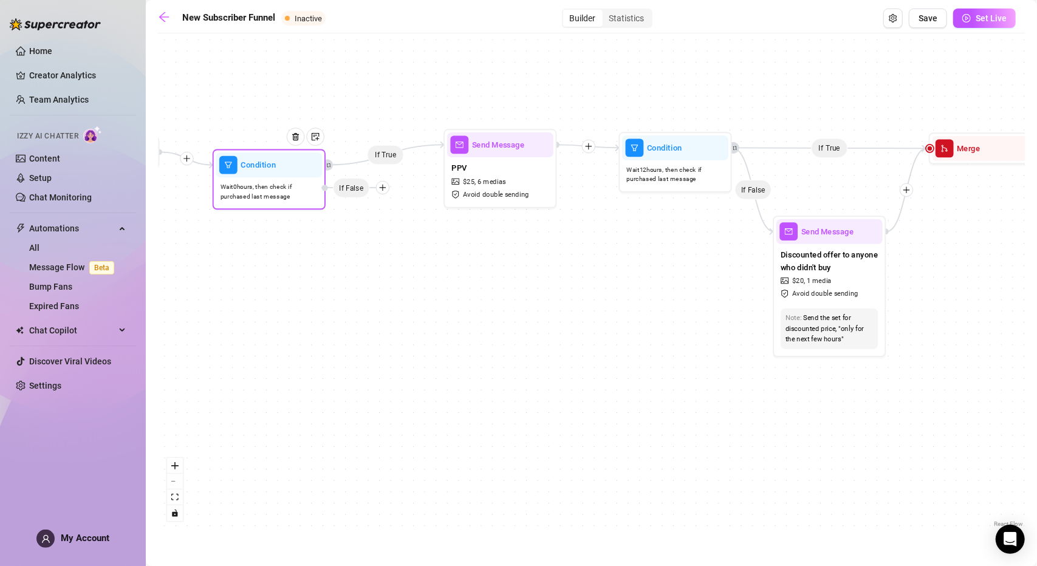
click at [383, 190] on icon "plus" at bounding box center [382, 187] width 8 height 8
click at [395, 206] on div "Condition" at bounding box center [404, 208] width 83 height 19
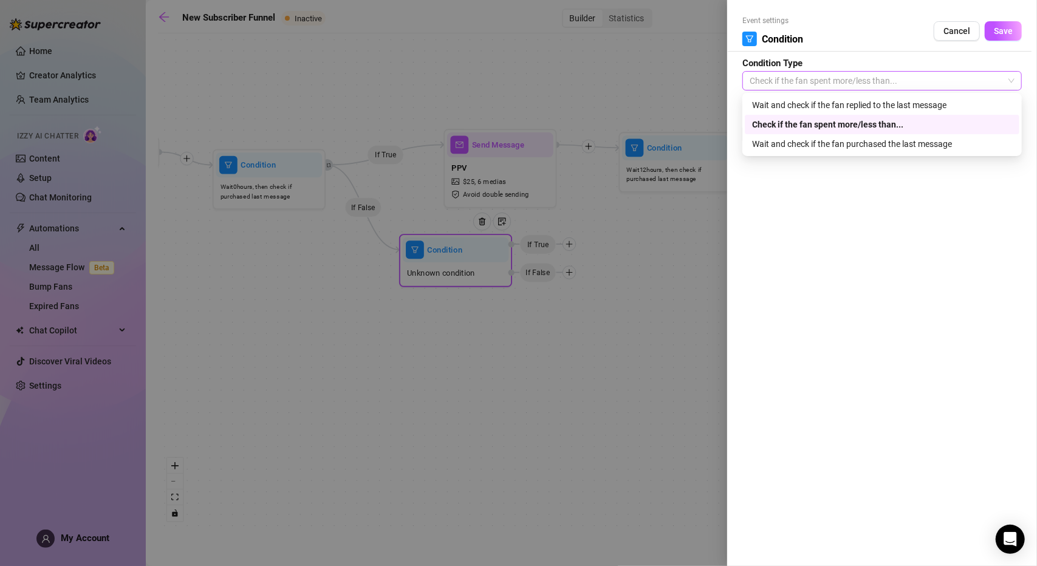
click at [811, 85] on span "Check if the fan spent more/less than..." at bounding box center [881, 81] width 265 height 18
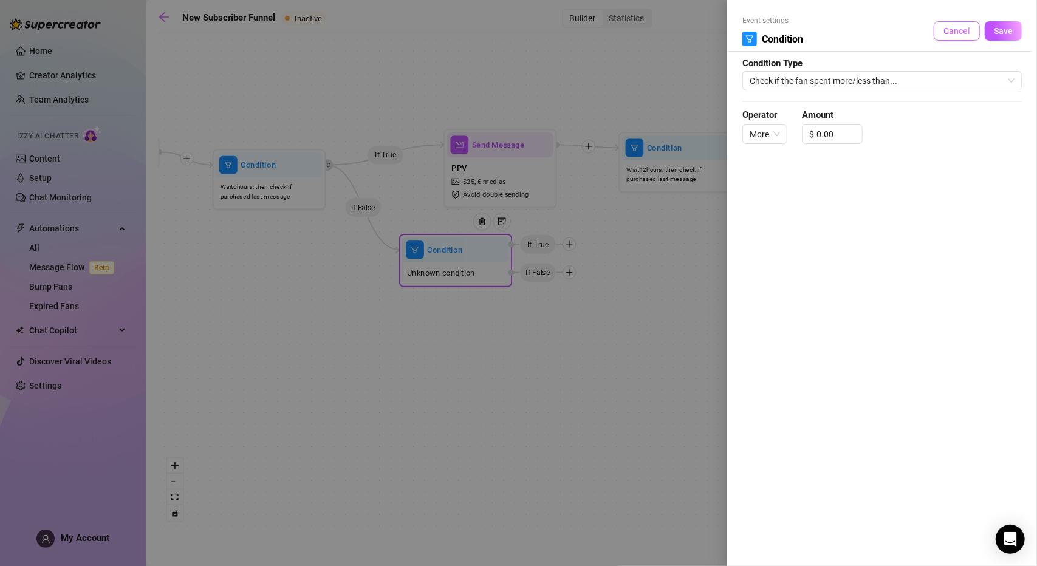
click at [966, 27] on span "Cancel" at bounding box center [956, 31] width 27 height 10
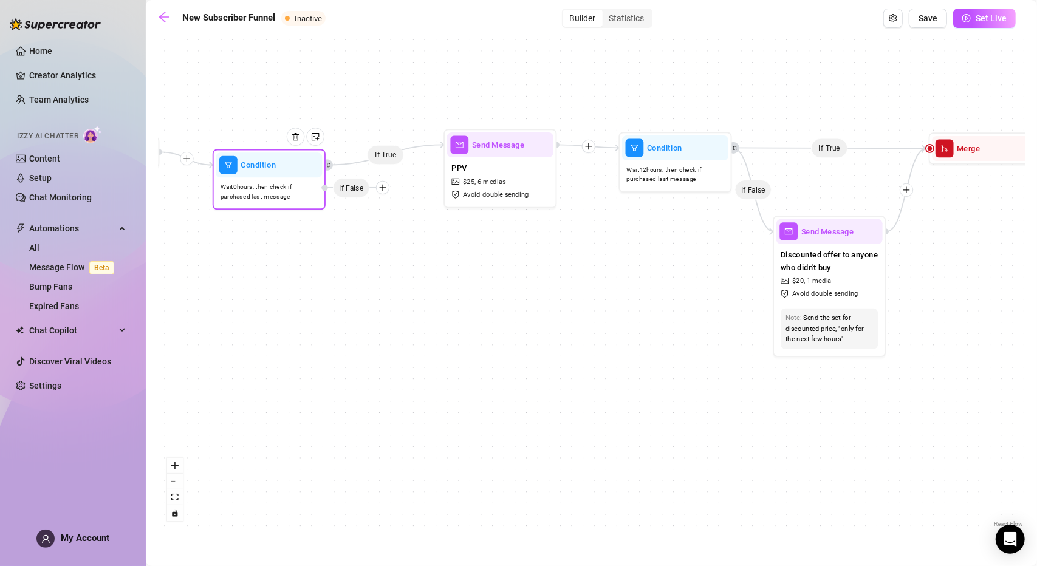
click at [385, 188] on icon "plus" at bounding box center [382, 187] width 8 height 8
click at [400, 225] on div "Message" at bounding box center [404, 226] width 83 height 19
click at [392, 228] on div "Message" at bounding box center [404, 226] width 83 height 19
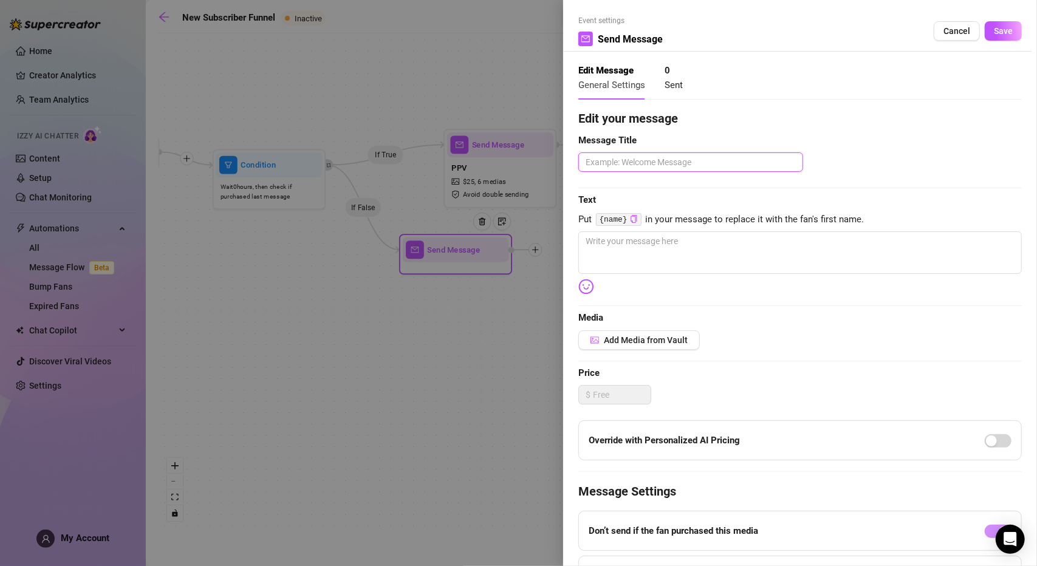
click at [677, 162] on textarea at bounding box center [690, 161] width 225 height 19
click at [655, 247] on textarea at bounding box center [799, 252] width 443 height 43
click at [650, 165] on textarea at bounding box center [690, 161] width 225 height 19
click at [639, 244] on textarea at bounding box center [799, 252] width 443 height 43
click at [652, 163] on textarea at bounding box center [690, 161] width 225 height 19
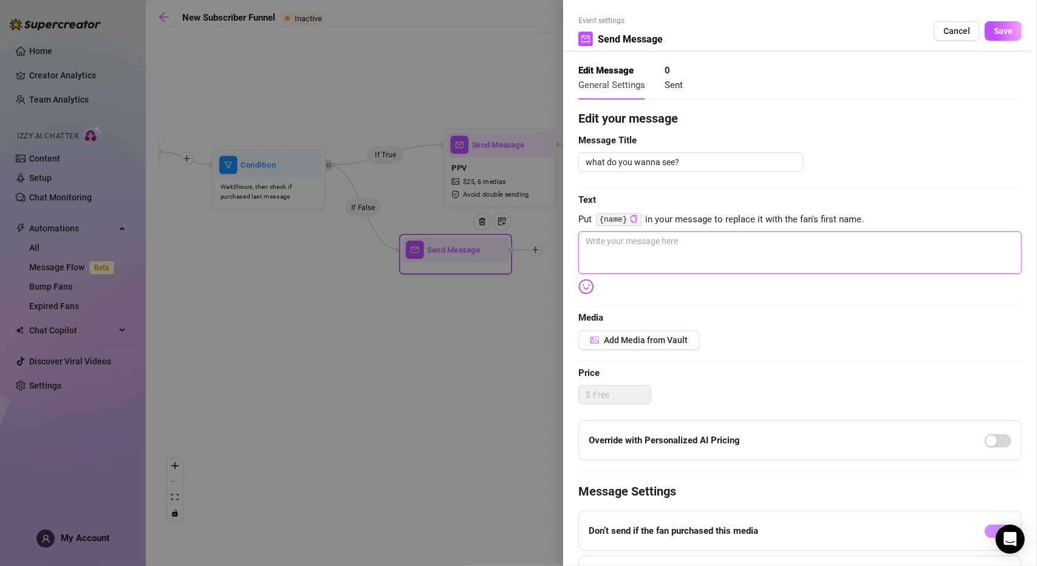
click at [667, 237] on textarea at bounding box center [799, 252] width 443 height 43
drag, startPoint x: 713, startPoint y: 242, endPoint x: 585, endPoint y: 245, distance: 128.2
click at [585, 245] on textarea "I'm really trying to trust you babe." at bounding box center [799, 252] width 443 height 43
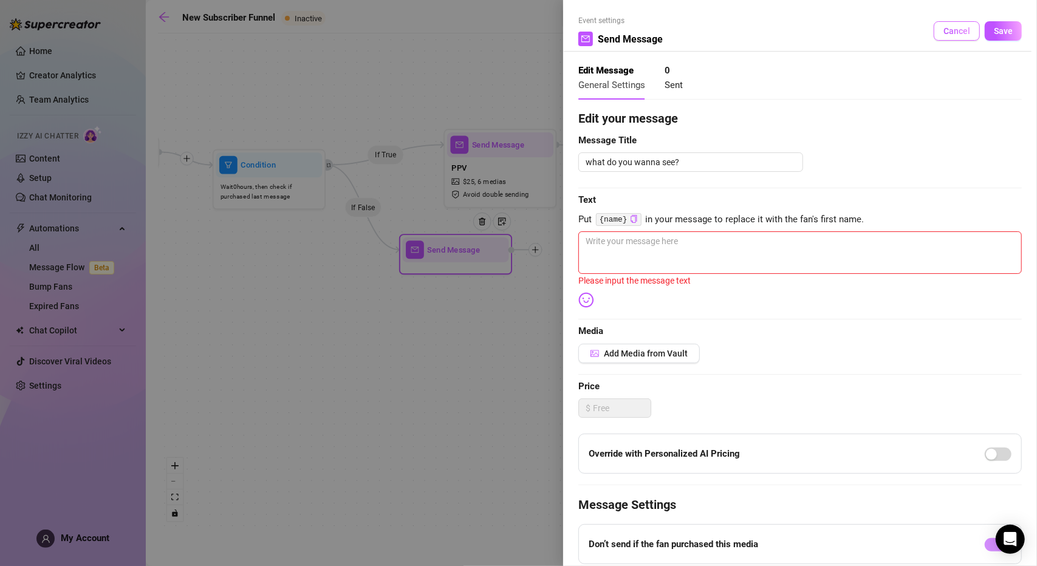
click at [958, 32] on span "Cancel" at bounding box center [956, 31] width 27 height 10
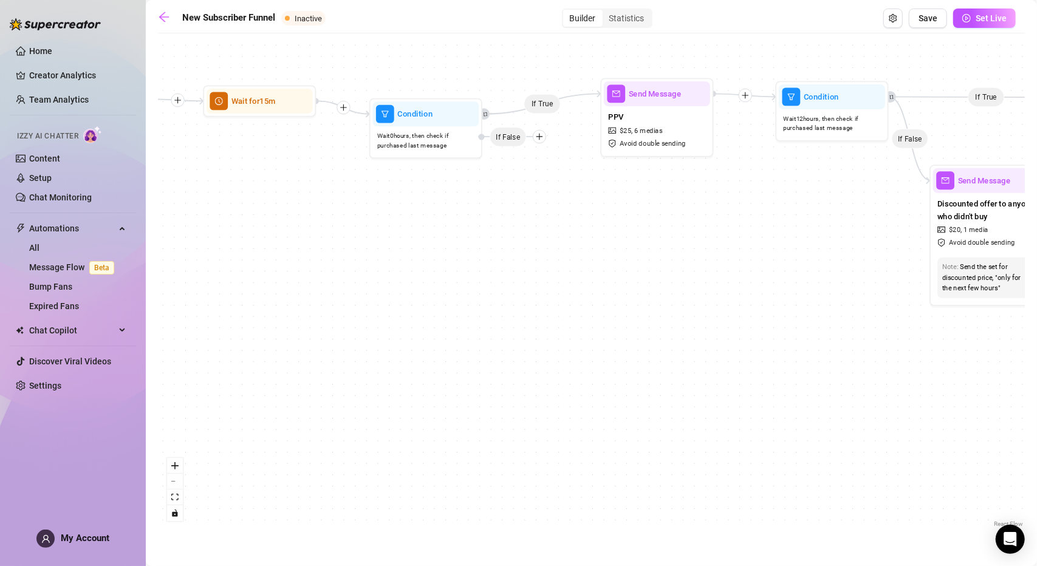
drag, startPoint x: 490, startPoint y: 371, endPoint x: 708, endPoint y: 300, distance: 229.9
click at [768, 262] on div "If True If True If True If False If False If False If True If False If True Con…" at bounding box center [591, 284] width 867 height 491
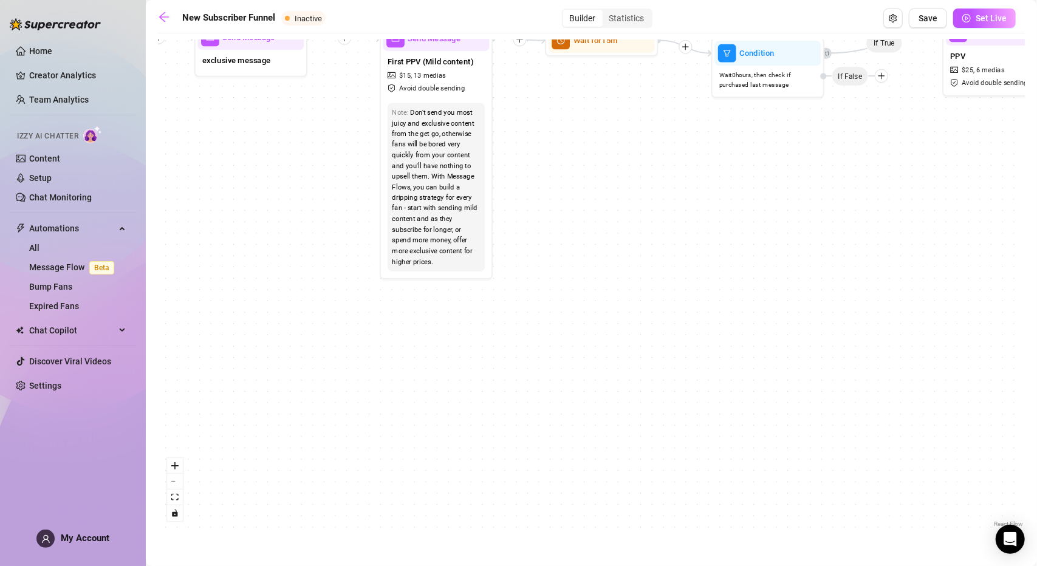
drag, startPoint x: 469, startPoint y: 365, endPoint x: 706, endPoint y: 363, distance: 236.3
click at [703, 363] on div "If True If True If True If False If False If False If True If False If True Con…" at bounding box center [591, 284] width 867 height 491
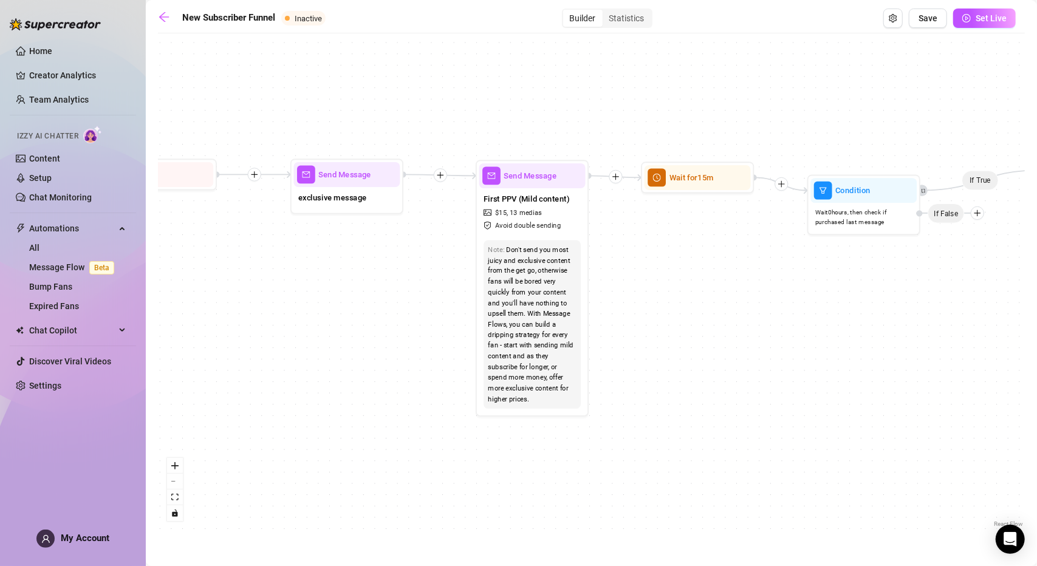
drag, startPoint x: 639, startPoint y: 251, endPoint x: 695, endPoint y: 386, distance: 145.9
click at [739, 429] on div "If True If True If True If False If False If False If True If False If True Con…" at bounding box center [591, 284] width 867 height 491
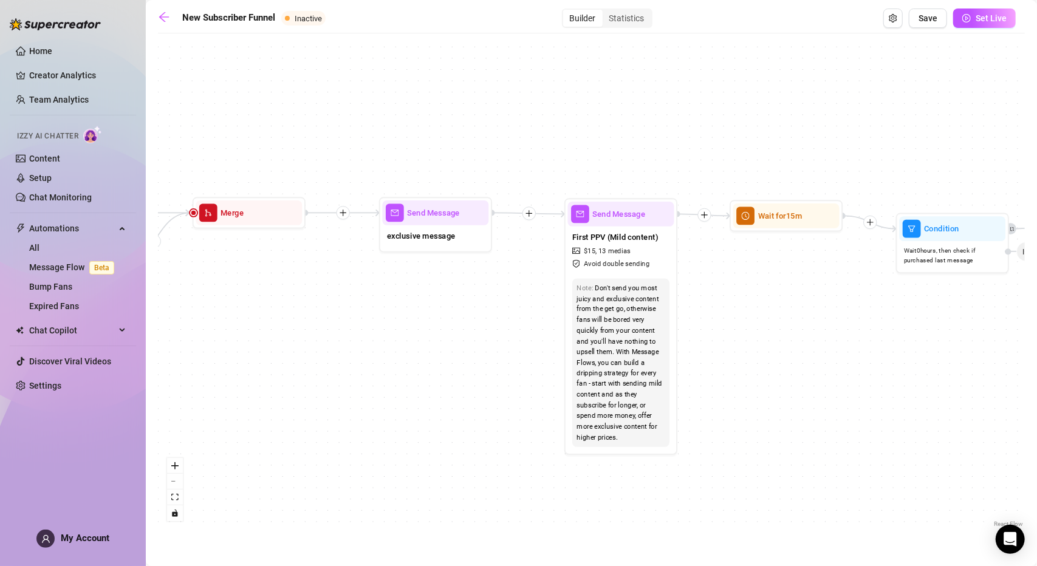
drag, startPoint x: 250, startPoint y: 308, endPoint x: 434, endPoint y: 316, distance: 184.2
click at [564, 286] on div "If True If True If True If False If False If False If True If False If True Con…" at bounding box center [591, 284] width 867 height 491
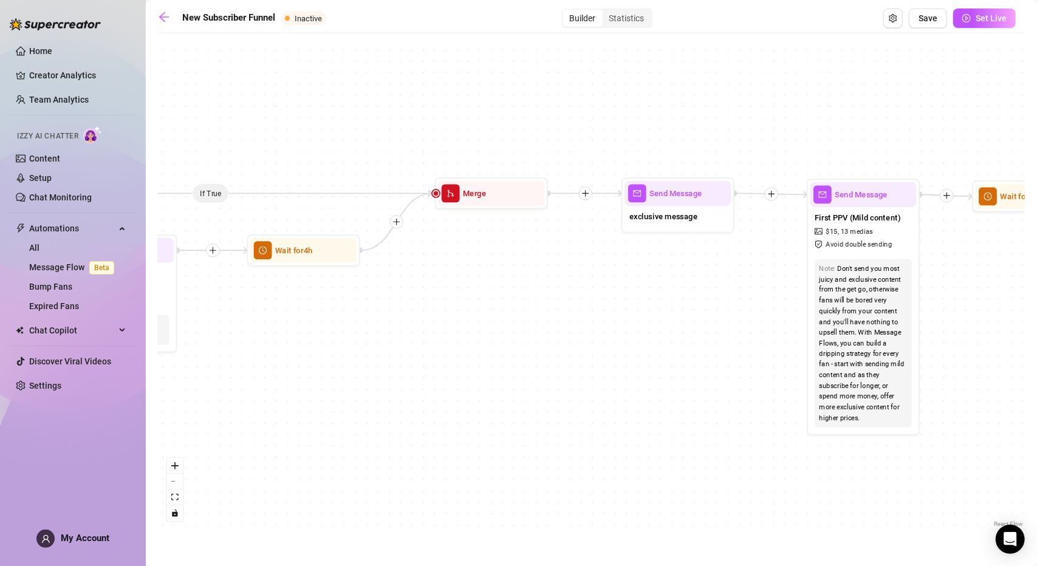
drag, startPoint x: 400, startPoint y: 318, endPoint x: 598, endPoint y: 307, distance: 197.7
click at [596, 305] on div "If True If True If True If False If False If False If True If False If True Con…" at bounding box center [591, 284] width 867 height 491
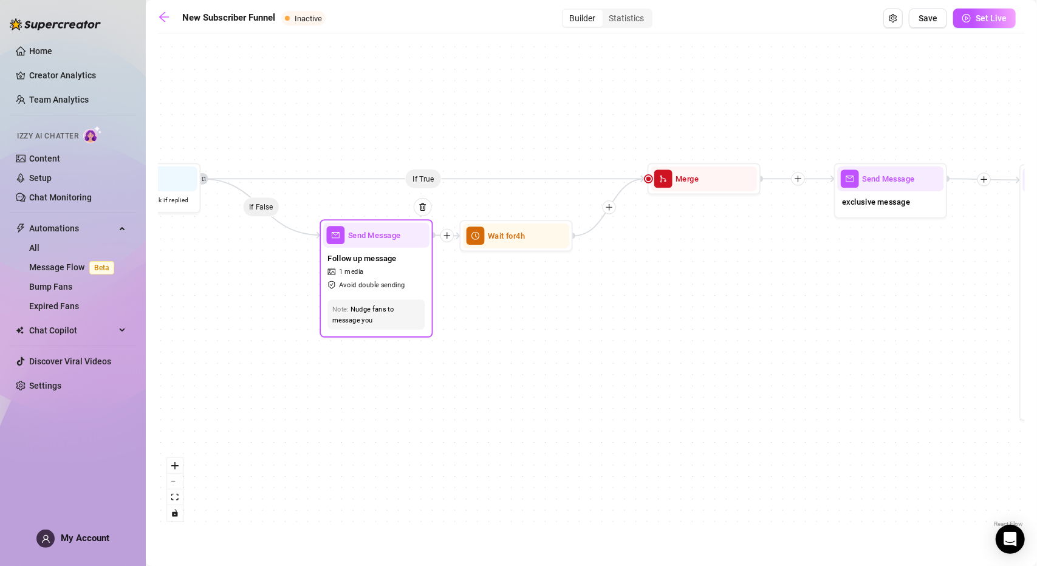
drag, startPoint x: 363, startPoint y: 332, endPoint x: 313, endPoint y: 330, distance: 49.3
click at [429, 323] on div "Note: Nudge fans to message you" at bounding box center [376, 314] width 106 height 39
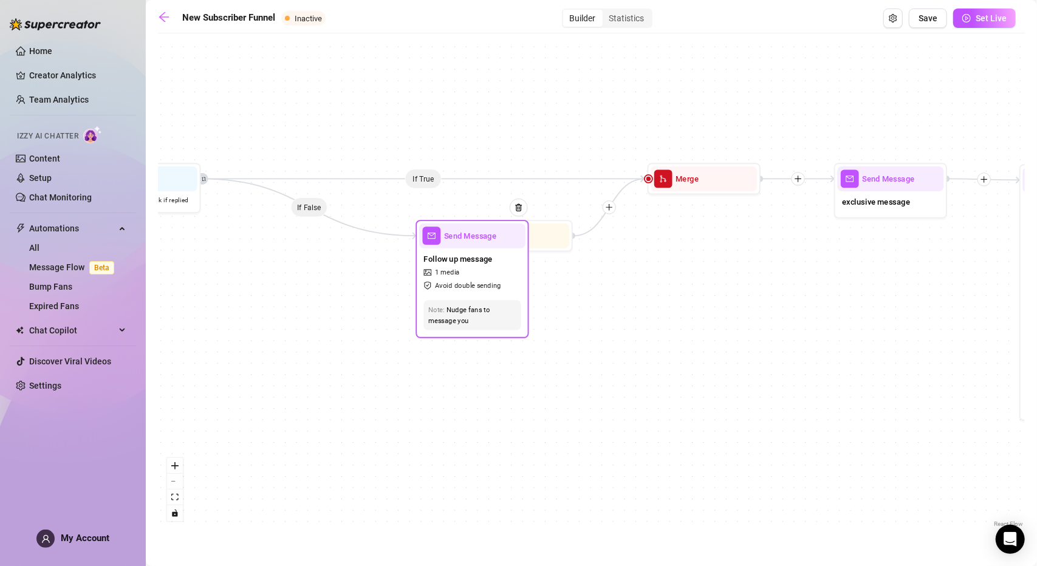
drag, startPoint x: 549, startPoint y: 259, endPoint x: 397, endPoint y: 270, distance: 152.2
click at [419, 270] on div "Follow up message 1 media Avoid double sending" at bounding box center [472, 271] width 106 height 47
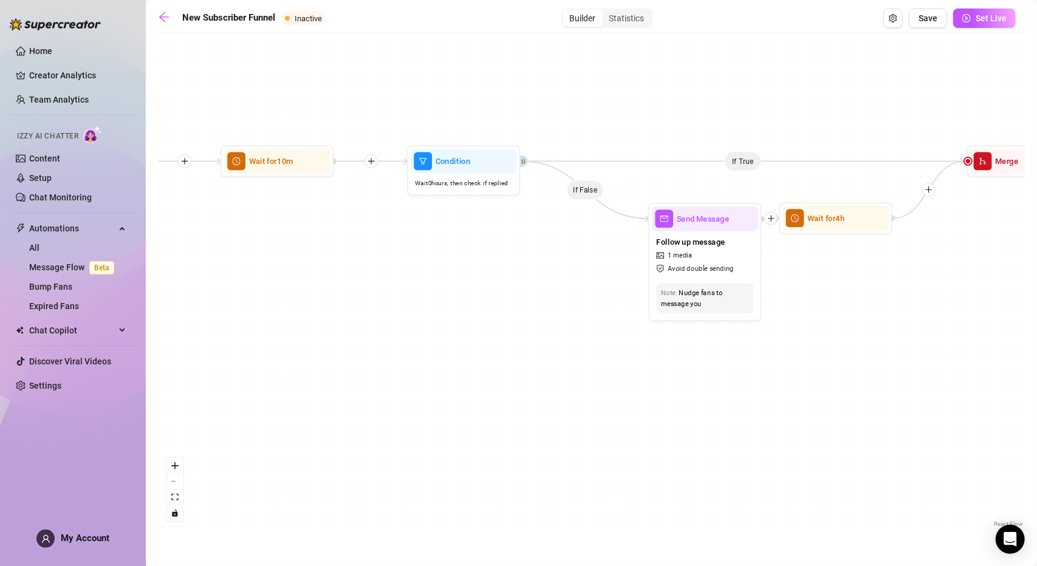
drag, startPoint x: 607, startPoint y: 355, endPoint x: 674, endPoint y: 348, distance: 67.1
click at [670, 348] on div "If True If True If True If False If False If False If True If False If True Con…" at bounding box center [591, 284] width 867 height 491
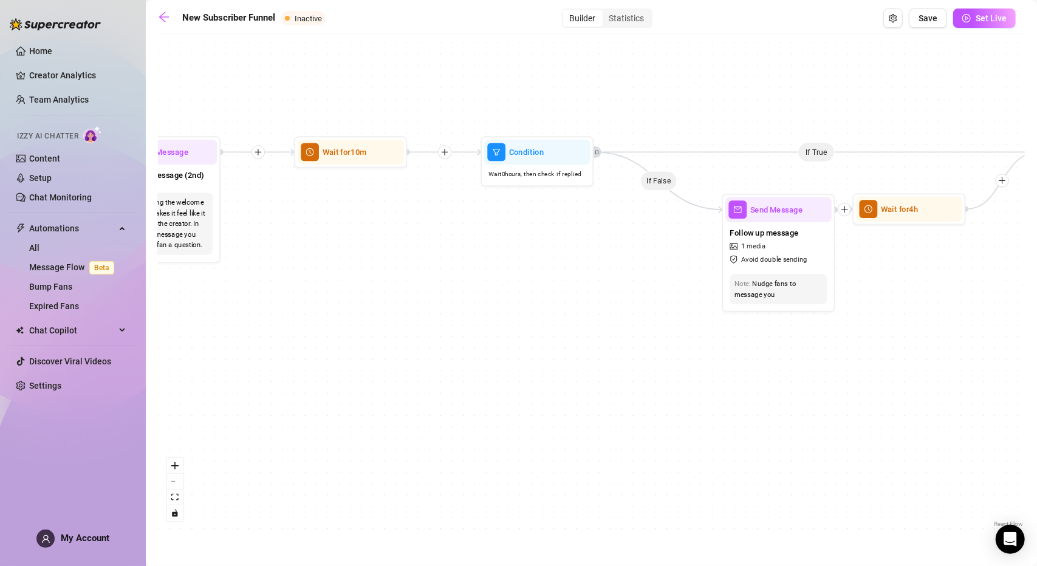
drag, startPoint x: 448, startPoint y: 353, endPoint x: 437, endPoint y: 339, distance: 17.7
click at [657, 357] on div "If True If True If True If False If False If False If True If False If True Con…" at bounding box center [591, 284] width 867 height 491
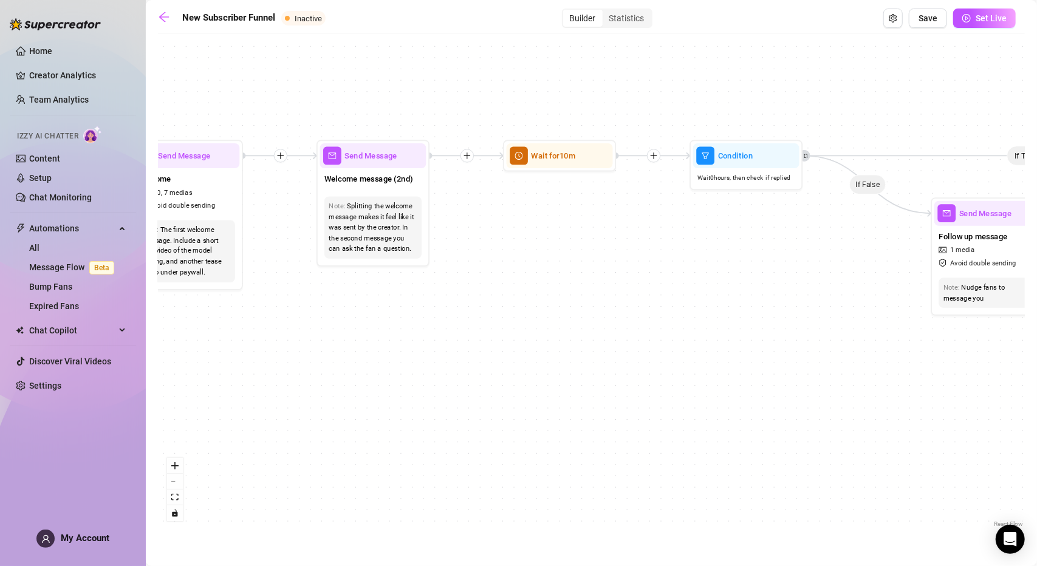
drag, startPoint x: 590, startPoint y: 341, endPoint x: 636, endPoint y: 347, distance: 46.6
click at [660, 341] on div "If True If True If True If False If False If False If True If False If True Con…" at bounding box center [591, 284] width 867 height 491
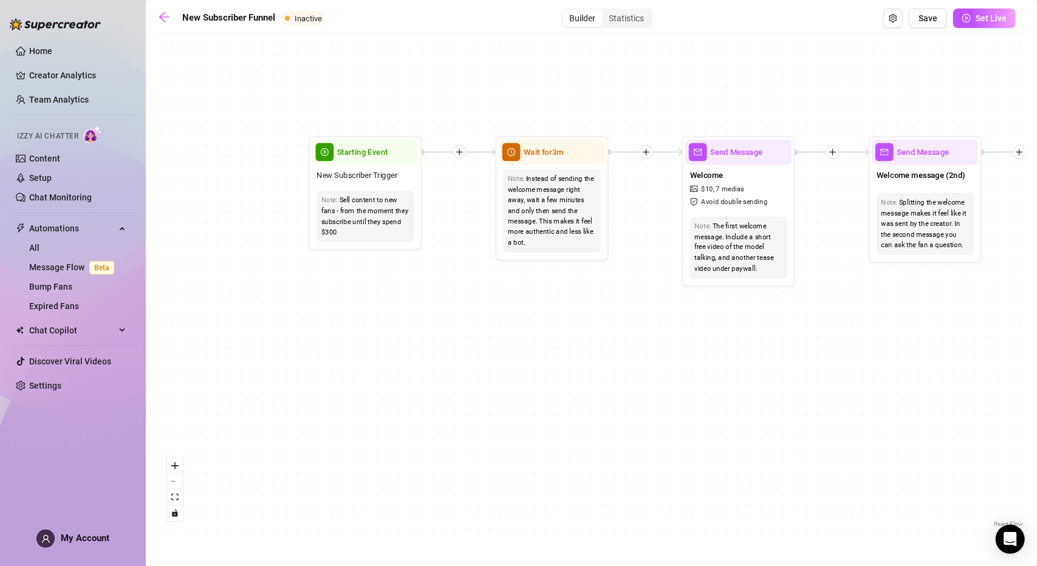
drag, startPoint x: 499, startPoint y: 347, endPoint x: 460, endPoint y: 344, distance: 38.9
click at [637, 341] on div "If True If True If True If False If False If False If True If False If True Con…" at bounding box center [591, 284] width 867 height 491
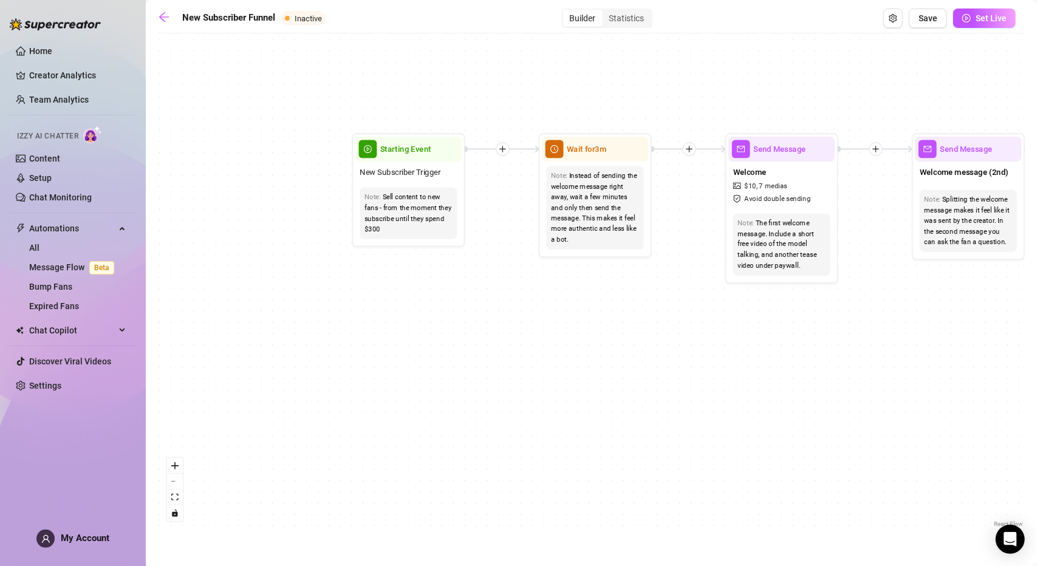
drag, startPoint x: 382, startPoint y: 343, endPoint x: 494, endPoint y: 337, distance: 112.5
click at [499, 335] on div "If True If True If True If False If False If False If True If False If True Con…" at bounding box center [591, 284] width 867 height 491
